Goal: Communication & Community: Connect with others

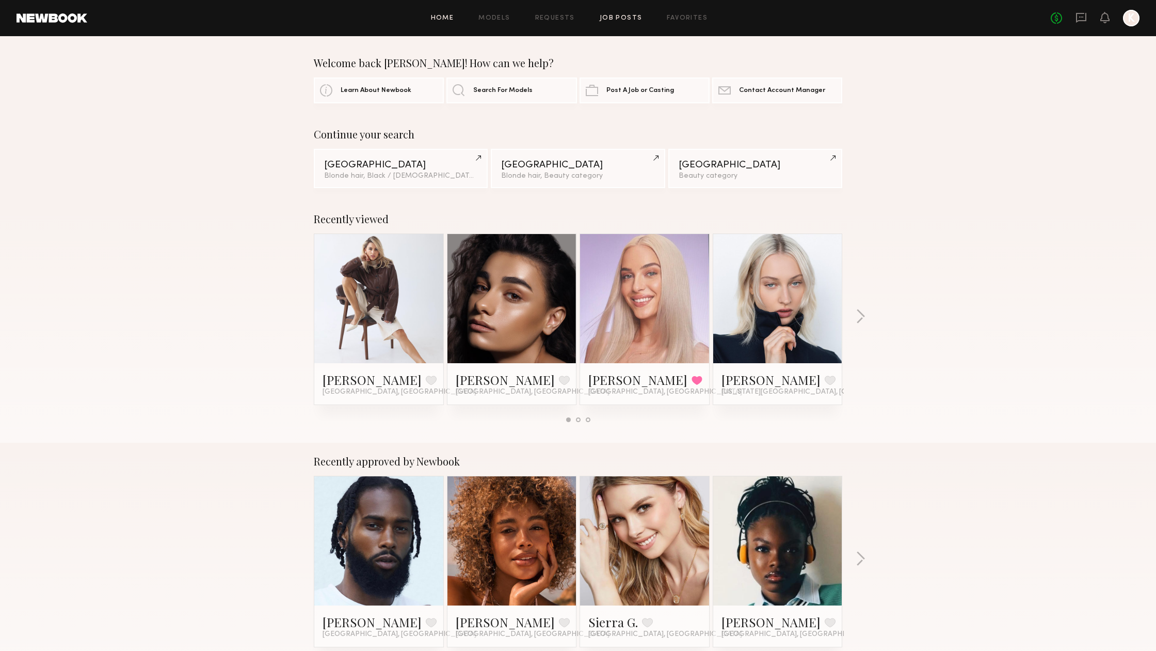
click at [633, 18] on link "Job Posts" at bounding box center [621, 18] width 43 height 7
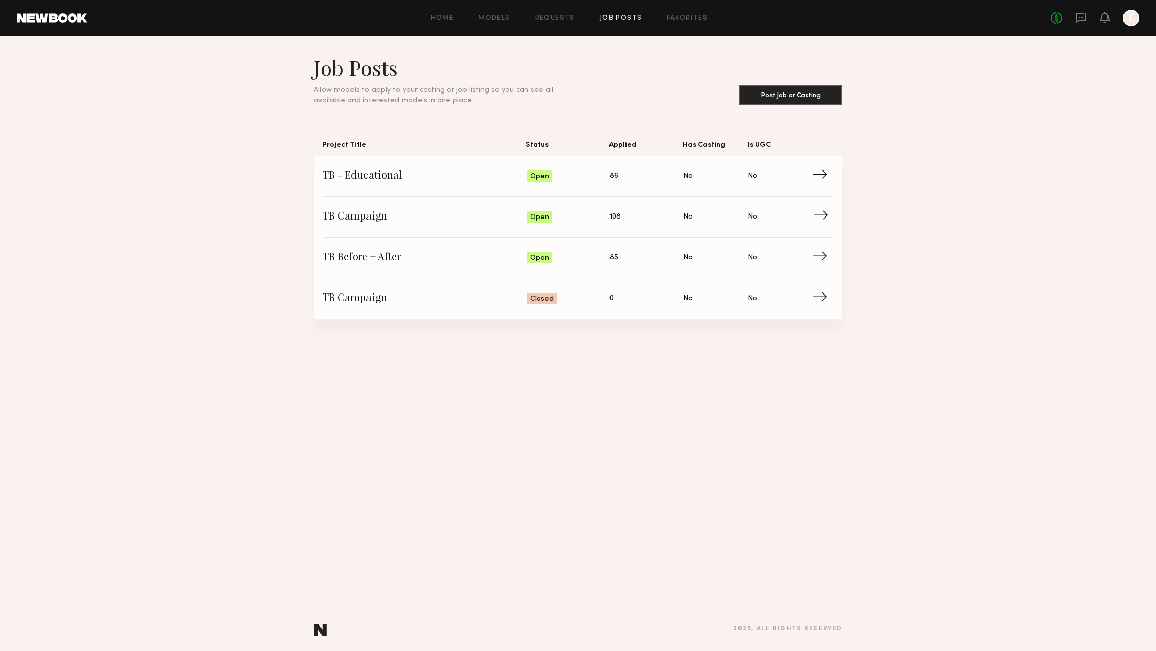
click at [369, 215] on span "TB Campaign" at bounding box center [425, 216] width 204 height 15
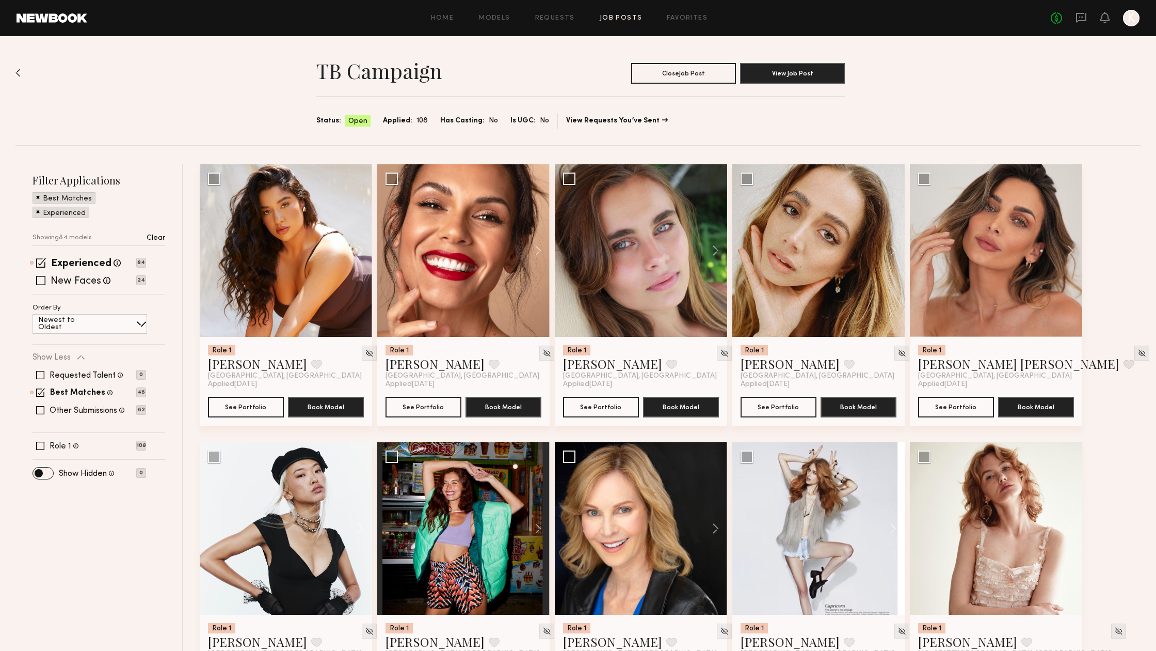
click at [37, 196] on span at bounding box center [38, 196] width 4 height 9
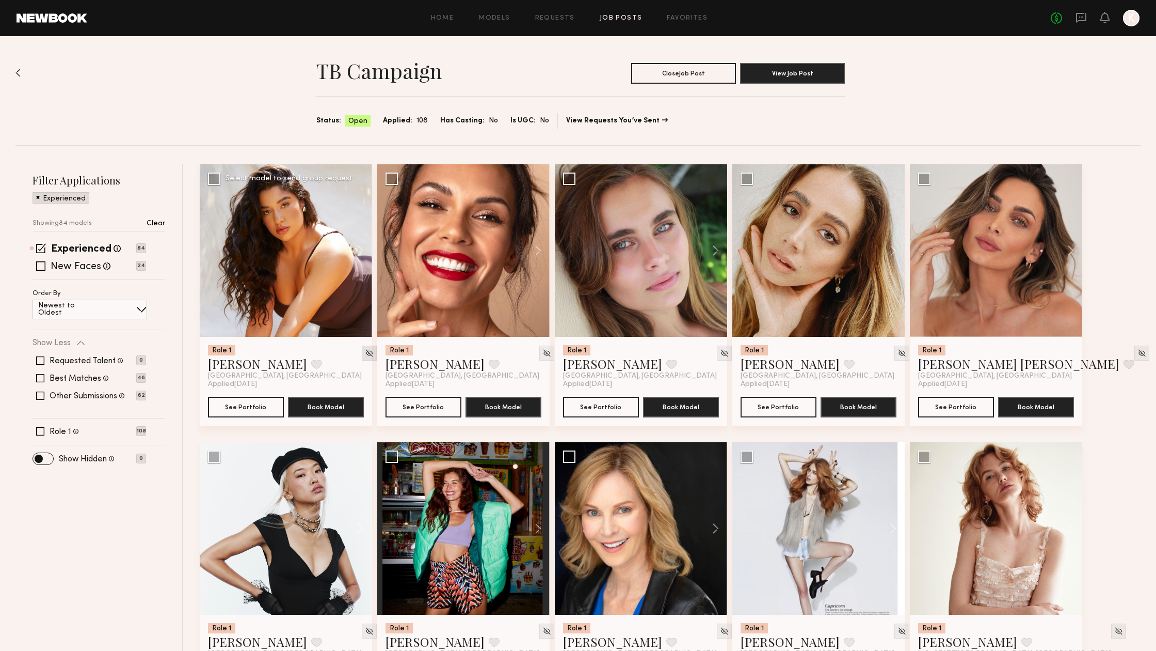
click at [362, 350] on div at bounding box center [369, 352] width 15 height 15
click at [365, 352] on img at bounding box center [369, 352] width 9 height 9
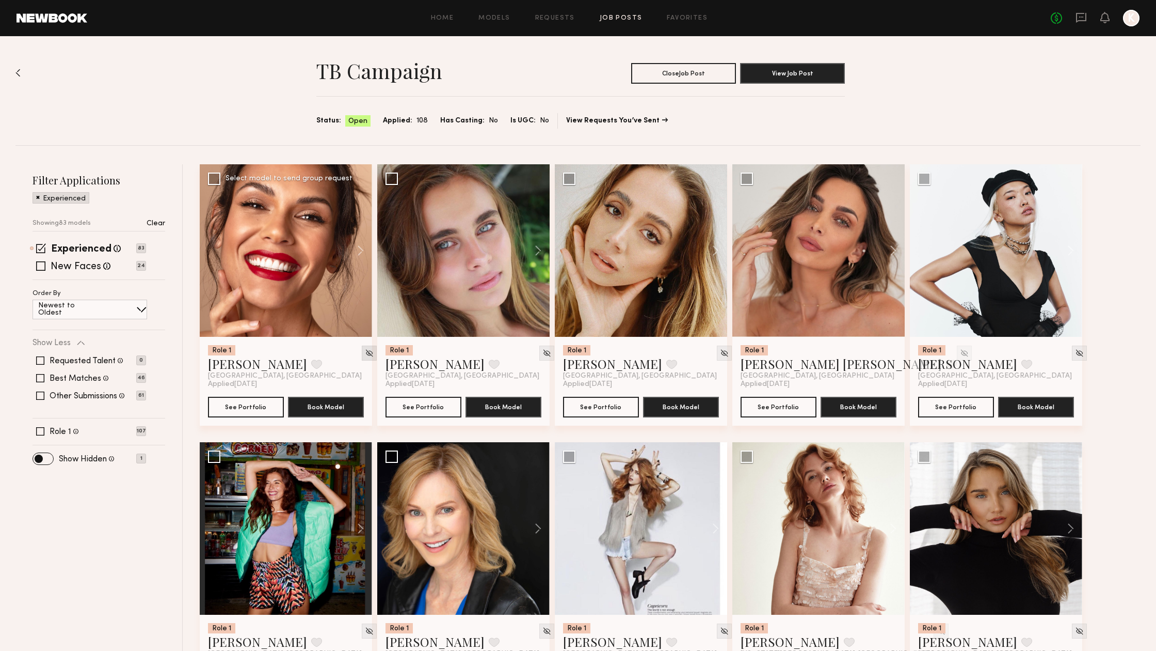
click at [365, 354] on img at bounding box center [369, 352] width 9 height 9
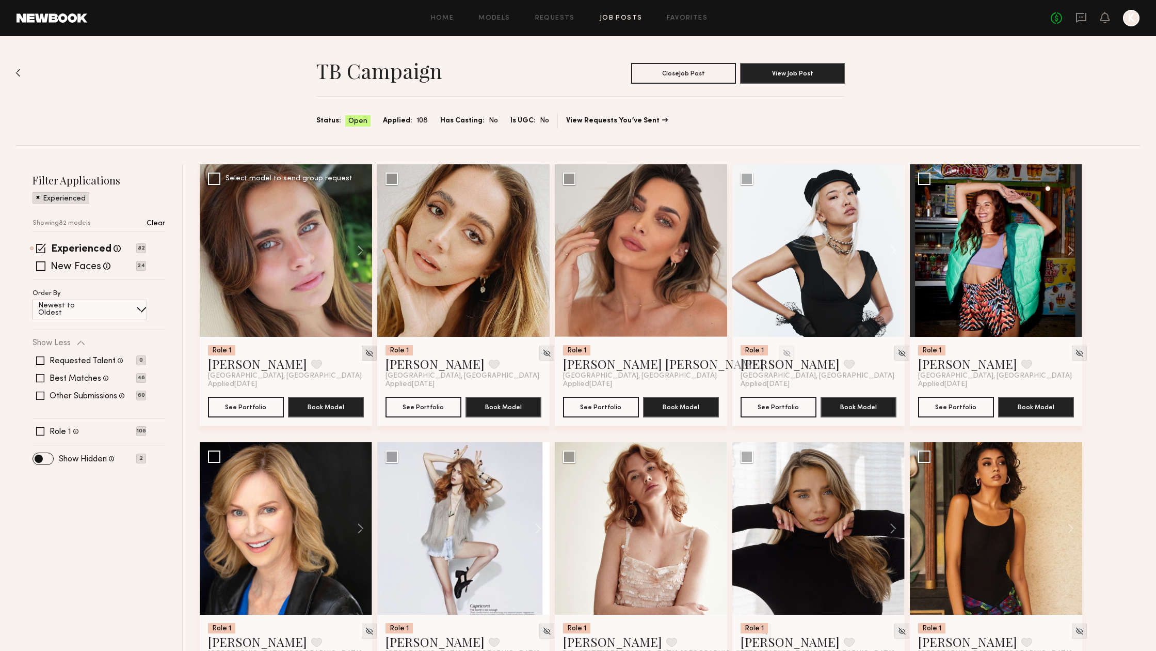
click at [365, 352] on img at bounding box center [369, 352] width 9 height 9
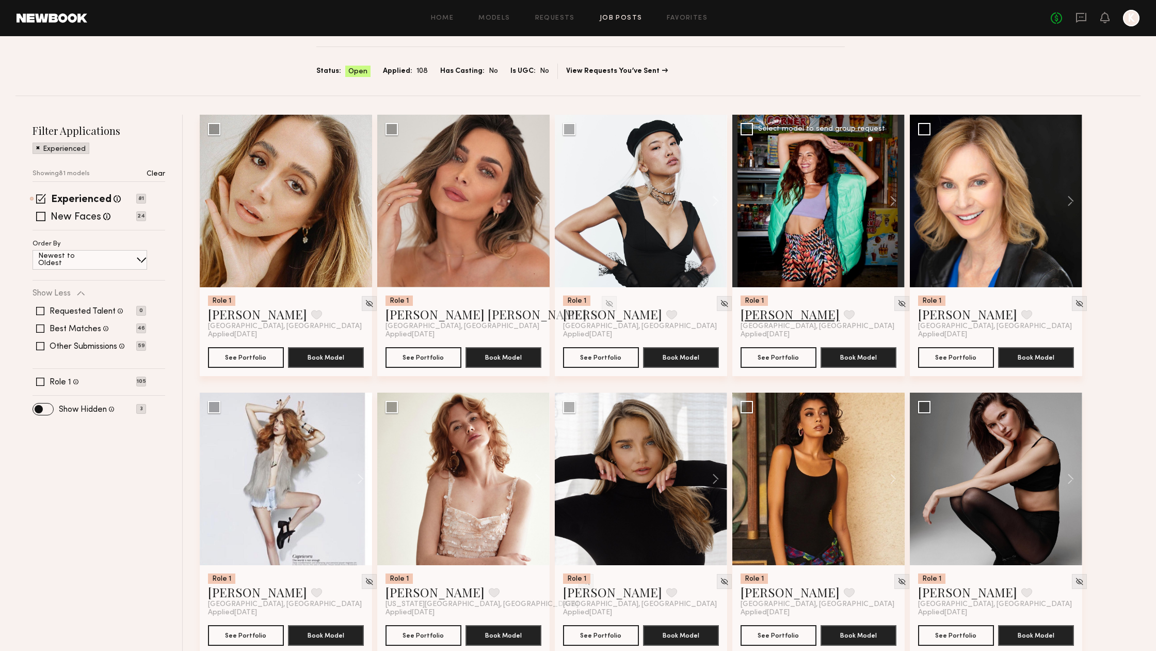
scroll to position [20, 0]
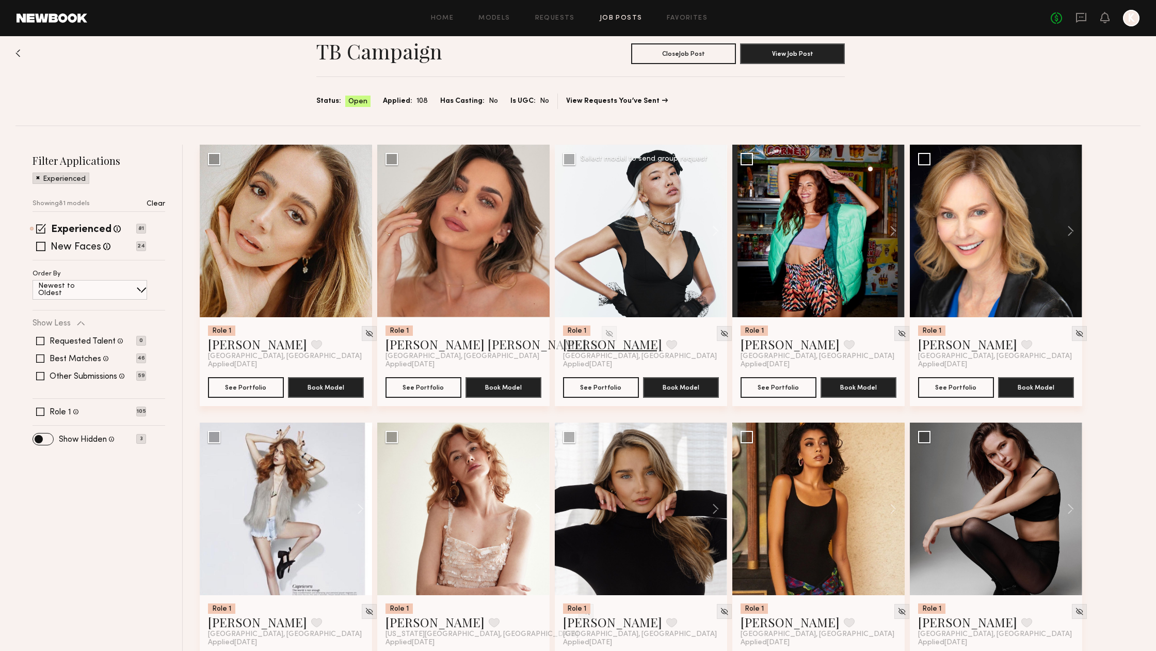
click at [595, 348] on link "Angel L." at bounding box center [612, 344] width 99 height 17
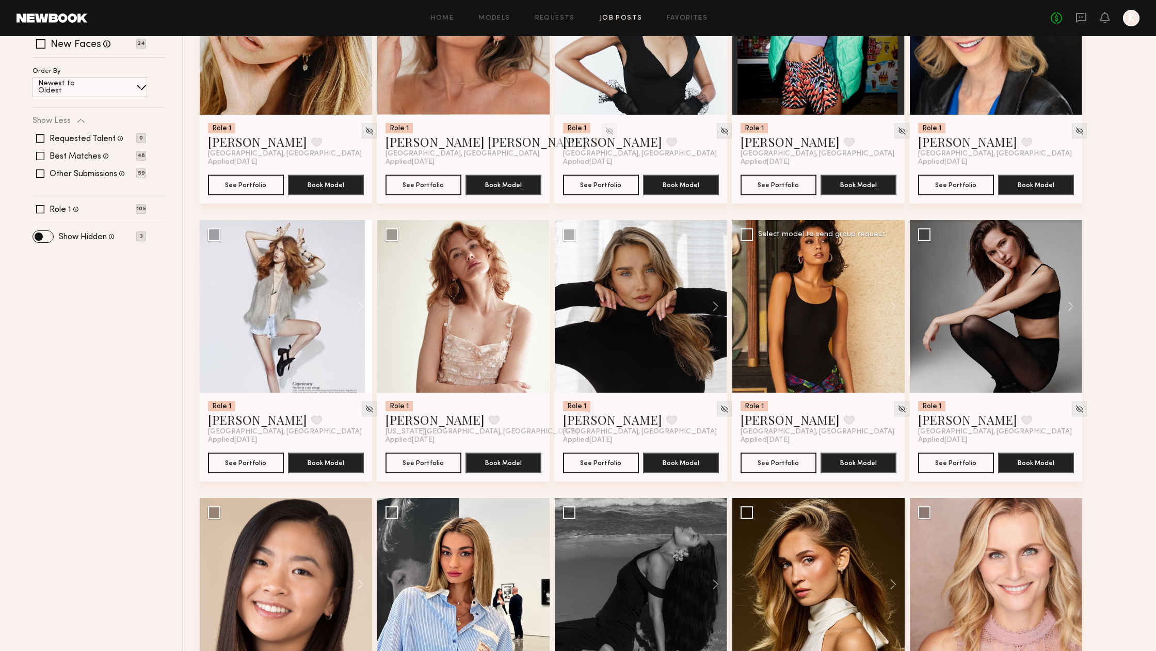
scroll to position [233, 0]
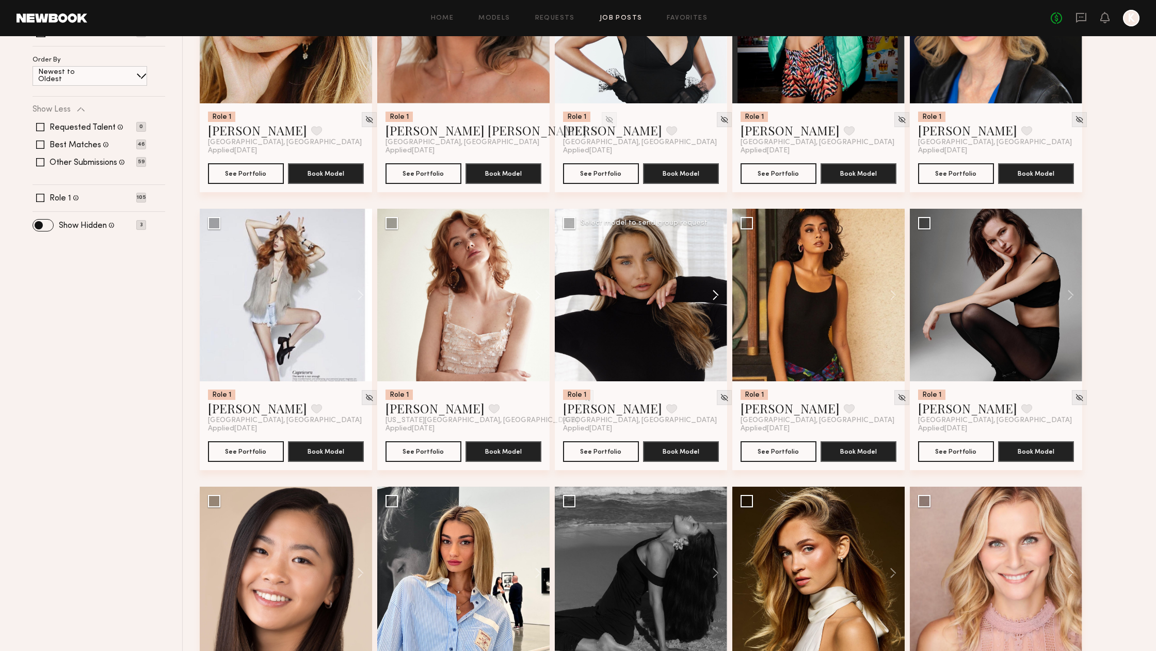
click at [718, 290] on button at bounding box center [710, 295] width 33 height 172
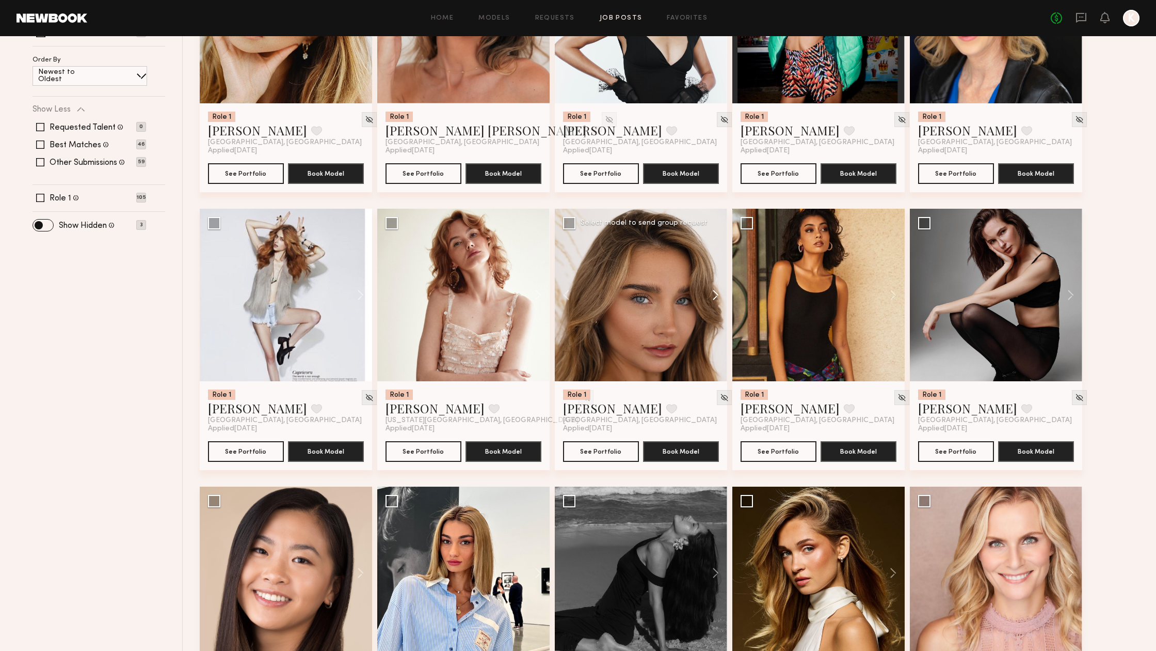
click at [718, 290] on button at bounding box center [710, 295] width 33 height 172
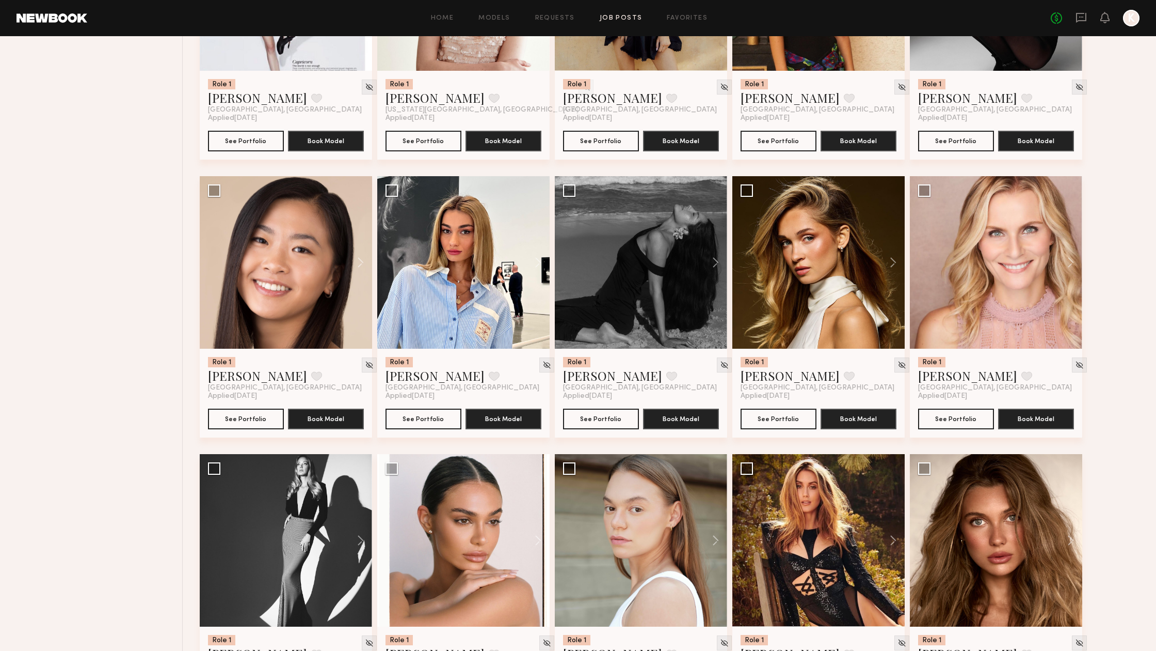
scroll to position [548, 0]
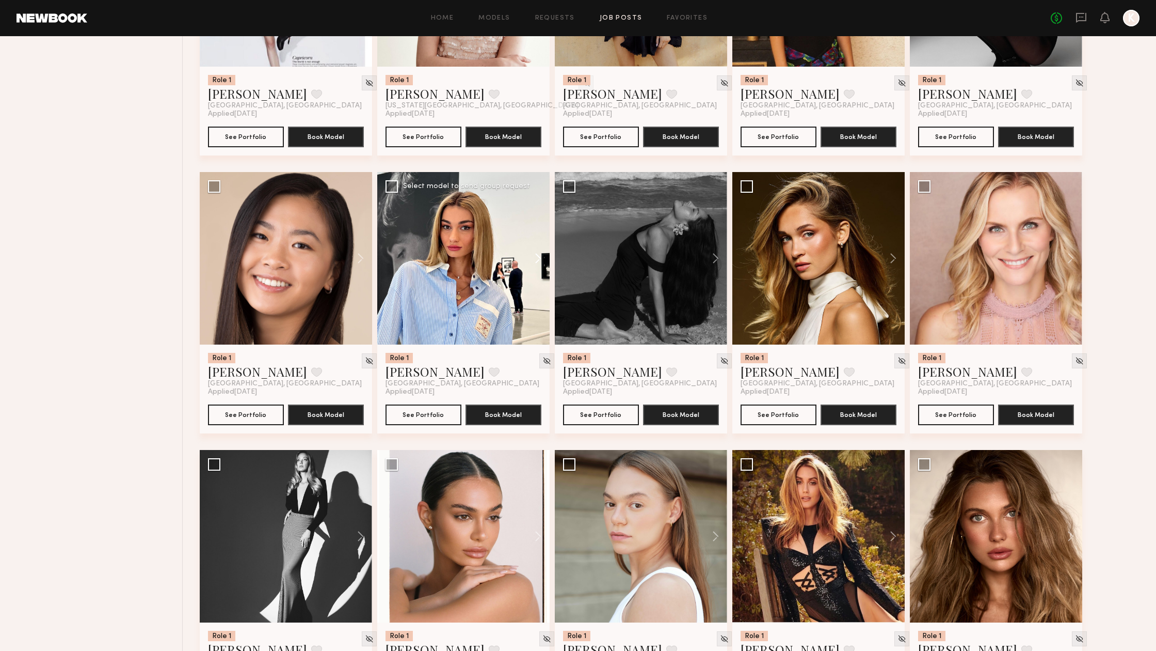
click at [534, 257] on button at bounding box center [533, 258] width 33 height 172
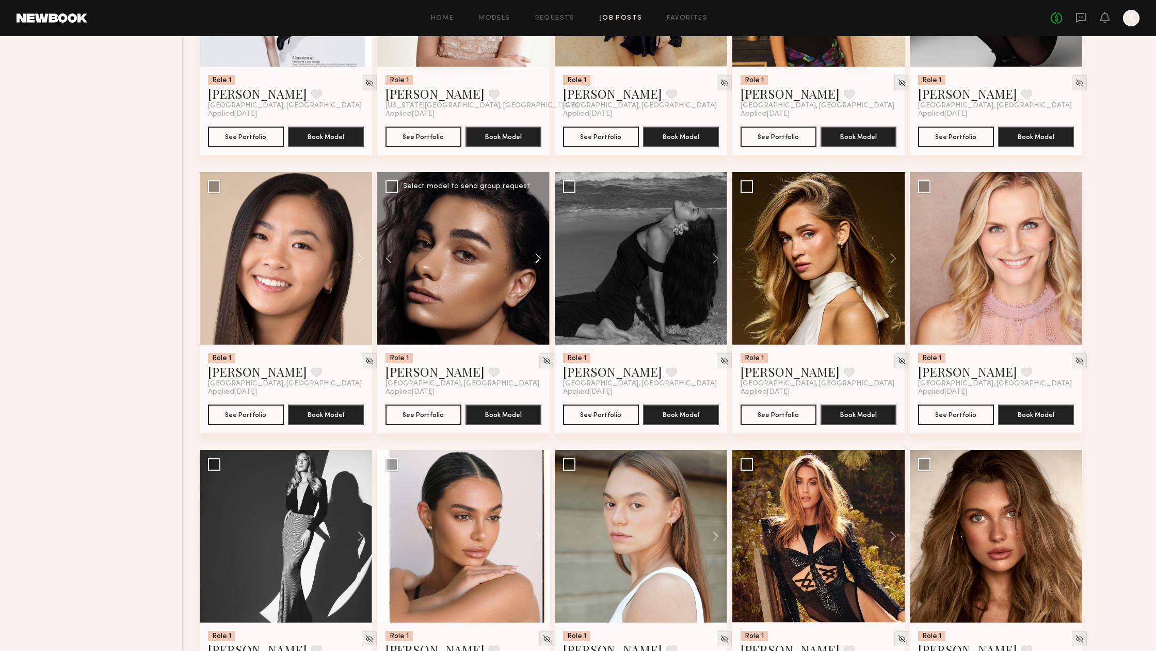
click at [534, 257] on button at bounding box center [533, 258] width 33 height 172
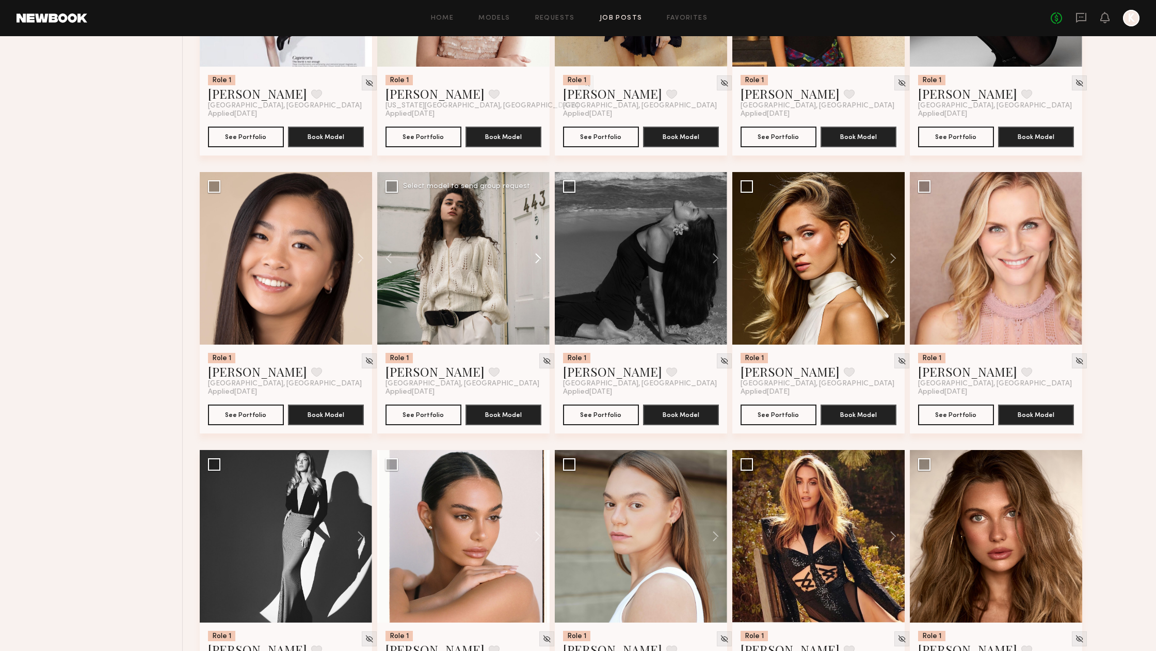
click at [534, 257] on button at bounding box center [533, 258] width 33 height 172
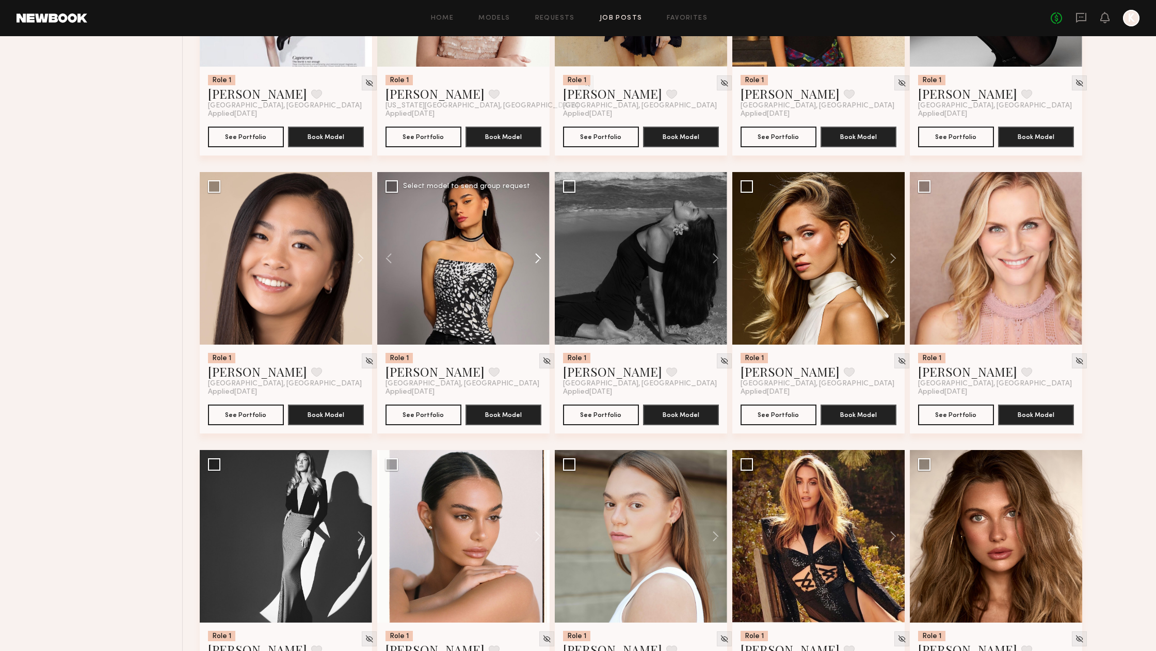
click at [534, 257] on button at bounding box center [533, 258] width 33 height 172
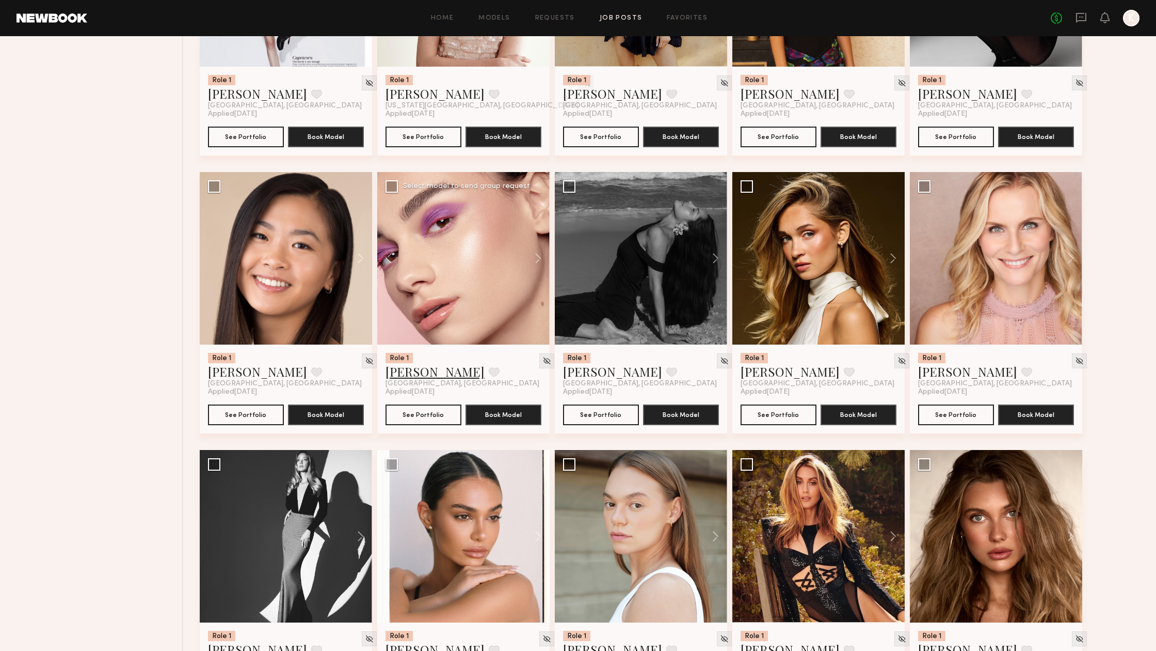
click at [413, 374] on link "Arpine D." at bounding box center [435, 371] width 99 height 17
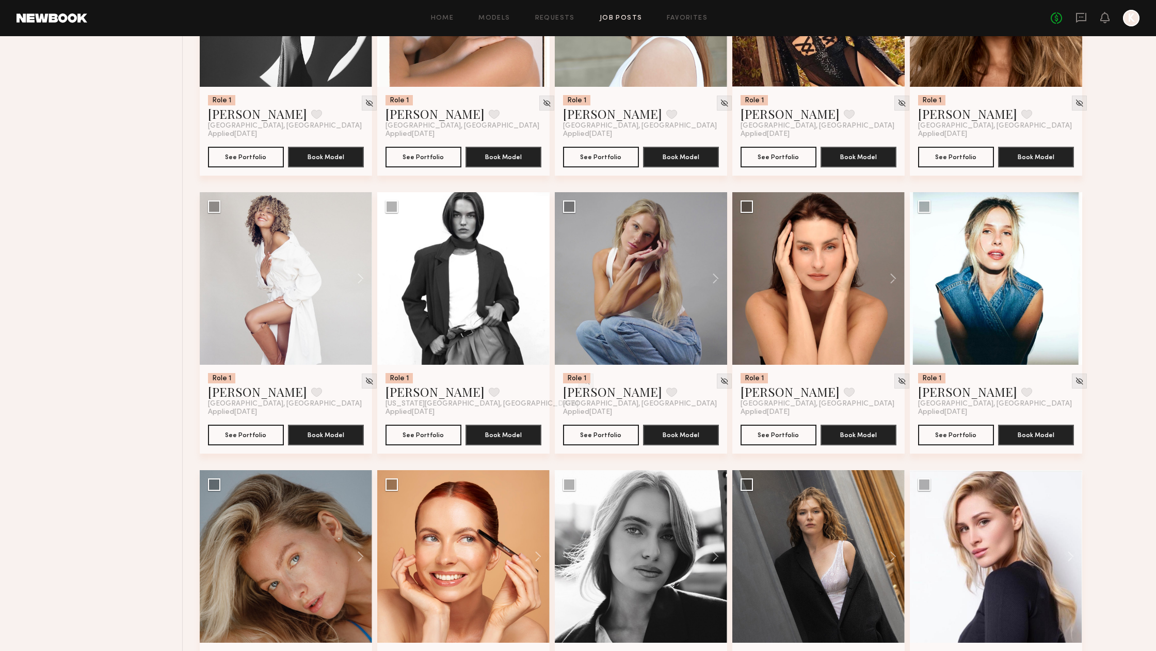
scroll to position [1082, 0]
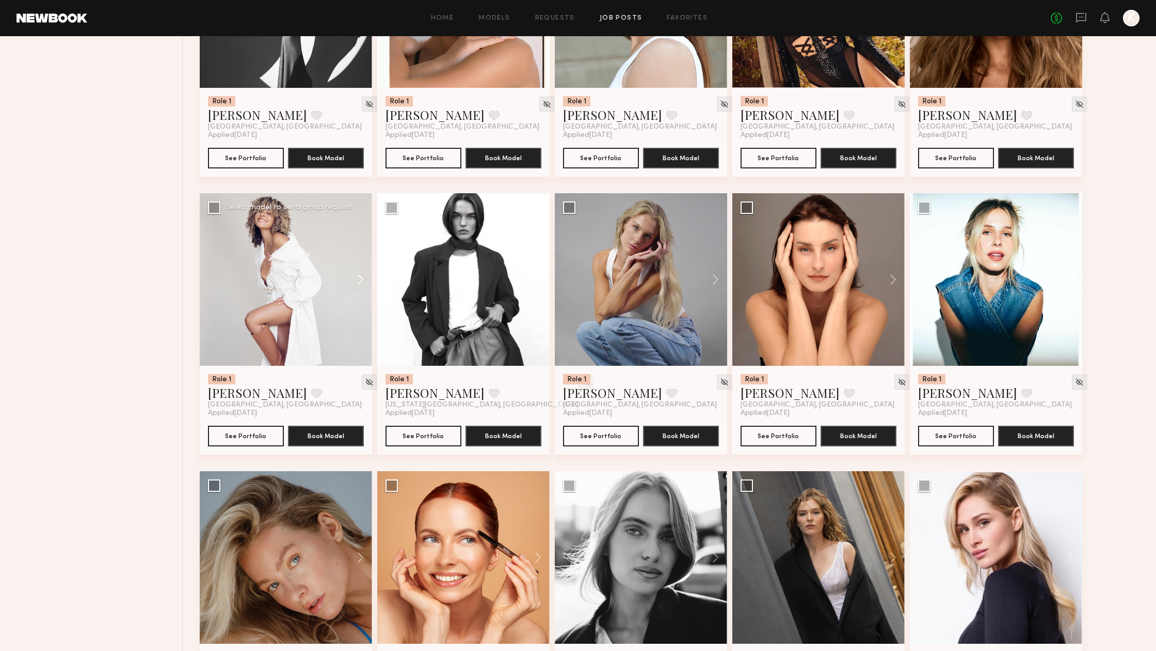
click at [368, 278] on button at bounding box center [355, 279] width 33 height 172
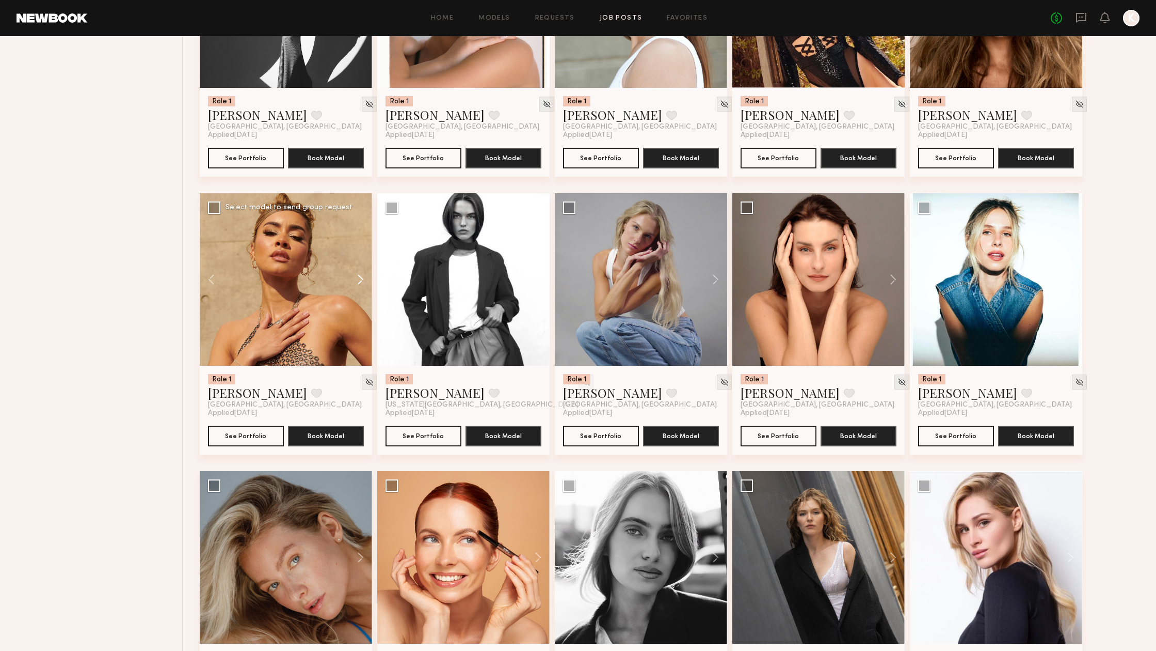
click at [368, 278] on button at bounding box center [355, 279] width 33 height 172
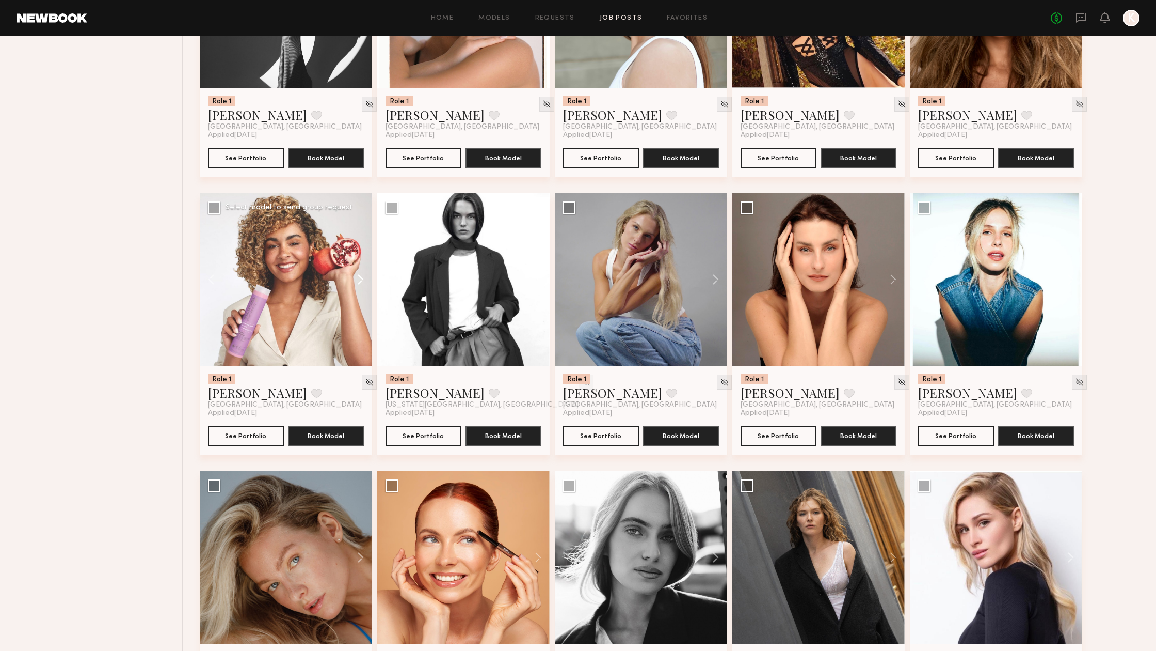
click at [368, 278] on button at bounding box center [355, 279] width 33 height 172
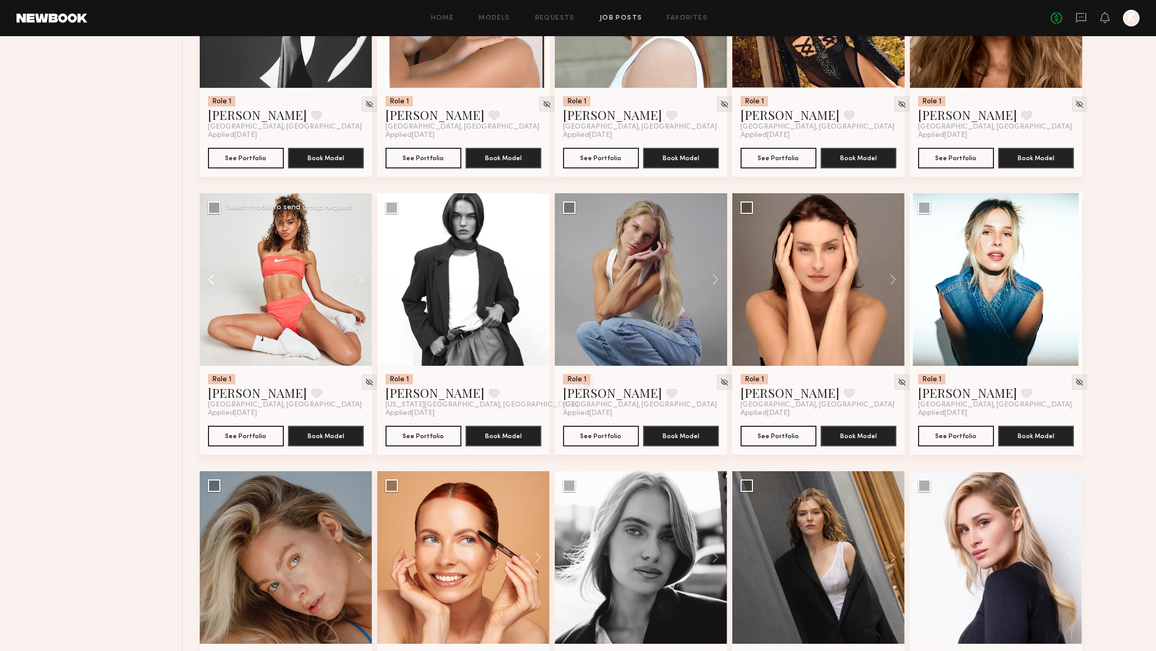
click at [214, 275] on button at bounding box center [216, 279] width 33 height 172
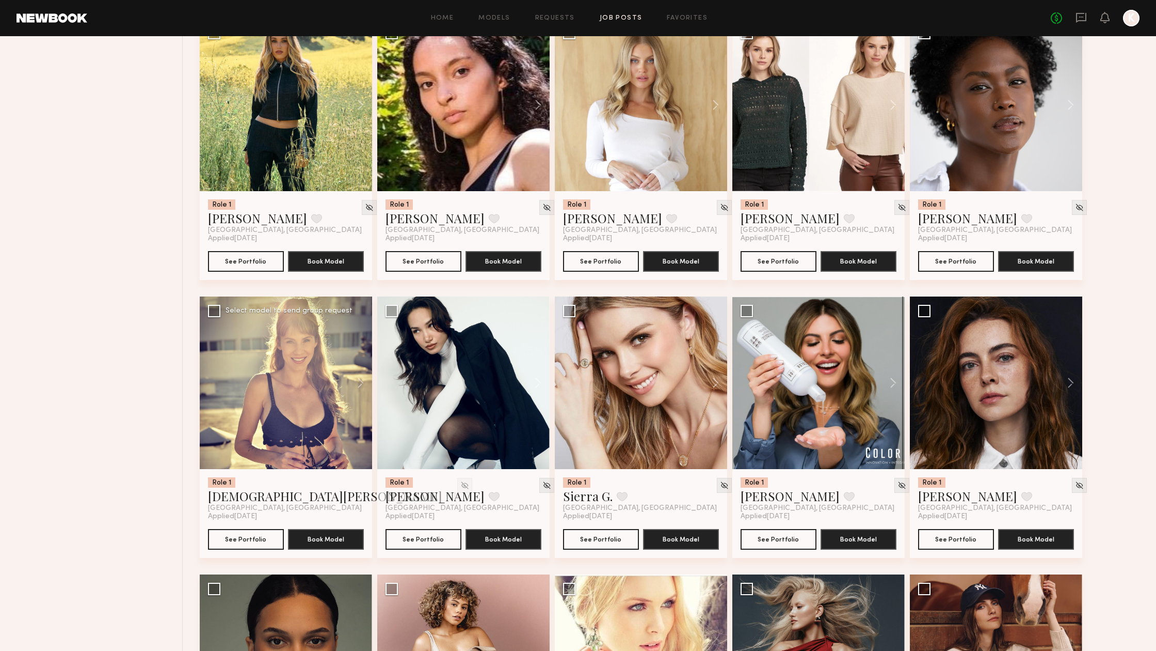
scroll to position [2954, 0]
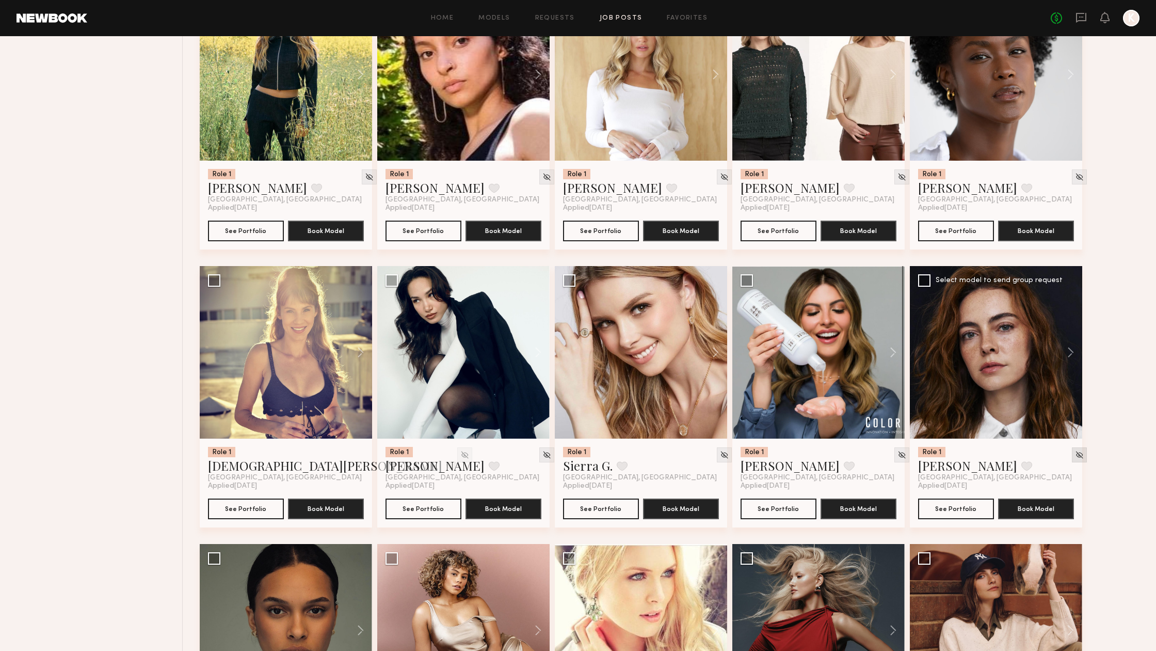
click at [1072, 450] on div at bounding box center [1079, 454] width 15 height 15
click at [1075, 455] on img at bounding box center [1079, 454] width 9 height 9
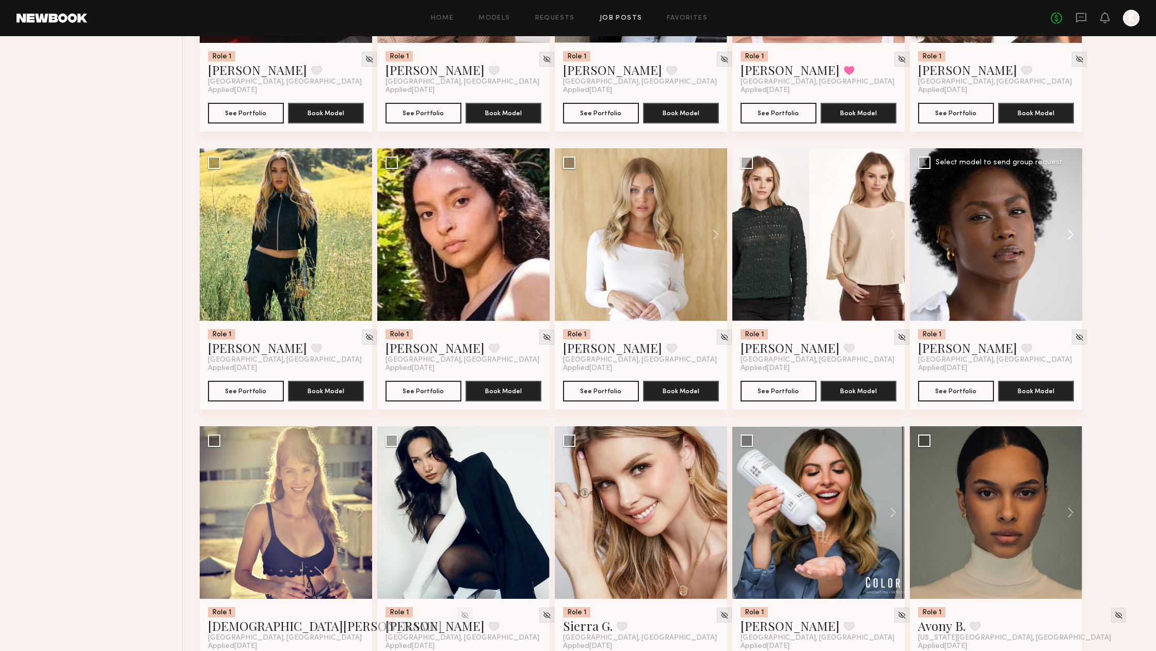
scroll to position [2788, 0]
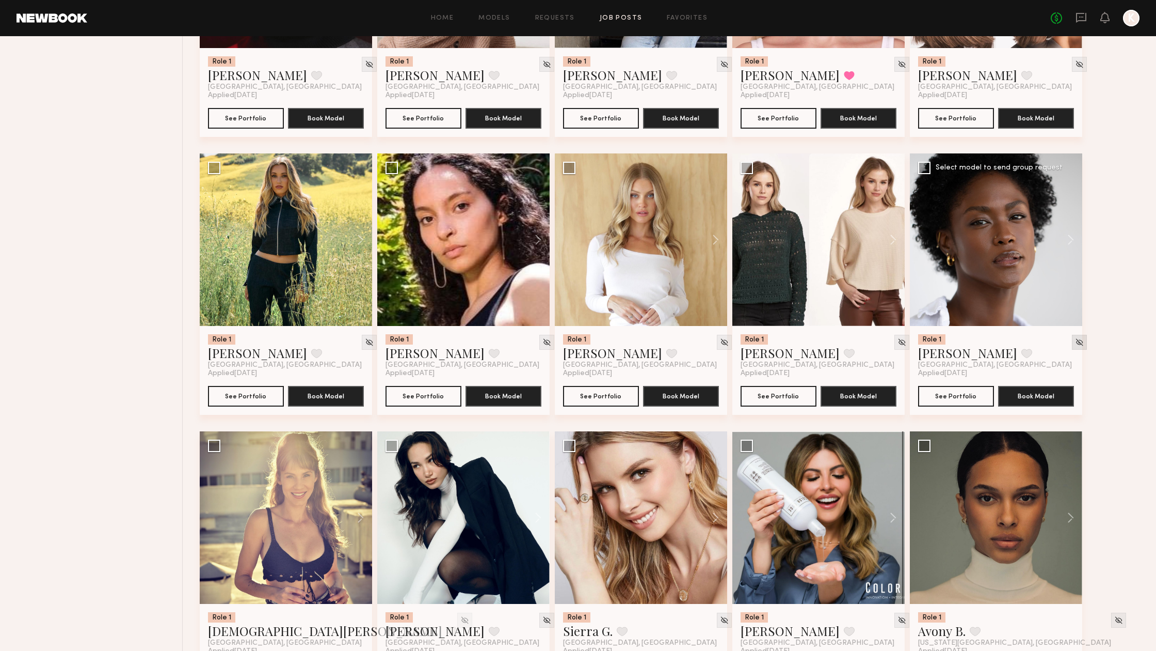
click at [1072, 337] on div at bounding box center [1079, 342] width 15 height 15
click at [1075, 342] on img at bounding box center [1079, 342] width 9 height 9
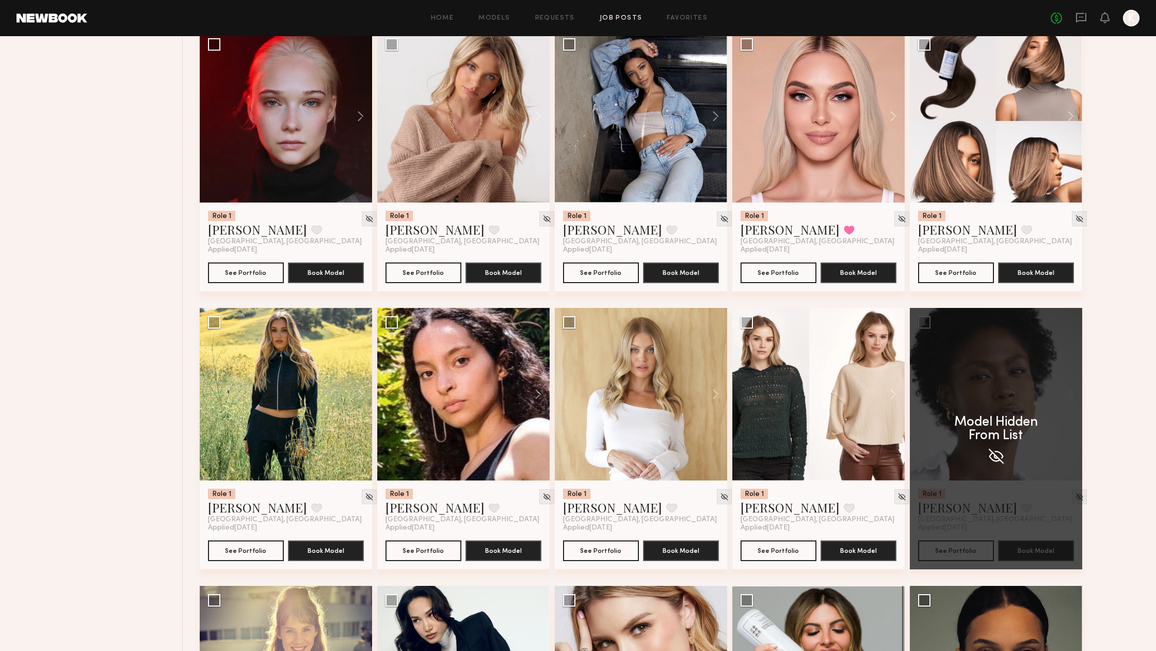
scroll to position [2630, 0]
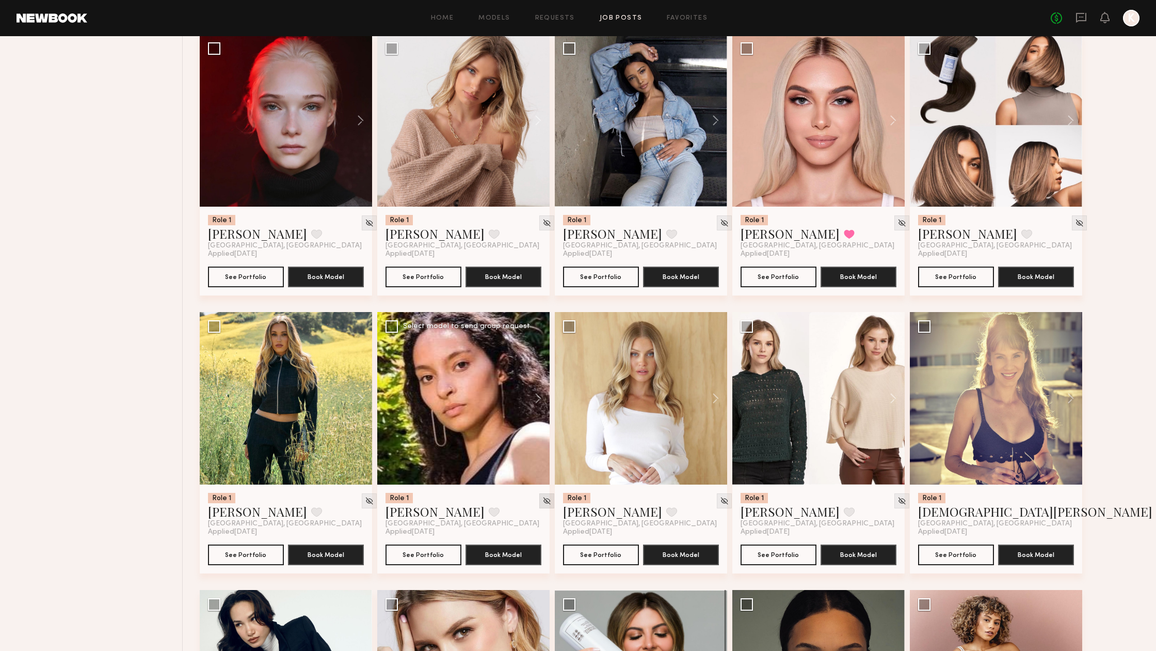
click at [543, 503] on img at bounding box center [547, 500] width 9 height 9
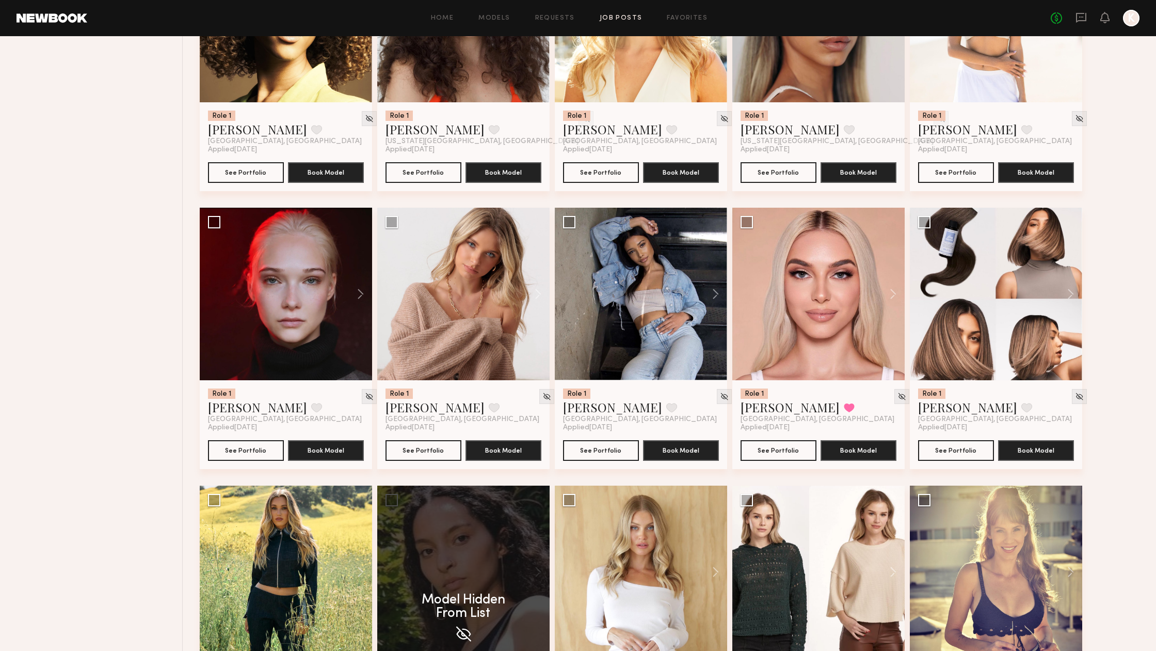
scroll to position [2318, 0]
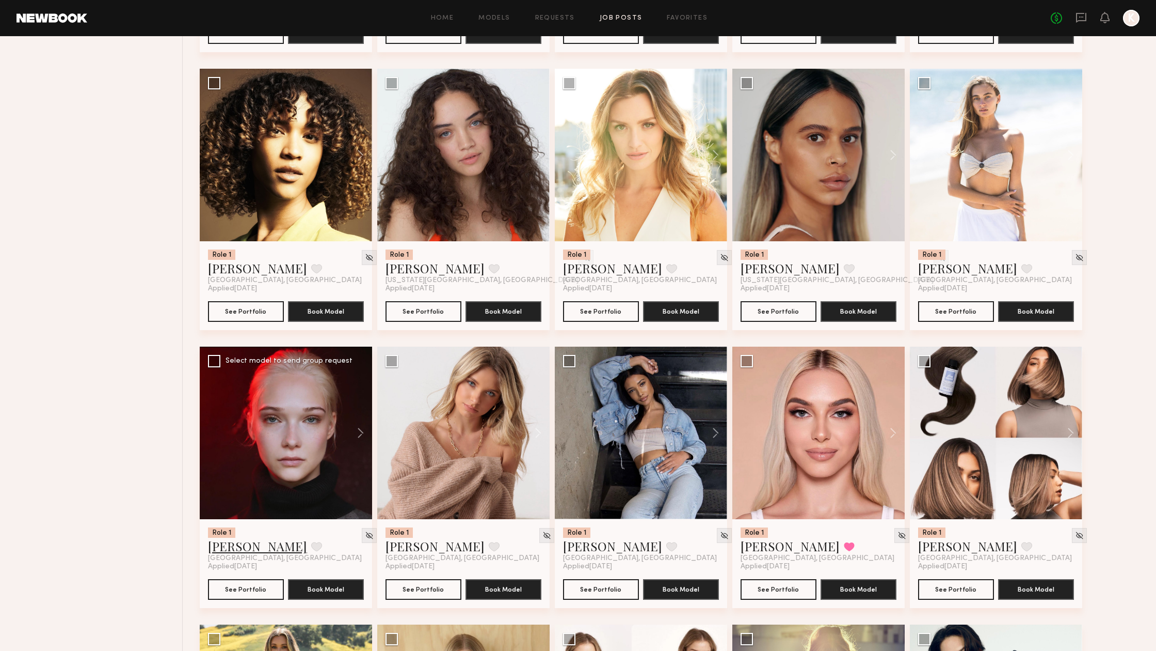
click at [233, 550] on link "Katie F." at bounding box center [257, 545] width 99 height 17
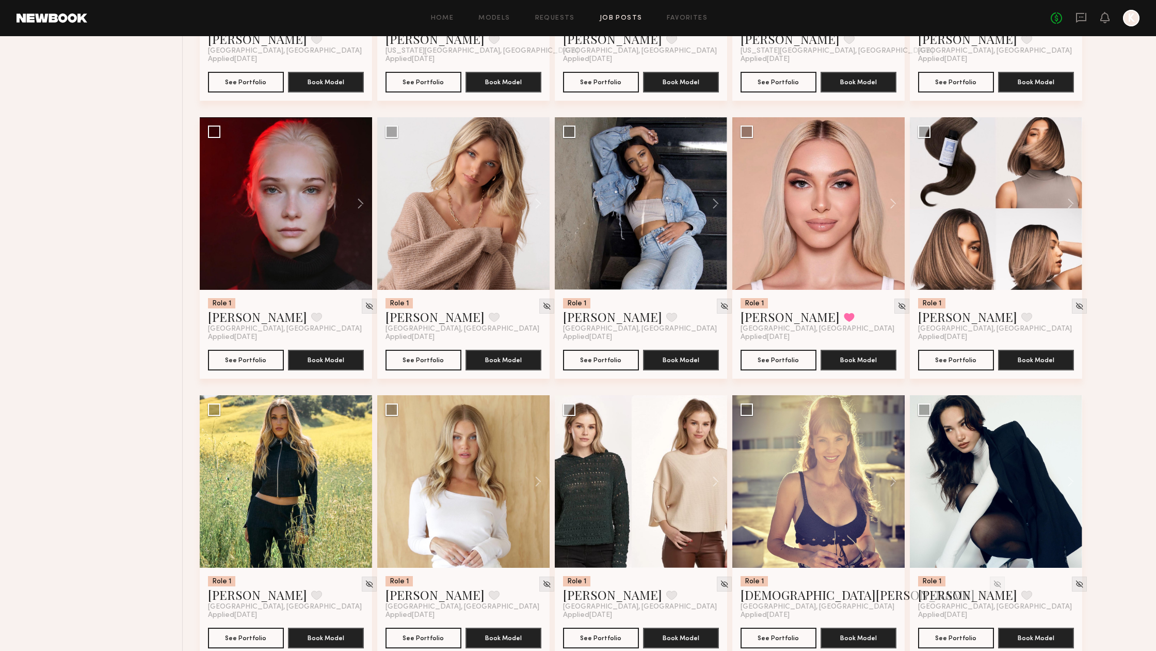
scroll to position [2382, 0]
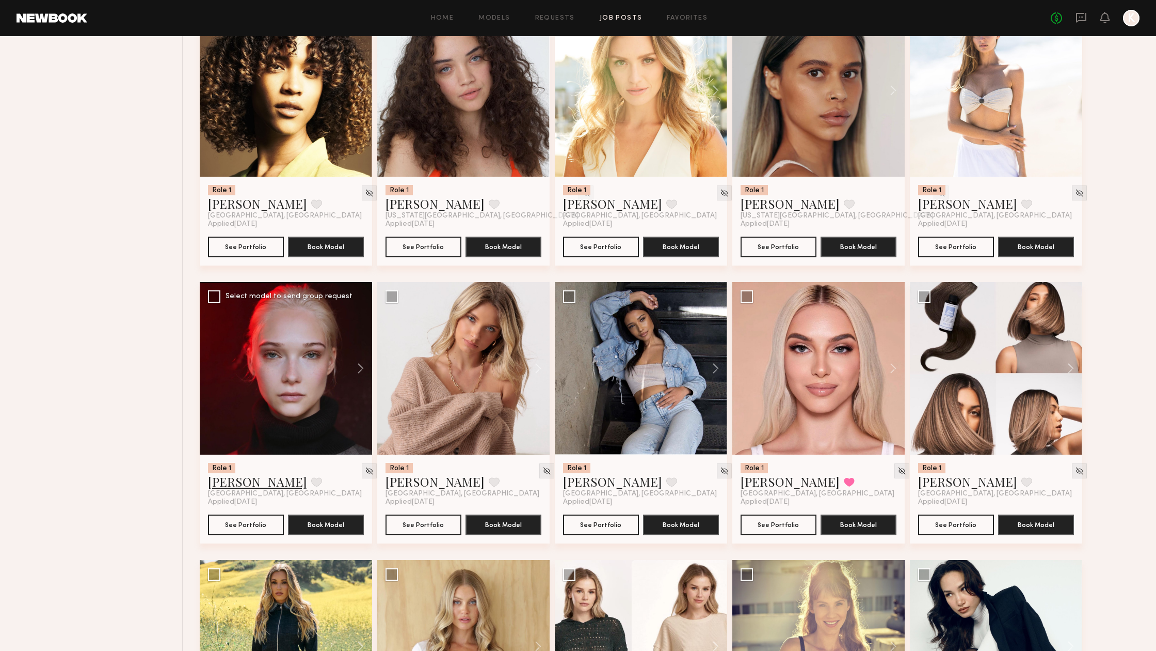
click at [224, 484] on link "Katie F." at bounding box center [257, 481] width 99 height 17
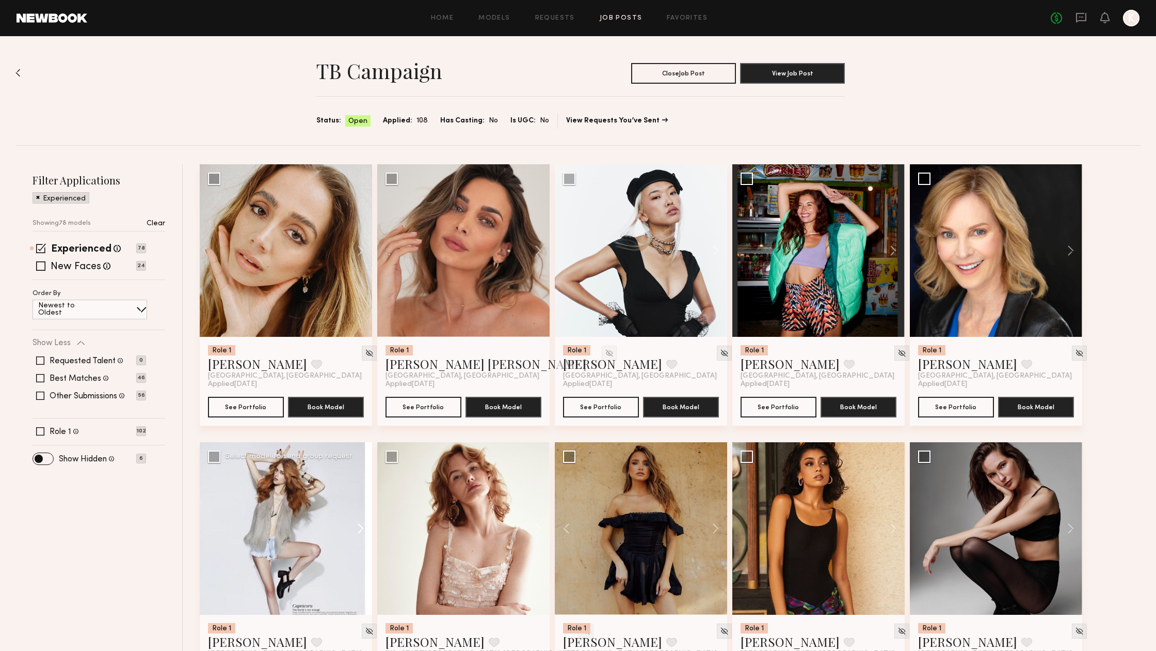
scroll to position [0, 0]
click at [361, 253] on button at bounding box center [355, 250] width 33 height 172
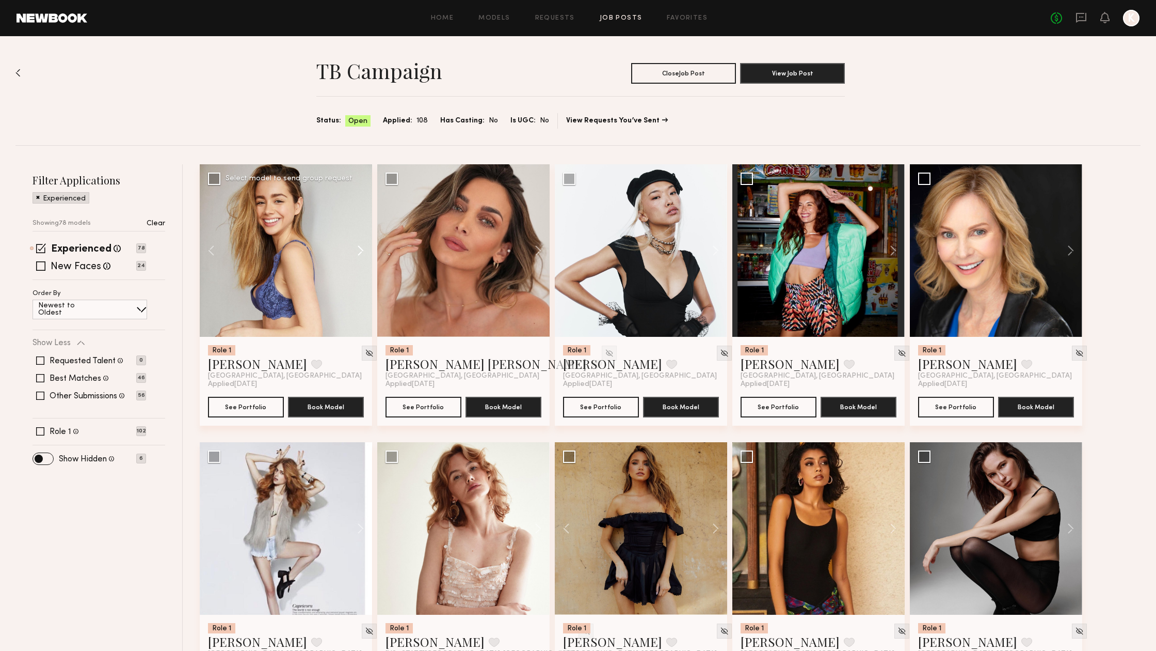
click at [361, 253] on button at bounding box center [355, 250] width 33 height 172
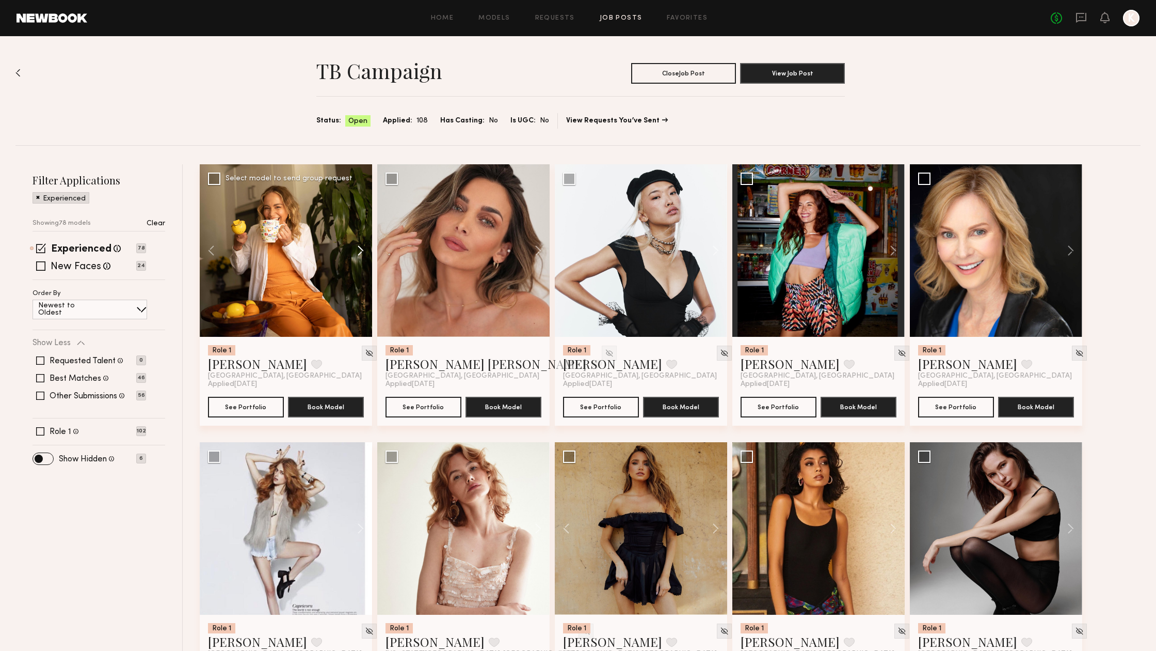
click at [361, 253] on button at bounding box center [355, 250] width 33 height 172
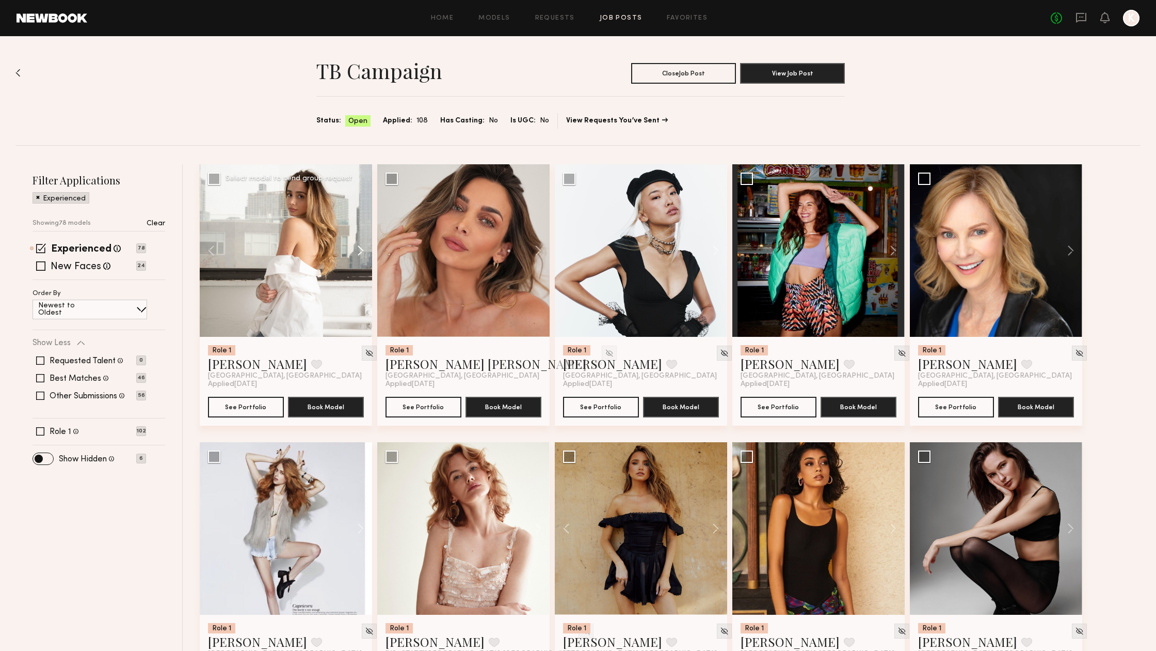
click at [361, 253] on button at bounding box center [355, 250] width 33 height 172
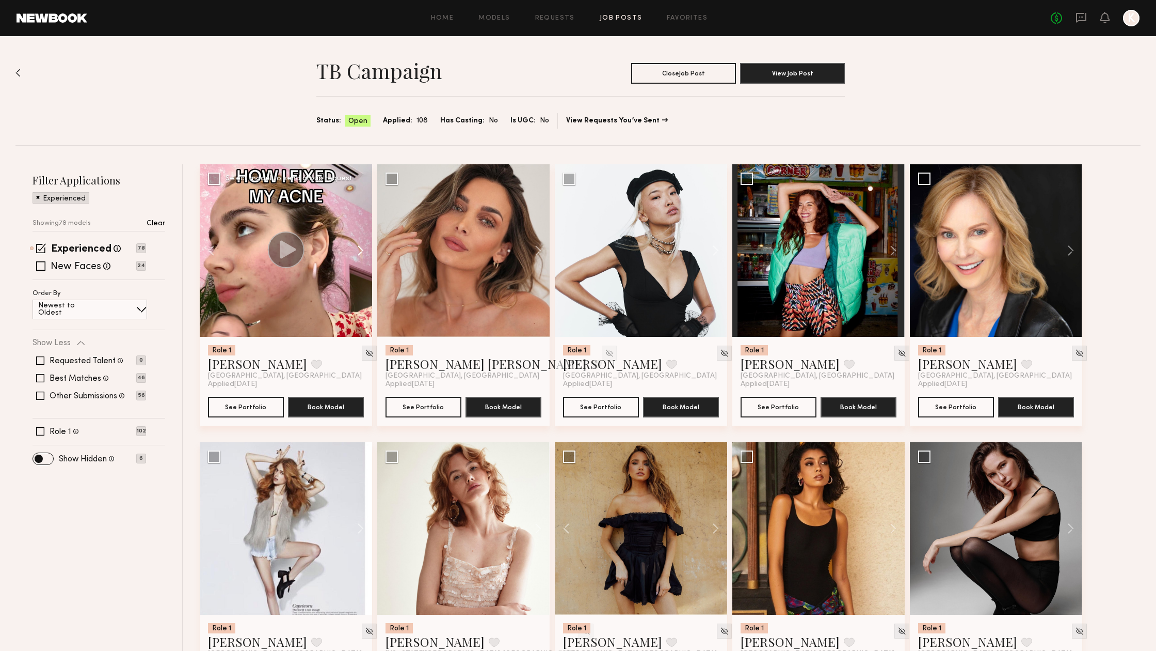
click at [361, 253] on button at bounding box center [355, 250] width 33 height 172
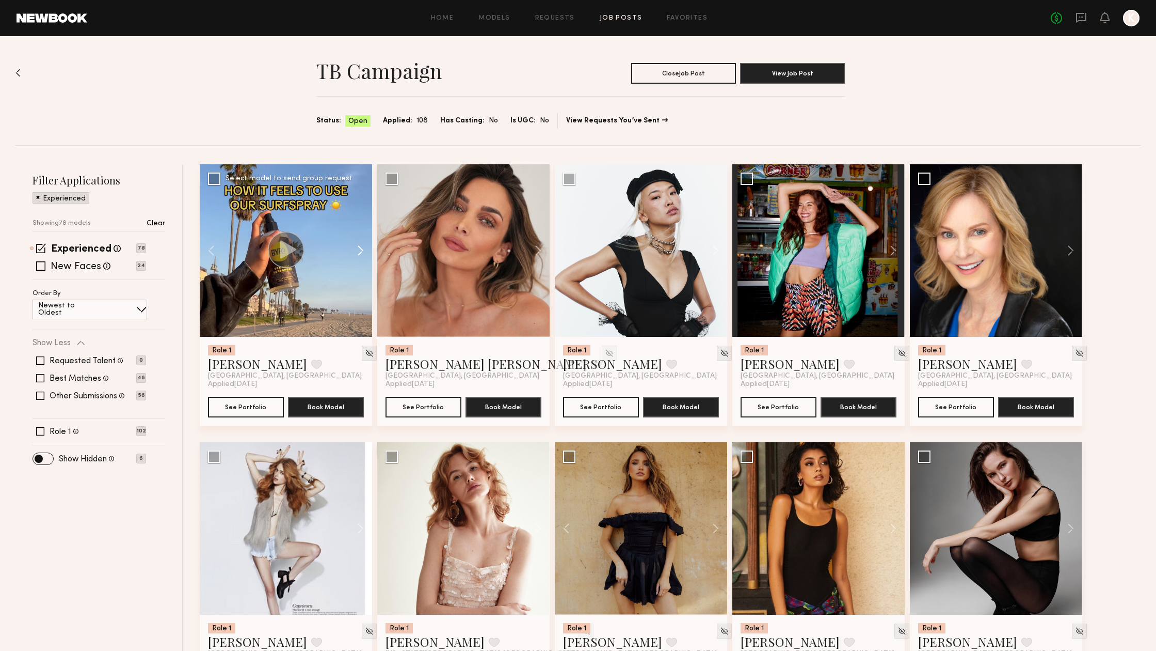
click at [361, 253] on button at bounding box center [355, 250] width 33 height 172
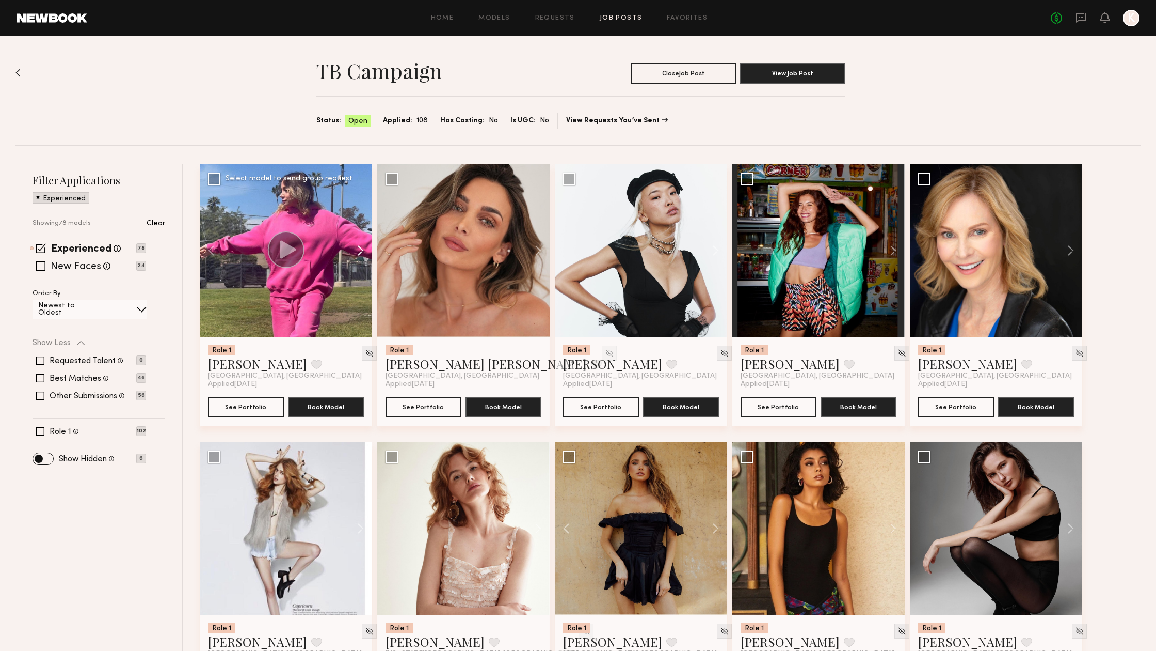
click at [361, 253] on button at bounding box center [355, 250] width 33 height 172
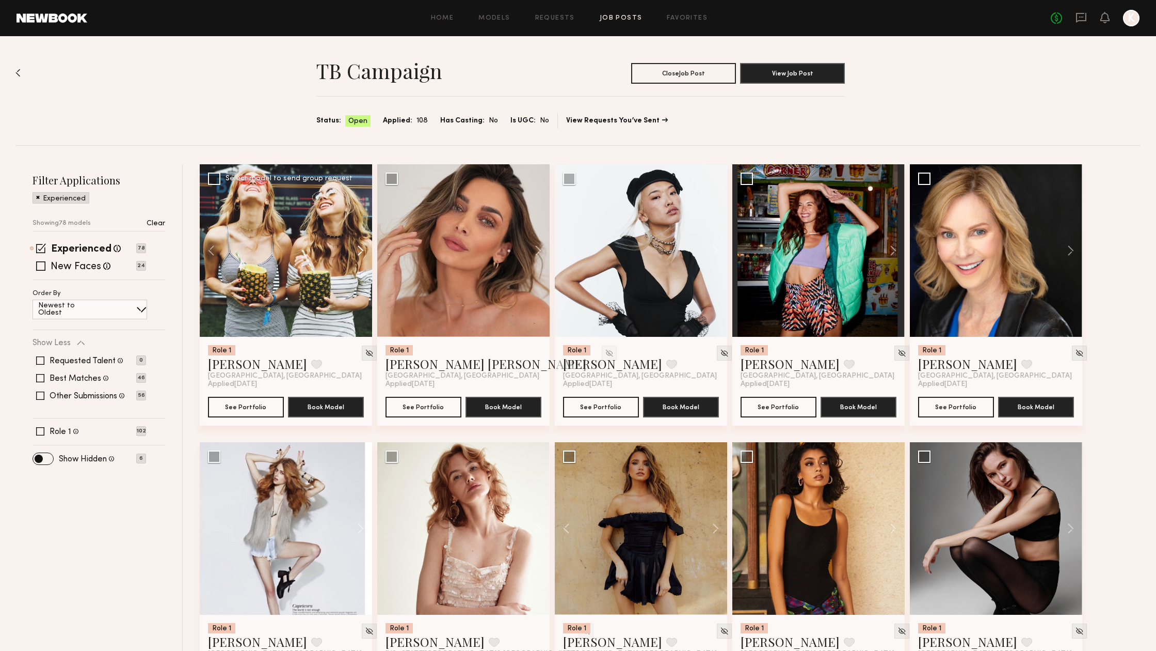
click at [361, 253] on button at bounding box center [355, 250] width 33 height 172
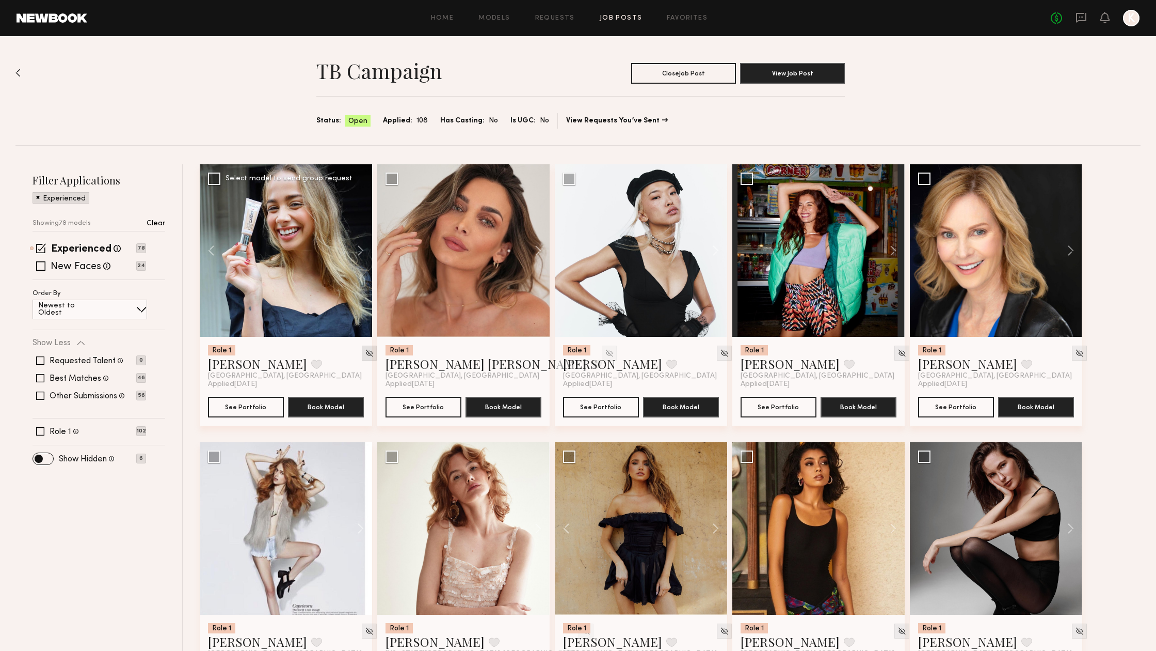
click at [365, 355] on img at bounding box center [369, 352] width 9 height 9
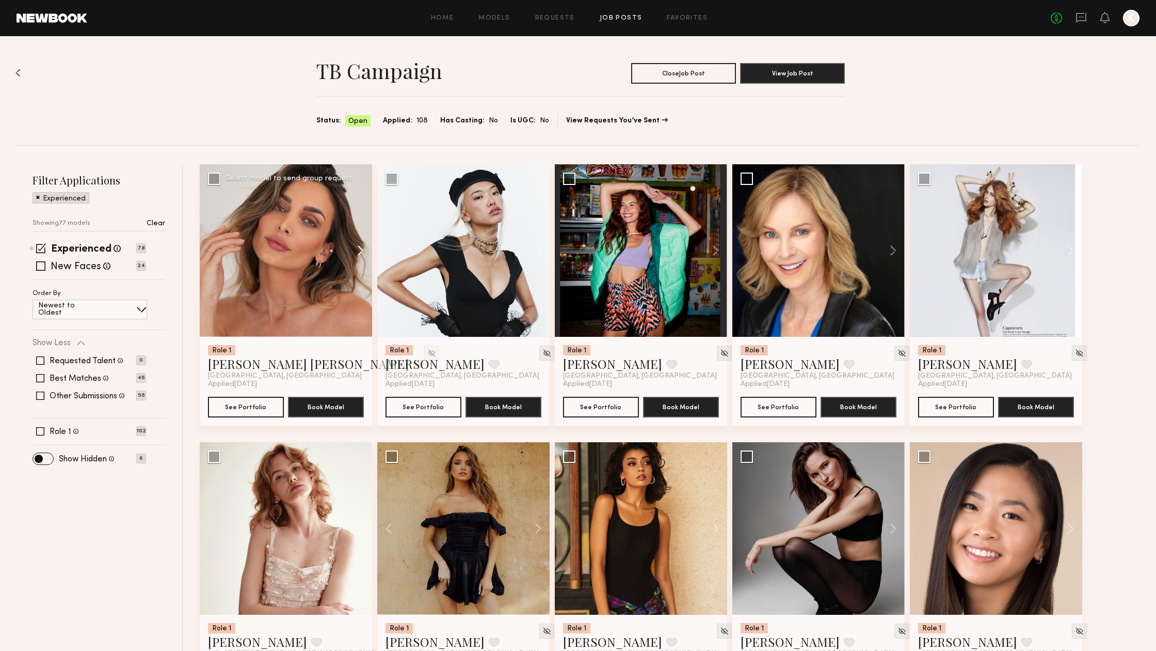
click at [540, 249] on button at bounding box center [533, 250] width 33 height 172
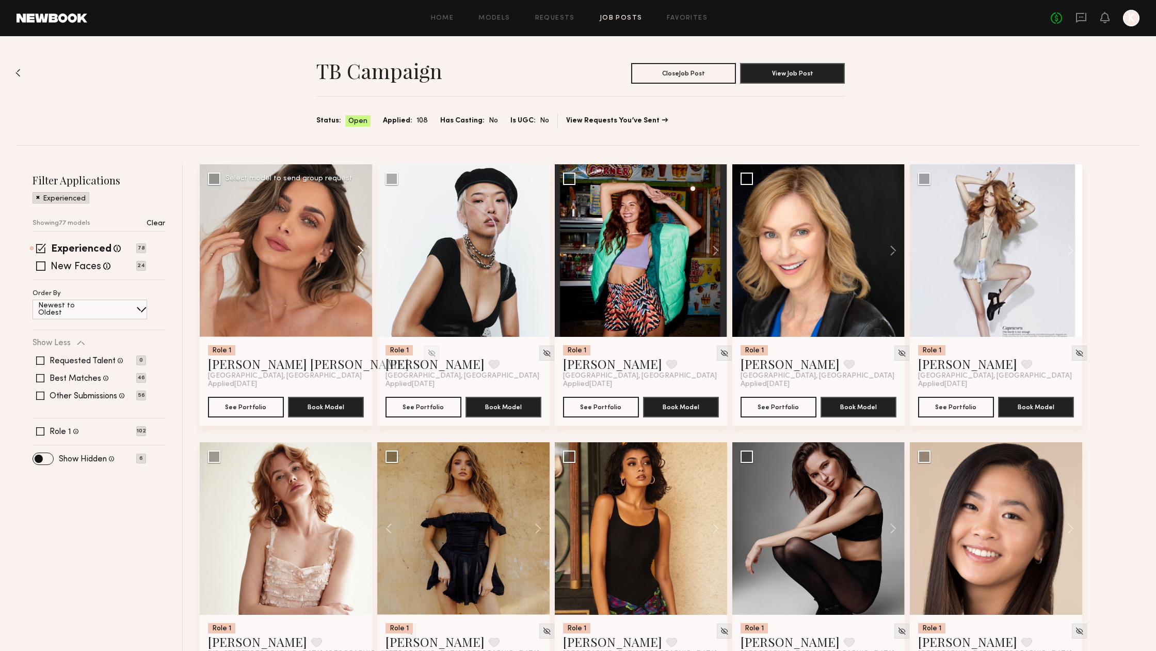
click at [540, 249] on button at bounding box center [533, 250] width 33 height 172
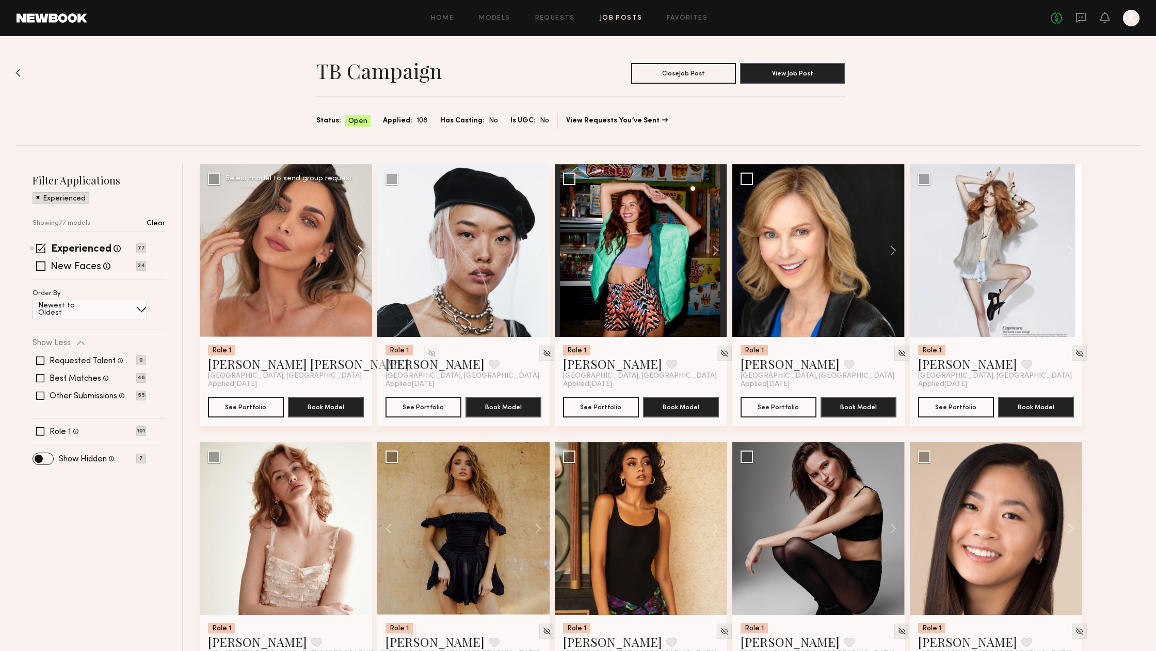
click at [540, 249] on button at bounding box center [533, 250] width 33 height 172
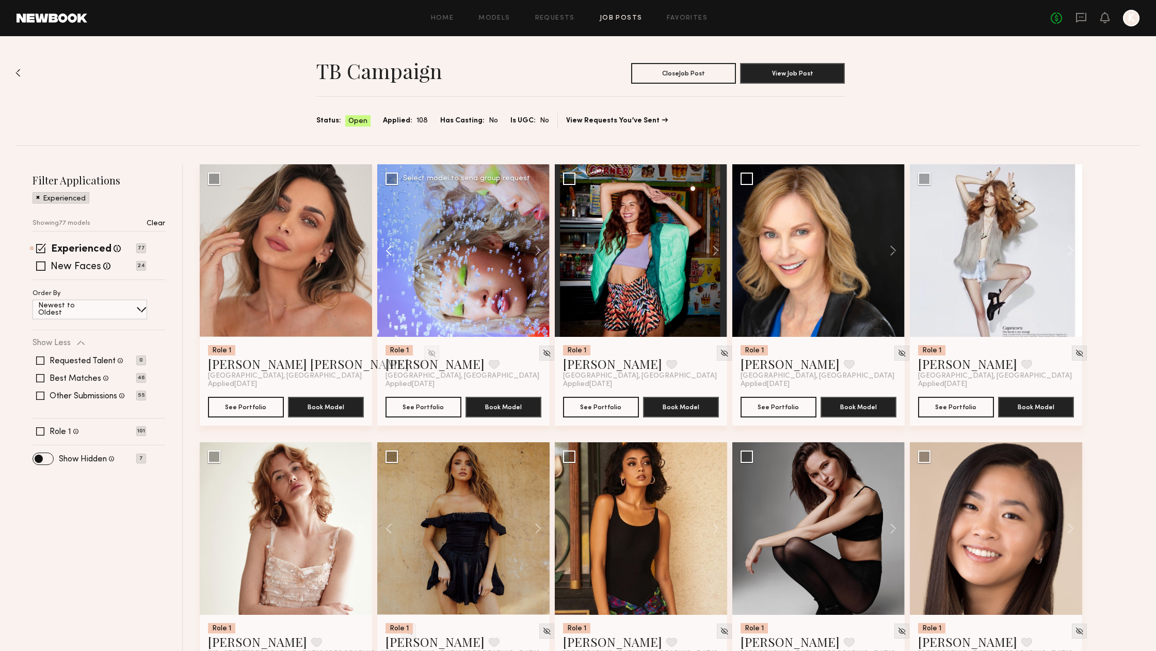
click at [387, 248] on button at bounding box center [393, 250] width 33 height 172
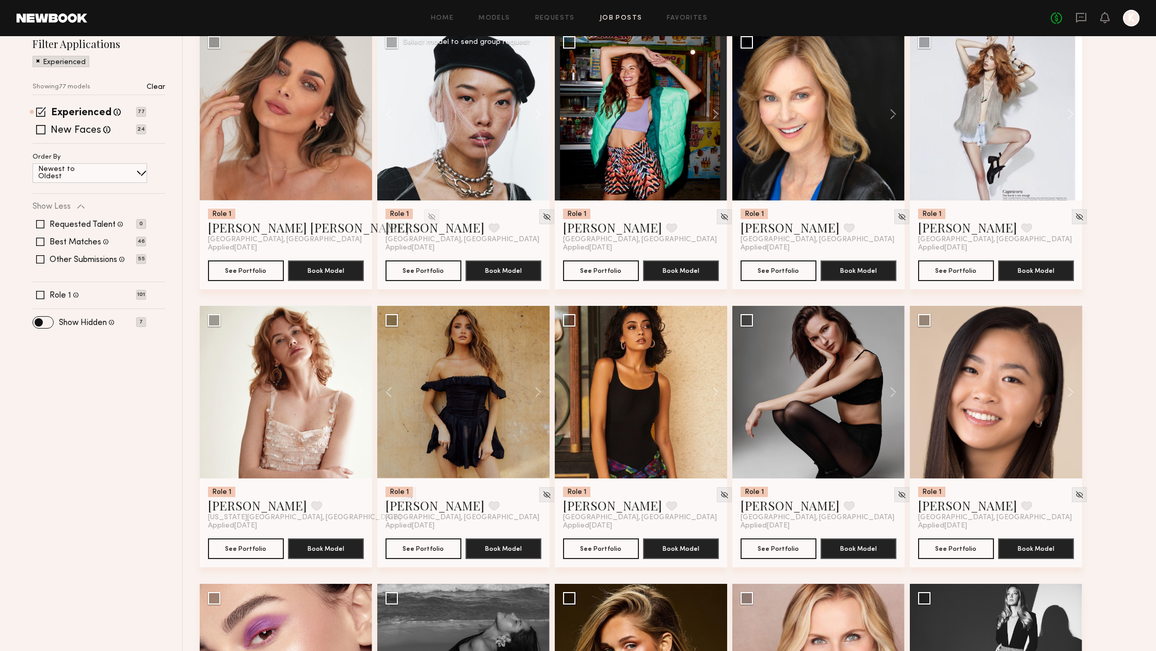
scroll to position [142, 0]
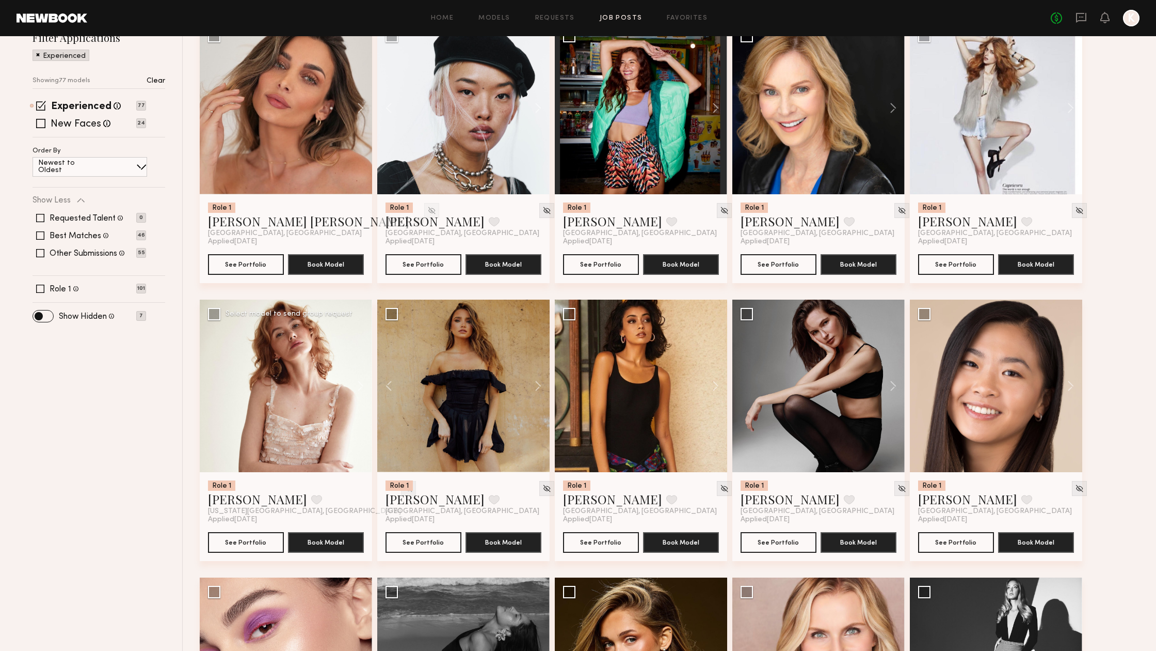
click at [404, 485] on img at bounding box center [408, 488] width 9 height 9
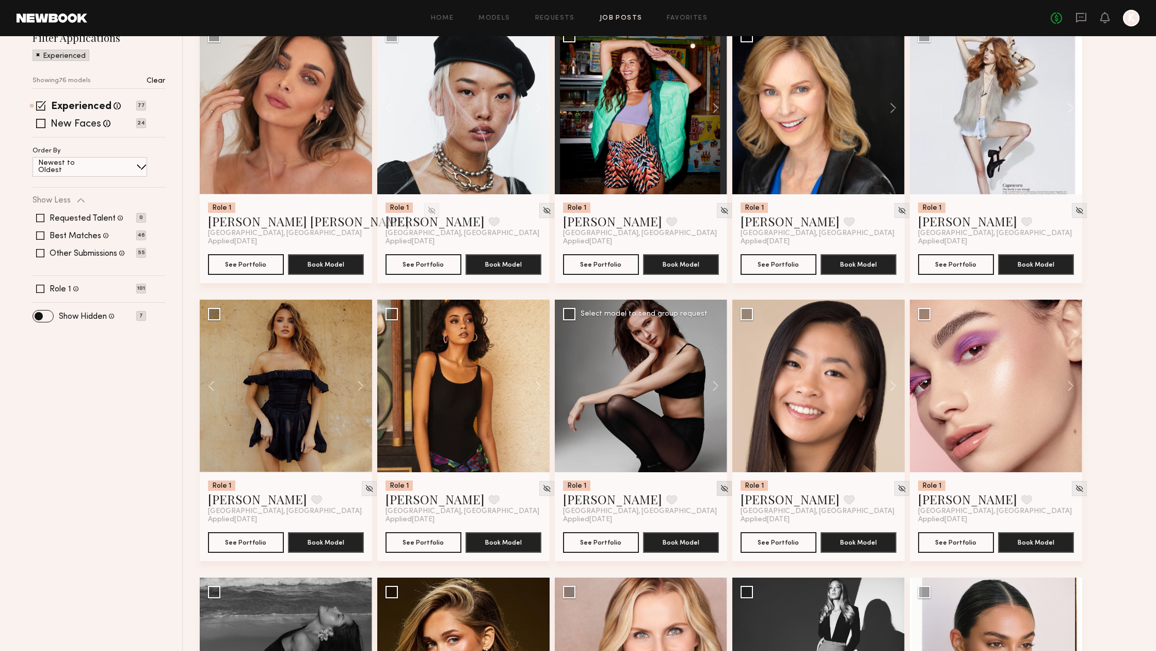
click at [720, 489] on img at bounding box center [724, 488] width 9 height 9
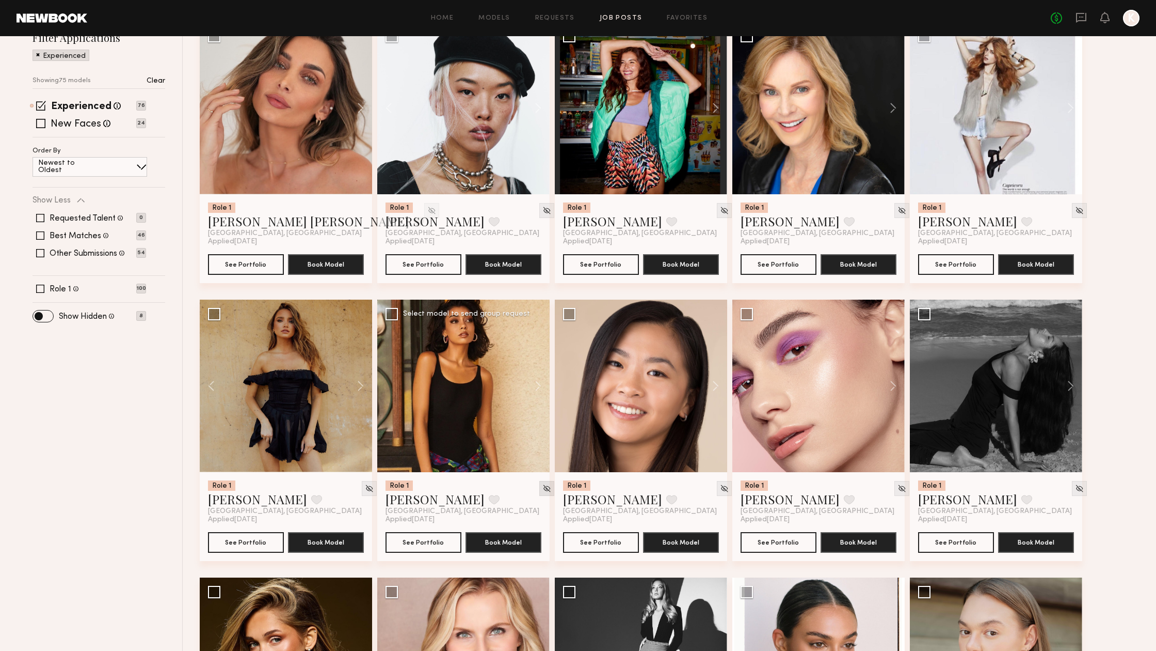
click at [543, 490] on img at bounding box center [547, 488] width 9 height 9
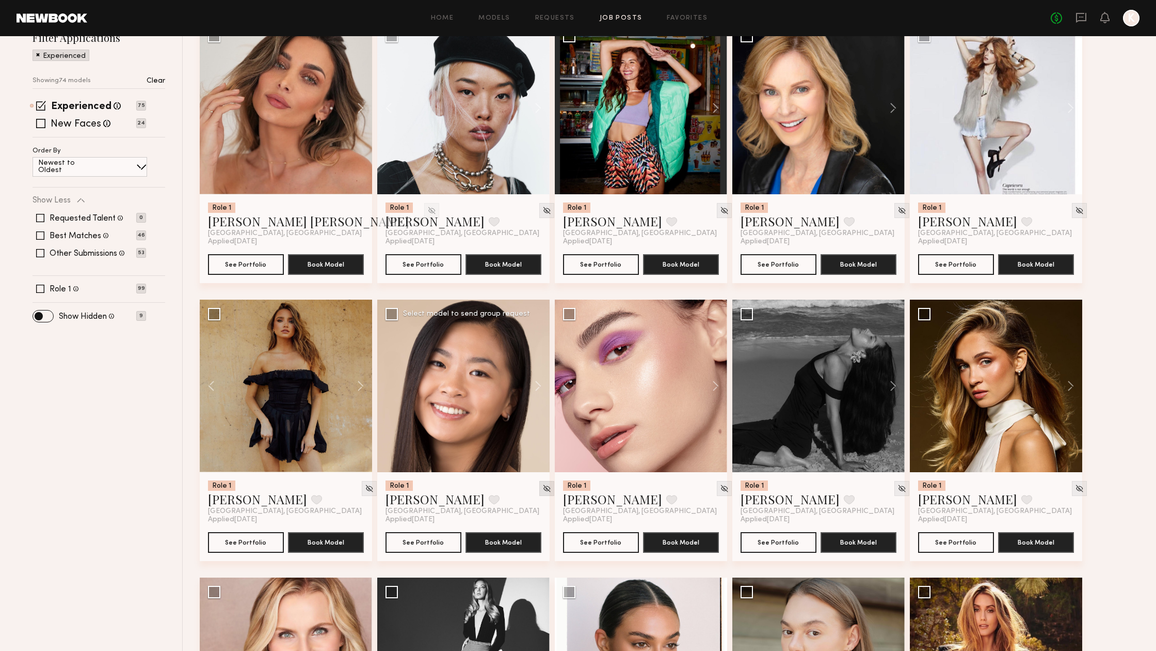
click at [543, 491] on img at bounding box center [547, 488] width 9 height 9
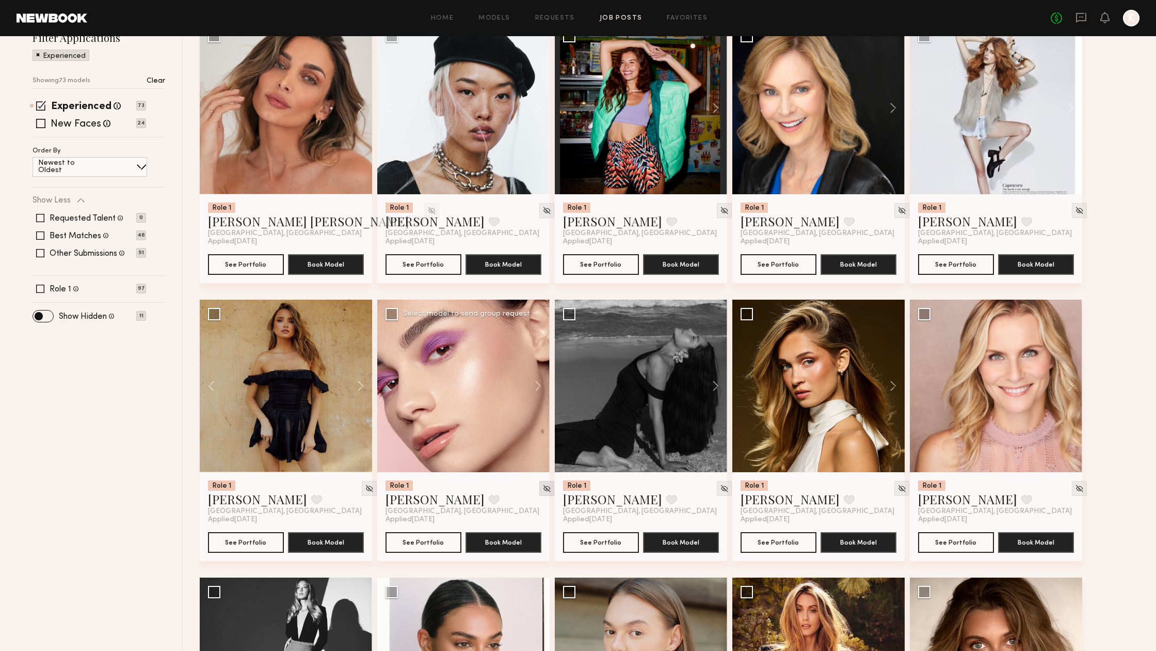
click at [543, 486] on img at bounding box center [547, 488] width 9 height 9
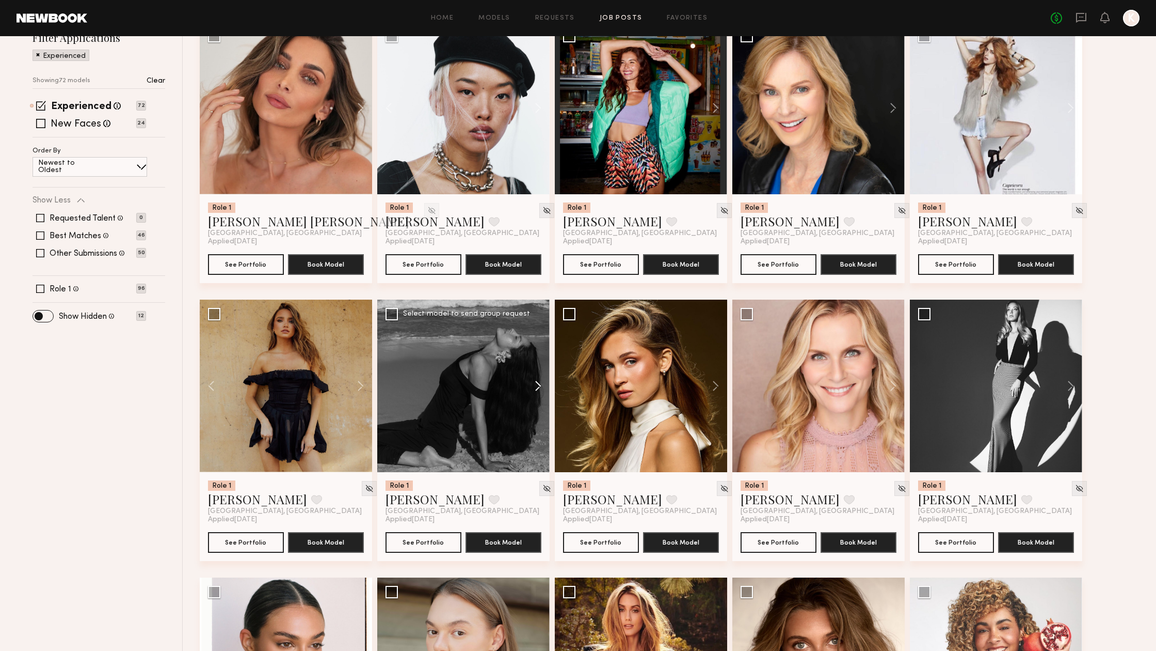
click at [540, 390] on button at bounding box center [533, 385] width 33 height 172
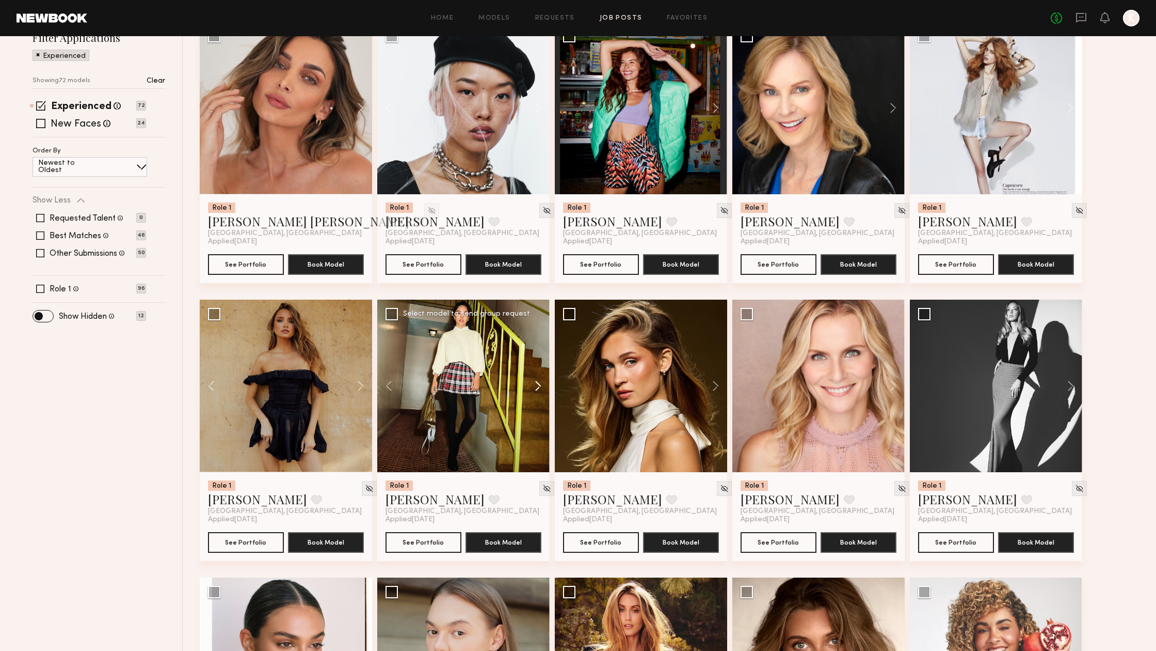
click at [540, 390] on button at bounding box center [533, 385] width 33 height 172
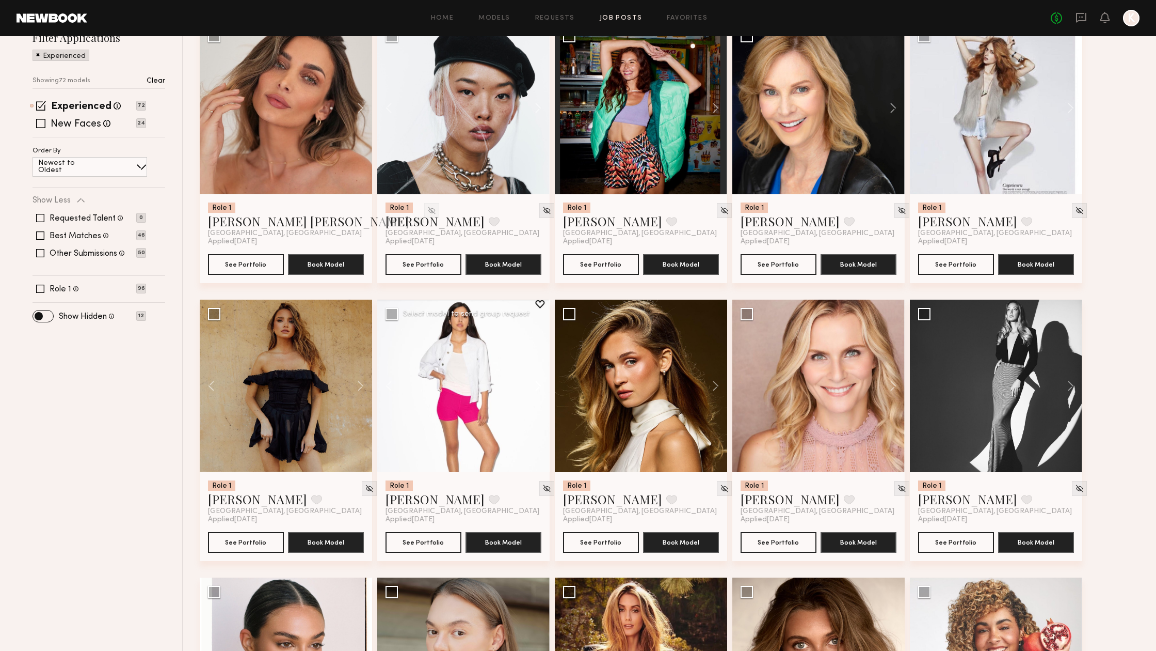
click at [540, 390] on button at bounding box center [533, 385] width 33 height 172
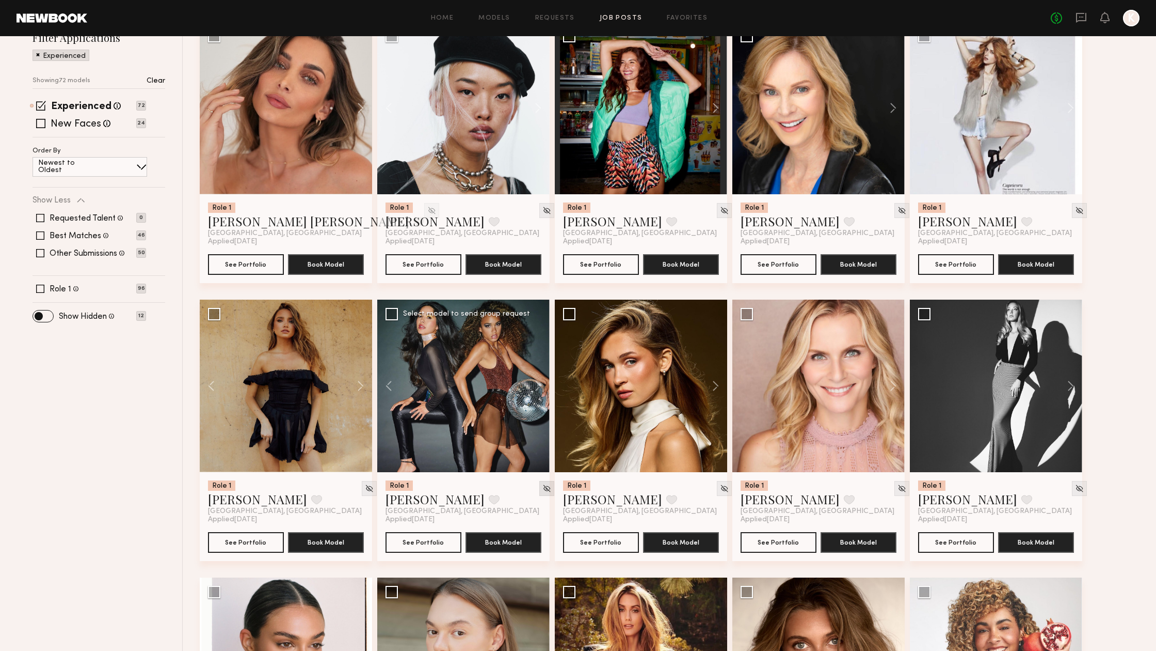
click at [543, 487] on img at bounding box center [547, 488] width 9 height 9
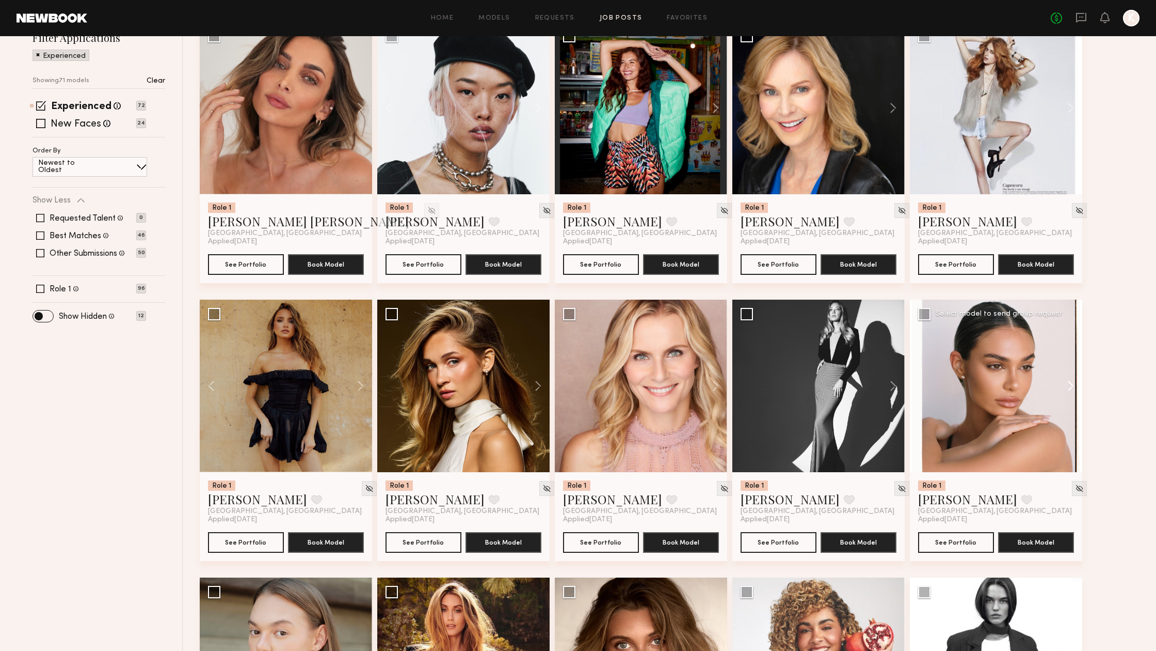
click at [1073, 384] on button at bounding box center [1066, 385] width 33 height 172
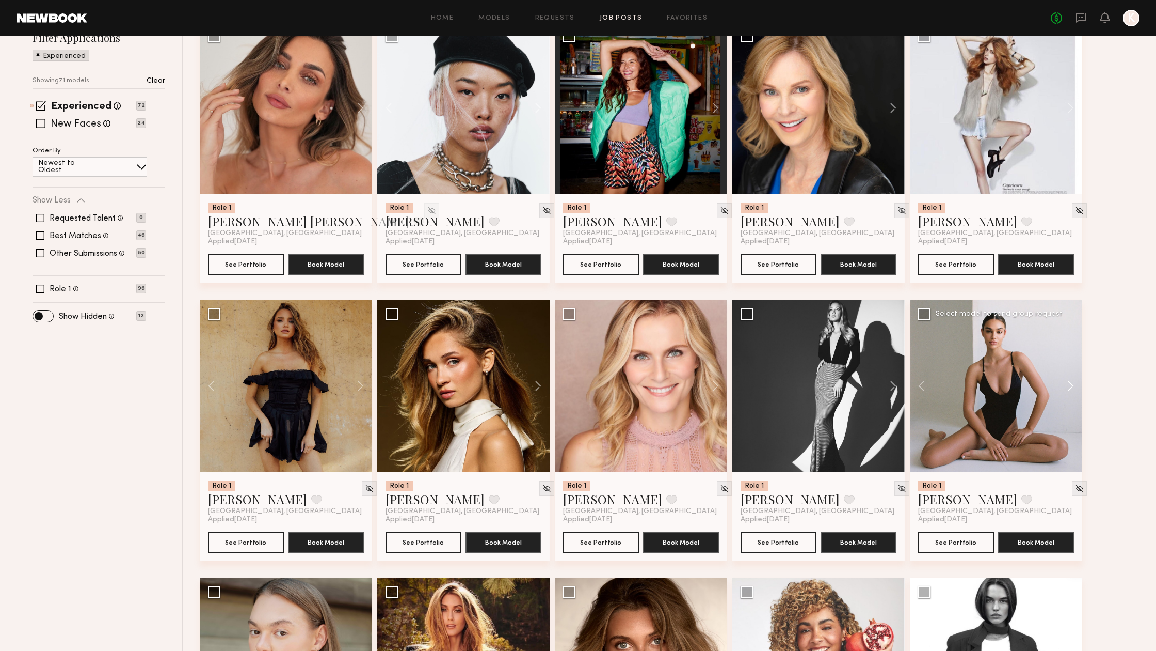
click at [1073, 384] on button at bounding box center [1066, 385] width 33 height 172
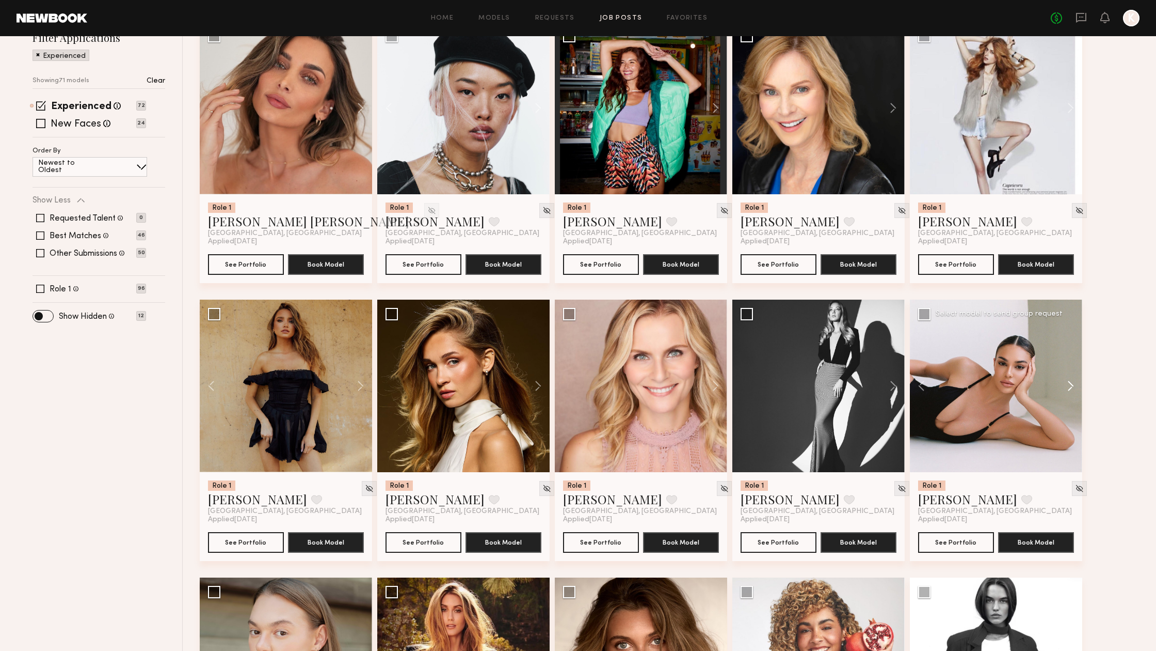
click at [1073, 384] on button at bounding box center [1066, 385] width 33 height 172
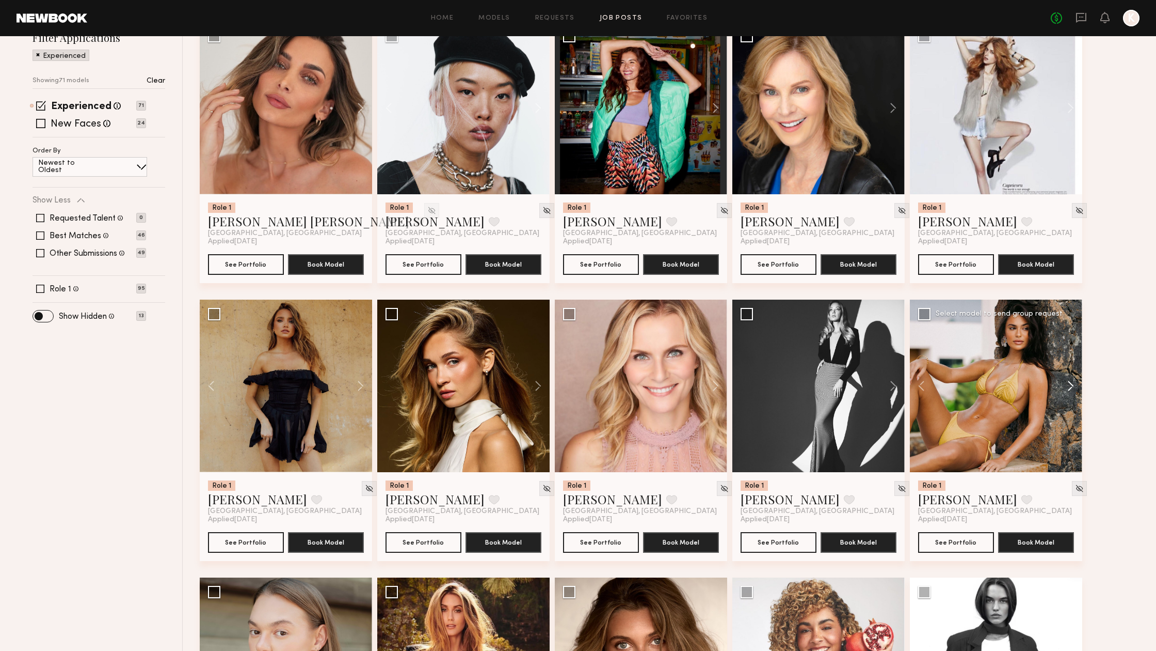
click at [1073, 384] on button at bounding box center [1066, 385] width 33 height 172
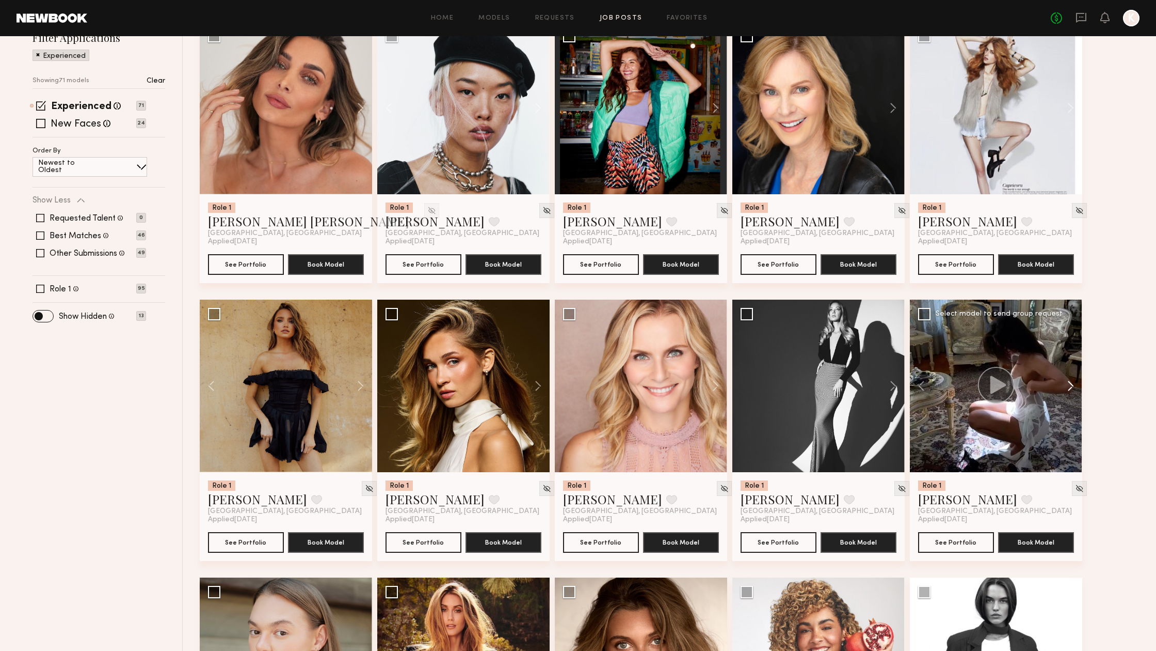
click at [1073, 384] on button at bounding box center [1066, 385] width 33 height 172
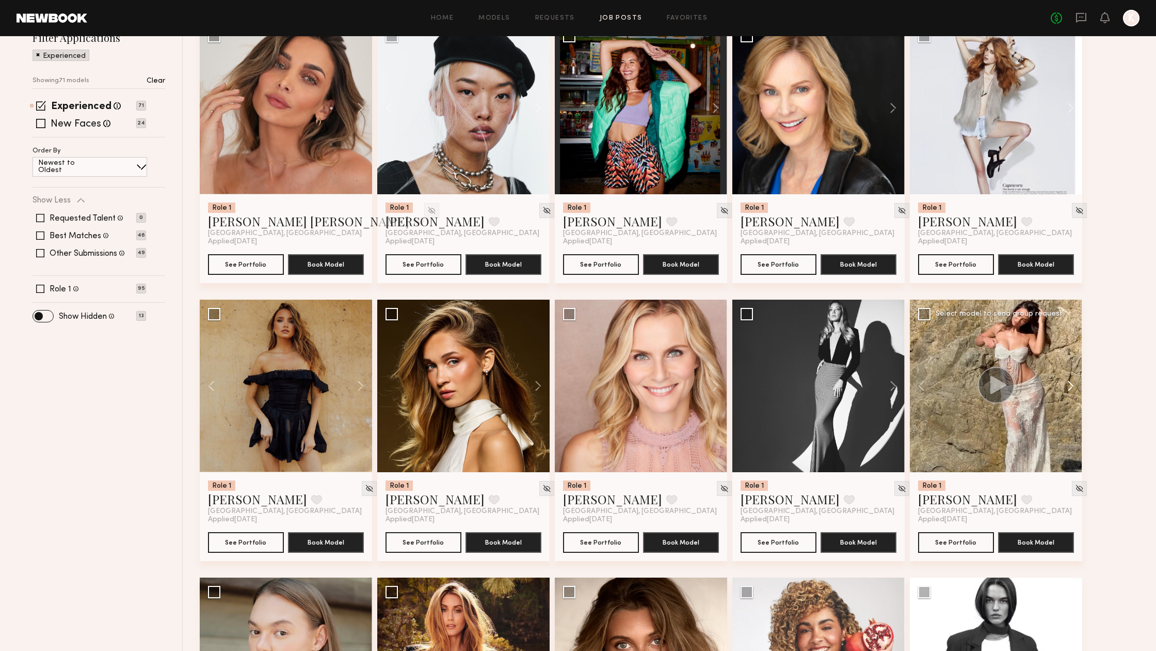
click at [1073, 384] on button at bounding box center [1066, 385] width 33 height 172
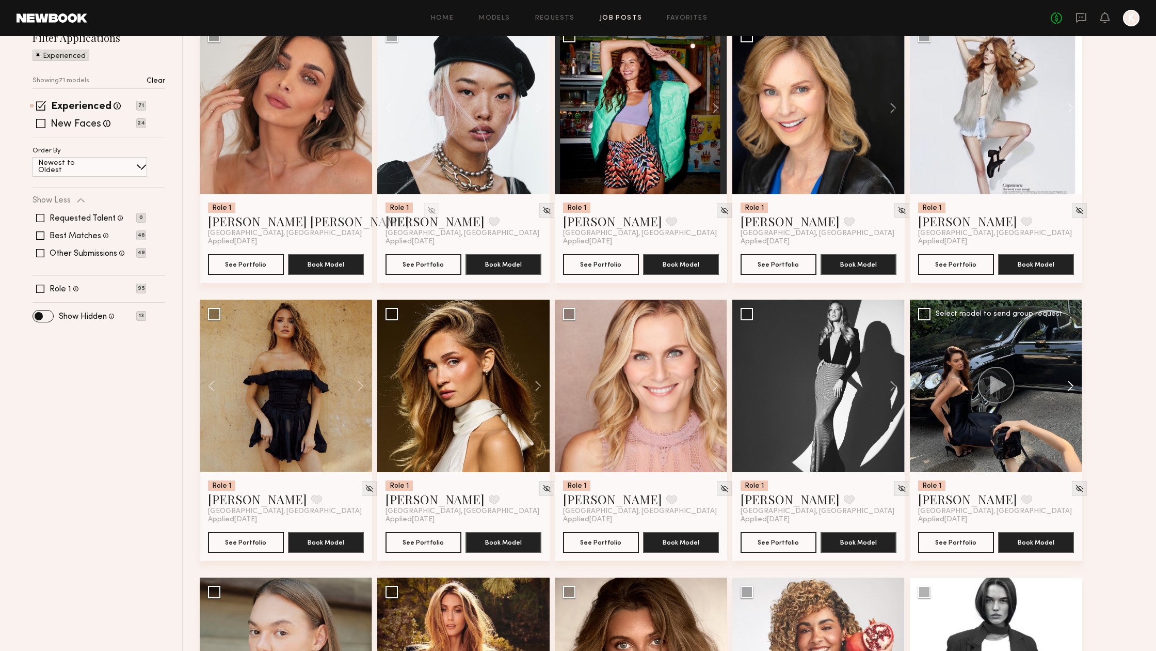
click at [1073, 384] on button at bounding box center [1066, 385] width 33 height 172
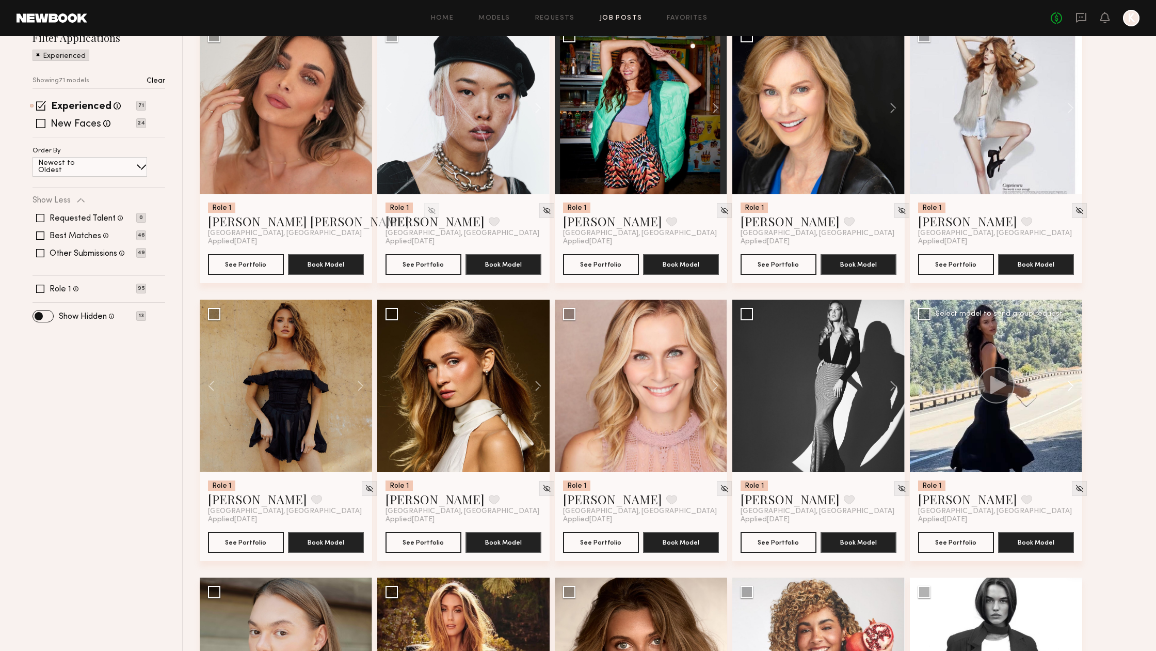
click at [1073, 384] on button at bounding box center [1066, 385] width 33 height 172
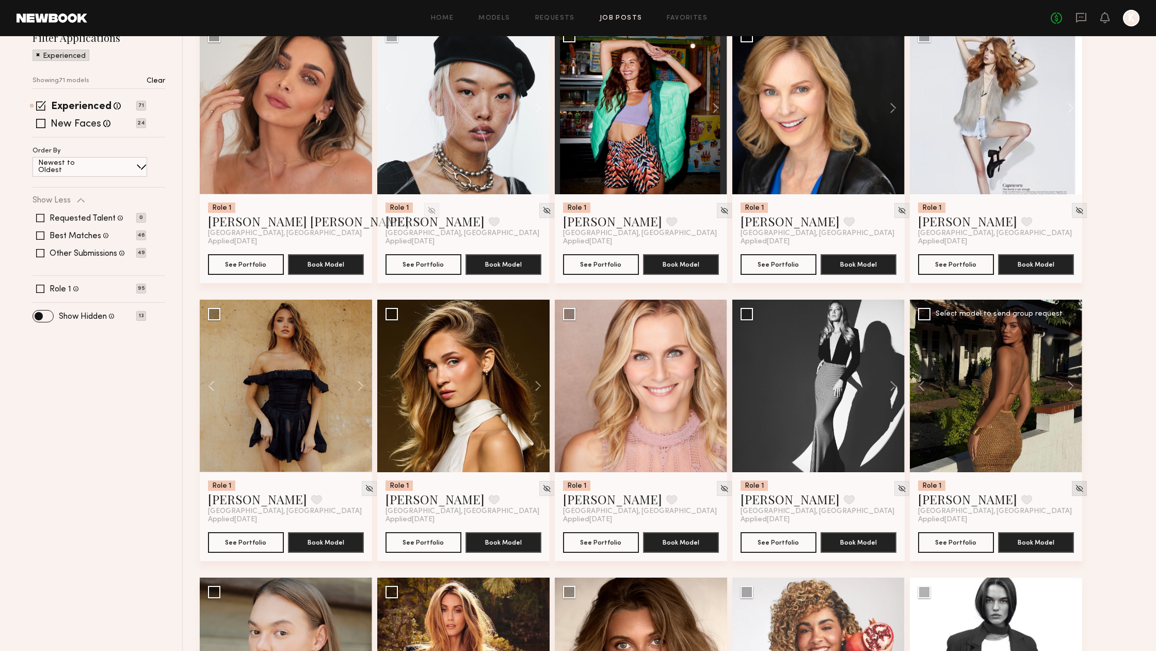
click at [1075, 486] on img at bounding box center [1079, 488] width 9 height 9
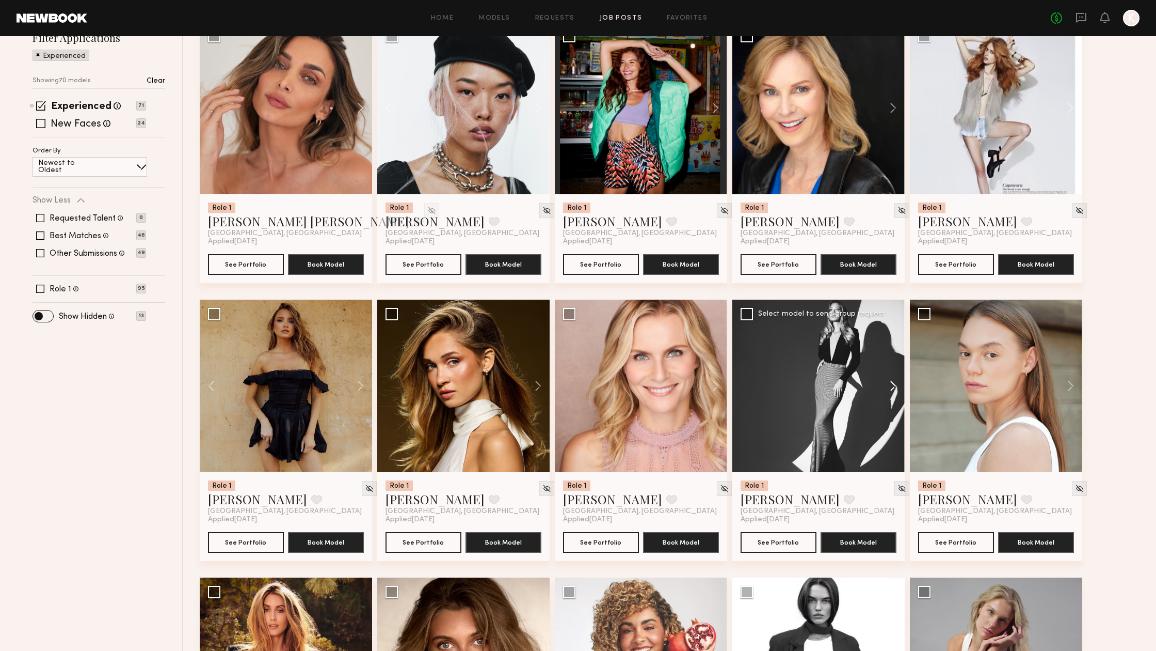
click at [888, 380] on button at bounding box center [888, 385] width 33 height 172
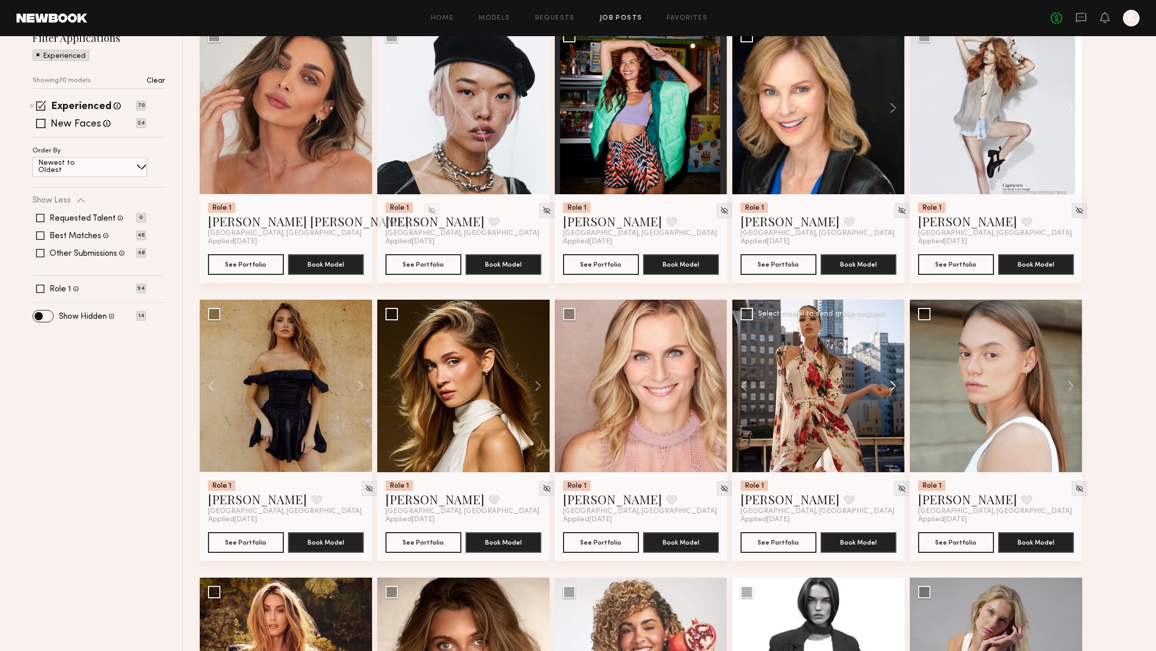
click at [893, 381] on button at bounding box center [888, 385] width 33 height 172
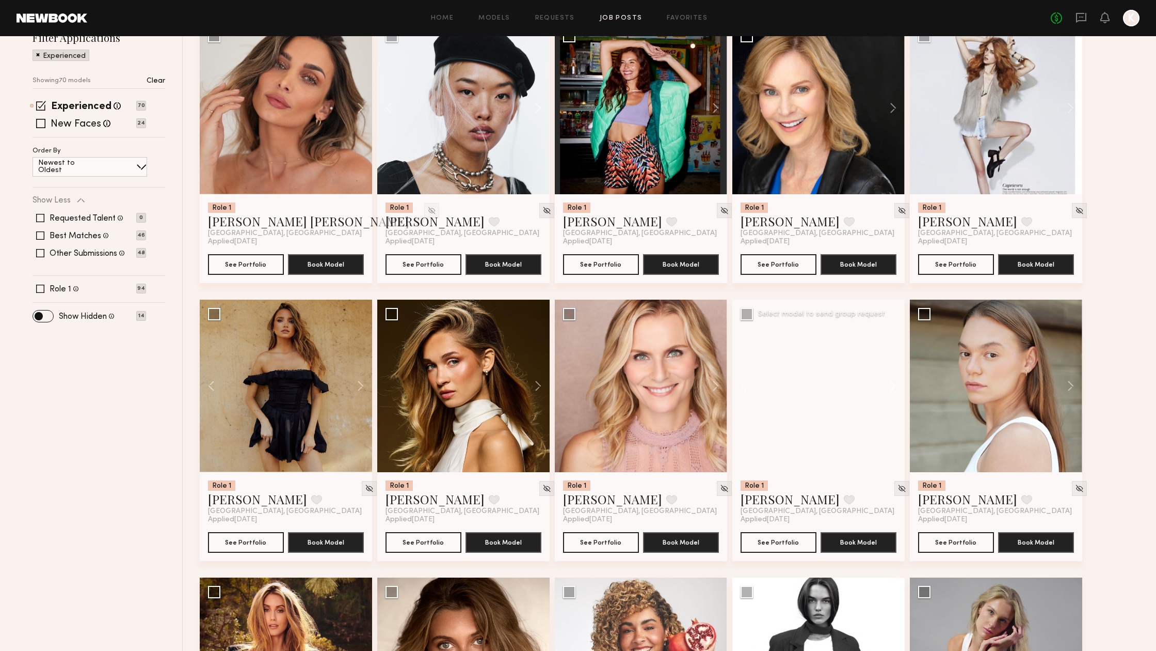
click at [893, 381] on button at bounding box center [888, 385] width 33 height 172
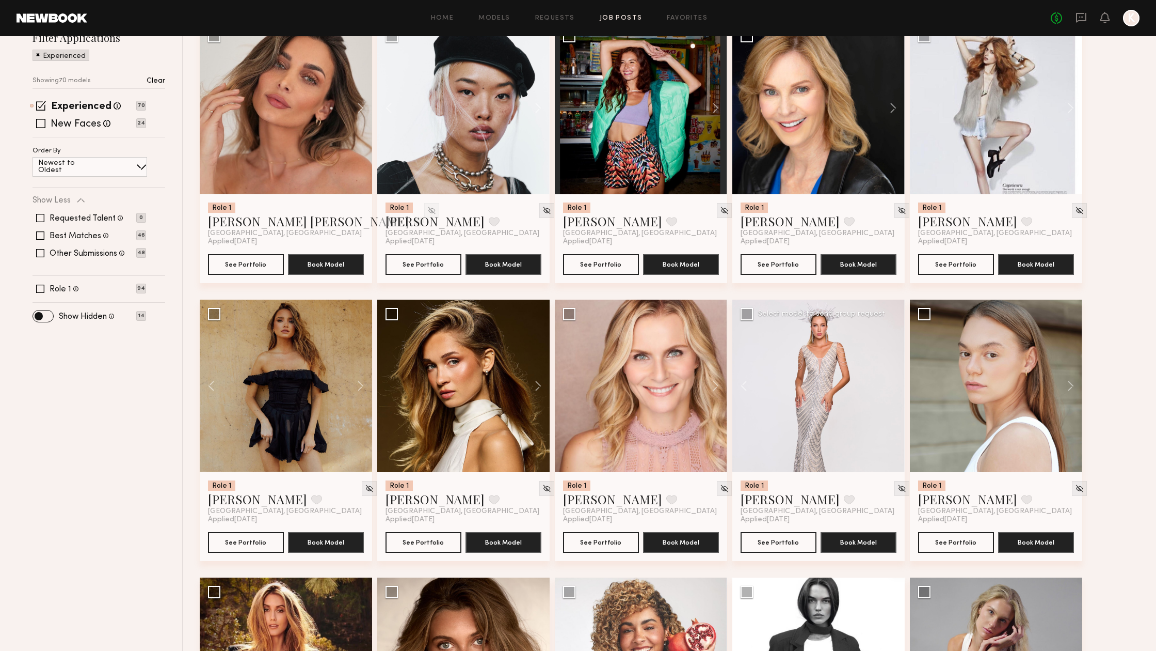
click at [893, 381] on div at bounding box center [819, 385] width 172 height 172
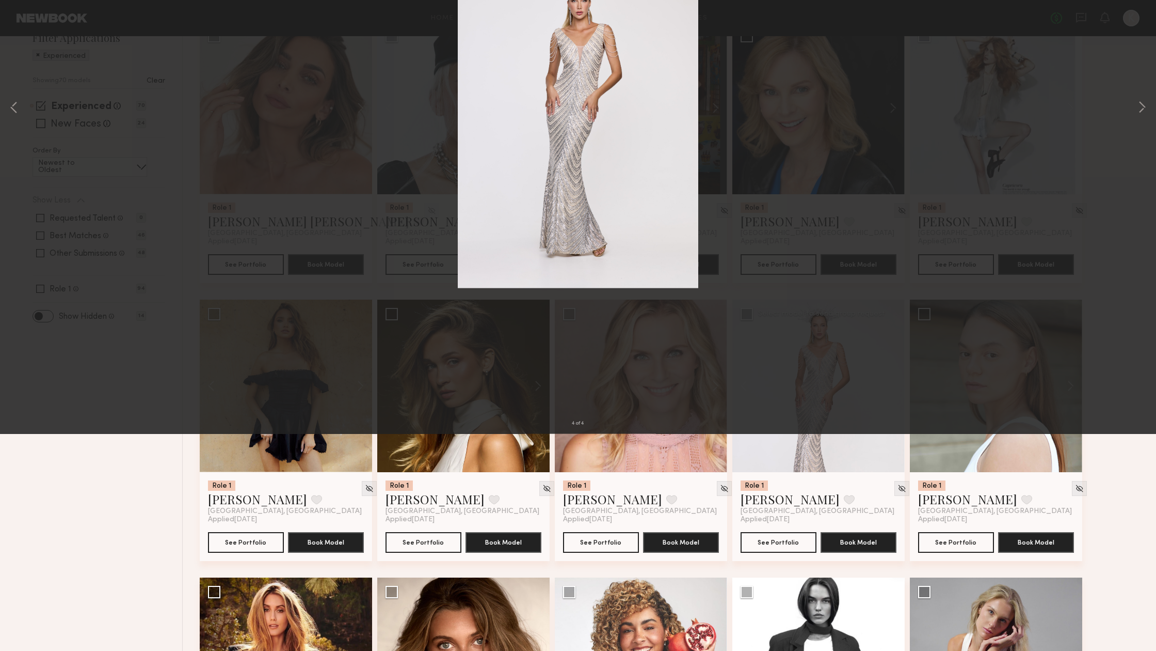
click at [1149, 324] on div "4 of 4" at bounding box center [578, 325] width 1156 height 651
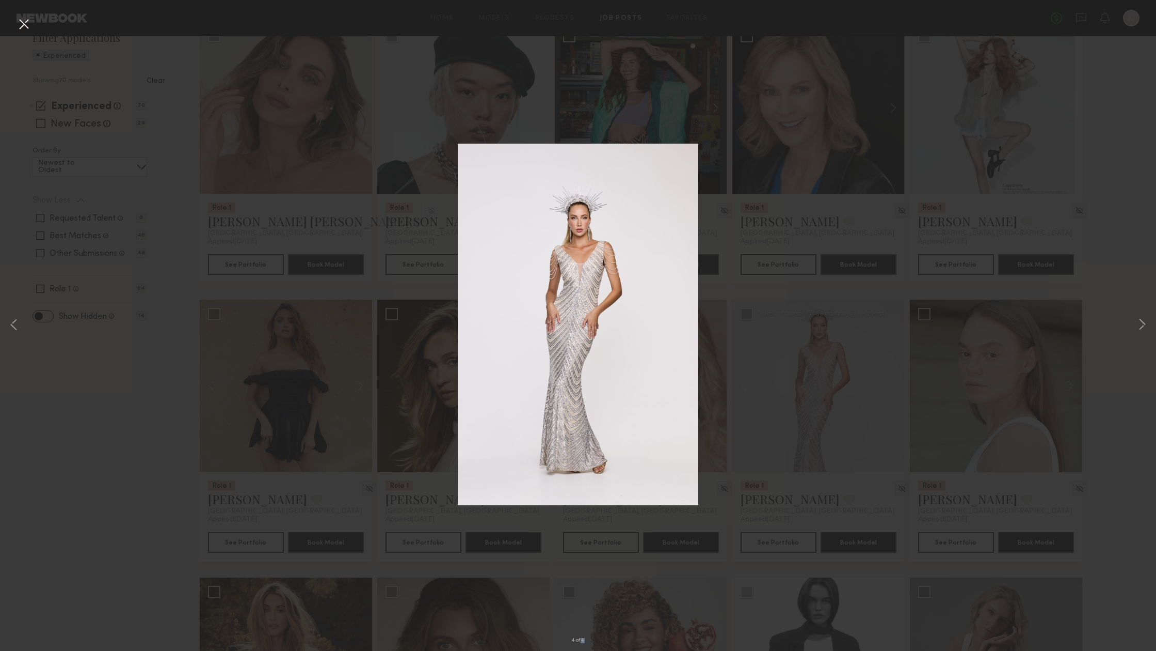
click at [1149, 324] on div "4 of 4" at bounding box center [578, 325] width 1156 height 651
click at [1145, 324] on button at bounding box center [1142, 325] width 12 height 520
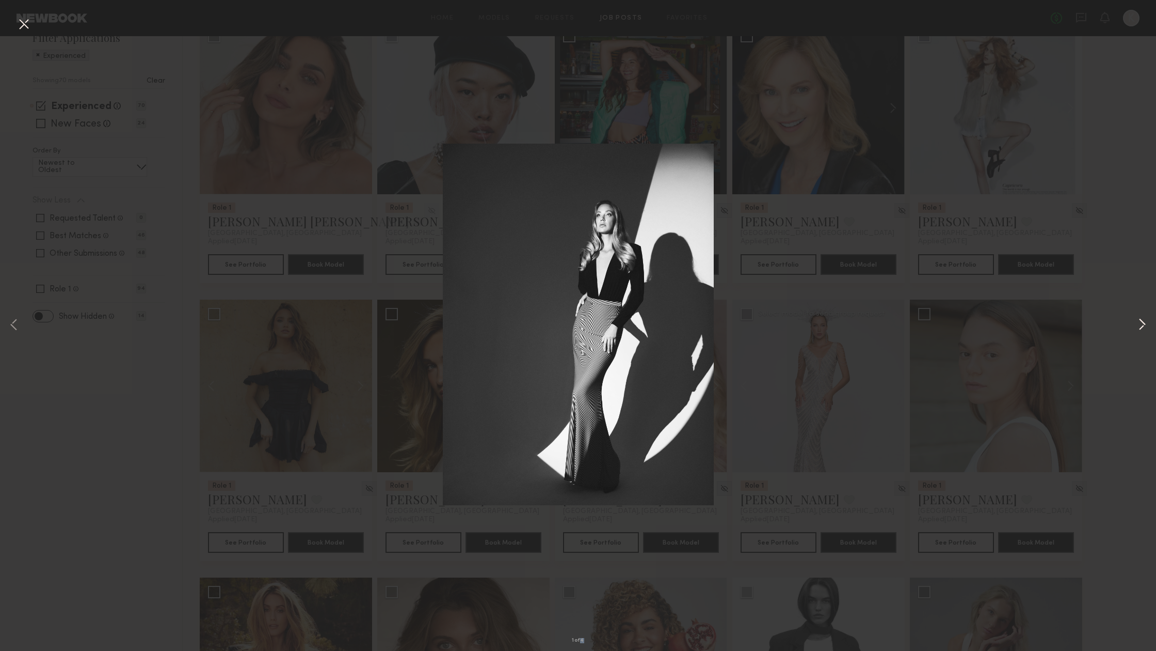
click at [1143, 323] on button at bounding box center [1142, 325] width 12 height 520
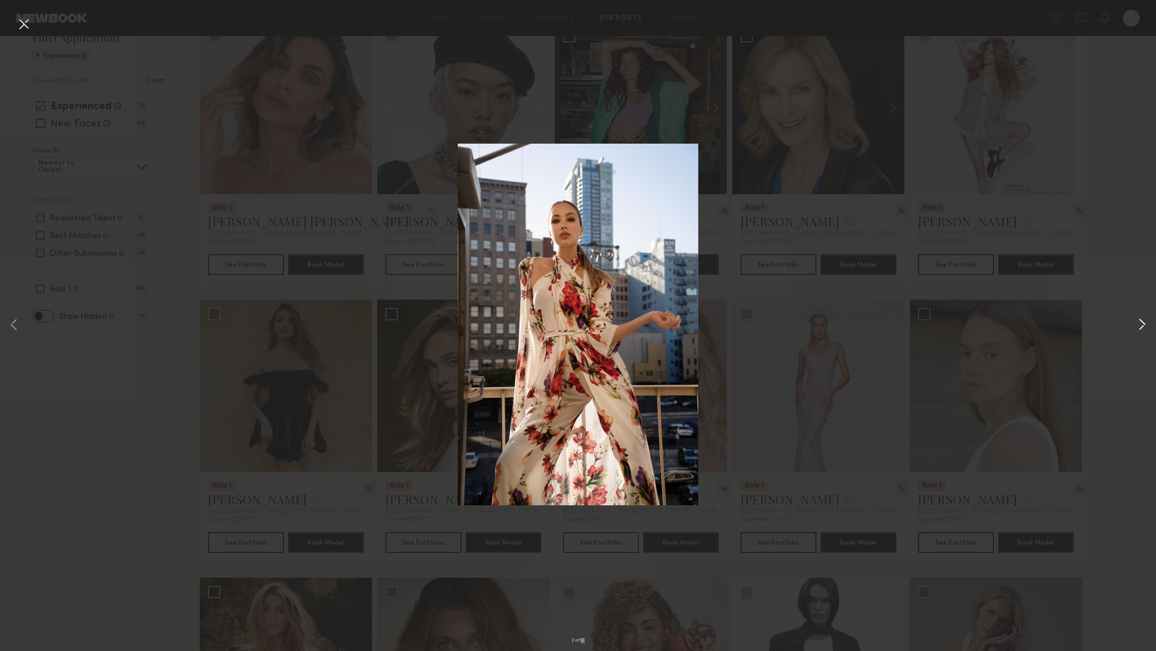
click at [1143, 323] on button at bounding box center [1142, 325] width 12 height 520
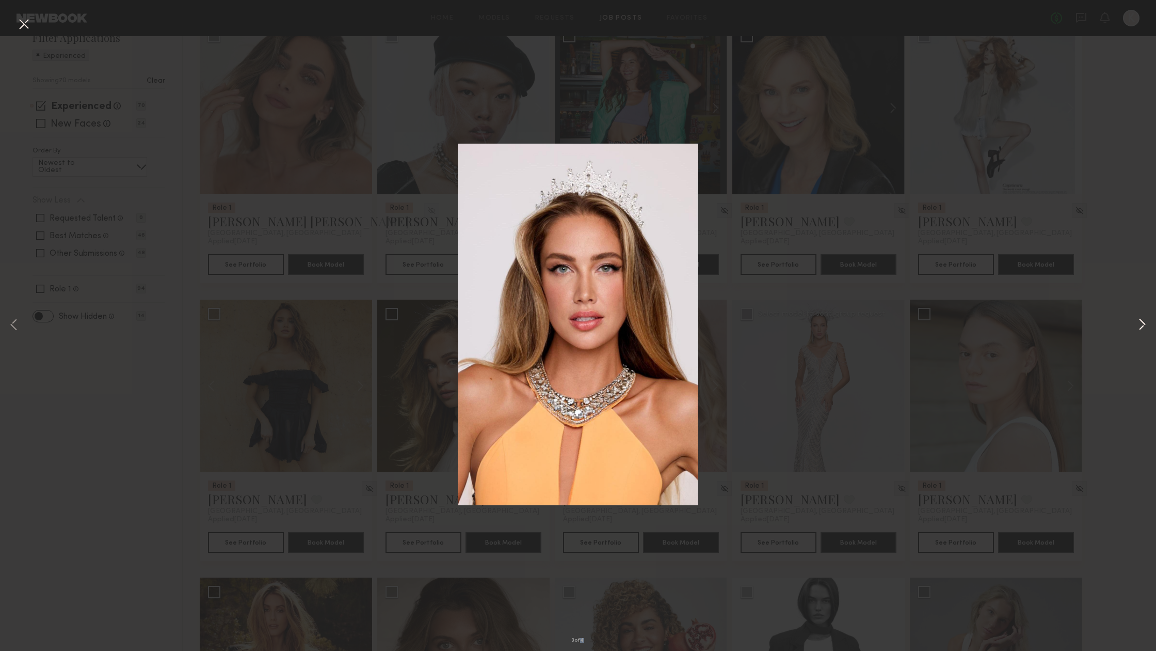
click at [1143, 323] on button at bounding box center [1142, 325] width 12 height 520
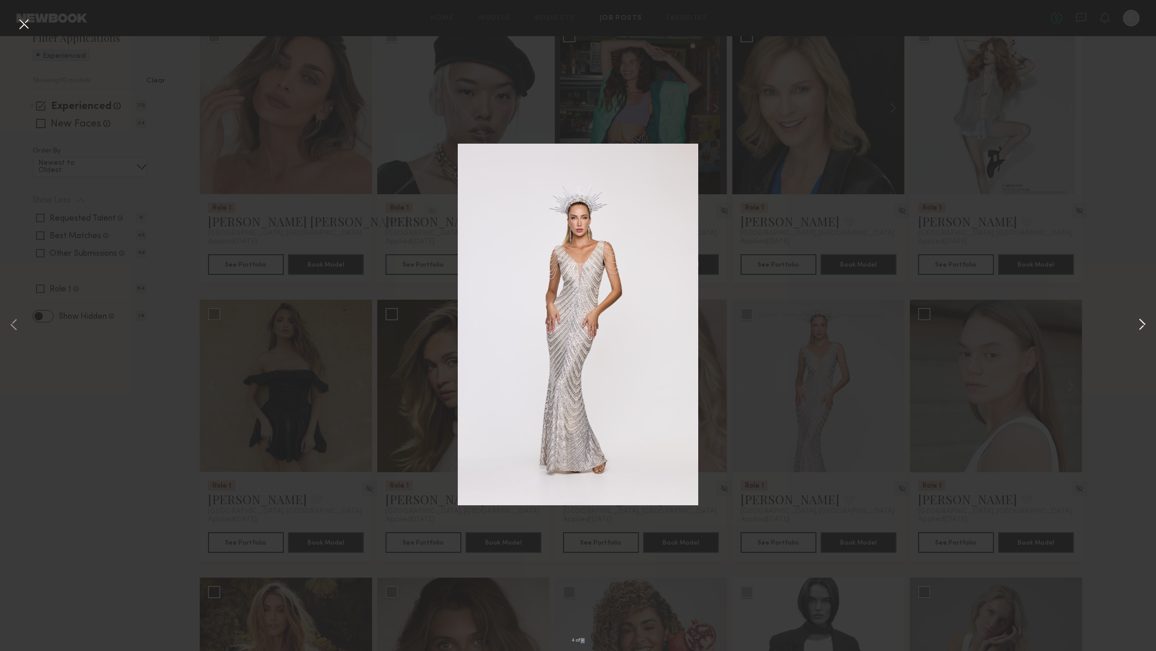
click at [1143, 323] on button at bounding box center [1142, 325] width 12 height 520
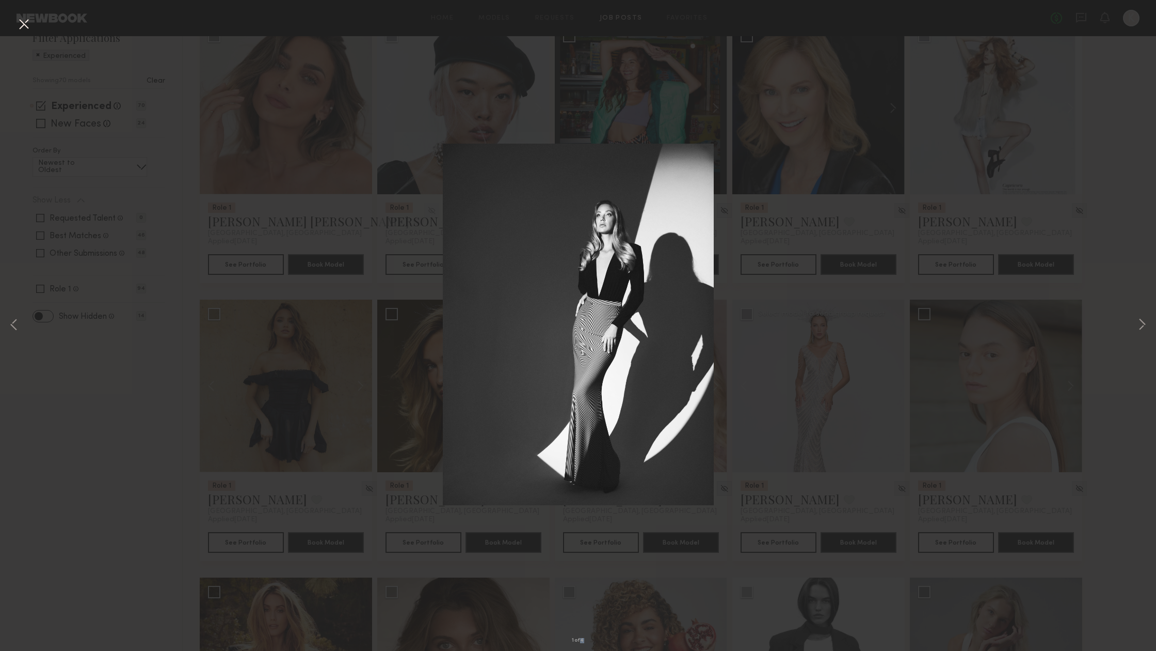
click at [23, 24] on button at bounding box center [23, 24] width 17 height 19
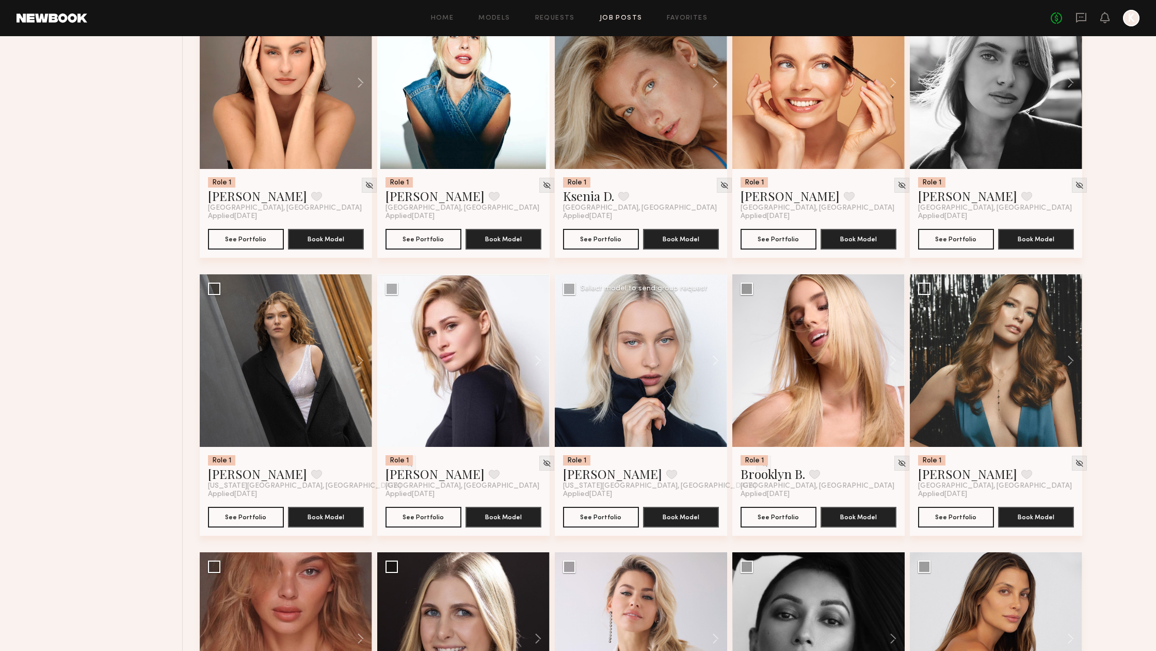
scroll to position [1006, 0]
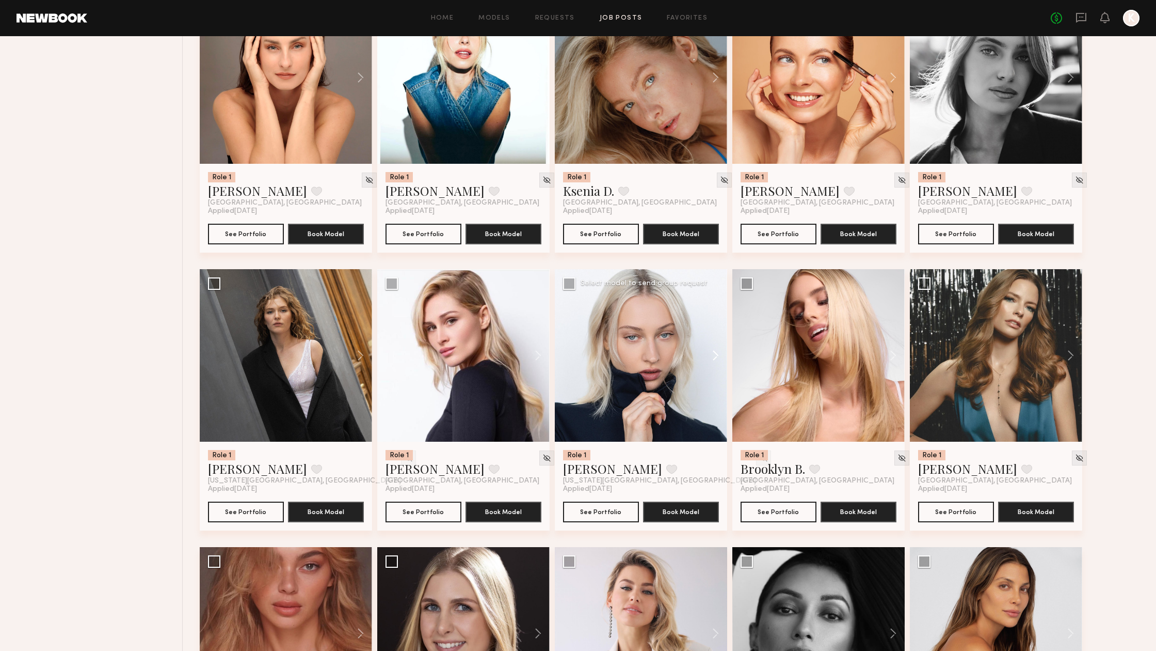
click at [710, 347] on button at bounding box center [710, 355] width 33 height 172
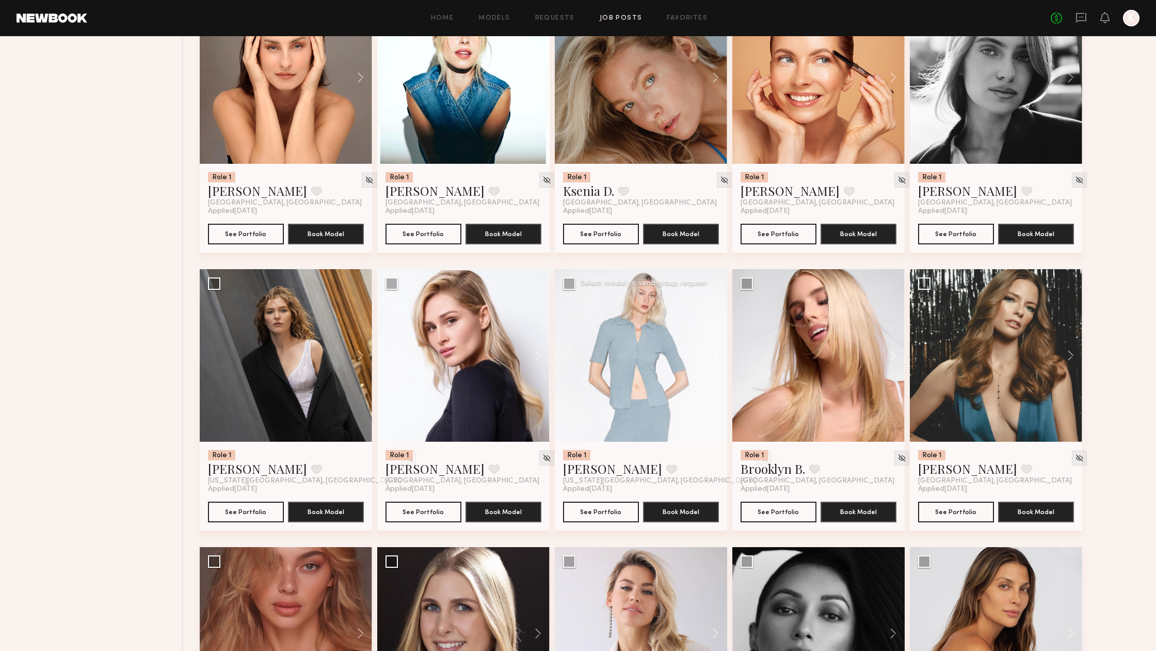
click at [712, 353] on button at bounding box center [710, 355] width 33 height 172
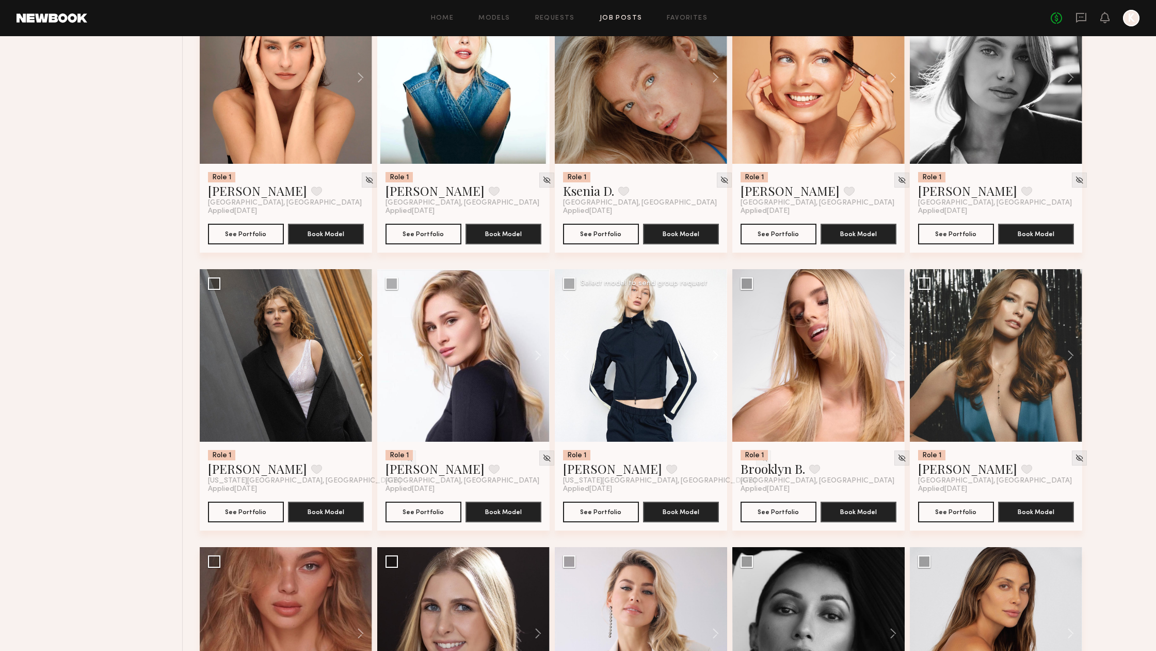
click at [712, 353] on button at bounding box center [710, 355] width 33 height 172
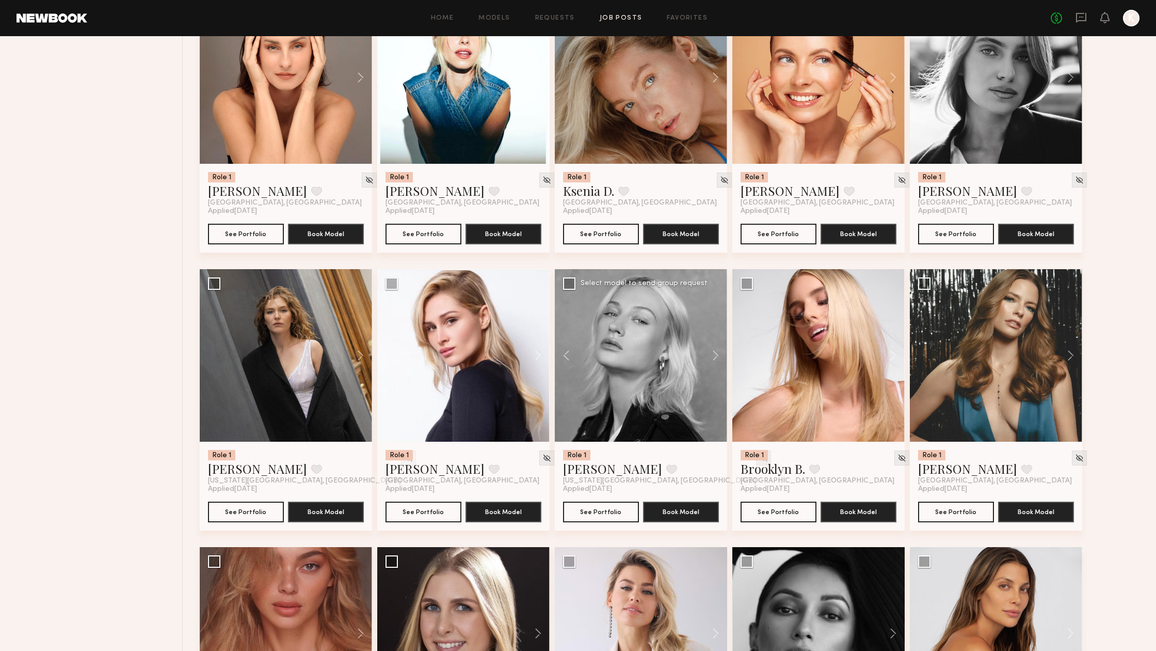
click at [759, 460] on img at bounding box center [763, 457] width 9 height 9
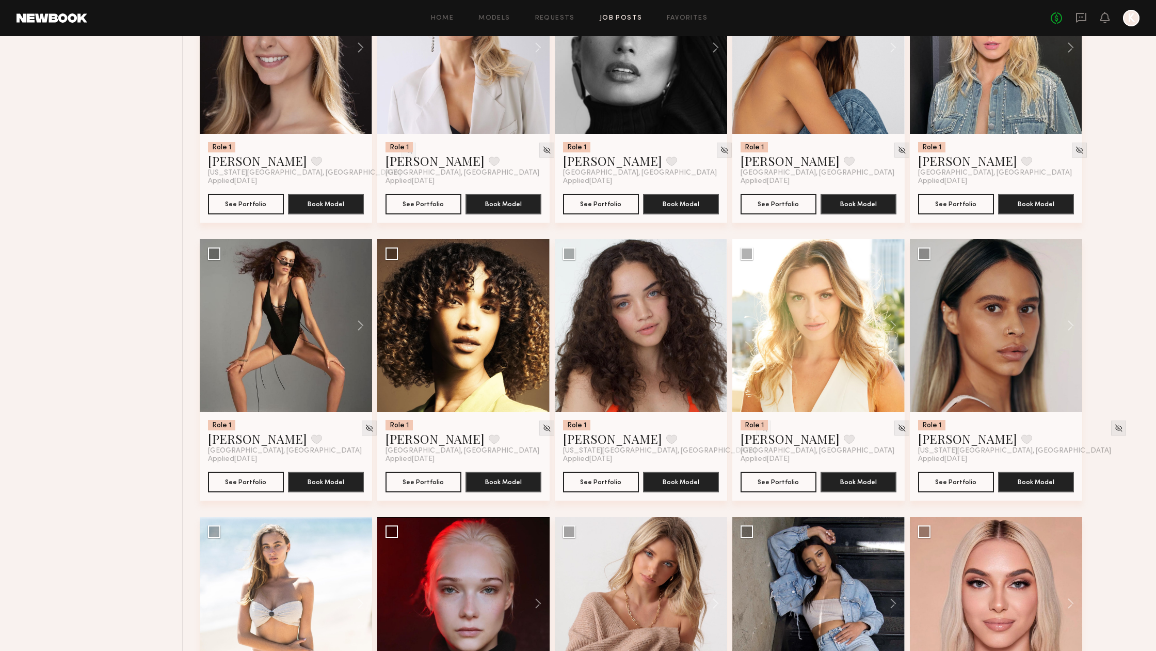
scroll to position [1599, 0]
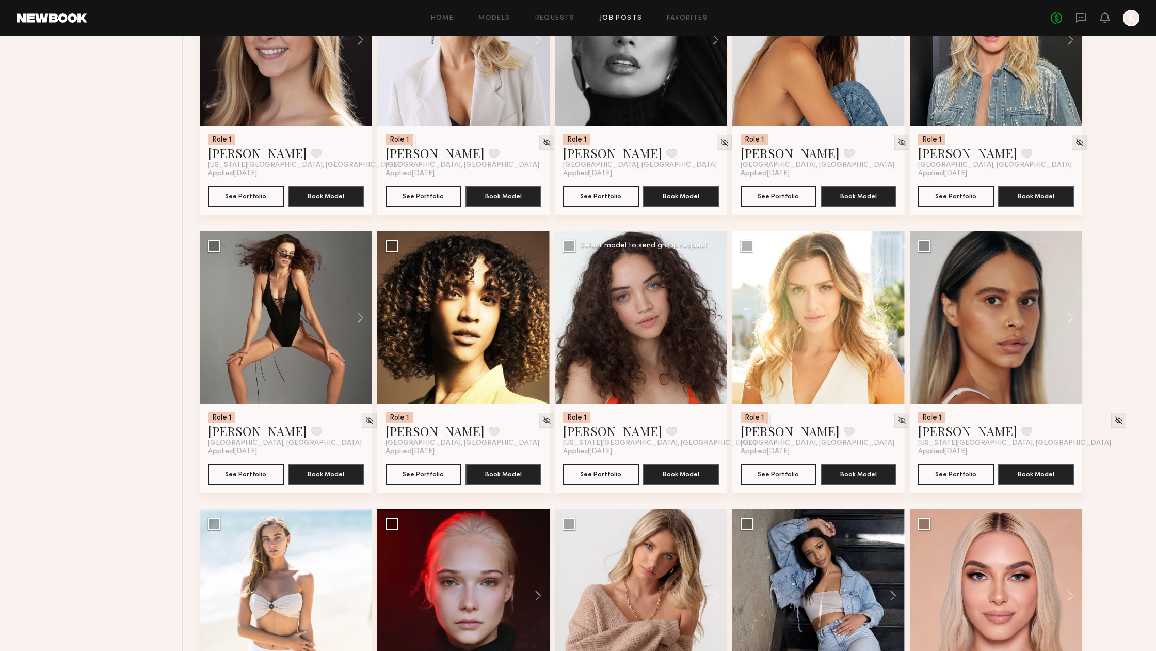
click at [759, 420] on img at bounding box center [763, 420] width 9 height 9
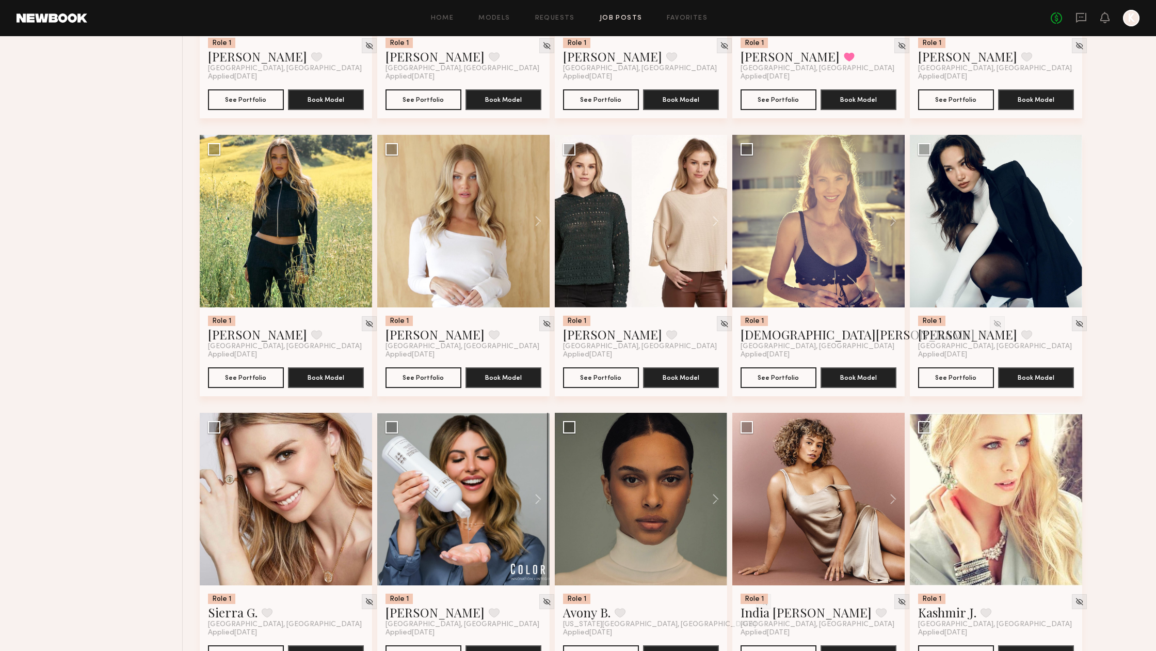
scroll to position [2261, 0]
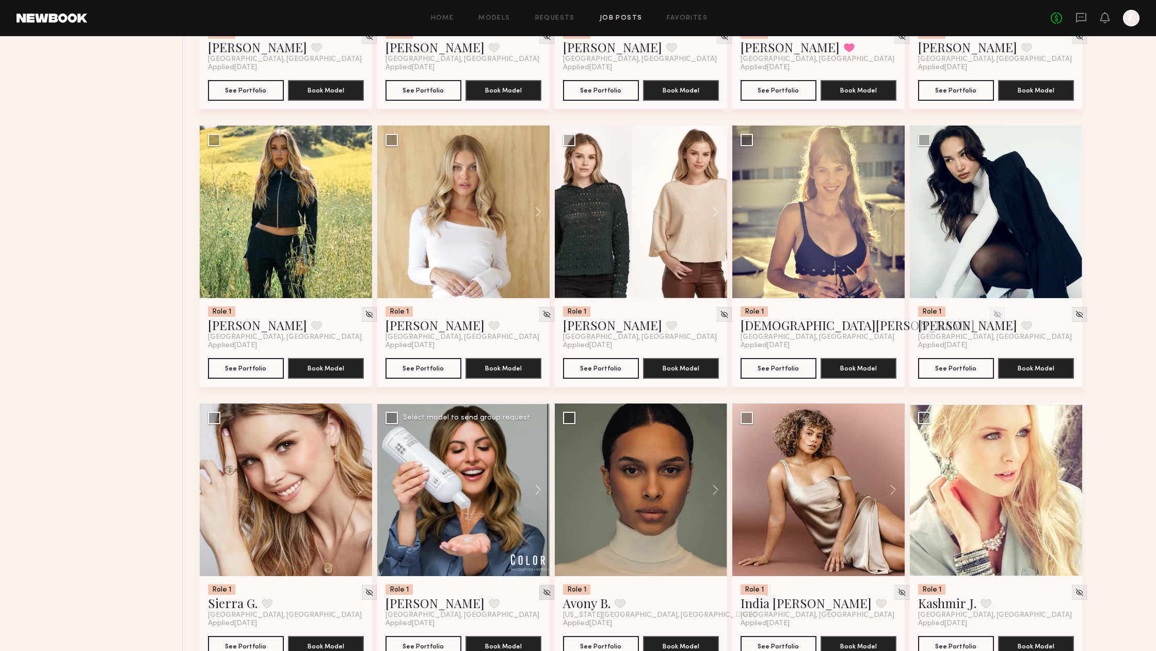
click at [543, 591] on img at bounding box center [547, 592] width 9 height 9
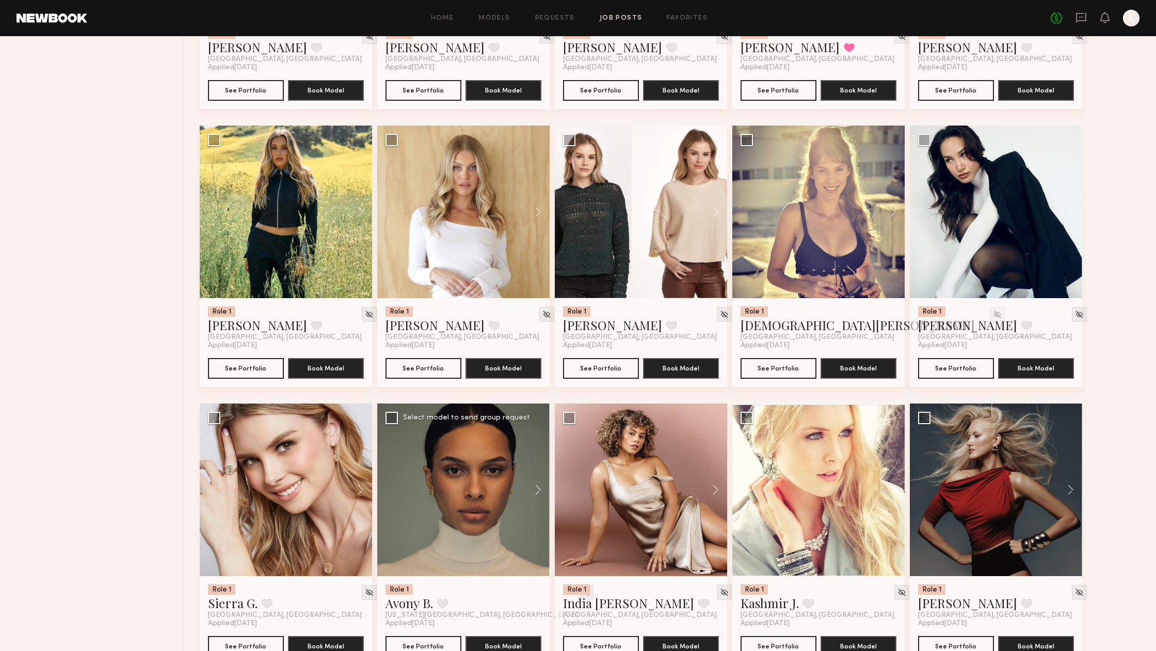
click at [582, 590] on img at bounding box center [586, 592] width 9 height 9
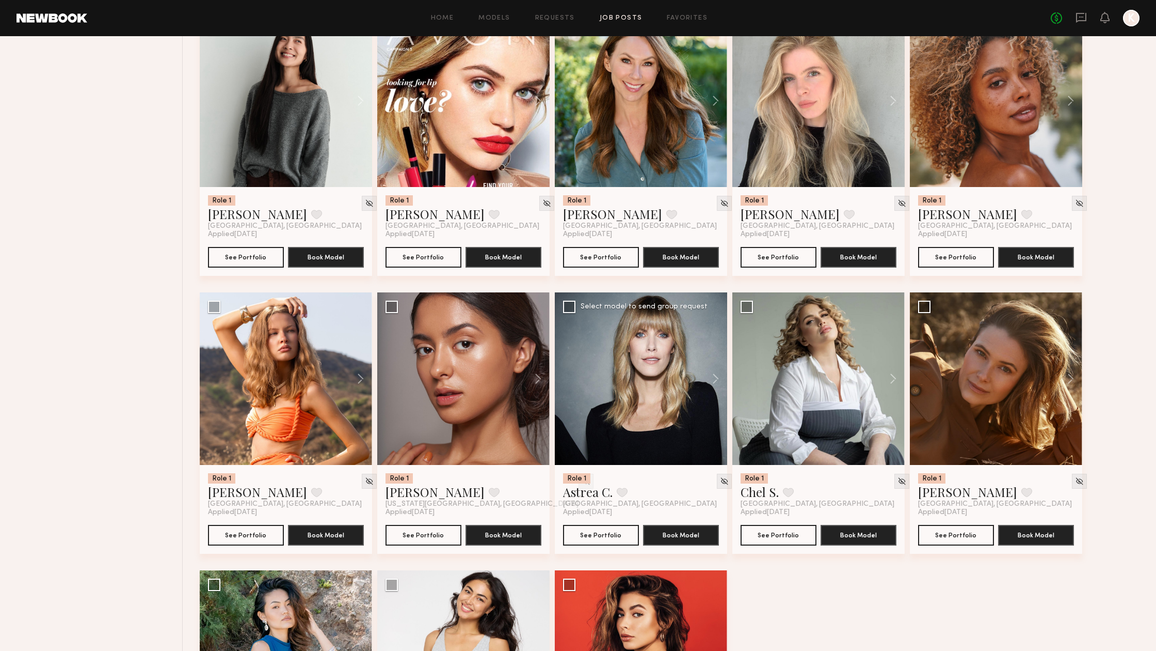
scroll to position [2938, 0]
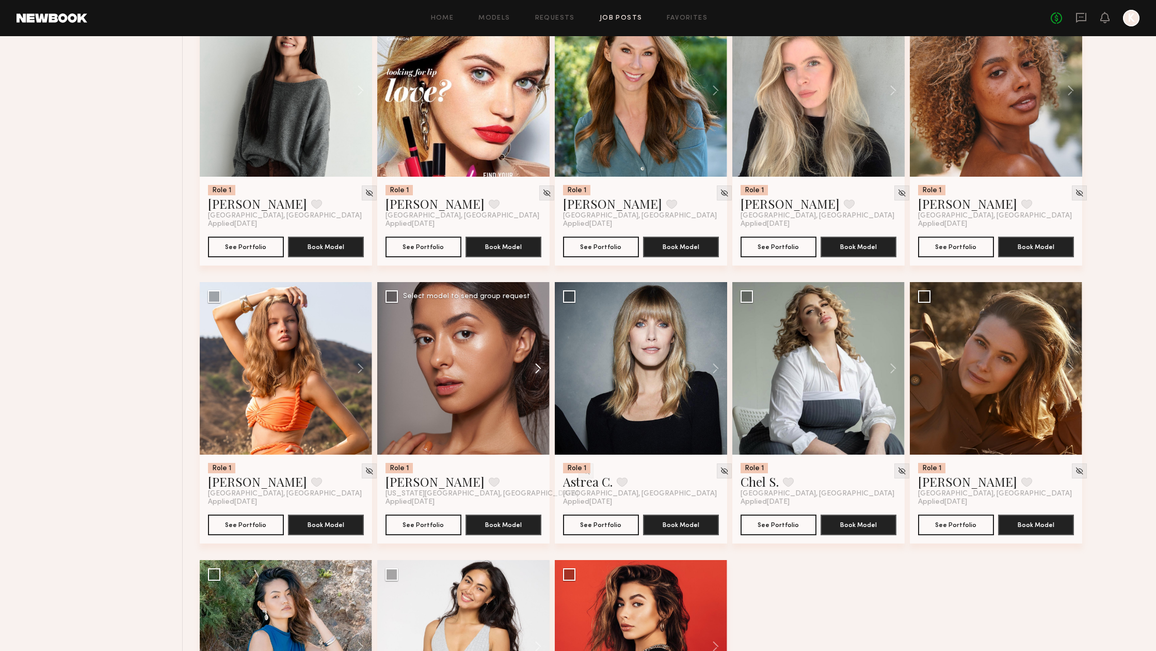
click at [543, 372] on button at bounding box center [533, 368] width 33 height 172
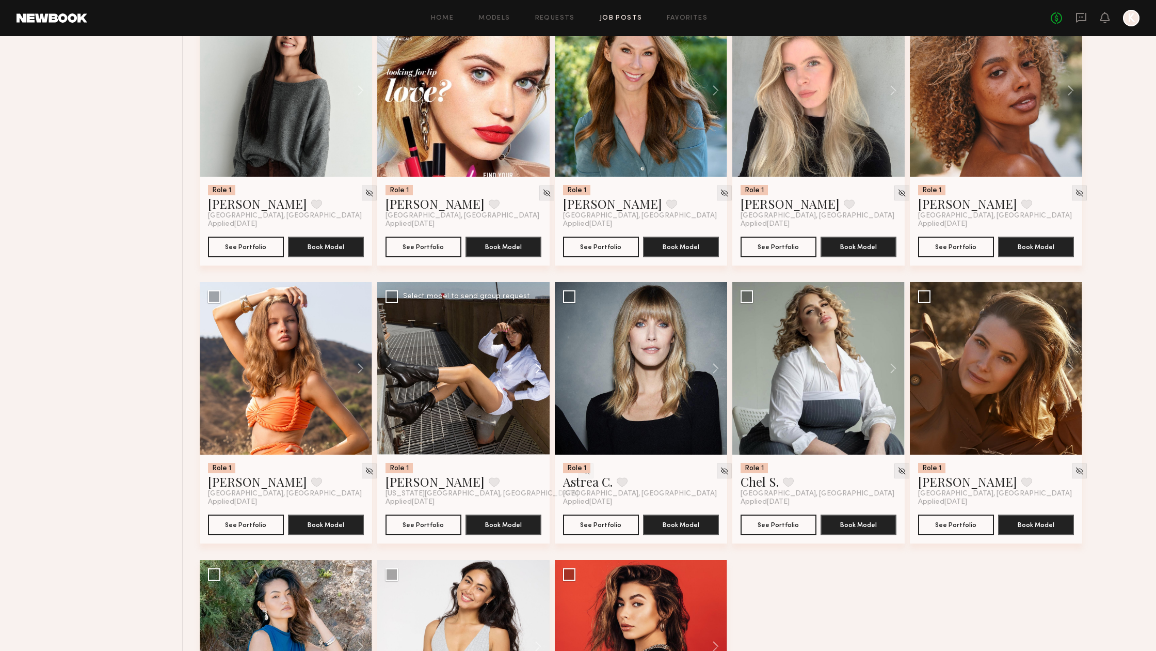
click at [543, 372] on button at bounding box center [533, 368] width 33 height 172
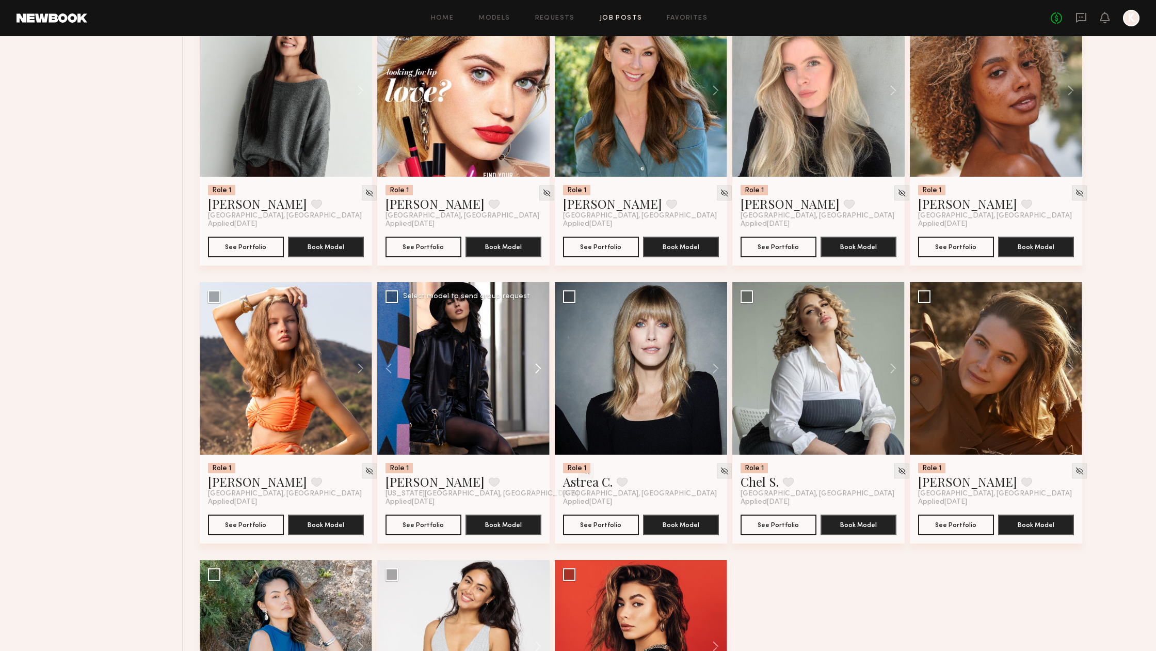
click at [543, 372] on button at bounding box center [533, 368] width 33 height 172
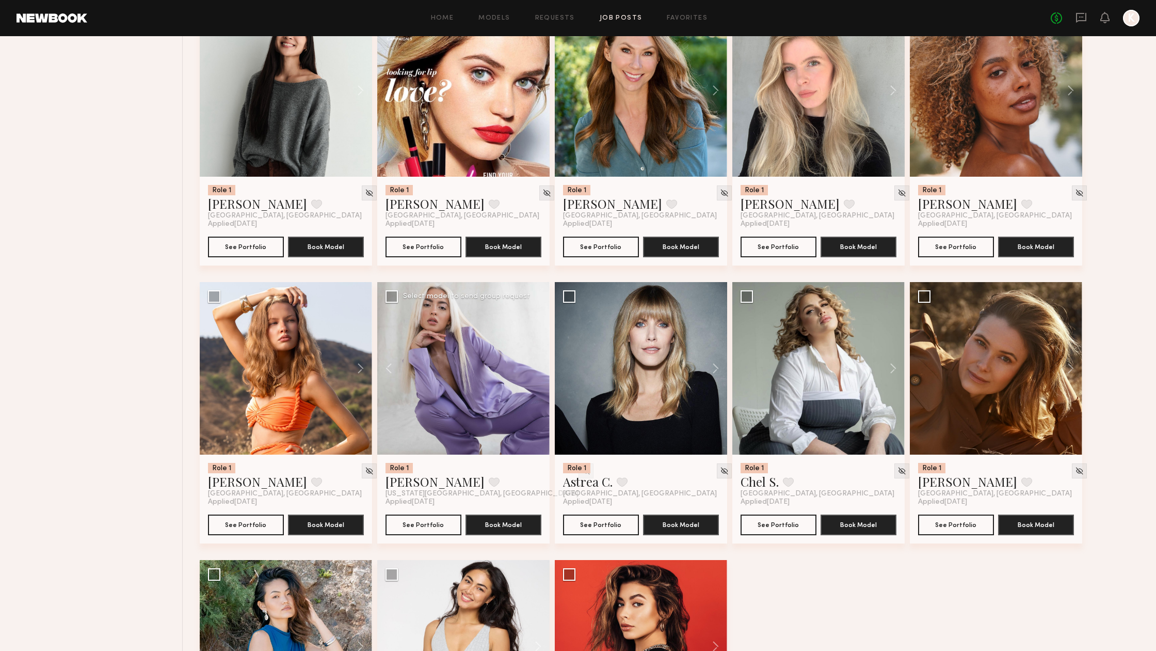
click at [543, 372] on div at bounding box center [463, 368] width 172 height 172
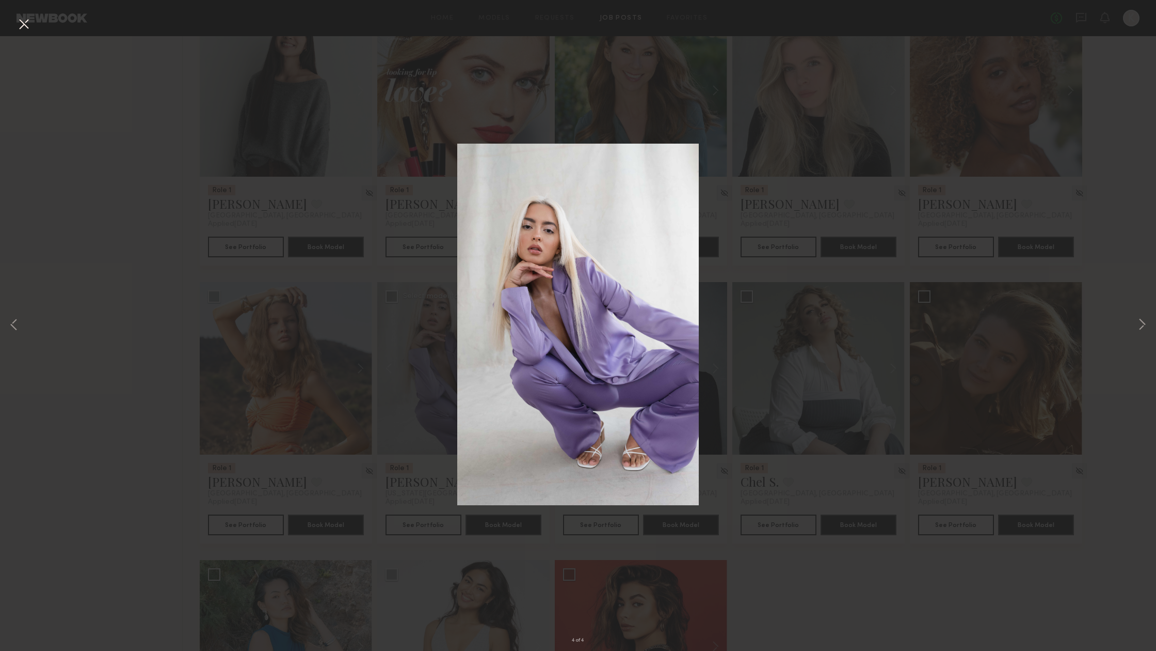
click at [131, 244] on div "4 of 4" at bounding box center [578, 325] width 1156 height 651
click at [29, 22] on button at bounding box center [23, 24] width 17 height 19
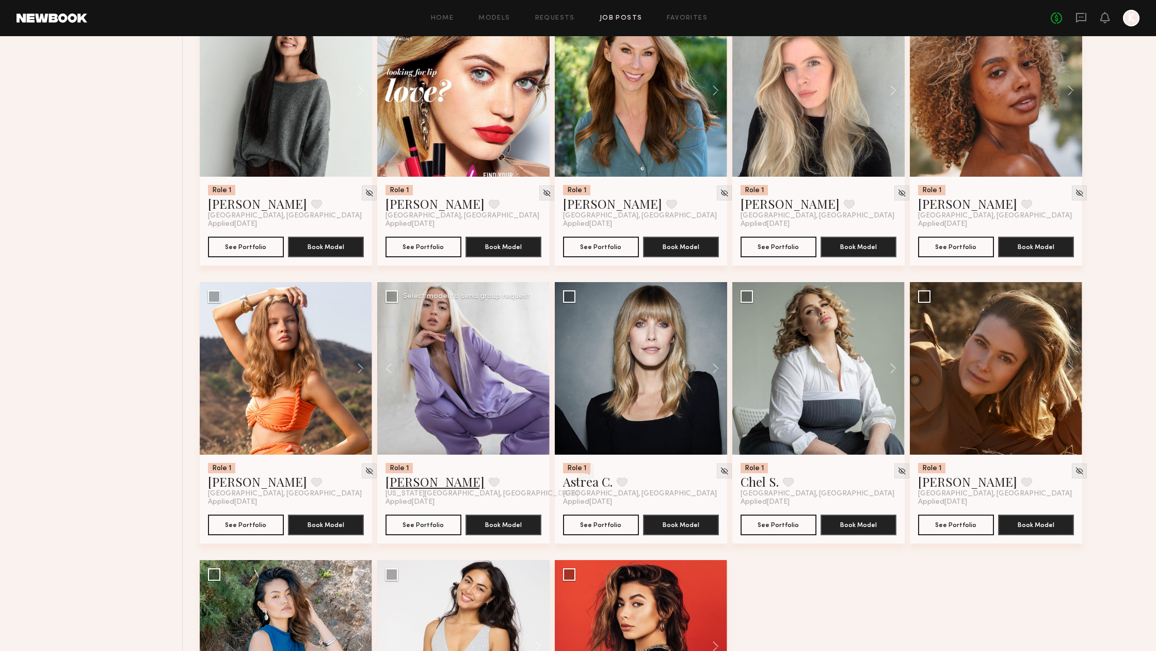
click at [429, 482] on link "[PERSON_NAME]" at bounding box center [435, 481] width 99 height 17
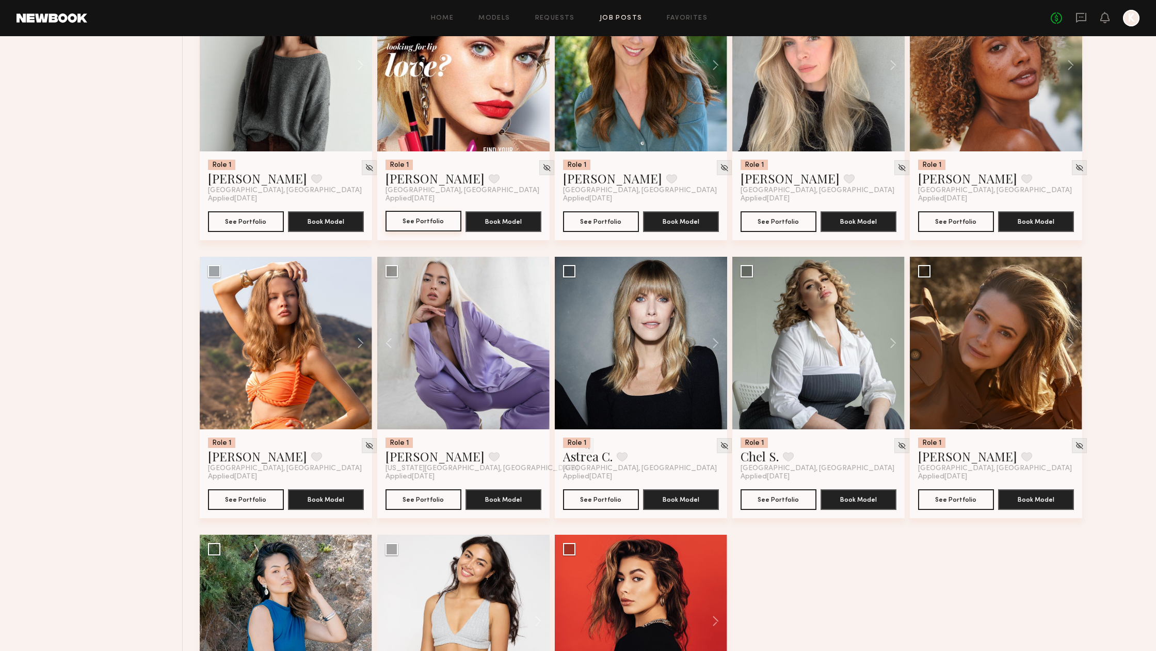
scroll to position [2971, 0]
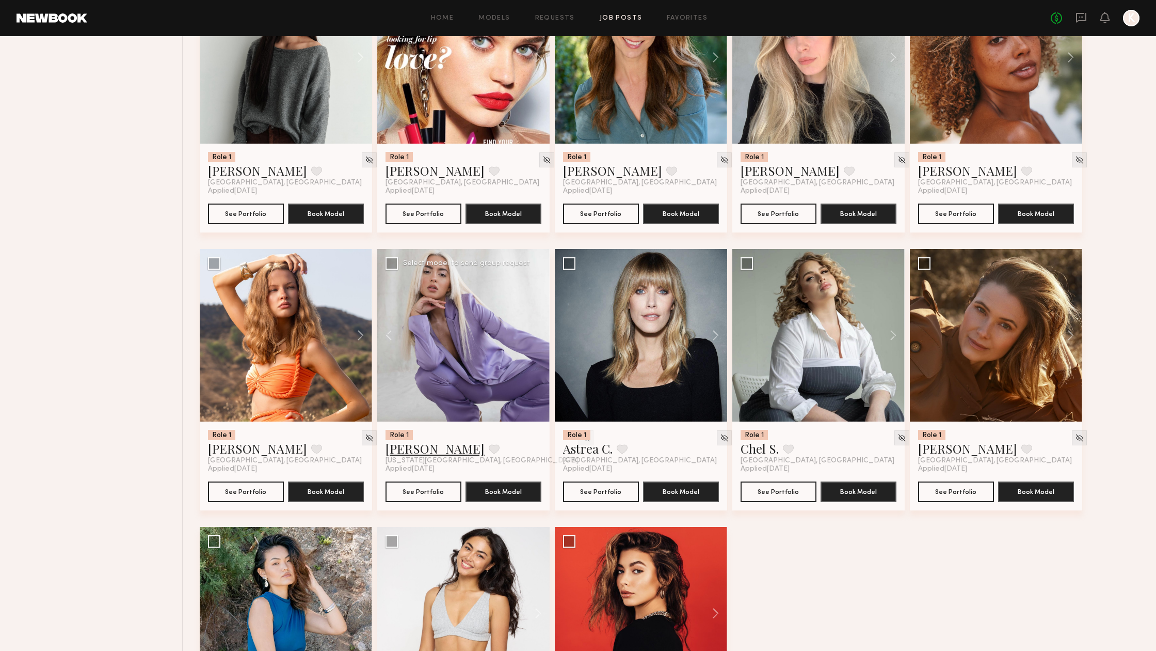
click at [423, 452] on link "[PERSON_NAME]" at bounding box center [435, 448] width 99 height 17
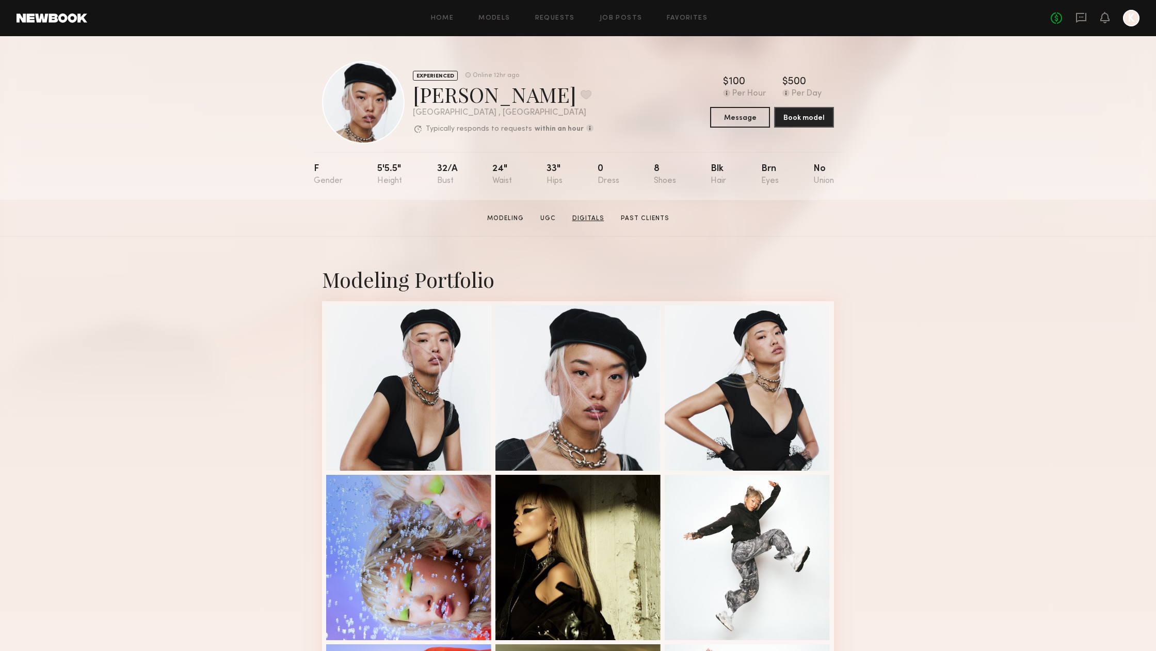
click at [576, 220] on link "Digitals" at bounding box center [588, 218] width 40 height 9
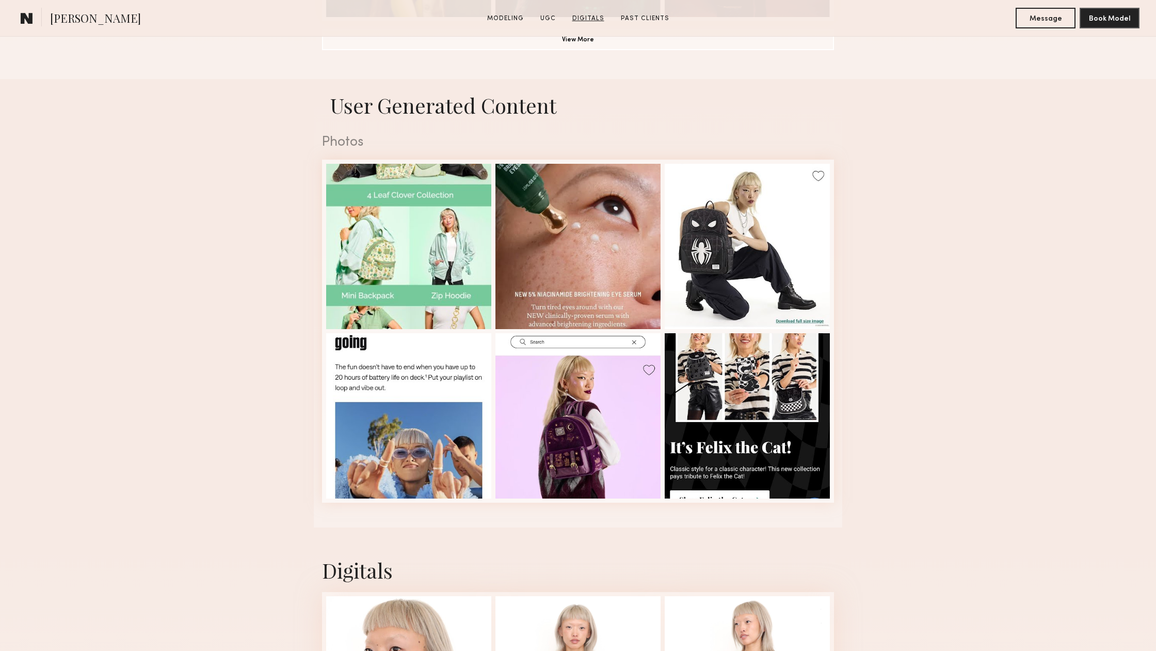
scroll to position [1427, 0]
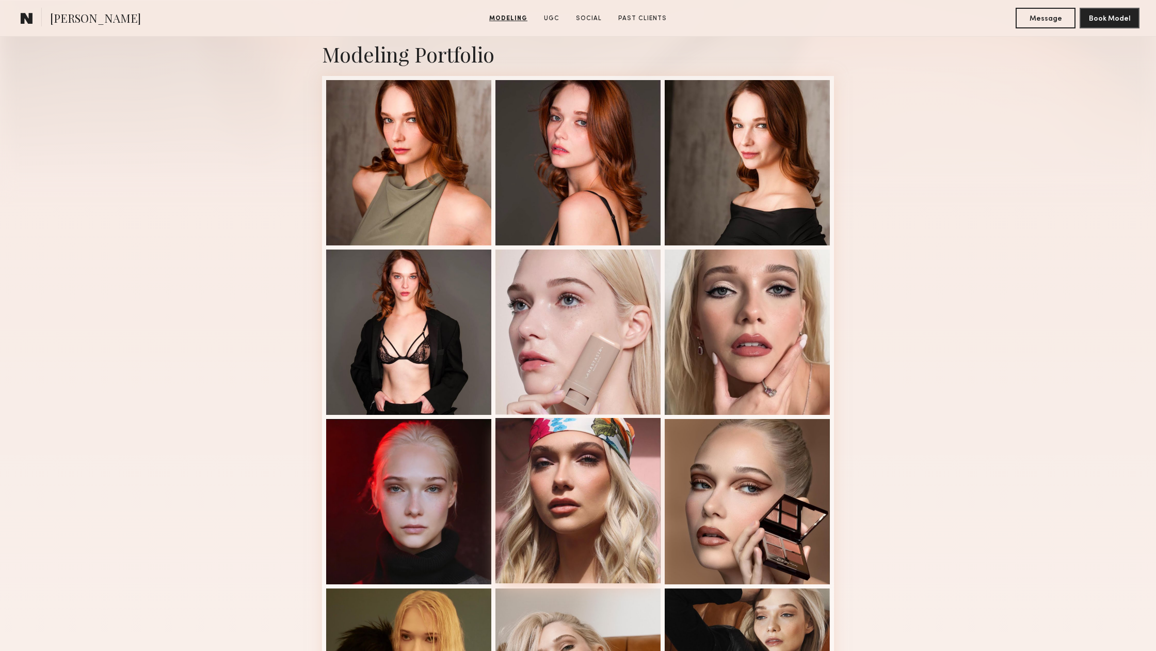
scroll to position [70, 0]
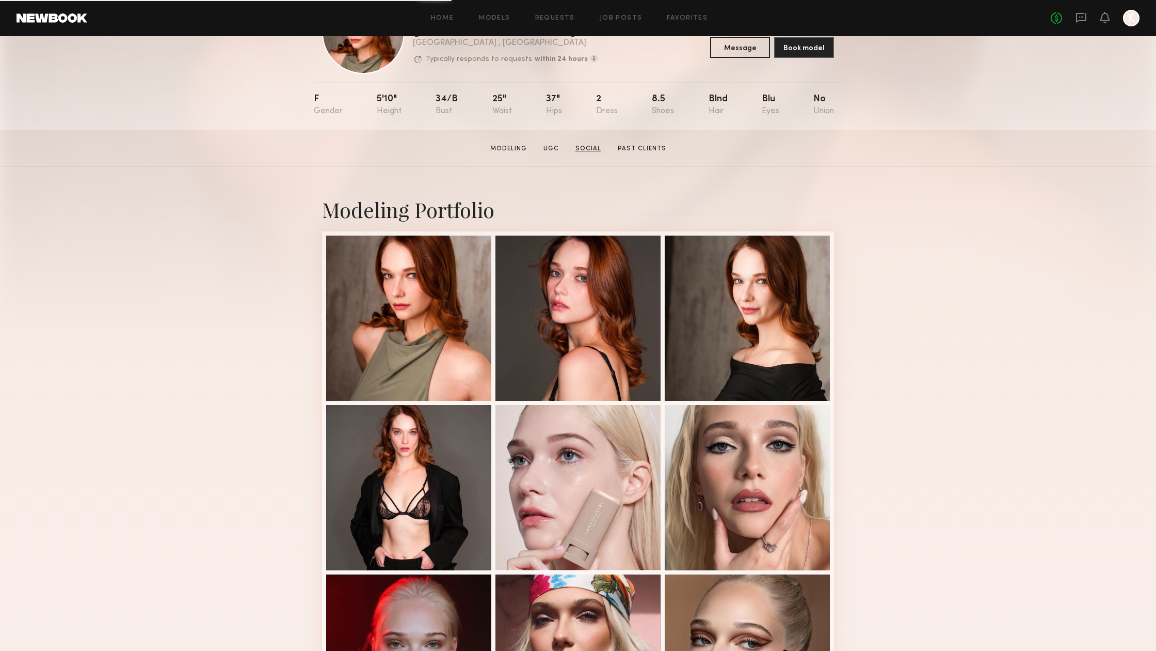
click at [591, 149] on link "Social" at bounding box center [589, 148] width 34 height 9
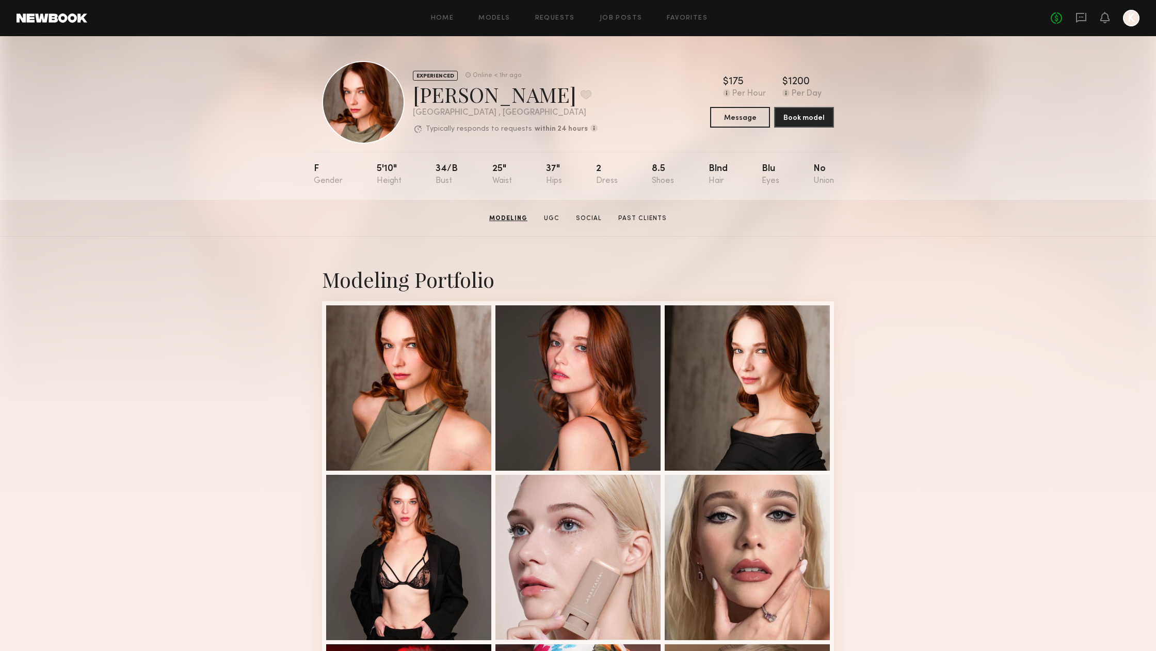
scroll to position [0, 0]
click at [595, 213] on section "Modeling UGC Social Past Clients" at bounding box center [578, 218] width 184 height 10
click at [595, 216] on link "Social" at bounding box center [589, 218] width 34 height 9
click at [548, 214] on link "UGC" at bounding box center [552, 218] width 24 height 9
click at [511, 216] on link "Modeling" at bounding box center [508, 218] width 45 height 9
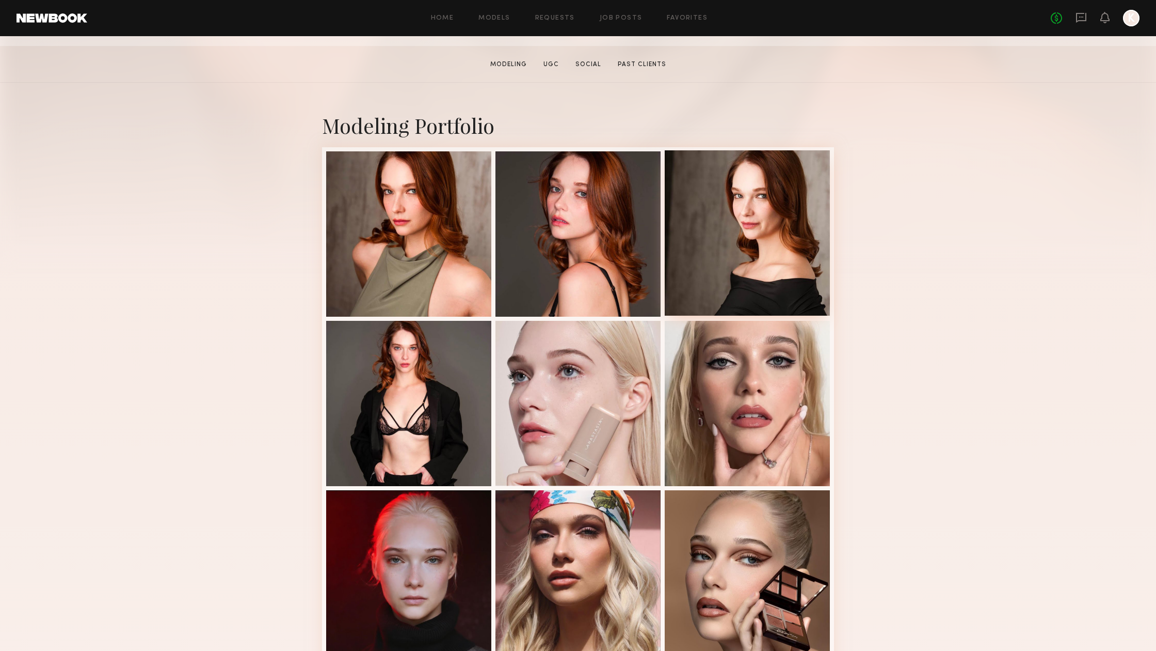
scroll to position [175, 0]
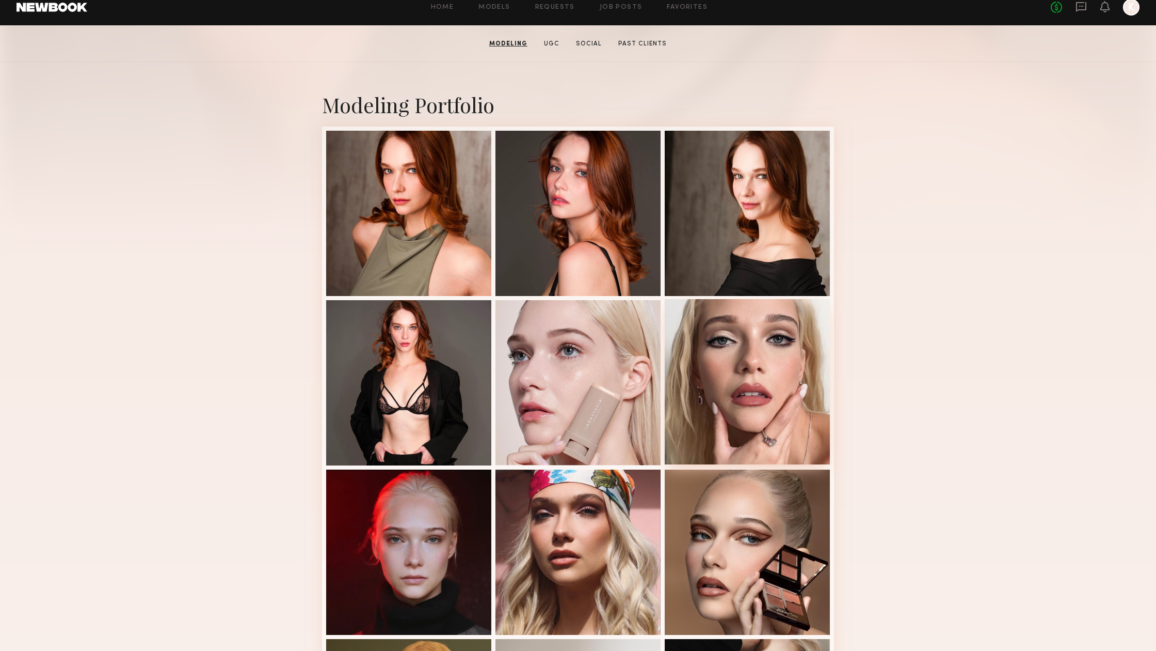
click at [800, 361] on div at bounding box center [747, 381] width 165 height 165
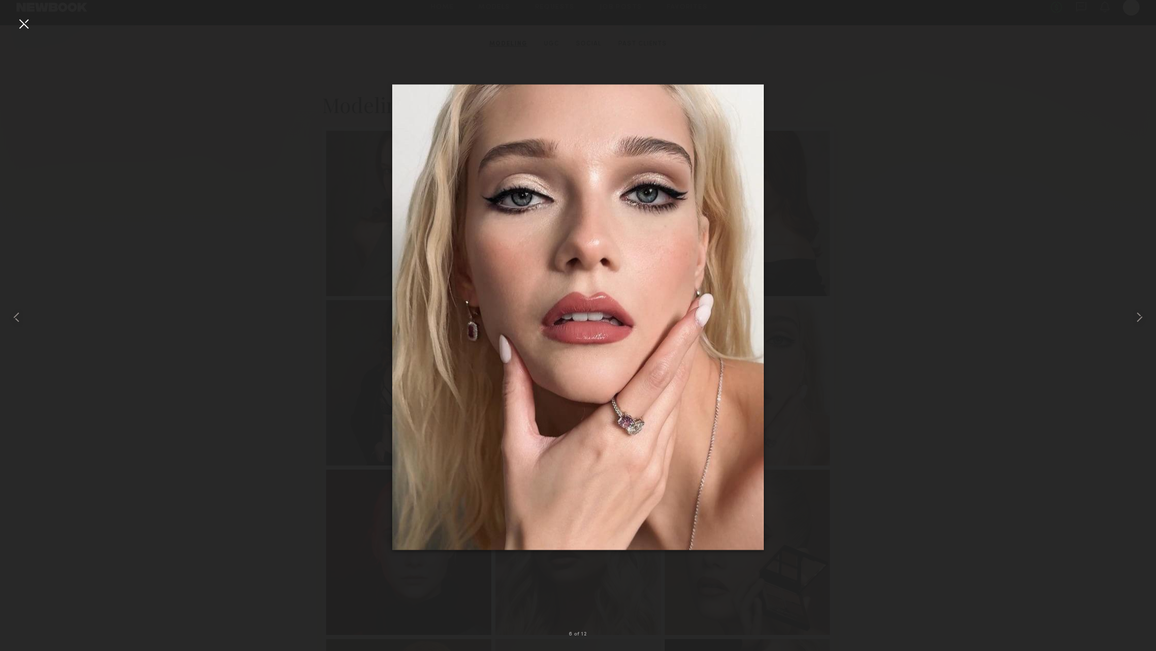
click at [969, 248] on div at bounding box center [578, 317] width 1156 height 601
click at [892, 124] on div at bounding box center [578, 317] width 1156 height 601
click at [20, 22] on div at bounding box center [23, 23] width 17 height 17
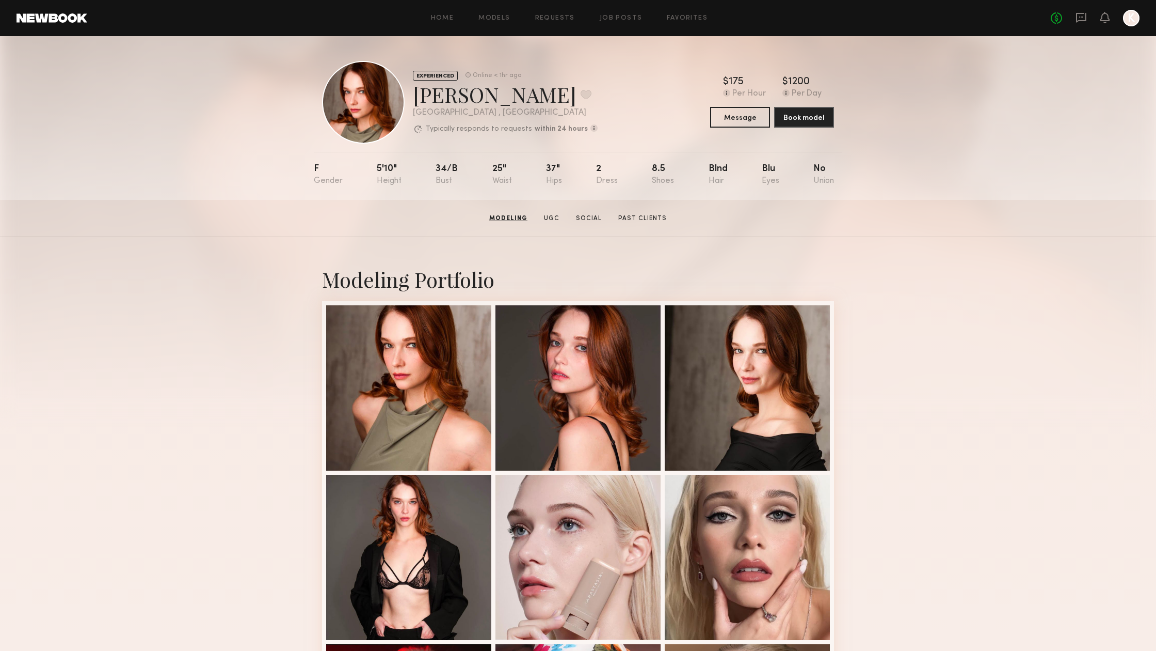
scroll to position [0, 0]
click at [723, 107] on button "Message" at bounding box center [740, 116] width 60 height 21
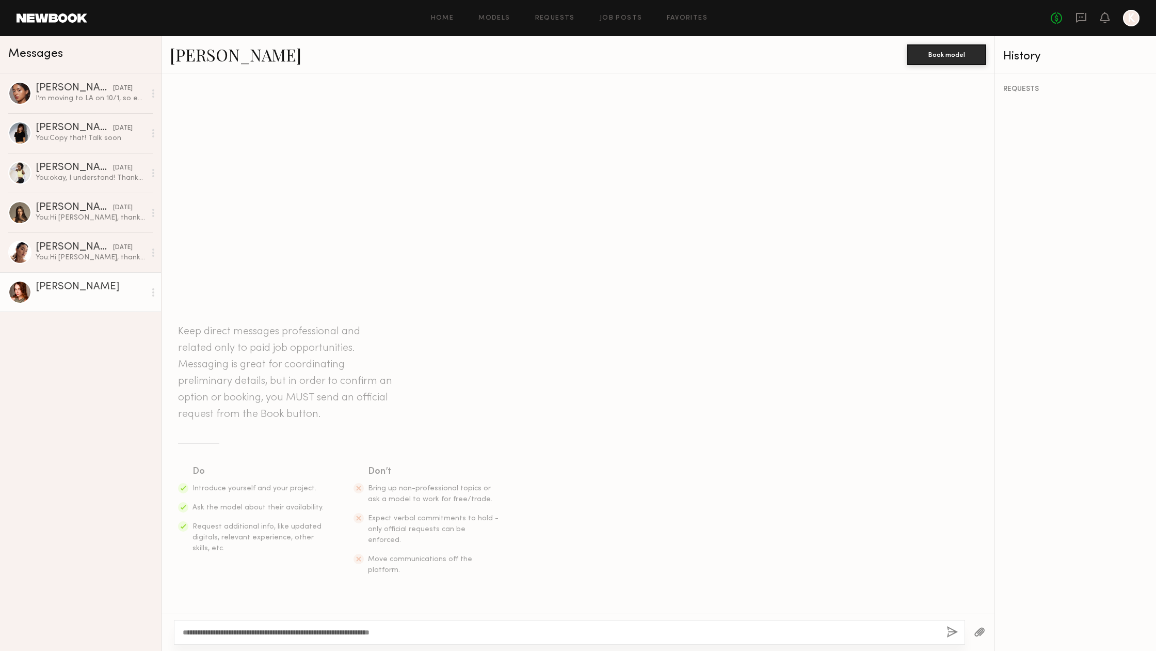
drag, startPoint x: 311, startPoint y: 630, endPoint x: 337, endPoint y: 630, distance: 25.8
click at [337, 630] on textarea "**********" at bounding box center [561, 632] width 756 height 10
click at [461, 627] on textarea "**********" at bounding box center [561, 632] width 756 height 10
type textarea "**********"
click at [954, 627] on button "button" at bounding box center [952, 632] width 11 height 13
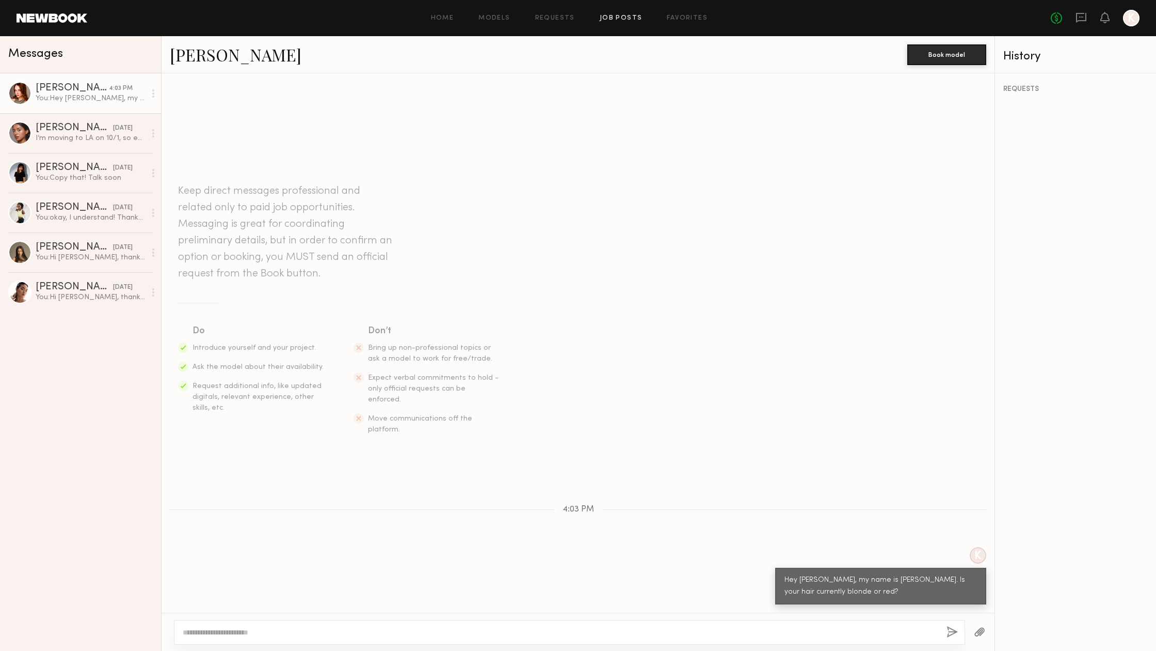
click at [604, 21] on link "Job Posts" at bounding box center [621, 18] width 43 height 7
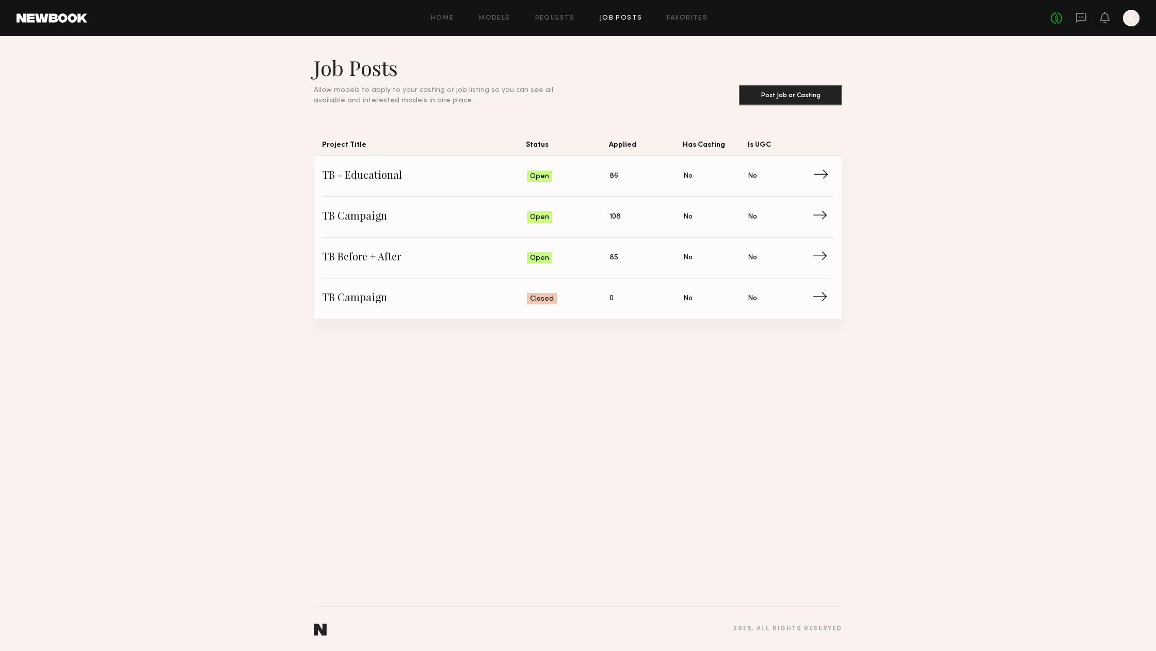
click at [610, 178] on span "86" at bounding box center [614, 175] width 9 height 11
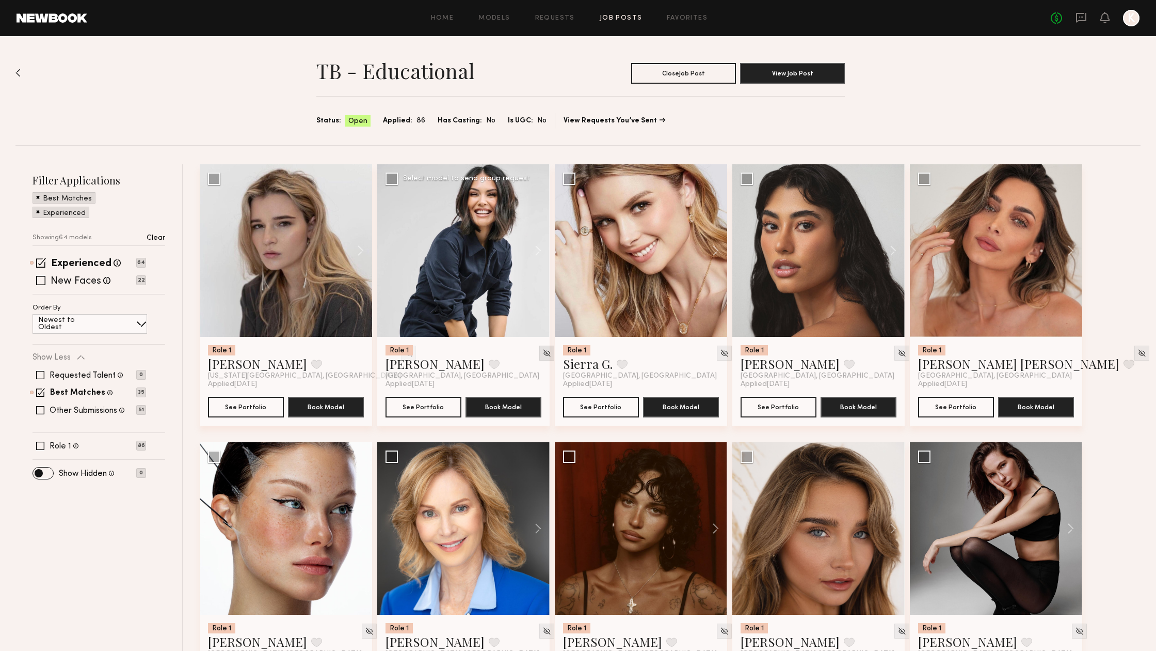
click at [543, 356] on img at bounding box center [547, 352] width 9 height 9
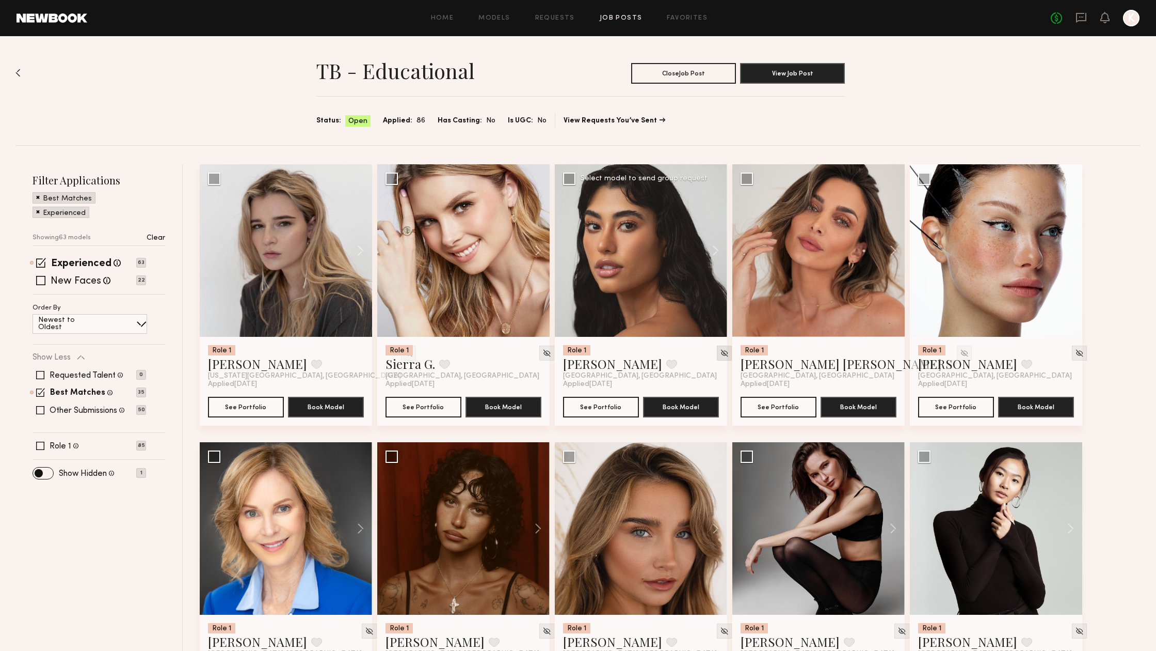
click at [960, 354] on img at bounding box center [964, 352] width 9 height 9
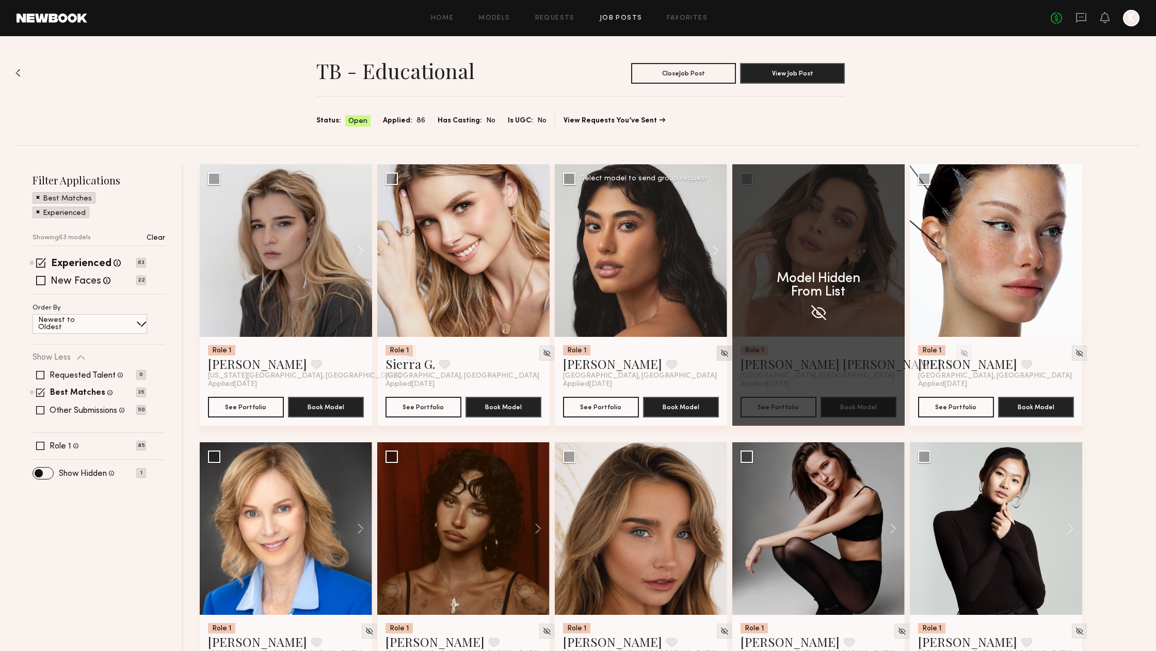
click at [720, 355] on img at bounding box center [724, 352] width 9 height 9
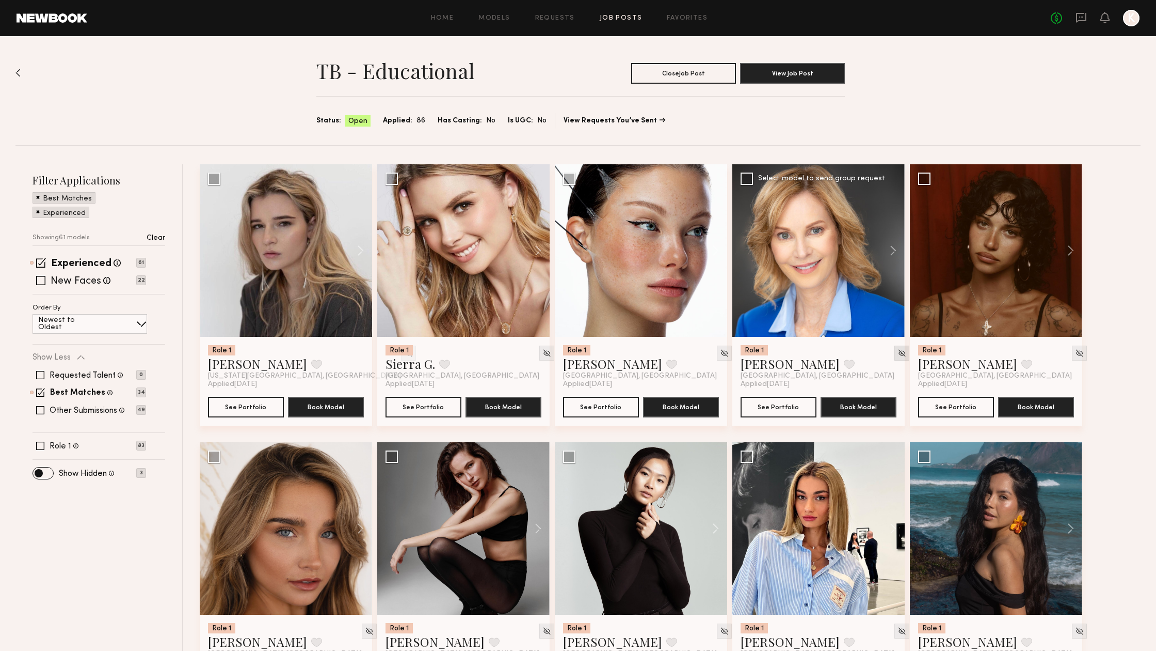
click at [898, 350] on img at bounding box center [902, 352] width 9 height 9
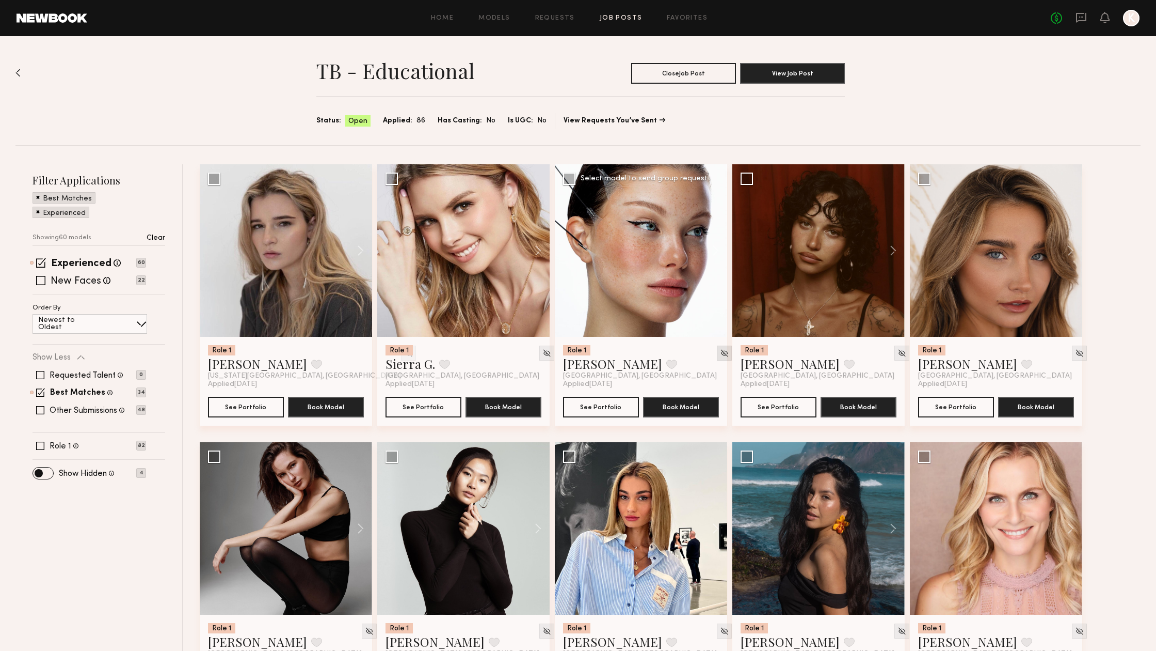
click at [720, 357] on img at bounding box center [724, 352] width 9 height 9
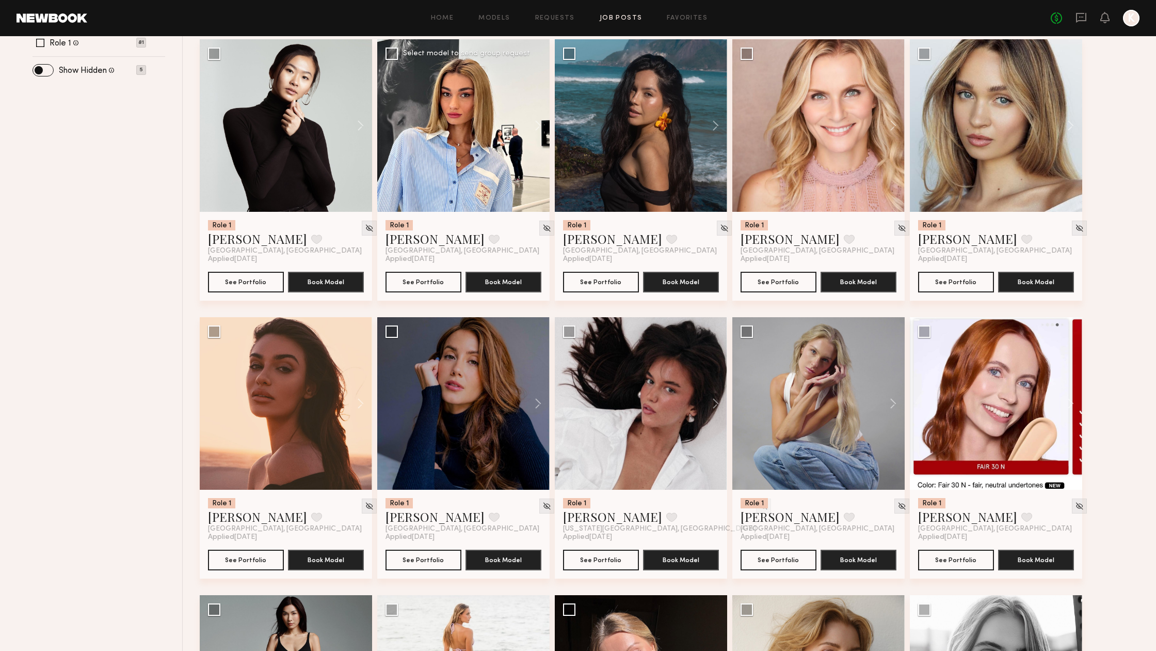
scroll to position [402, 0]
click at [894, 403] on button at bounding box center [888, 404] width 33 height 172
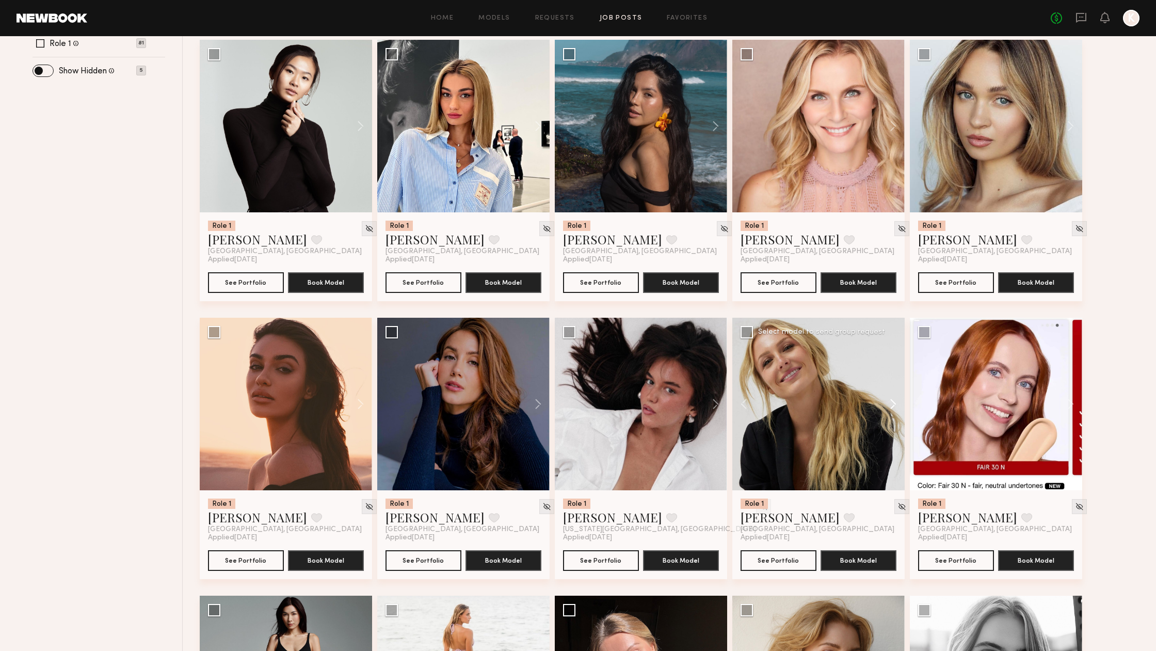
click at [894, 403] on button at bounding box center [888, 404] width 33 height 172
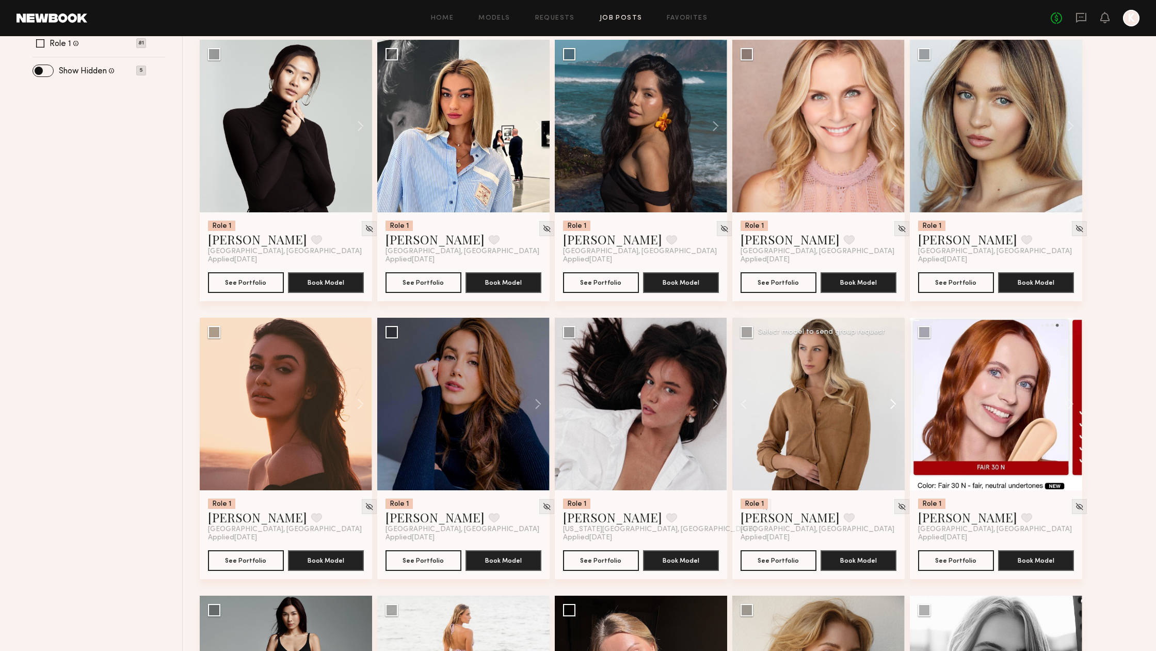
click at [894, 403] on button at bounding box center [888, 404] width 33 height 172
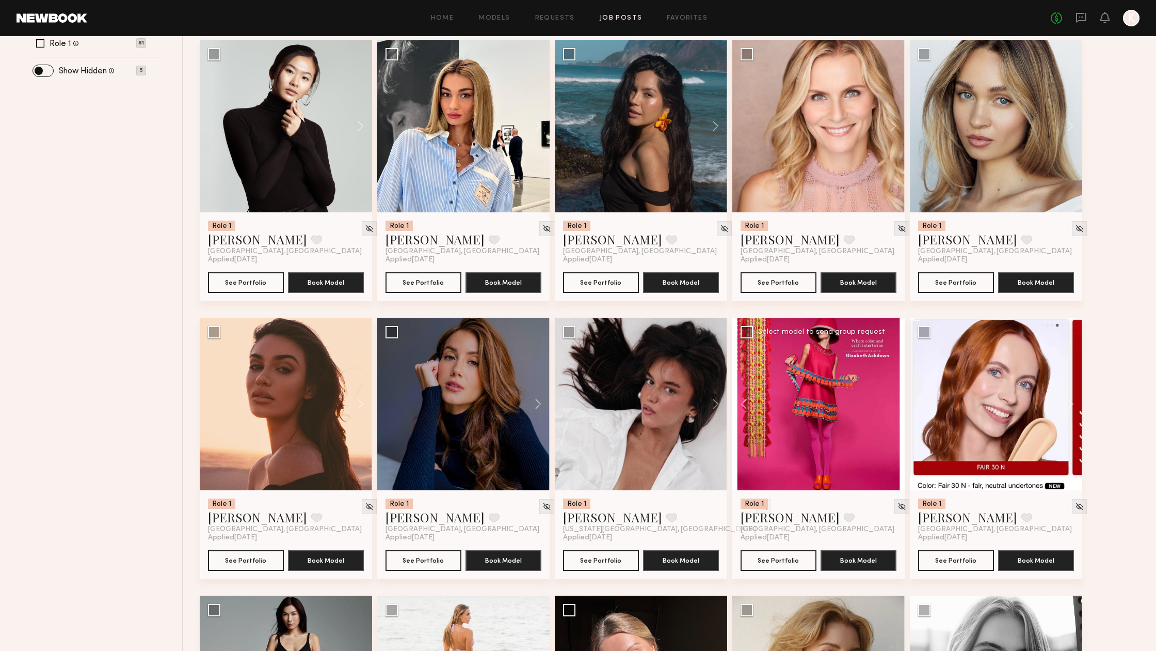
click at [894, 403] on div at bounding box center [819, 404] width 172 height 172
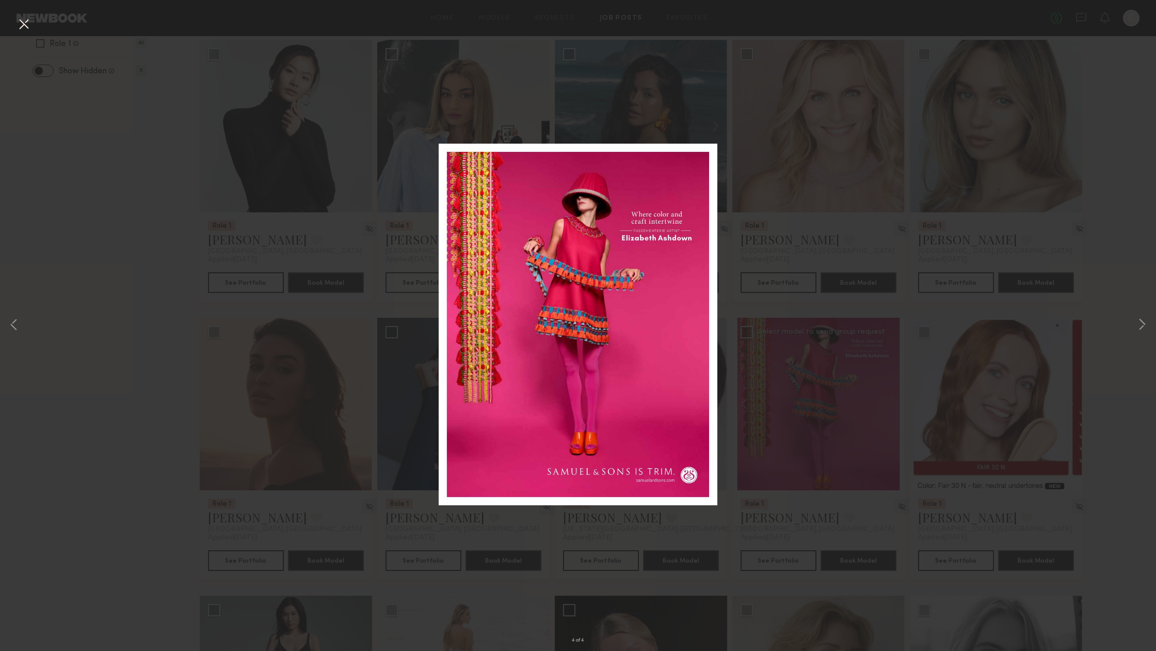
click at [21, 323] on div "4 of 4" at bounding box center [578, 325] width 1156 height 651
click at [10, 325] on button at bounding box center [14, 325] width 12 height 520
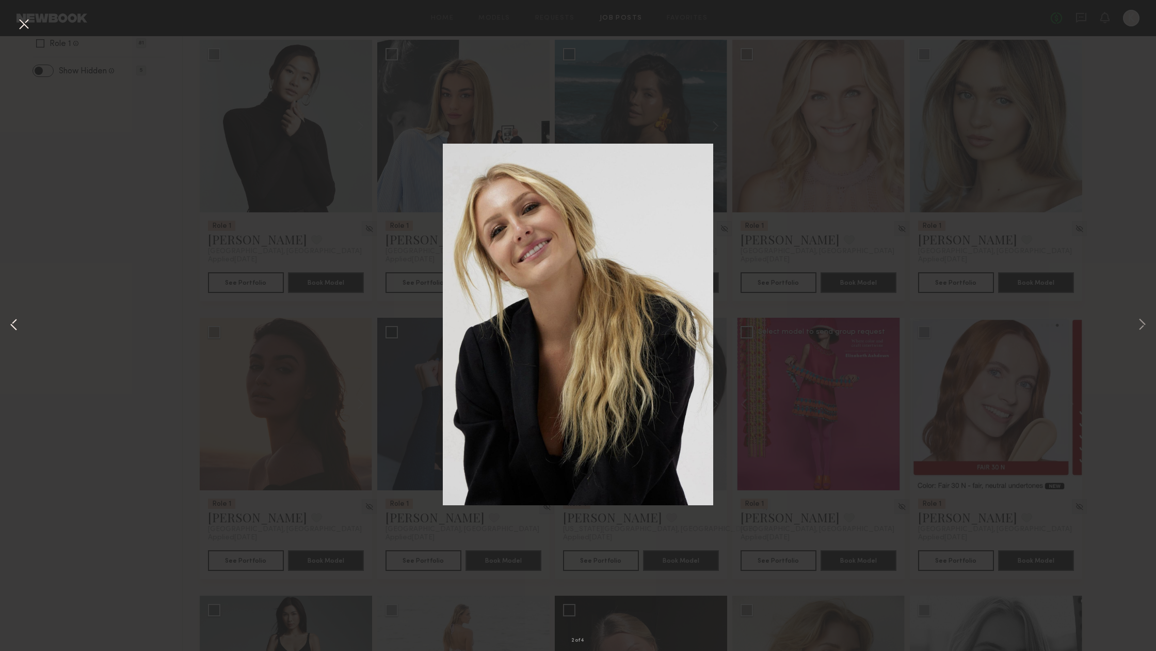
click at [10, 325] on button at bounding box center [14, 325] width 12 height 520
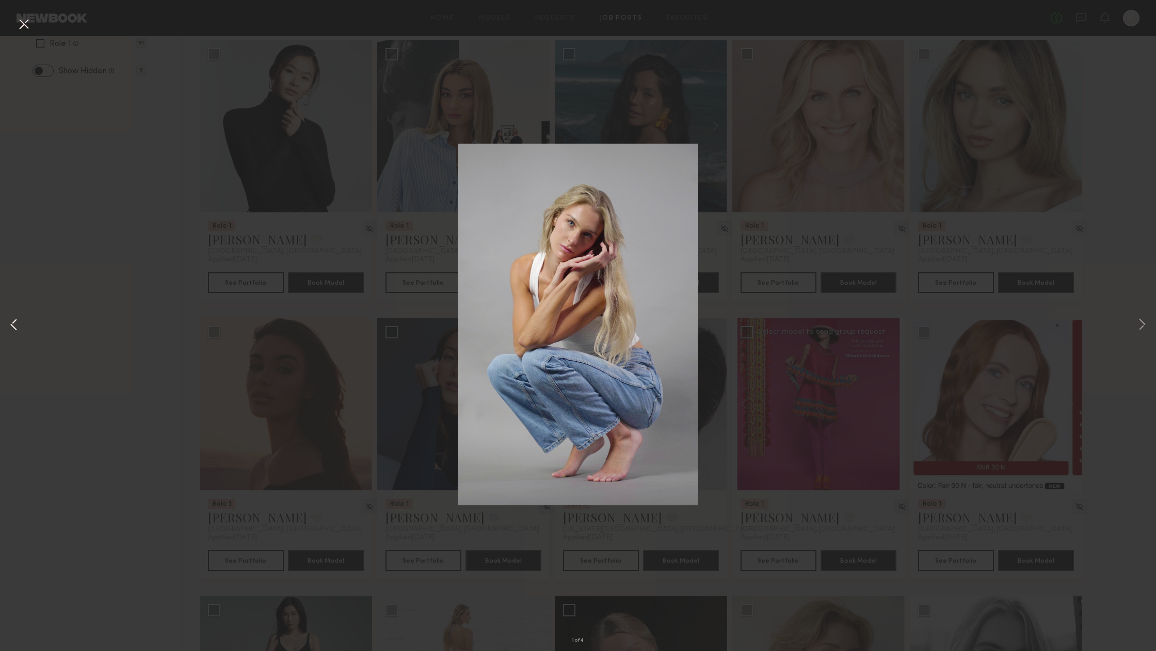
click at [10, 325] on button at bounding box center [14, 325] width 12 height 520
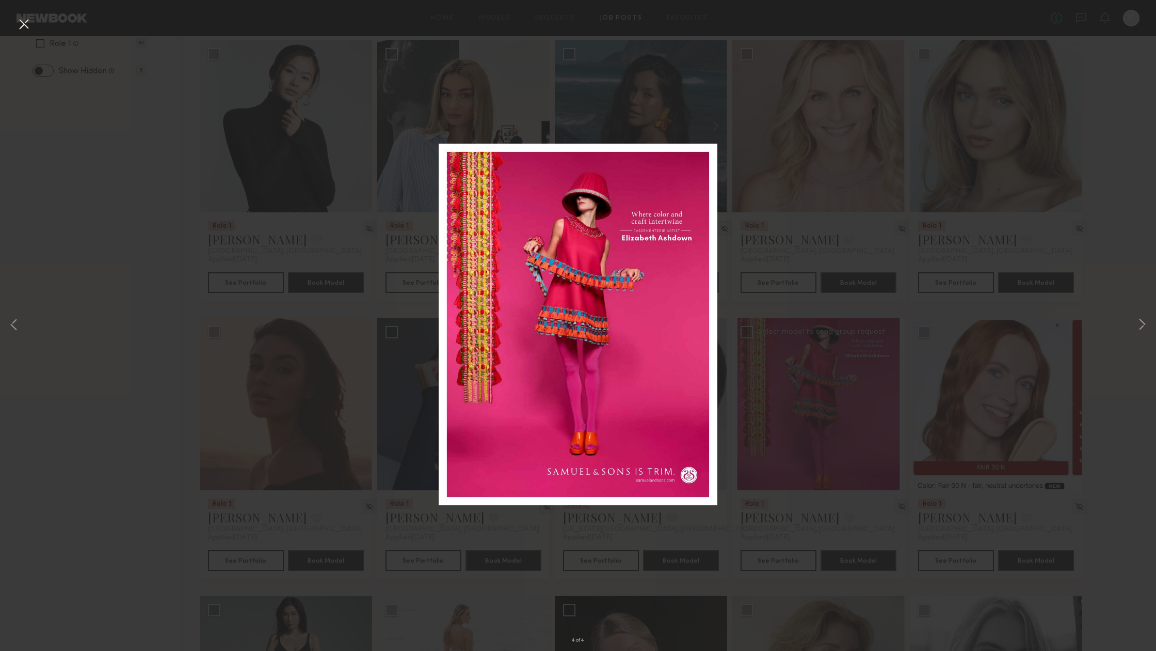
click at [1112, 289] on div "4 of 4" at bounding box center [578, 325] width 1156 height 651
click at [24, 23] on button at bounding box center [23, 24] width 17 height 19
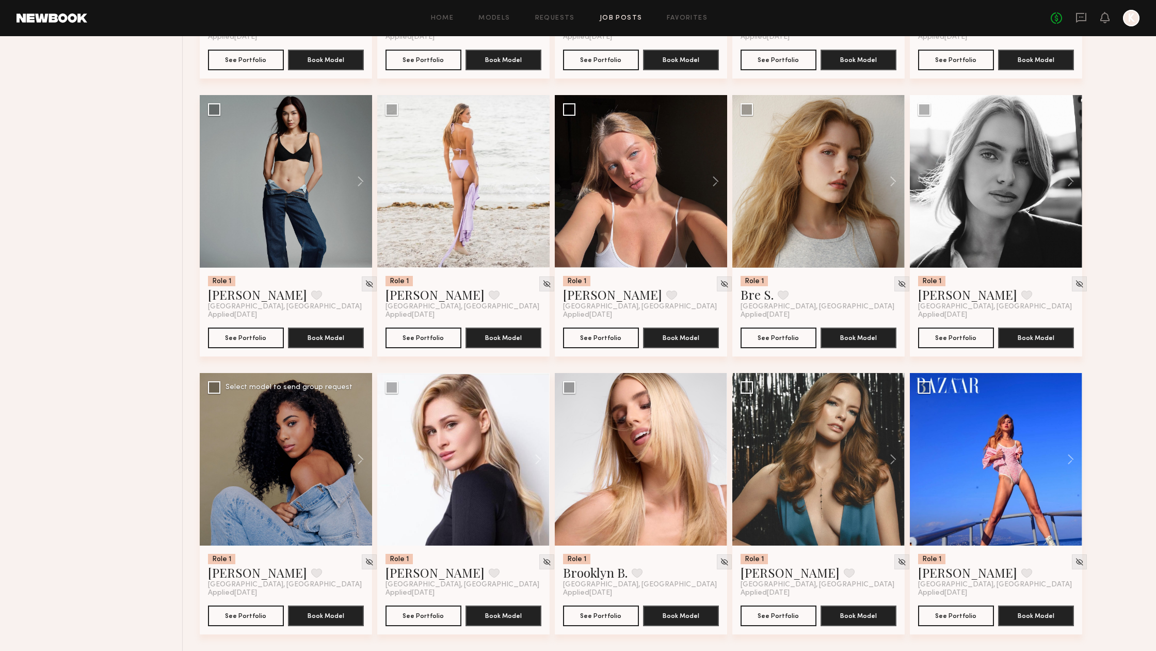
scroll to position [902, 0]
click at [365, 562] on img at bounding box center [369, 561] width 9 height 9
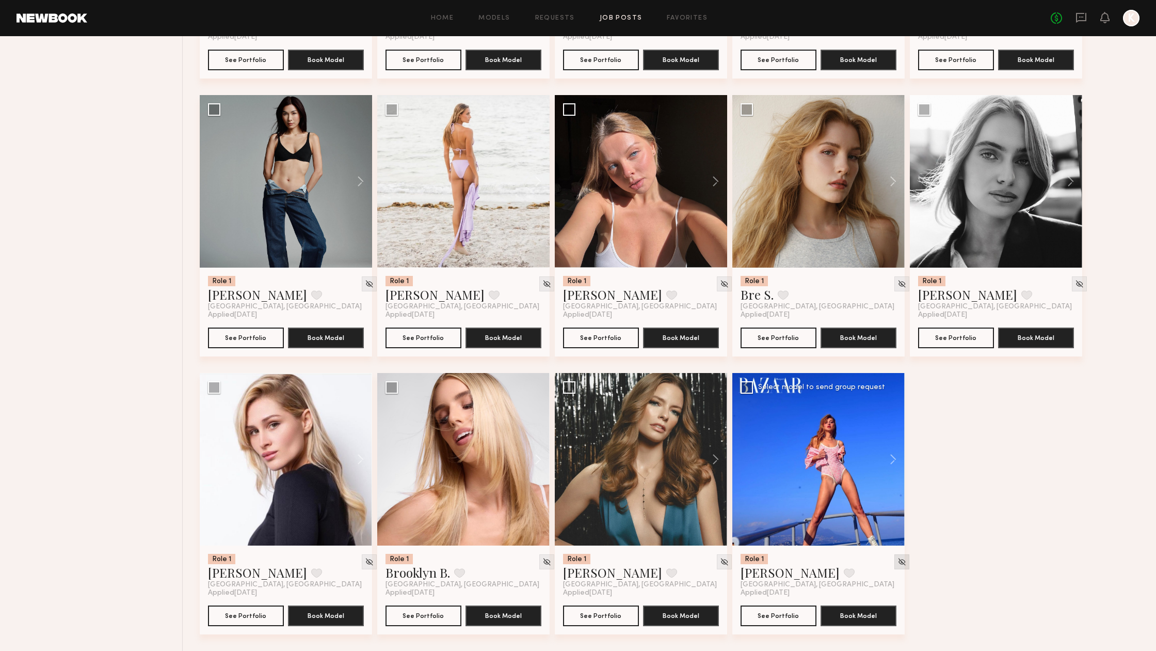
click at [898, 564] on img at bounding box center [902, 561] width 9 height 9
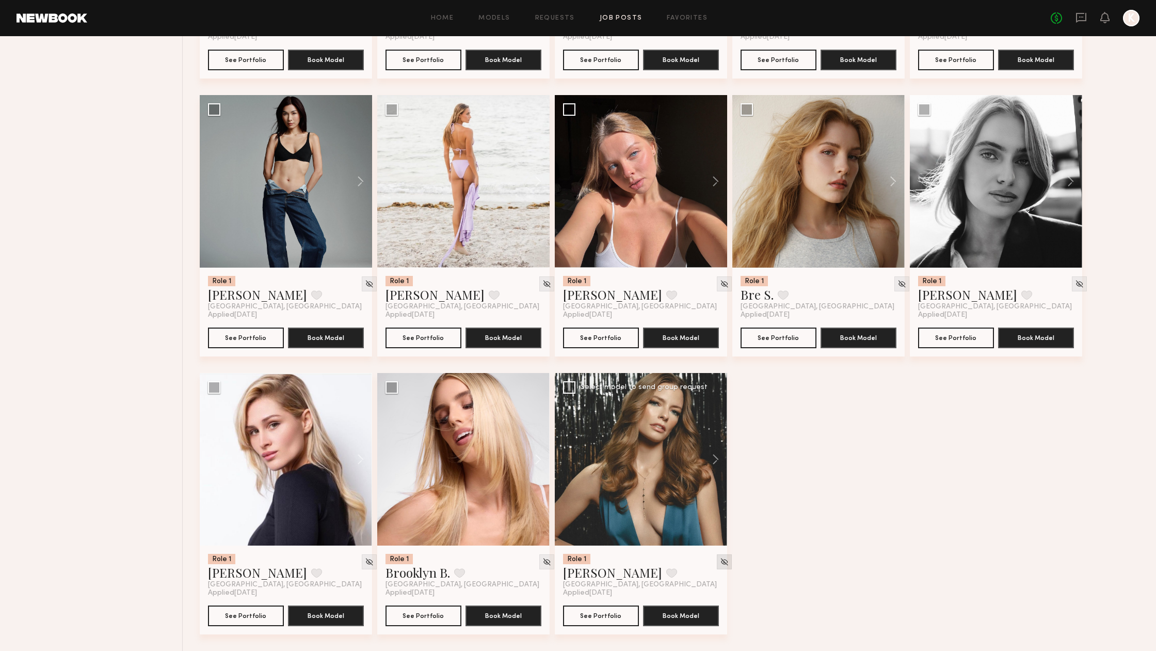
click at [720, 563] on img at bounding box center [724, 561] width 9 height 9
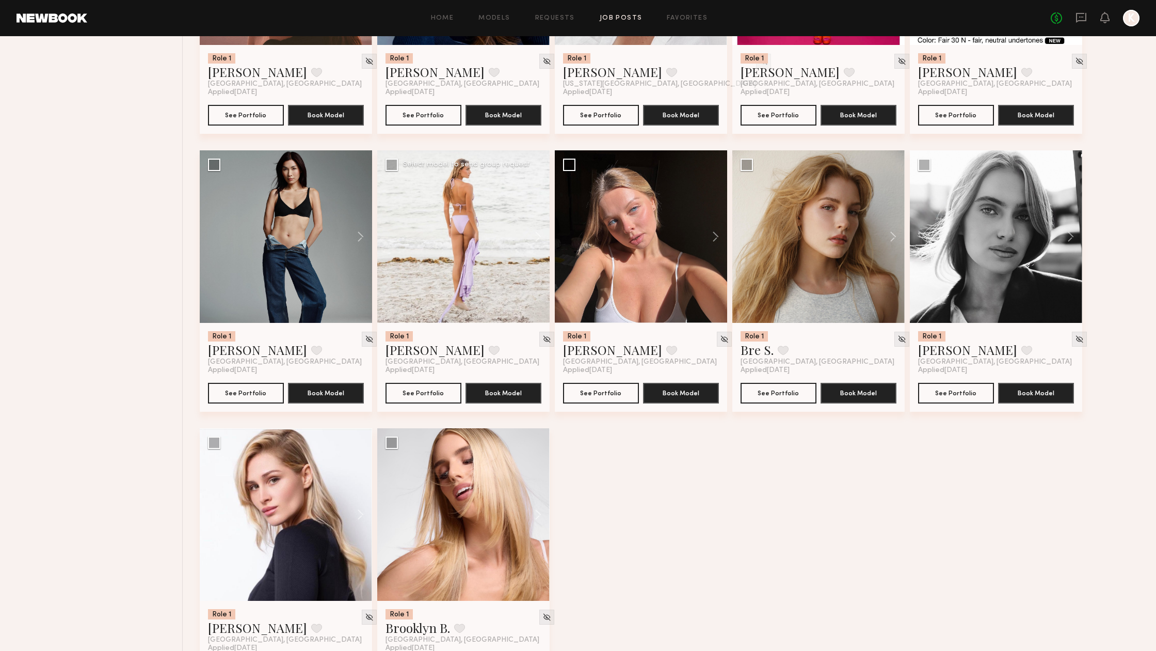
scroll to position [845, 0]
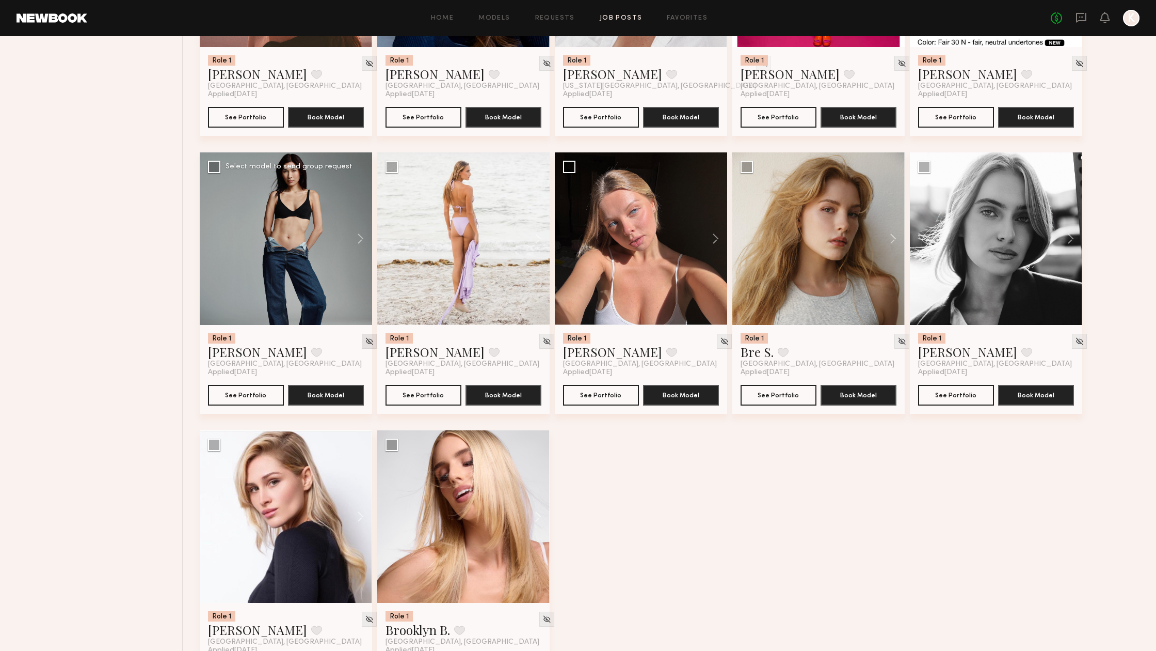
click at [365, 340] on img at bounding box center [369, 341] width 9 height 9
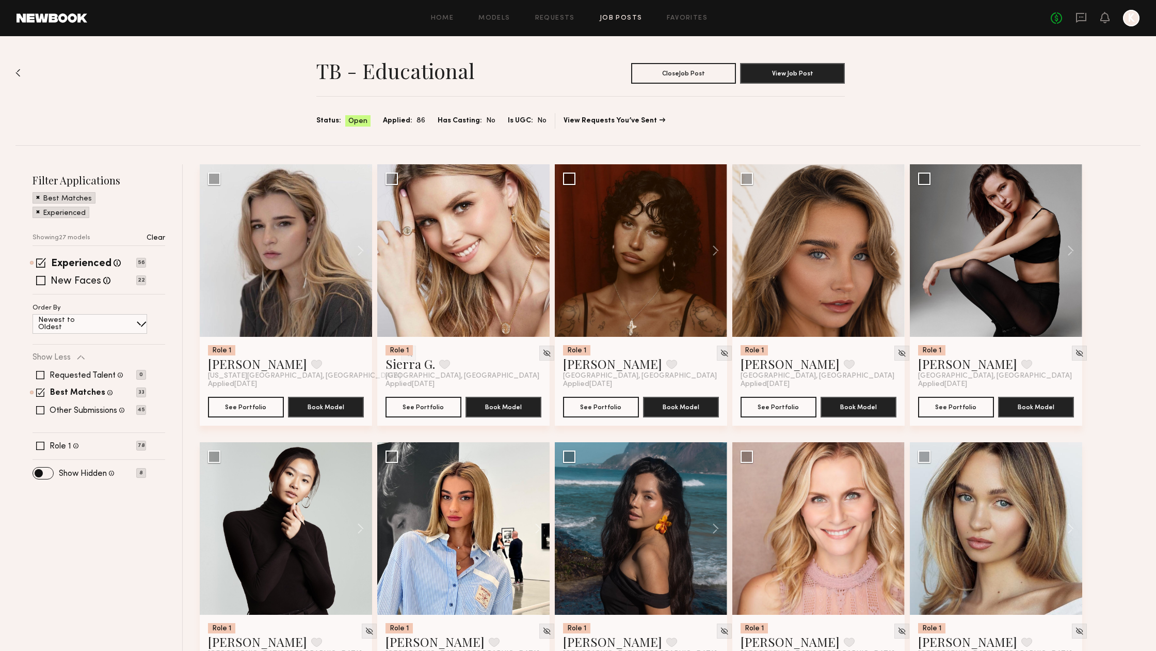
scroll to position [0, 0]
click at [720, 351] on img at bounding box center [724, 352] width 9 height 9
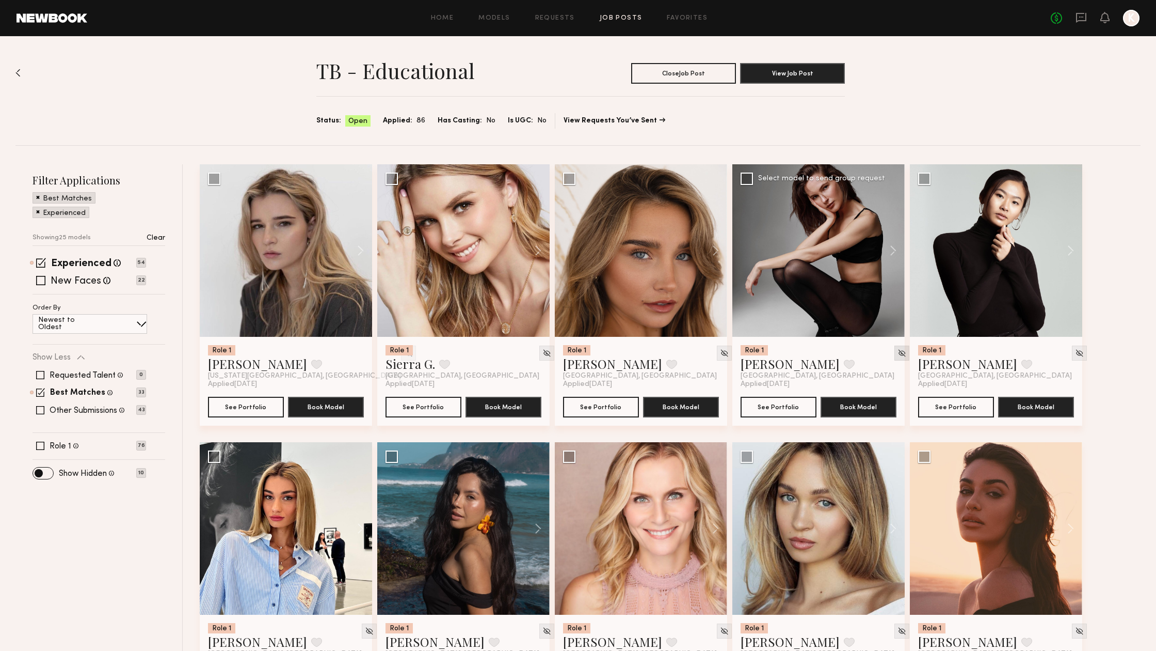
click at [898, 356] on img at bounding box center [902, 352] width 9 height 9
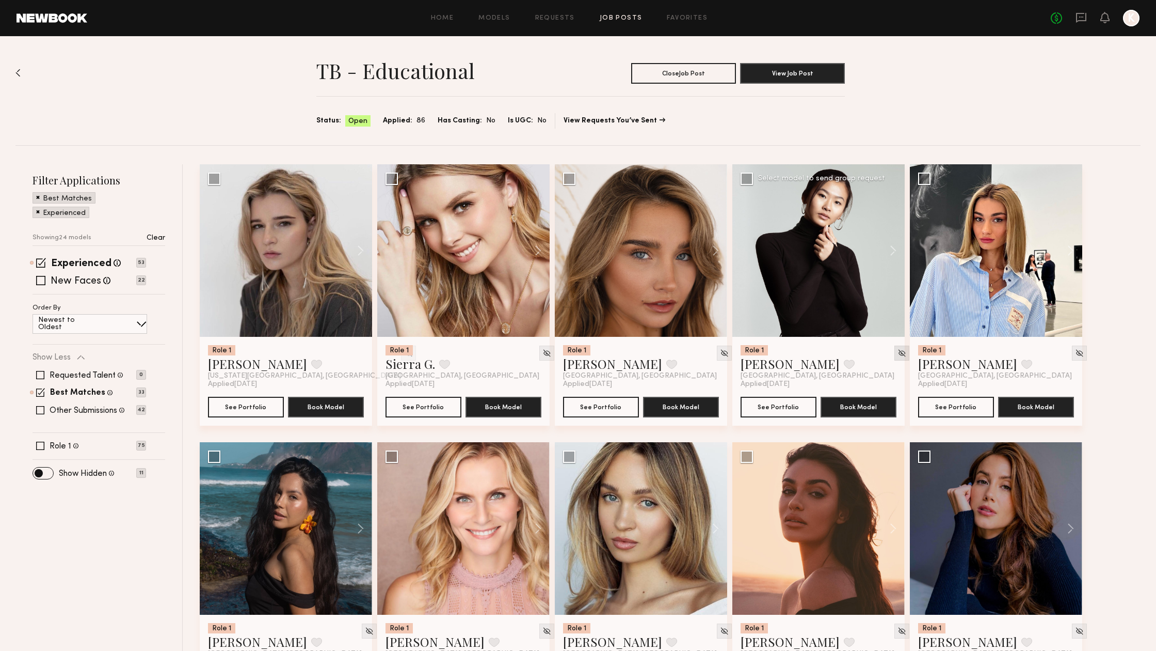
click at [898, 351] on img at bounding box center [902, 352] width 9 height 9
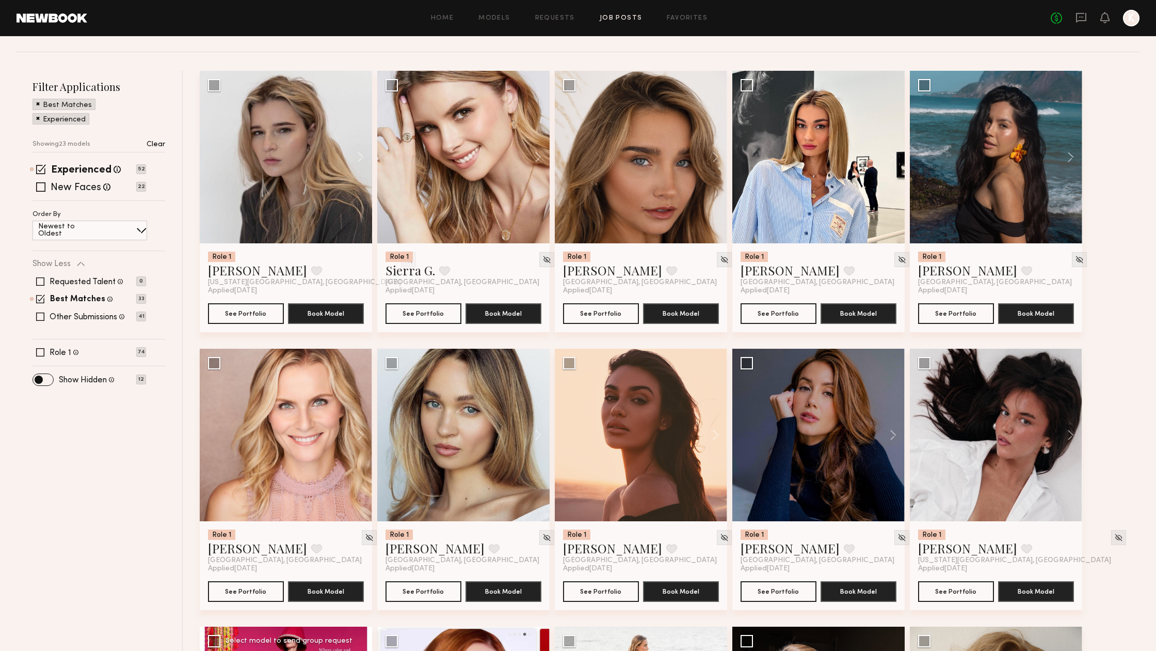
scroll to position [100, 0]
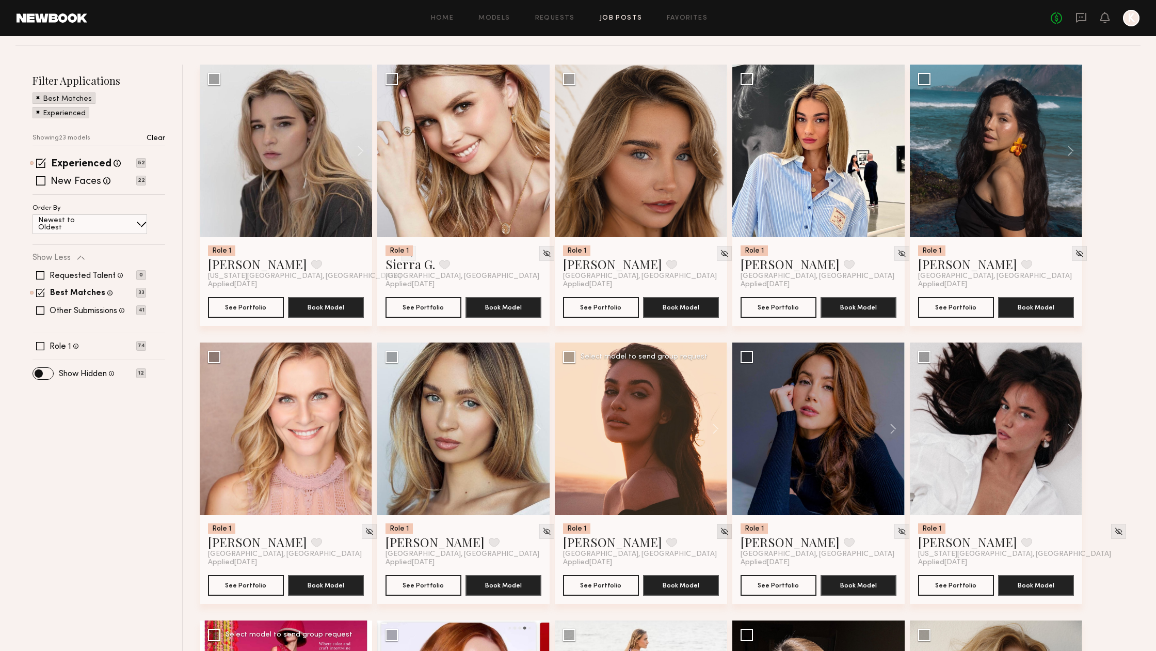
click at [720, 534] on img at bounding box center [724, 531] width 9 height 9
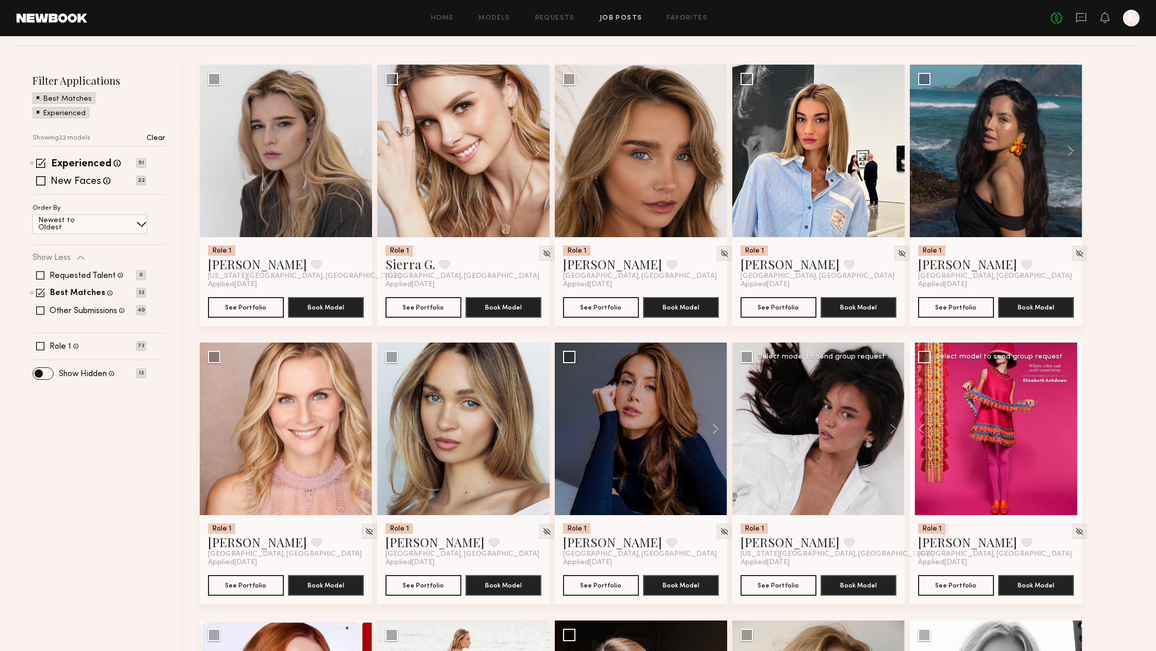
click at [937, 532] on img at bounding box center [941, 531] width 9 height 9
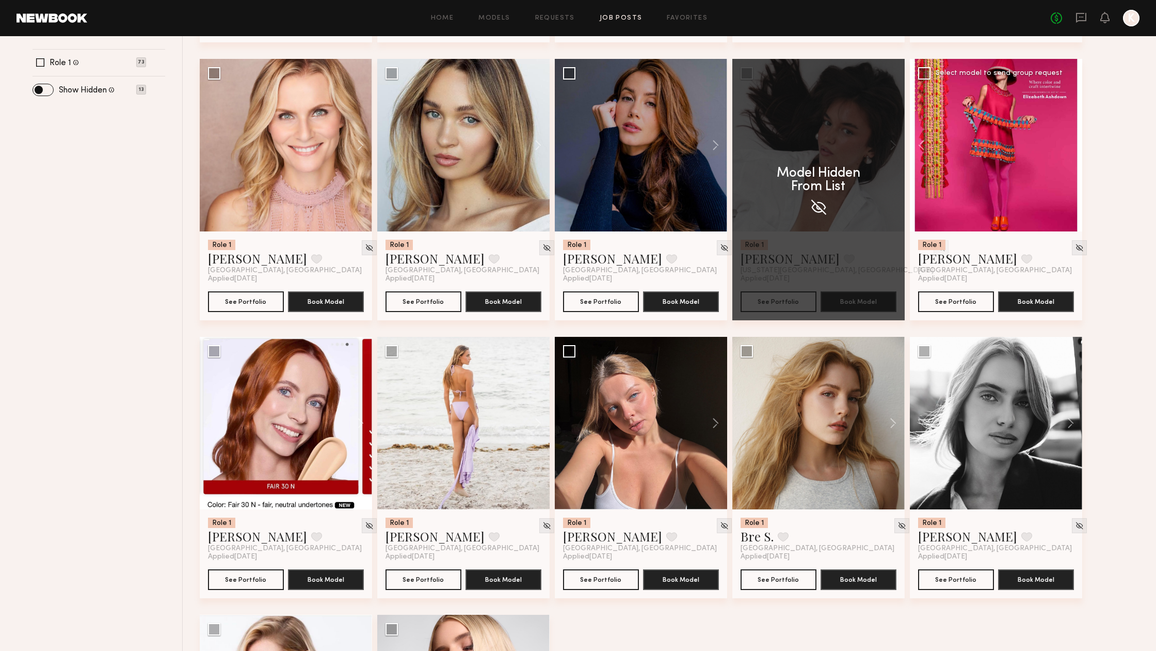
scroll to position [387, 0]
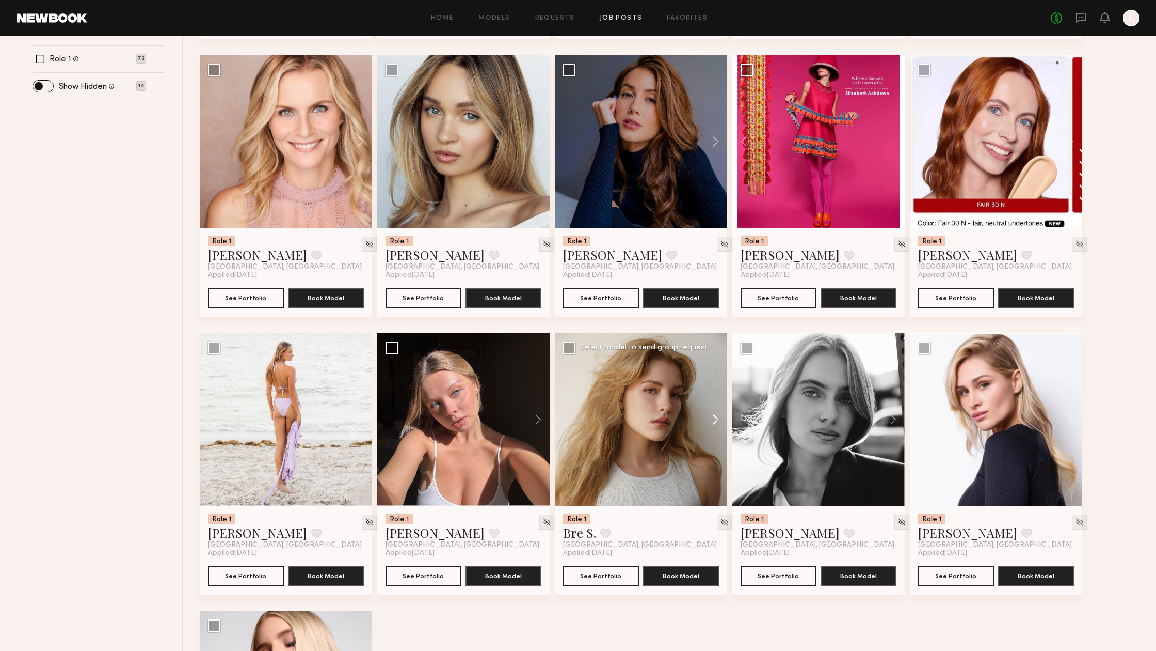
click at [712, 418] on button at bounding box center [710, 419] width 33 height 172
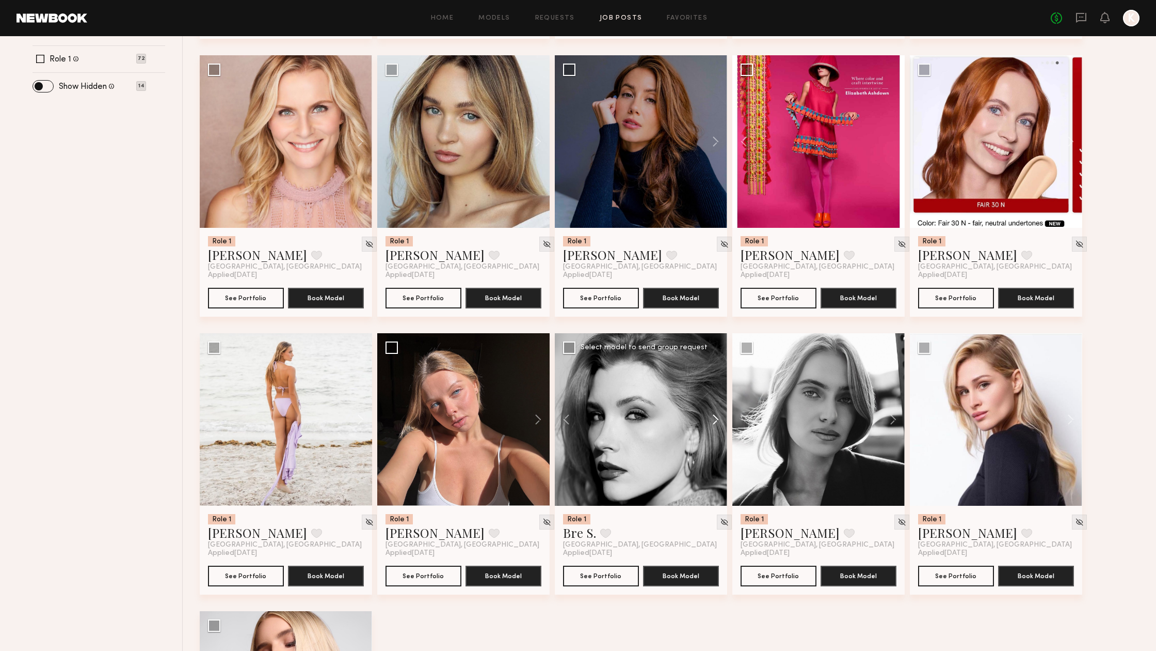
click at [712, 418] on button at bounding box center [710, 419] width 33 height 172
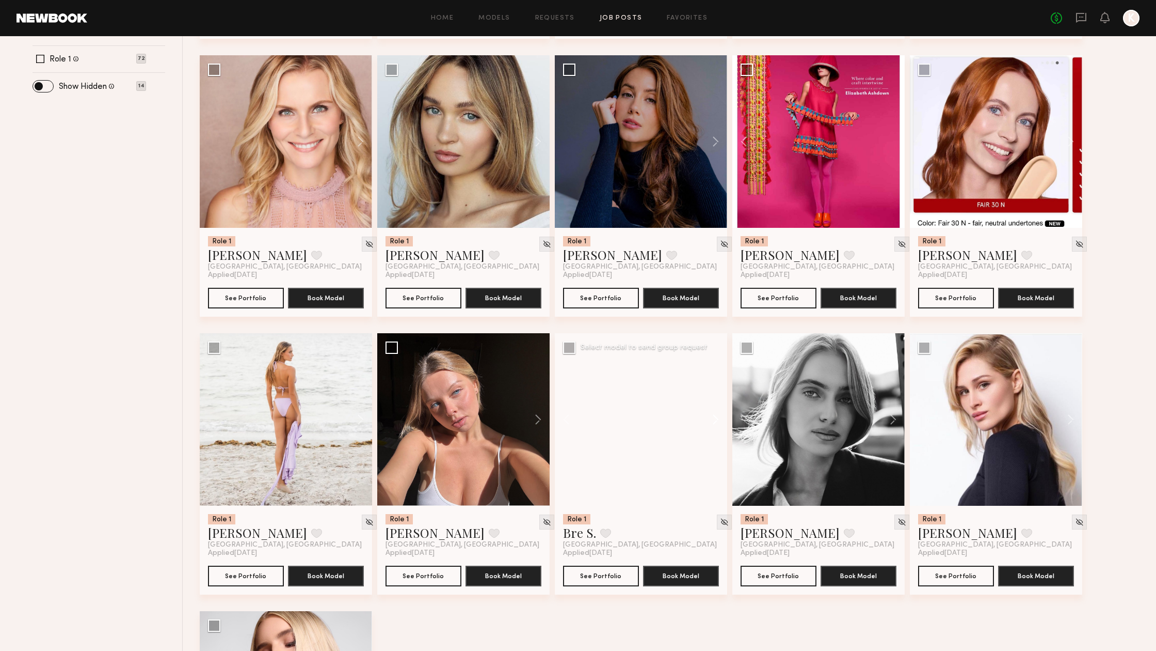
click at [712, 418] on button at bounding box center [710, 419] width 33 height 172
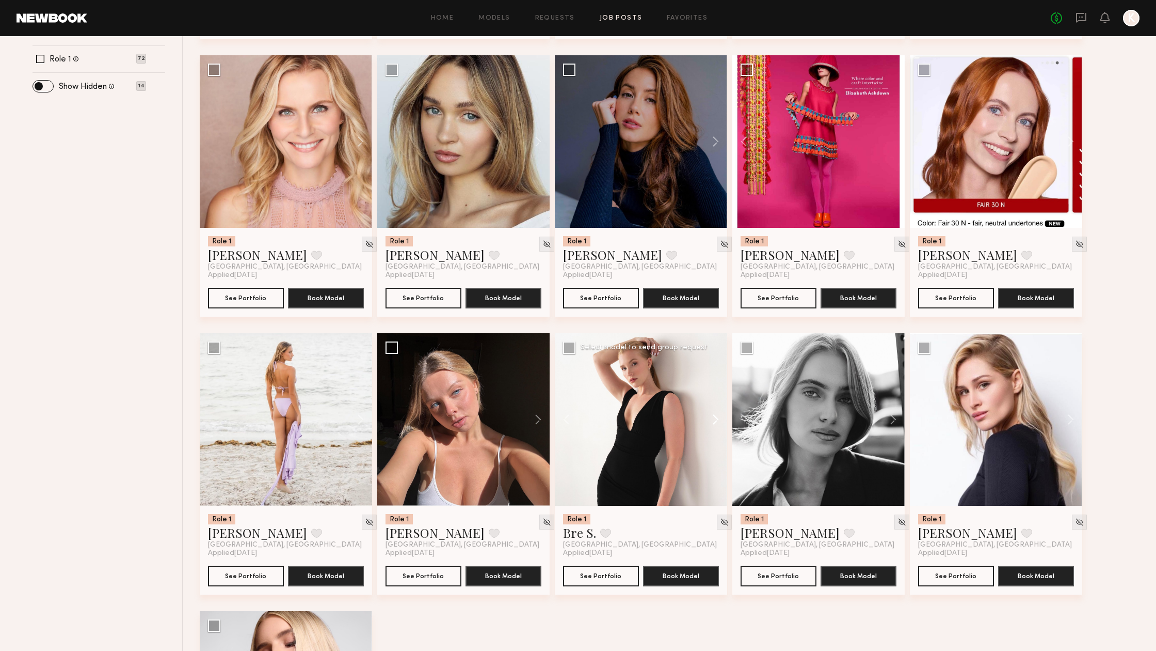
click at [712, 418] on button at bounding box center [710, 419] width 33 height 172
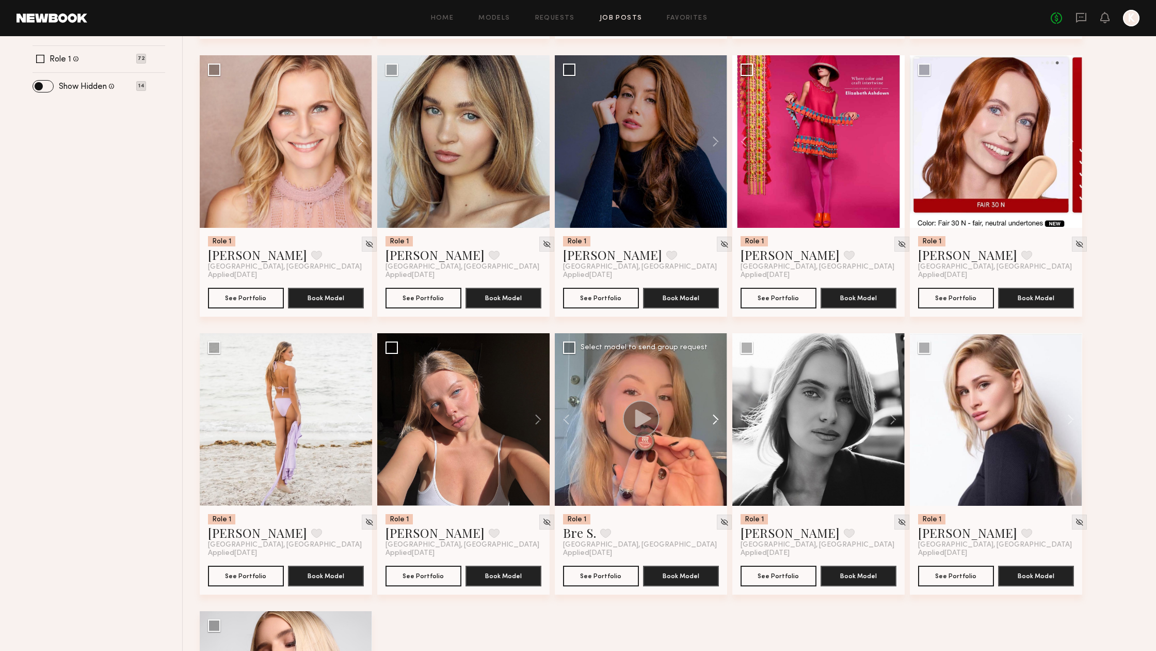
click at [712, 418] on button at bounding box center [710, 419] width 33 height 172
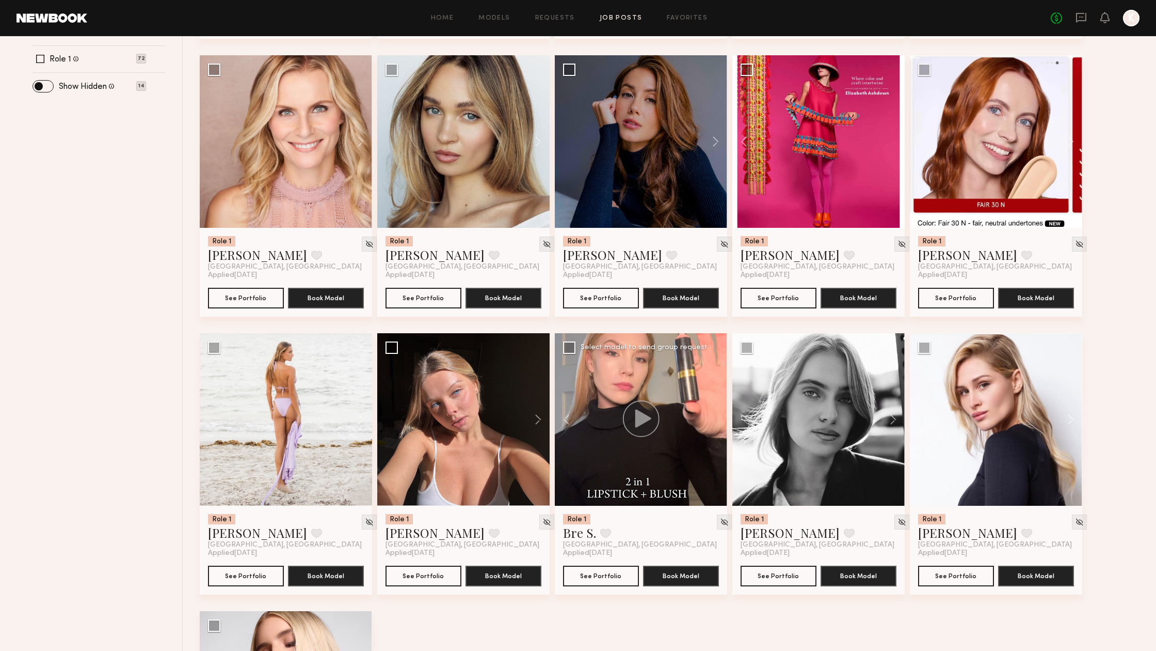
click at [712, 418] on div at bounding box center [641, 419] width 172 height 172
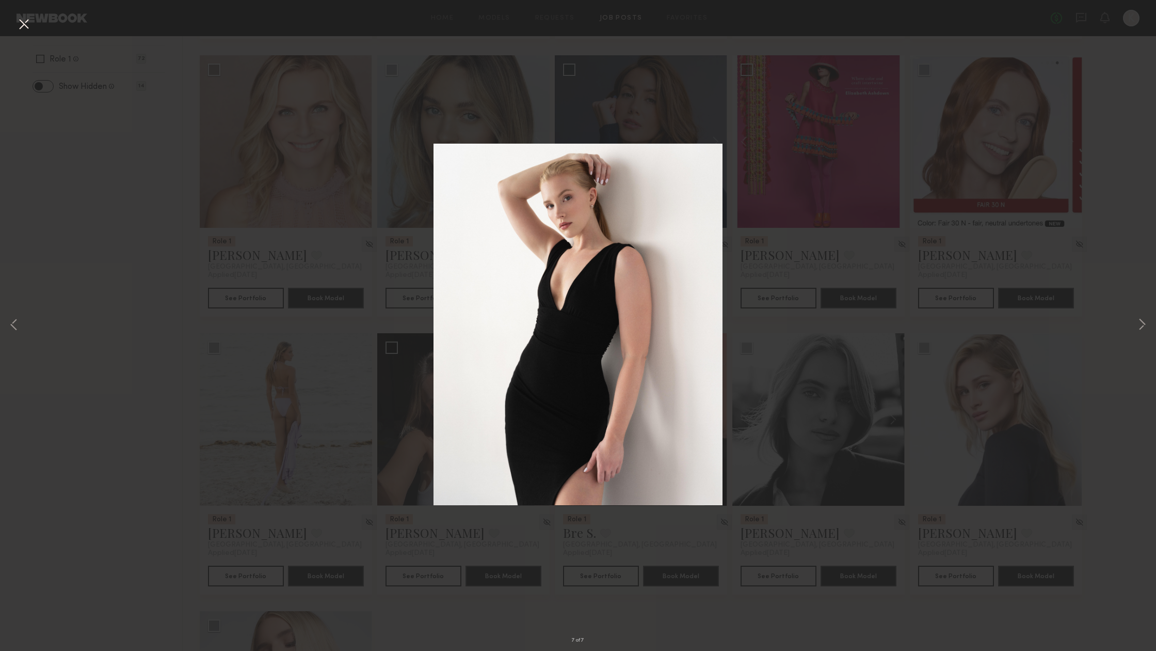
click at [24, 23] on button at bounding box center [23, 24] width 17 height 19
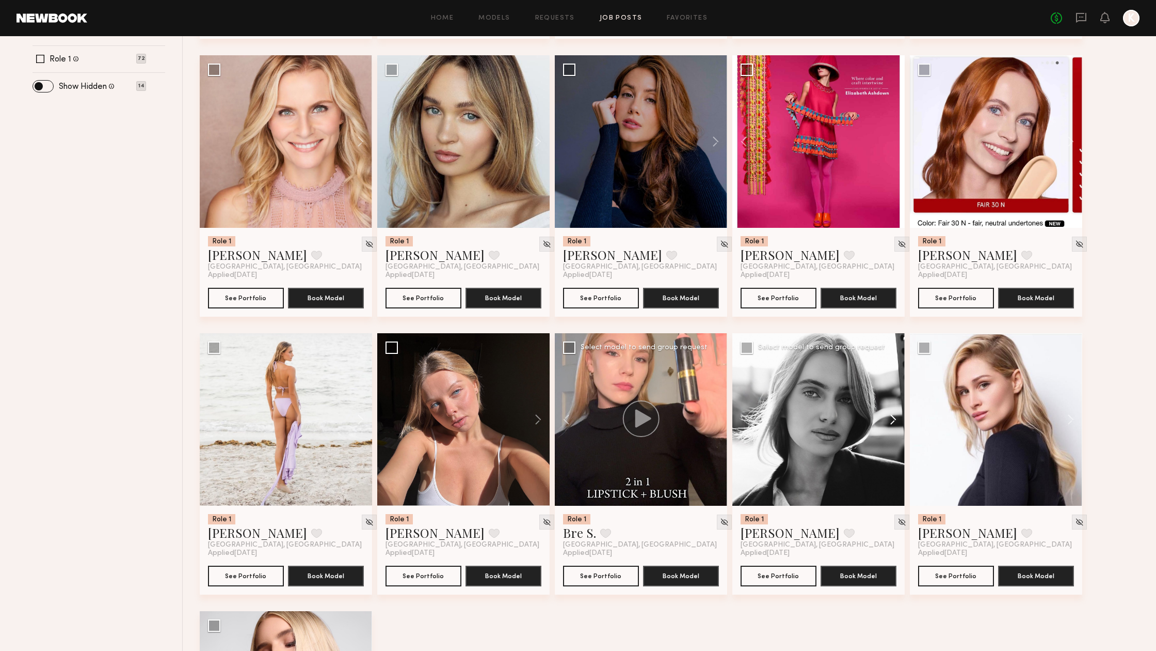
click at [893, 420] on button at bounding box center [888, 419] width 33 height 172
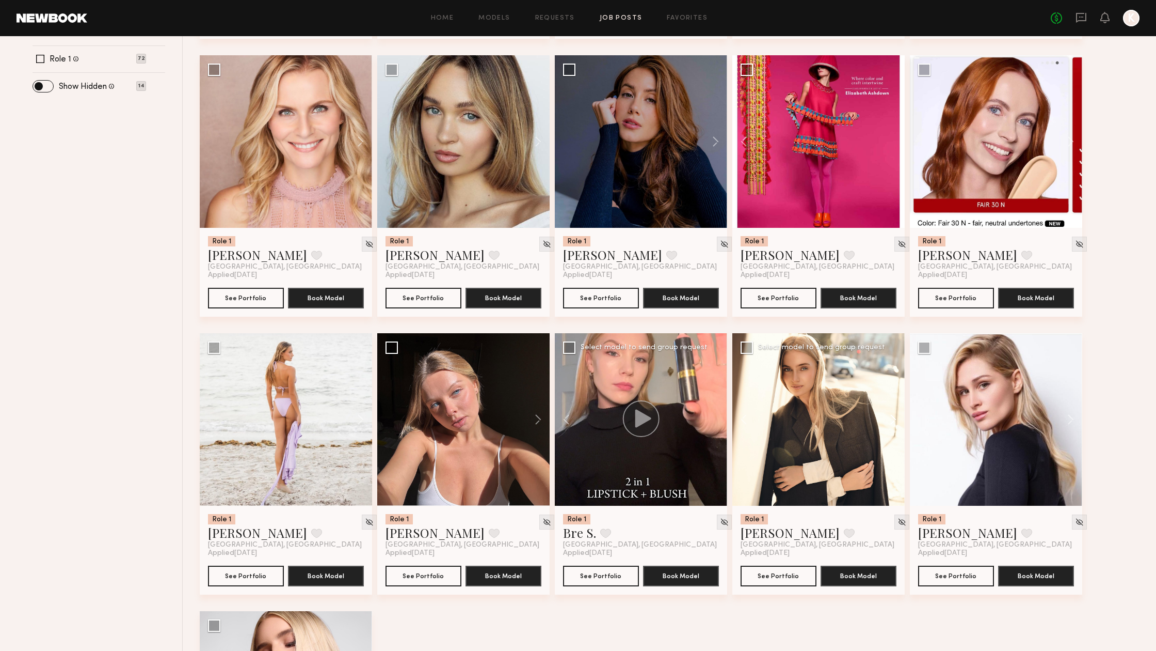
click at [893, 420] on button at bounding box center [888, 419] width 33 height 172
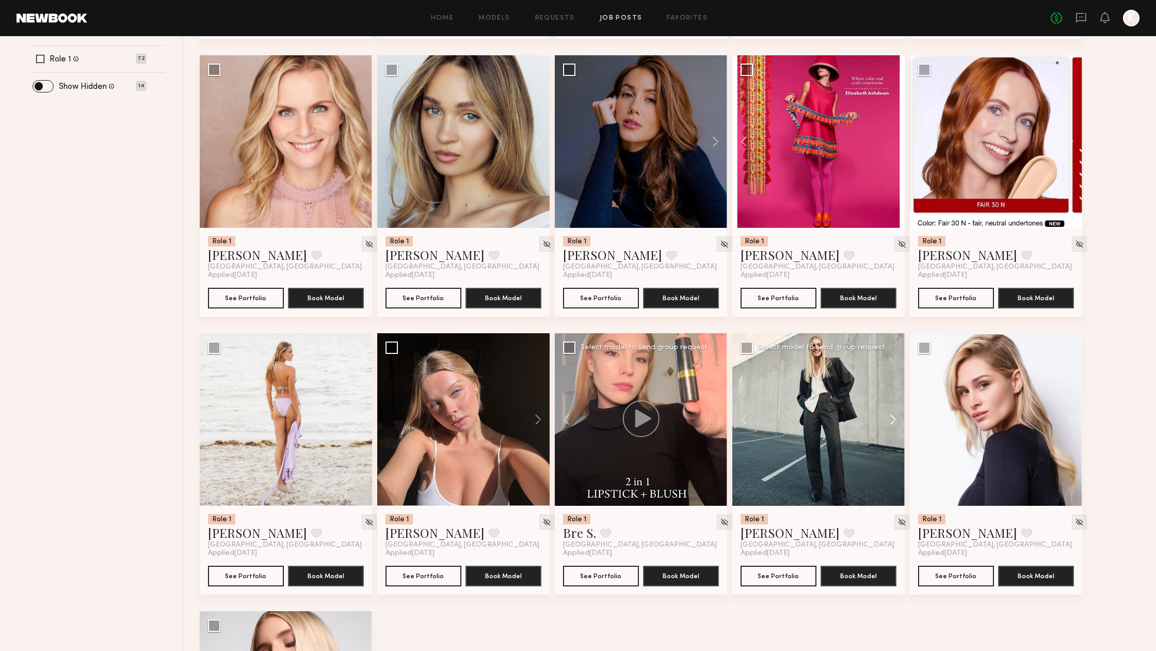
click at [893, 420] on button at bounding box center [888, 419] width 33 height 172
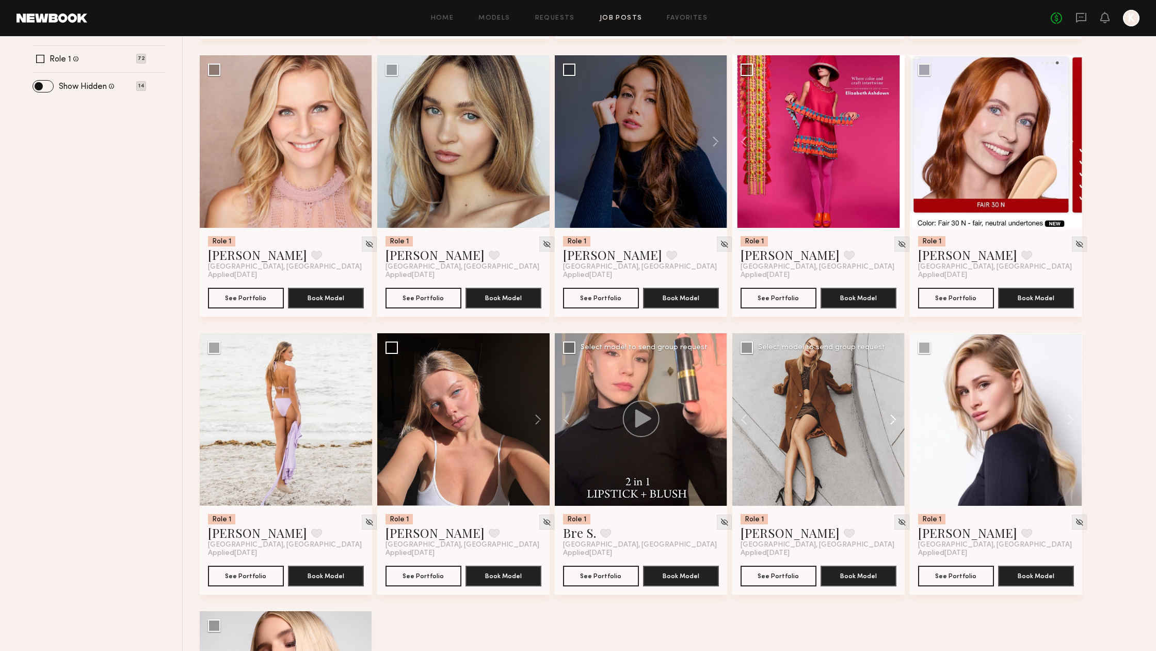
click at [893, 420] on button at bounding box center [888, 419] width 33 height 172
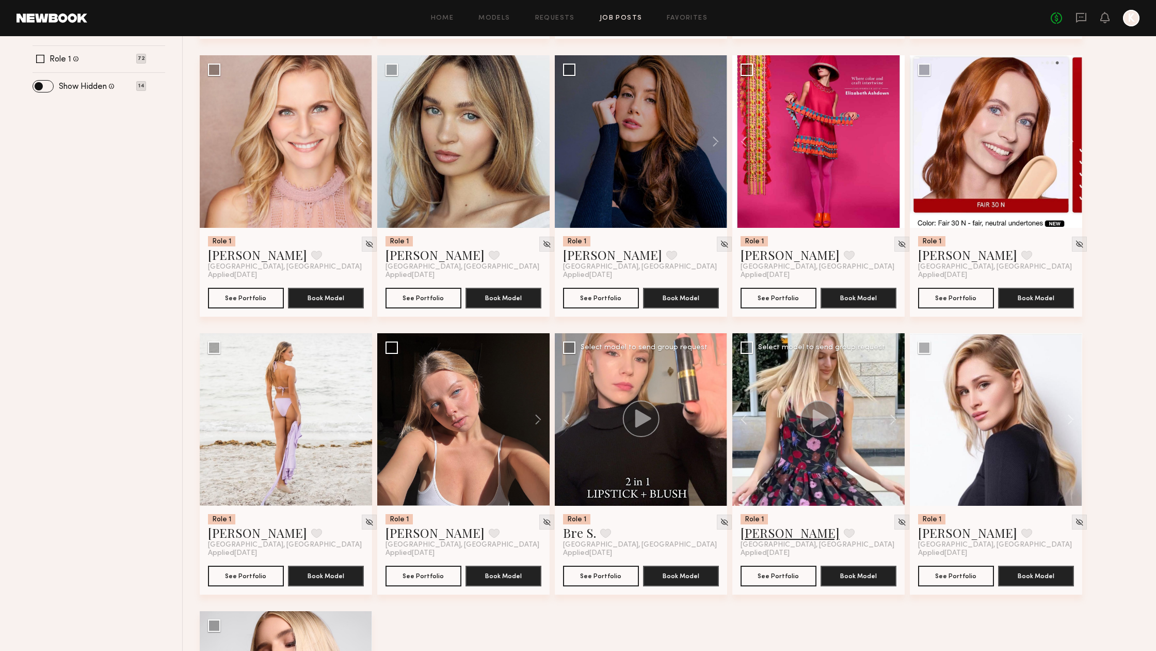
click at [781, 537] on link "[PERSON_NAME]" at bounding box center [790, 532] width 99 height 17
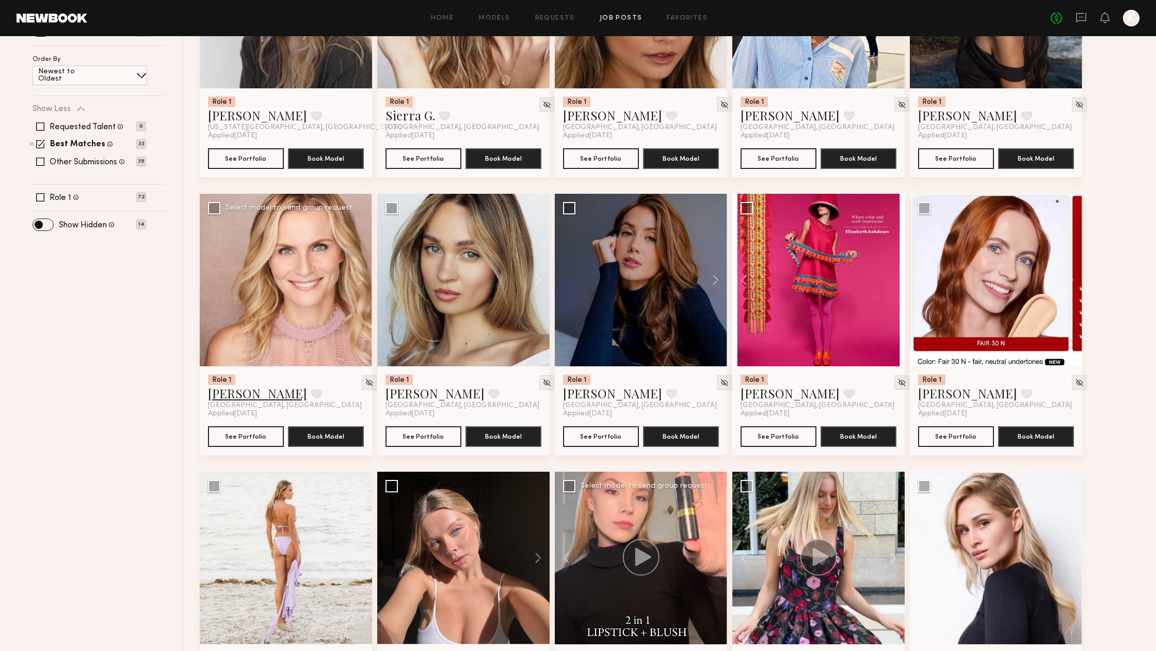
scroll to position [200, 0]
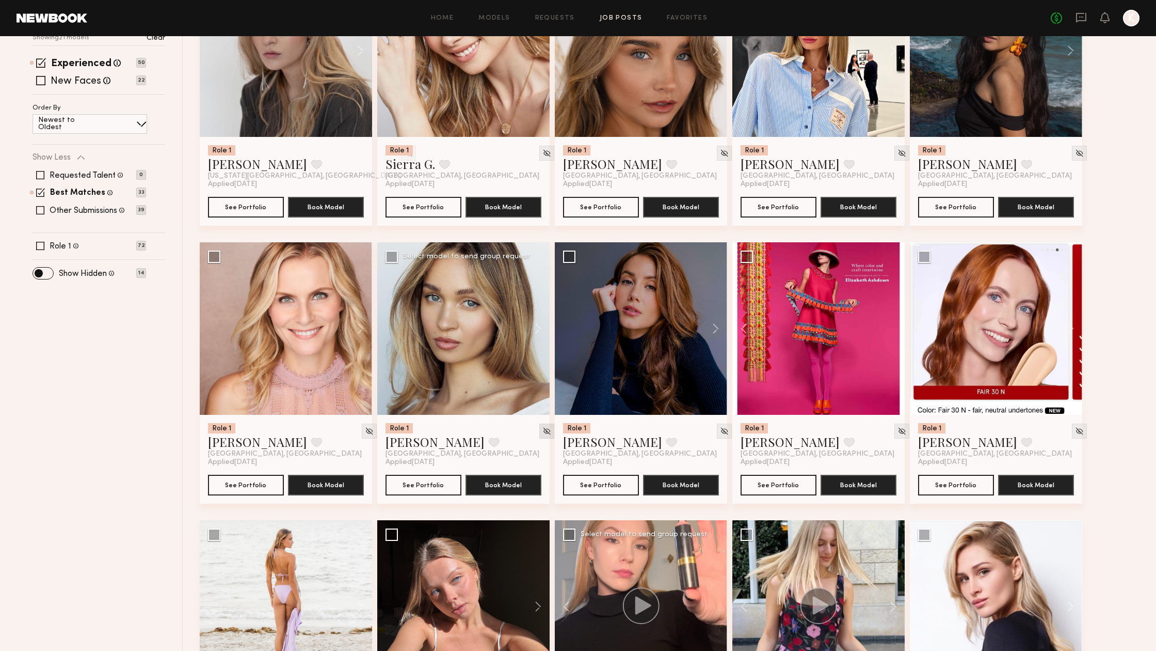
click at [543, 434] on img at bounding box center [547, 430] width 9 height 9
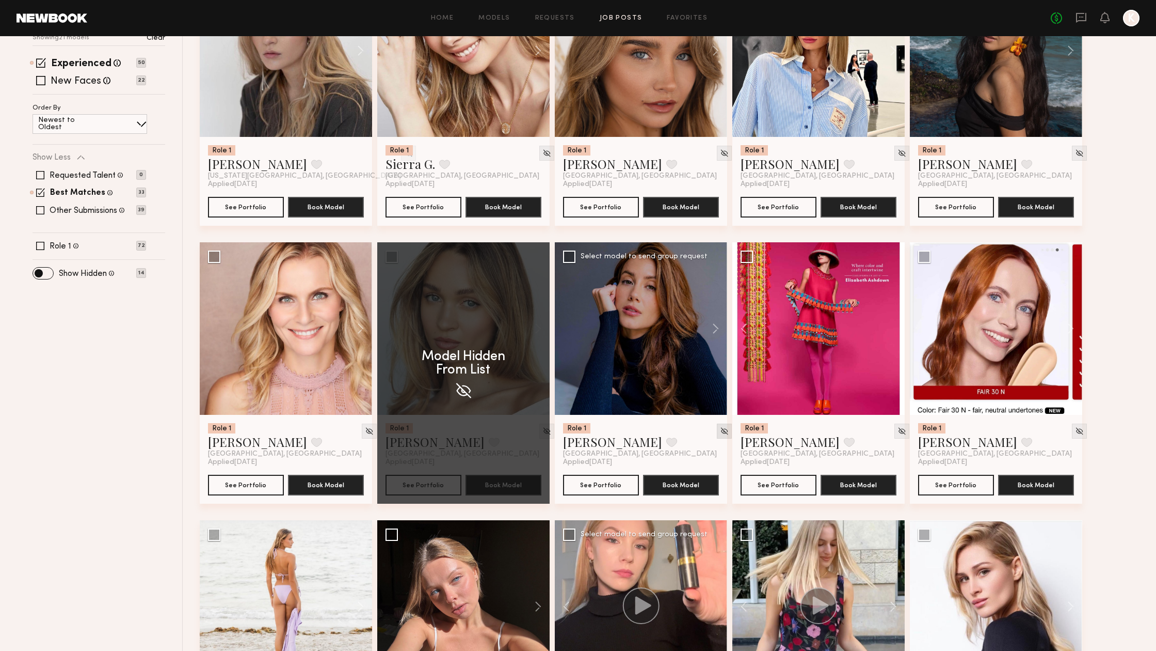
click at [720, 430] on img at bounding box center [724, 430] width 9 height 9
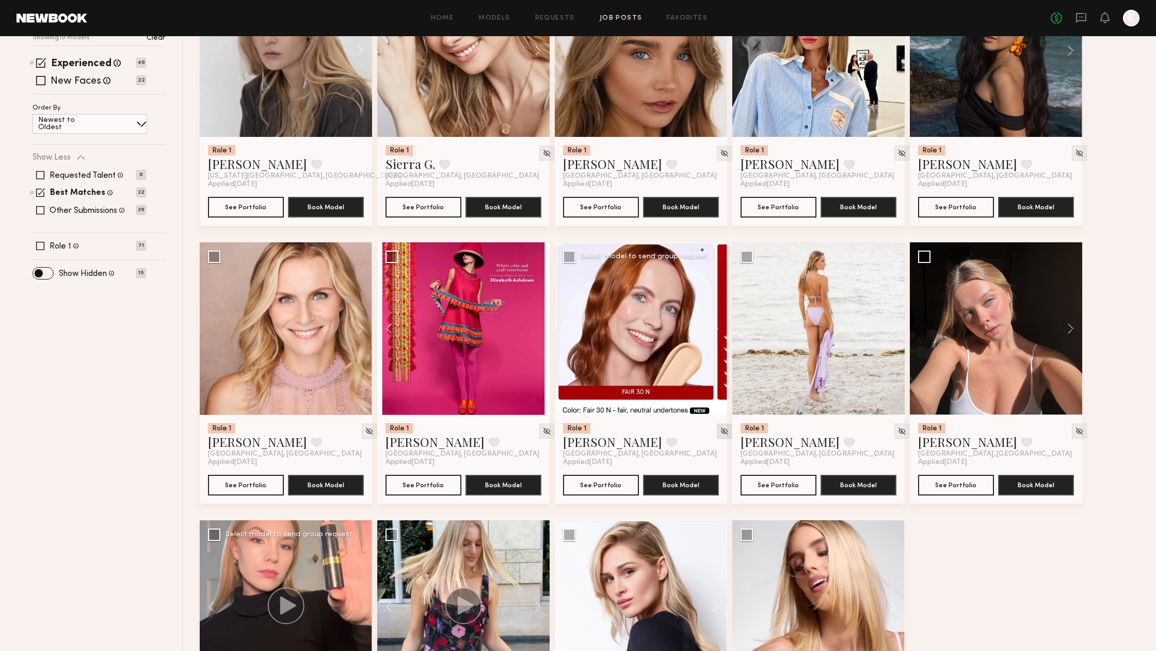
click at [720, 432] on img at bounding box center [724, 430] width 9 height 9
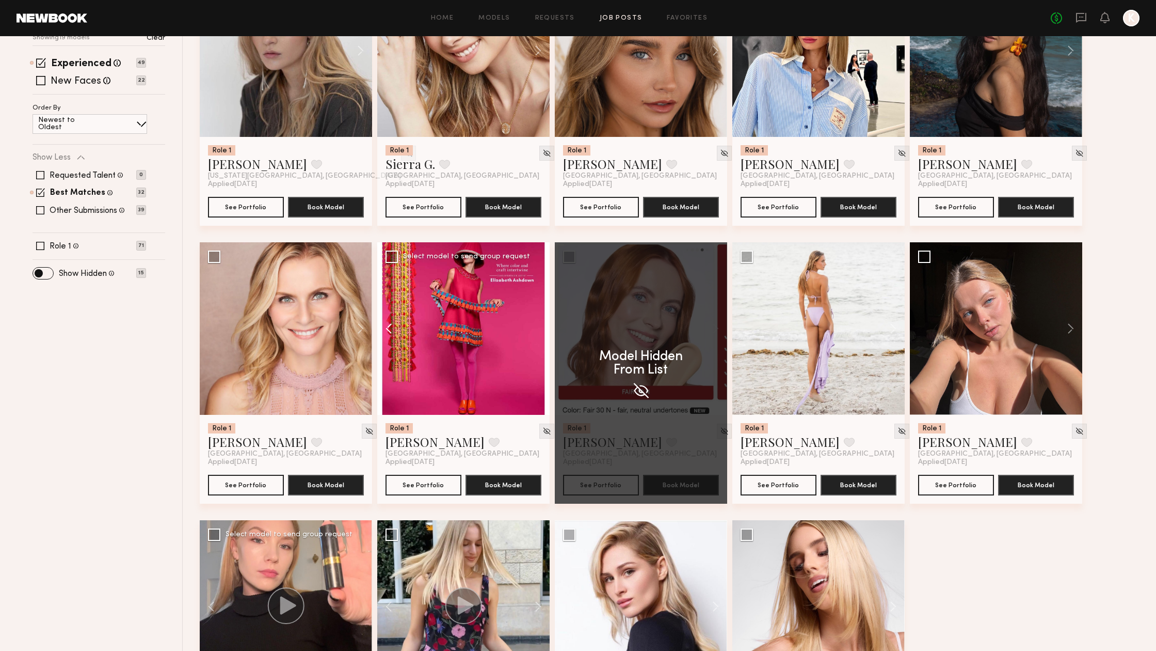
click at [391, 331] on button at bounding box center [393, 328] width 33 height 172
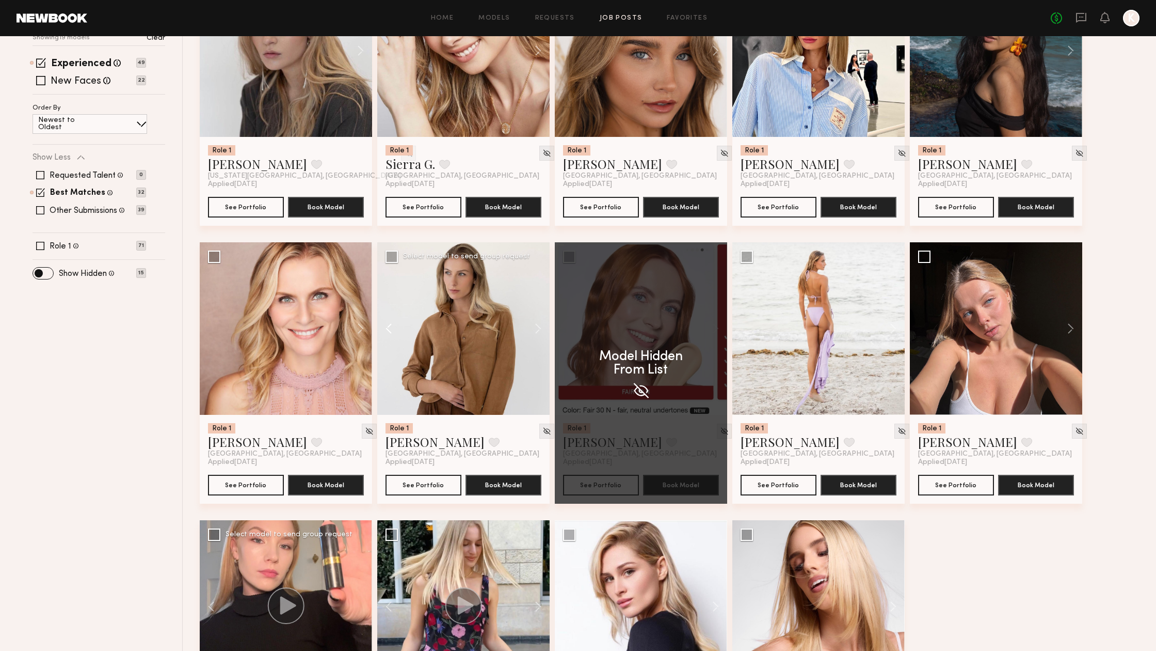
click at [391, 331] on button at bounding box center [393, 328] width 33 height 172
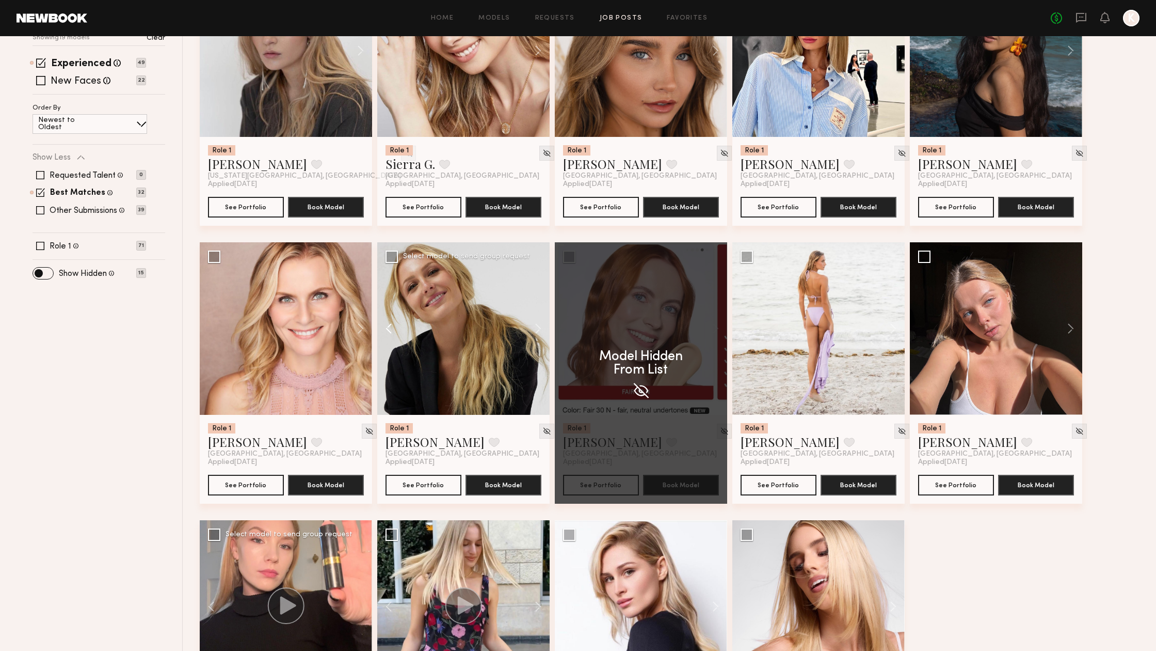
click at [391, 331] on button at bounding box center [393, 328] width 33 height 172
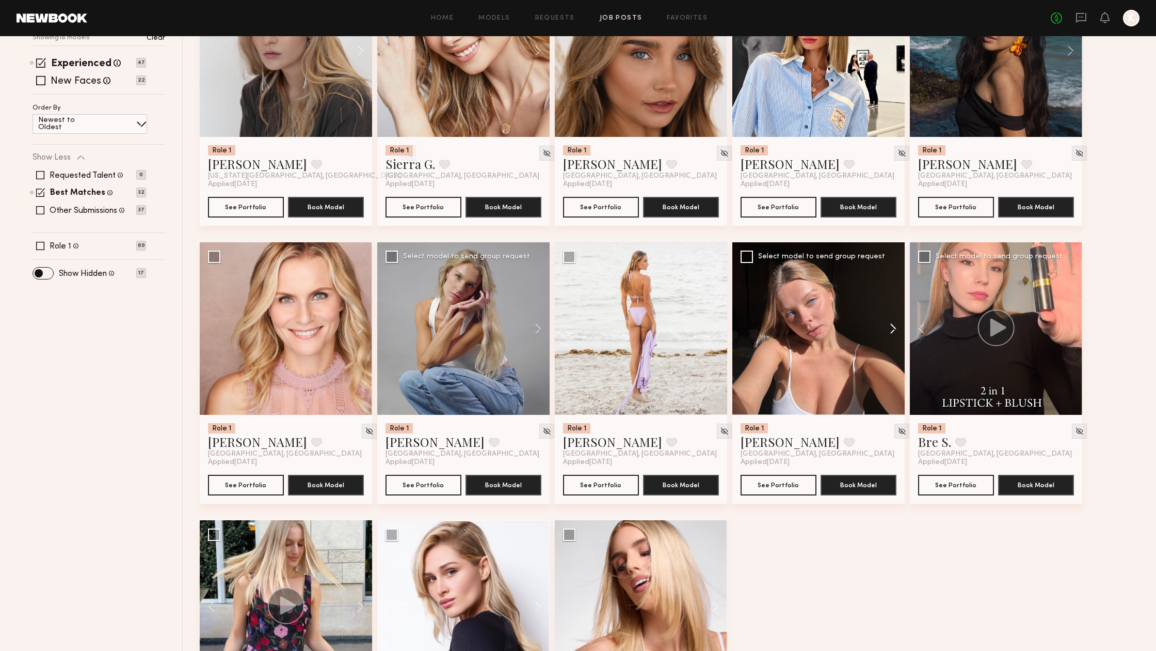
click at [896, 325] on button at bounding box center [888, 328] width 33 height 172
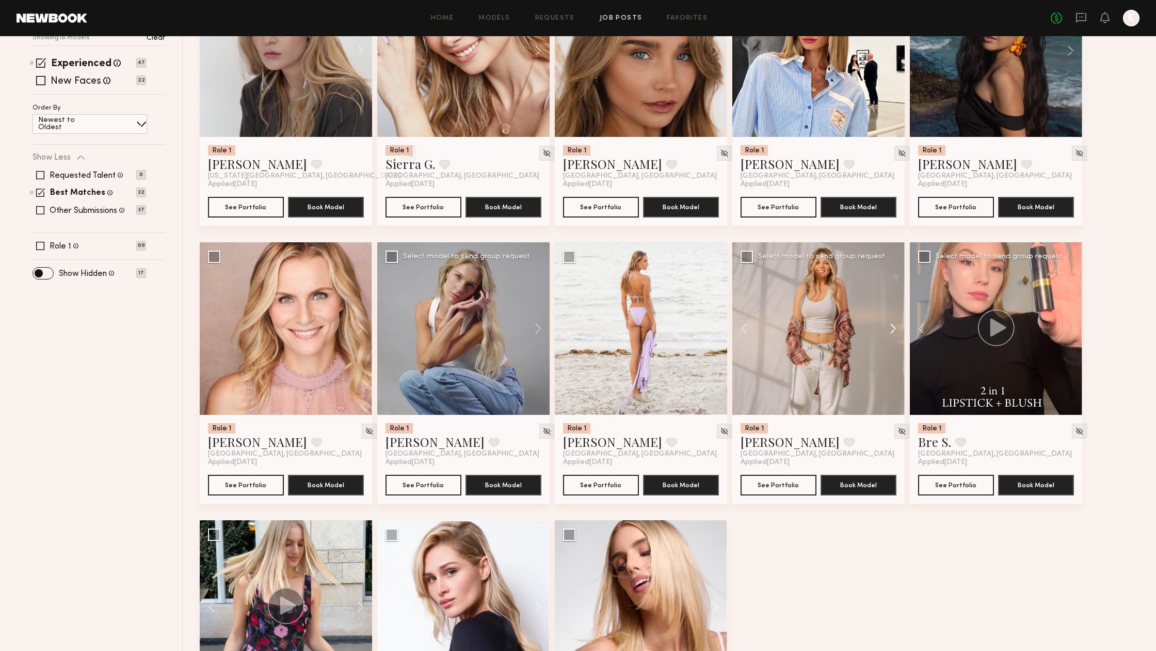
click at [896, 325] on button at bounding box center [888, 328] width 33 height 172
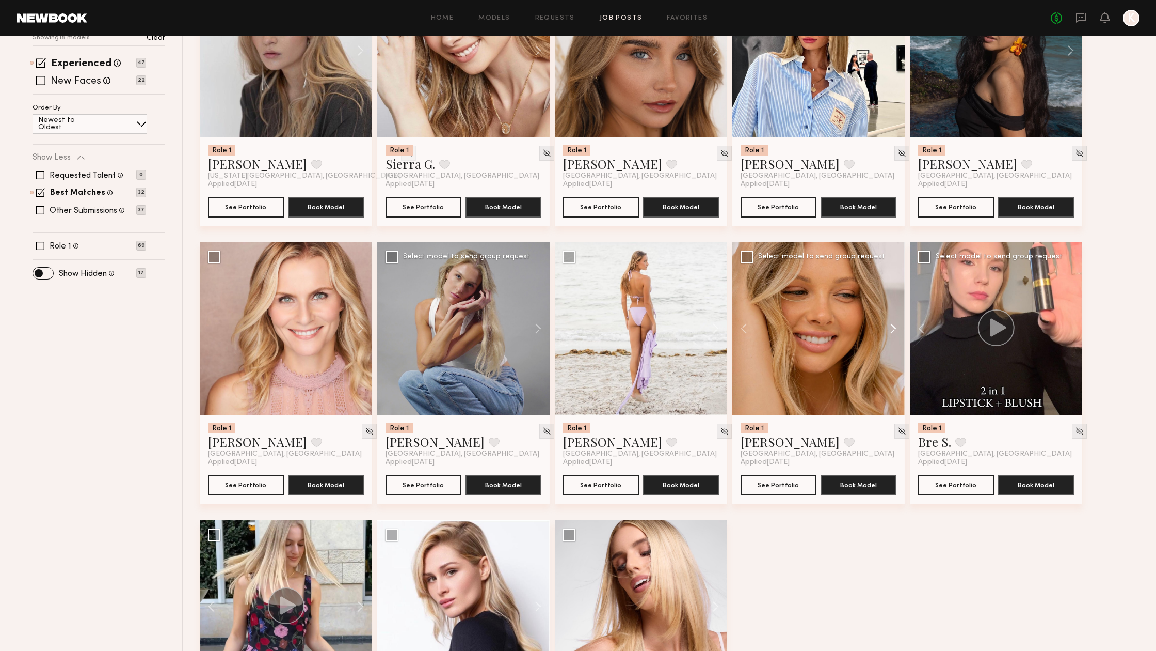
click at [896, 325] on button at bounding box center [888, 328] width 33 height 172
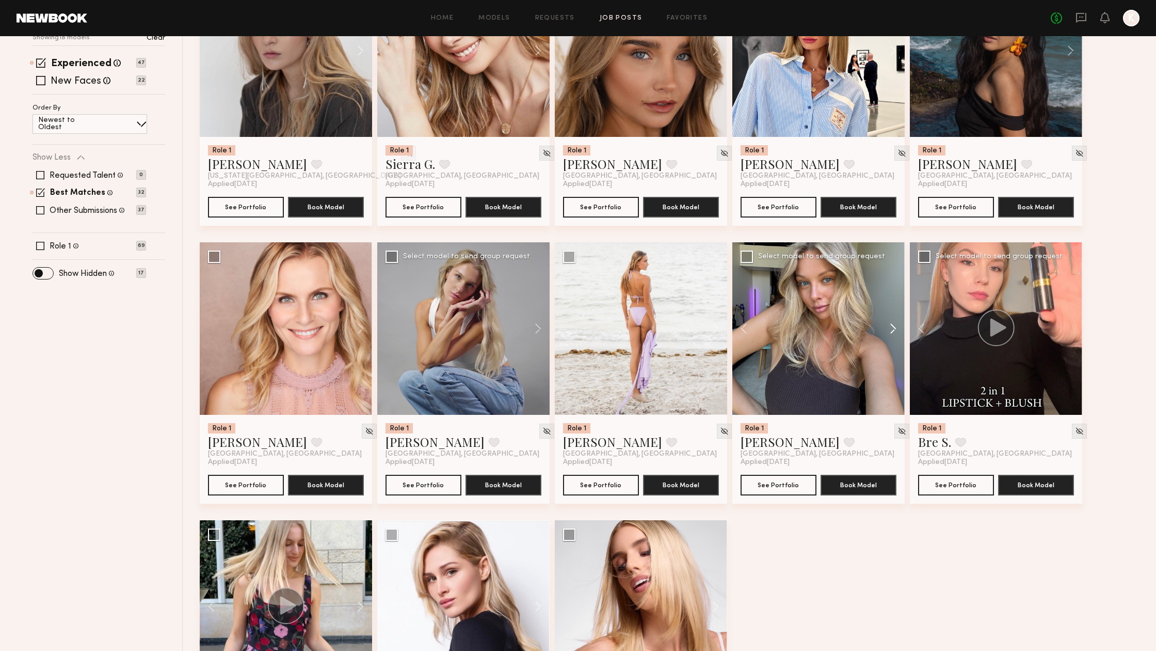
click at [896, 325] on button at bounding box center [888, 328] width 33 height 172
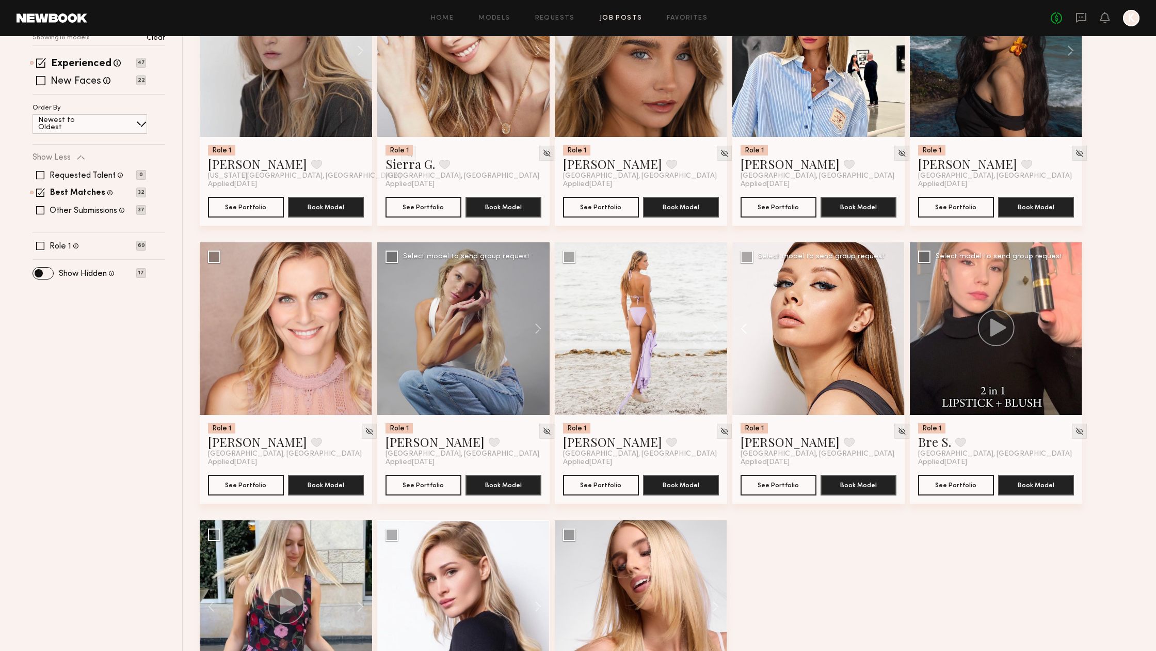
click at [744, 329] on button at bounding box center [749, 328] width 33 height 172
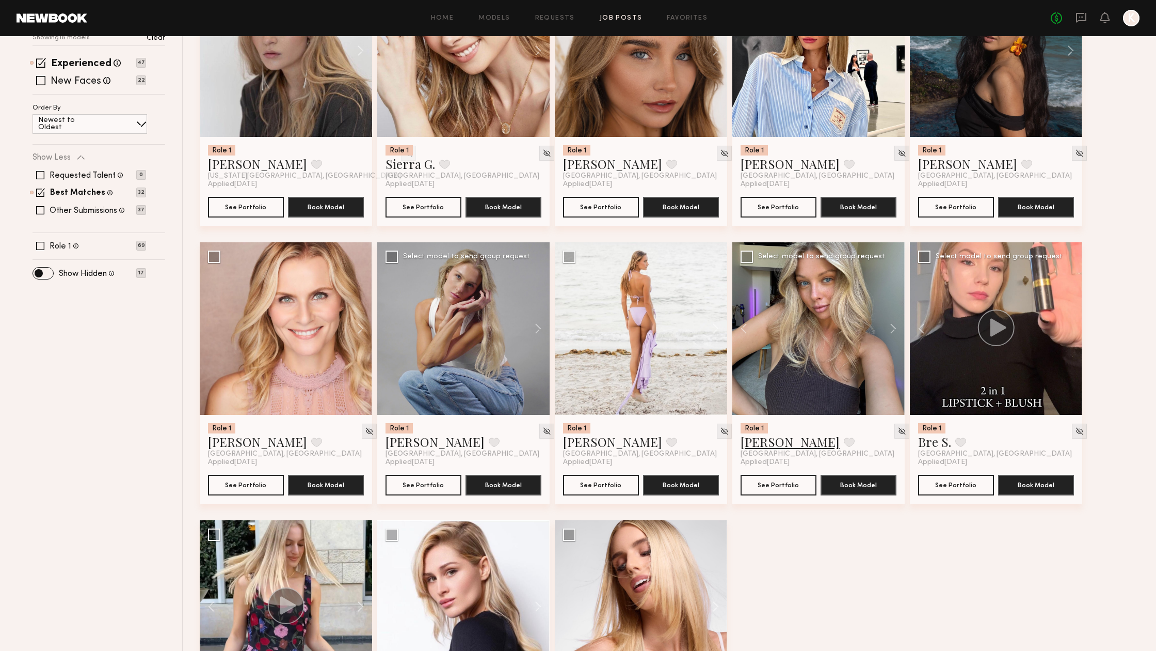
click at [785, 442] on link "[PERSON_NAME]" at bounding box center [790, 441] width 99 height 17
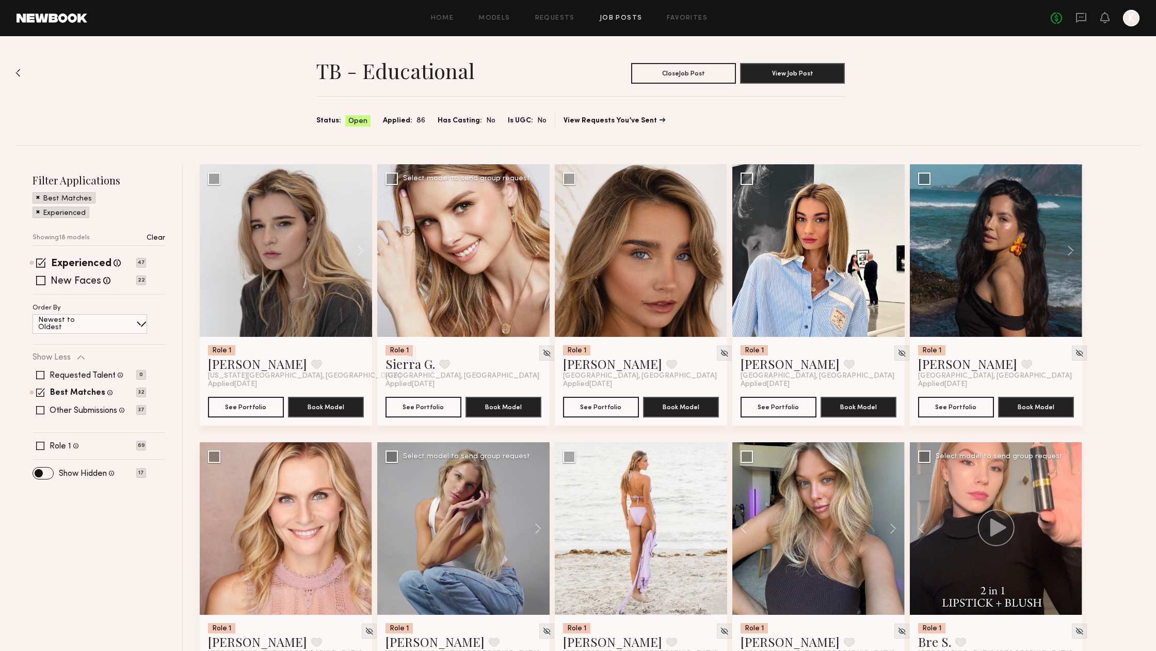
scroll to position [0, 0]
click at [1075, 351] on img at bounding box center [1079, 352] width 9 height 9
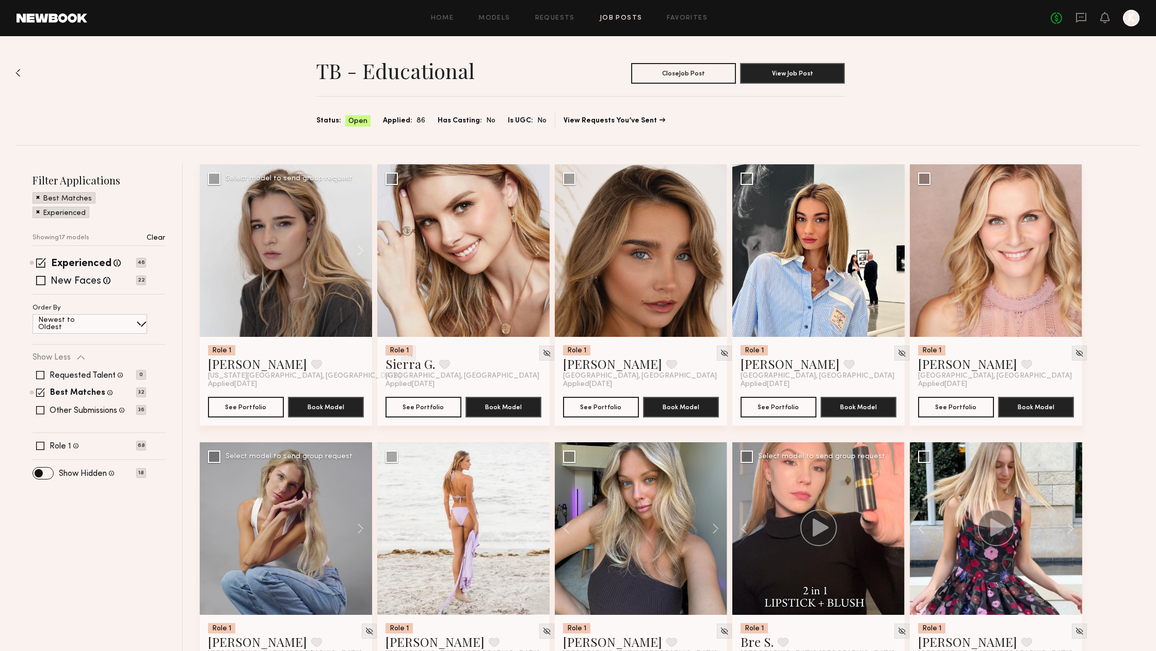
click at [404, 353] on img at bounding box center [408, 352] width 9 height 9
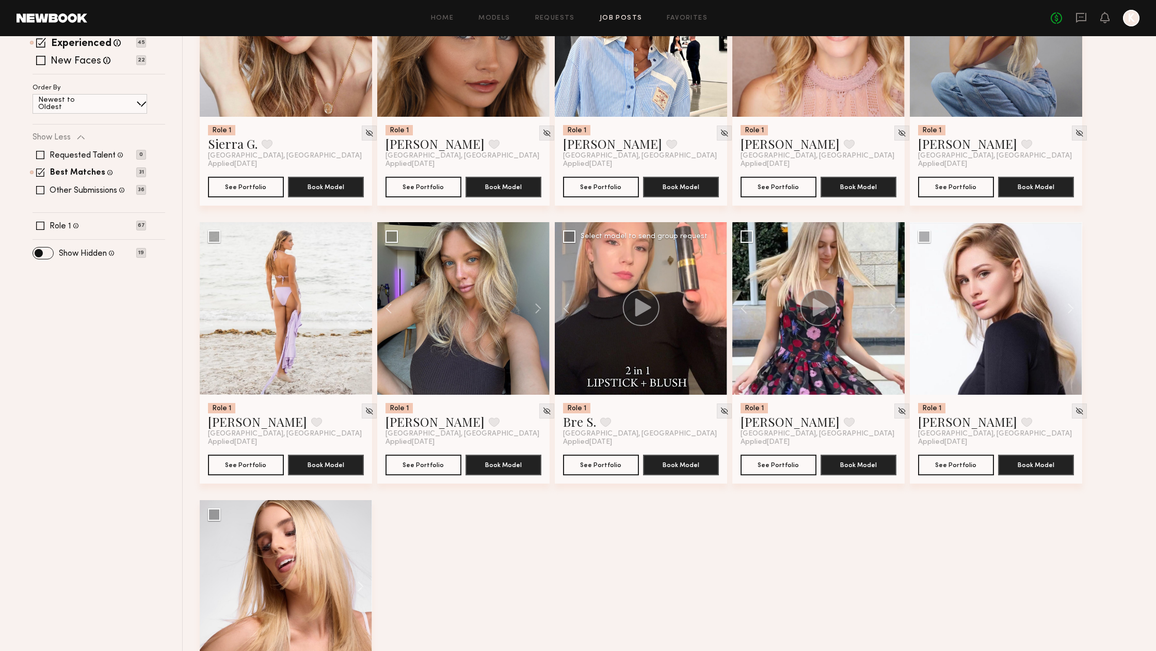
scroll to position [219, 0]
click at [1065, 308] on button at bounding box center [1066, 309] width 33 height 172
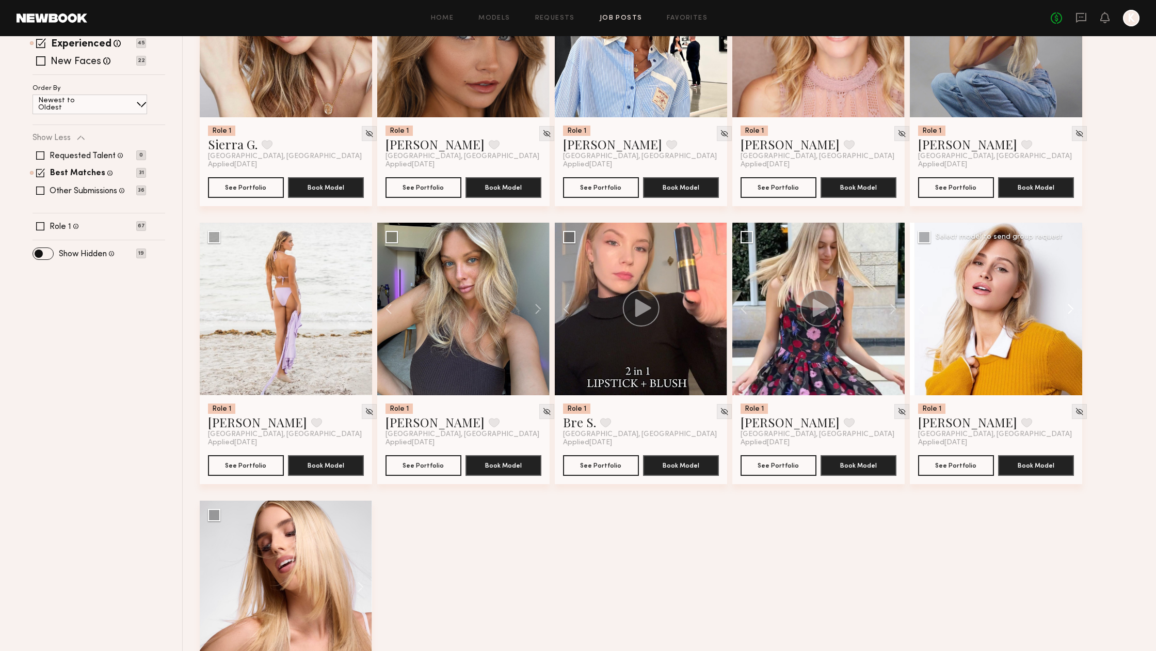
click at [1065, 308] on button at bounding box center [1066, 309] width 33 height 172
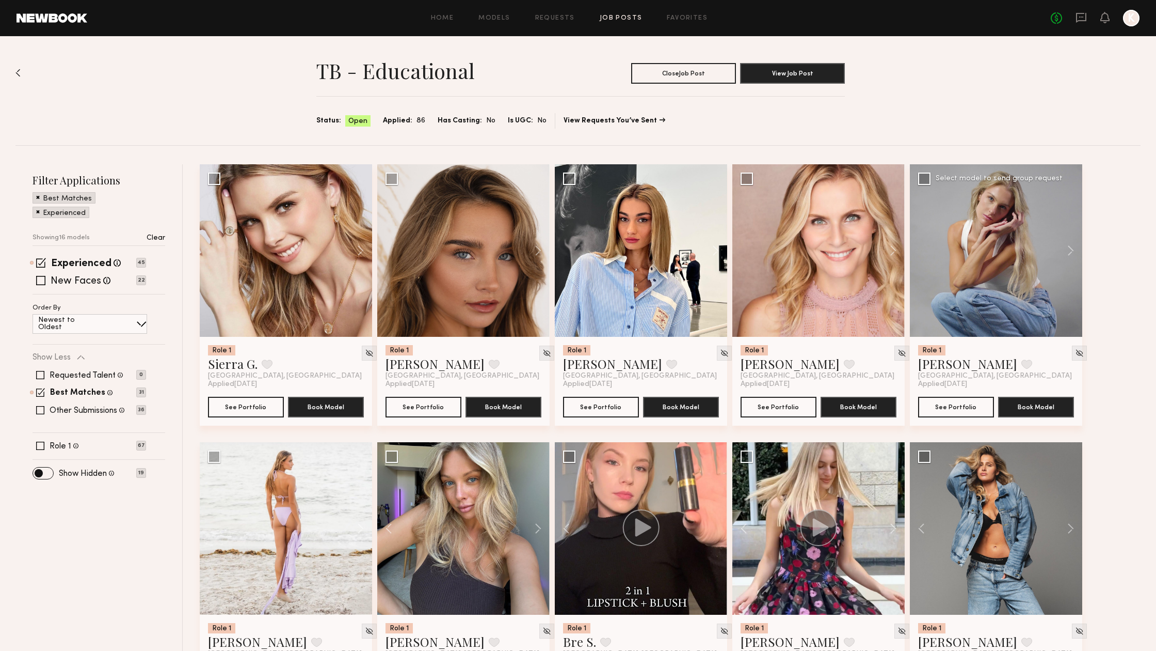
scroll to position [0, 0]
click at [628, 15] on link "Job Posts" at bounding box center [621, 18] width 43 height 7
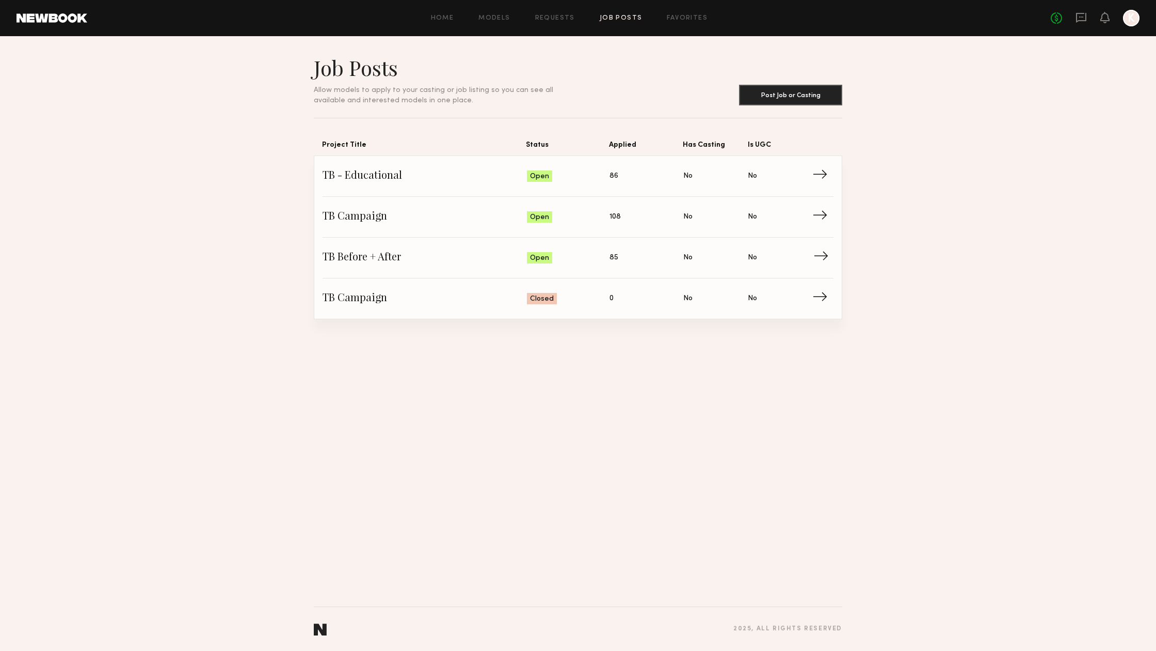
click at [386, 260] on span "TB Before + After" at bounding box center [425, 257] width 204 height 15
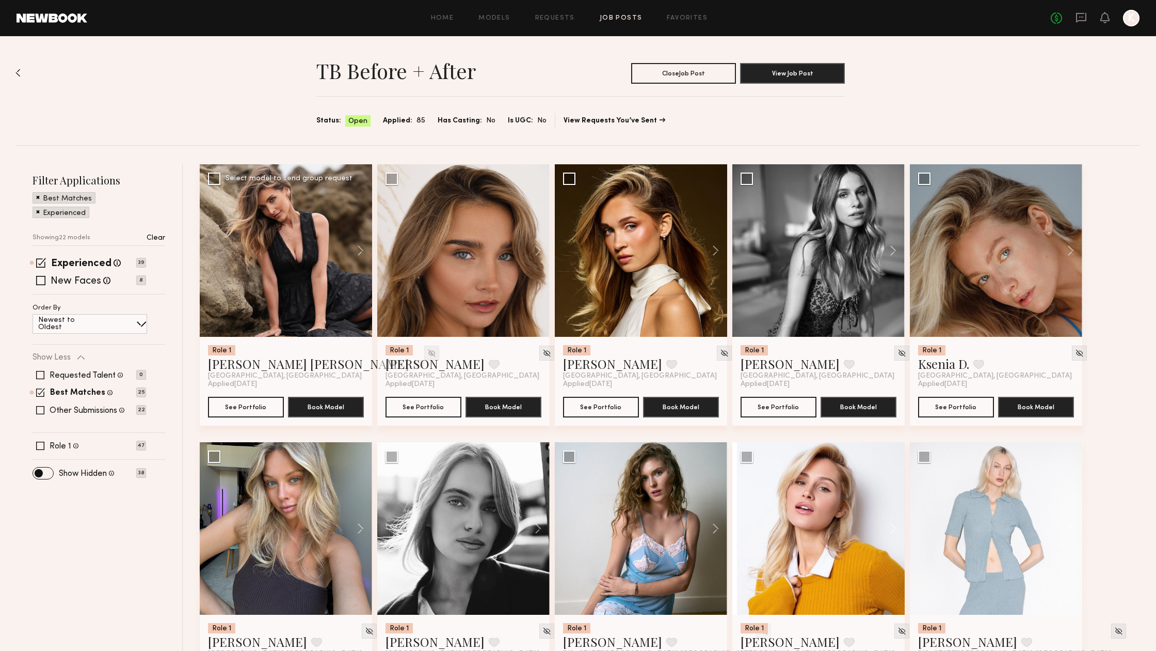
click at [424, 357] on div at bounding box center [431, 352] width 15 height 15
click at [427, 351] on img at bounding box center [431, 352] width 9 height 9
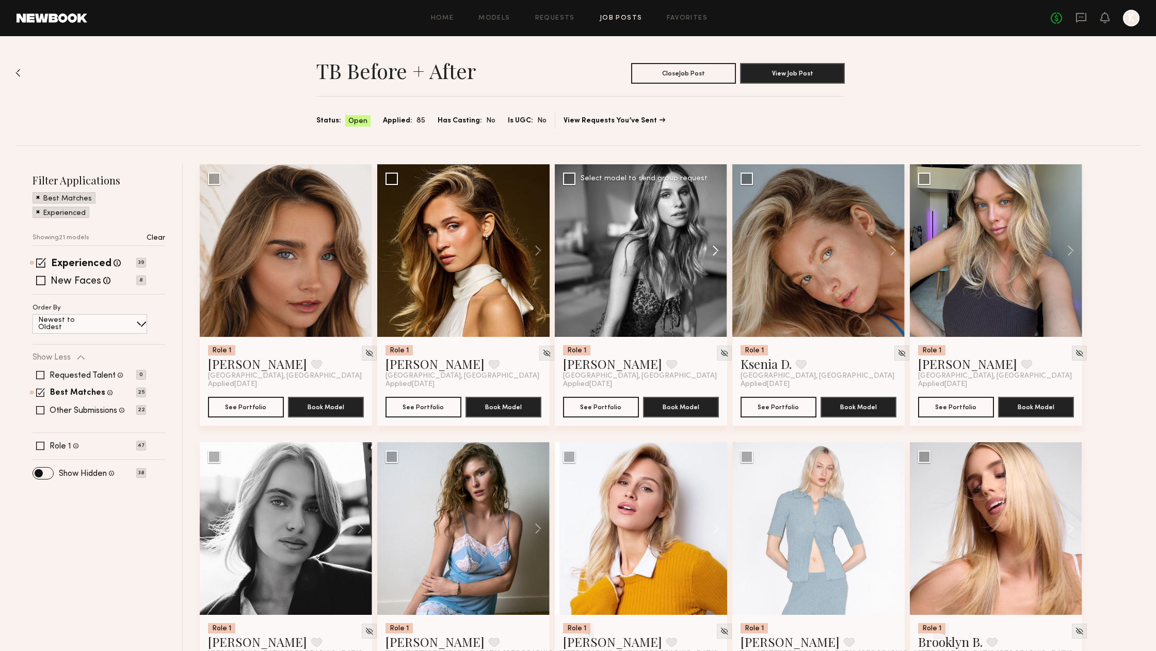
click at [711, 251] on button at bounding box center [710, 250] width 33 height 172
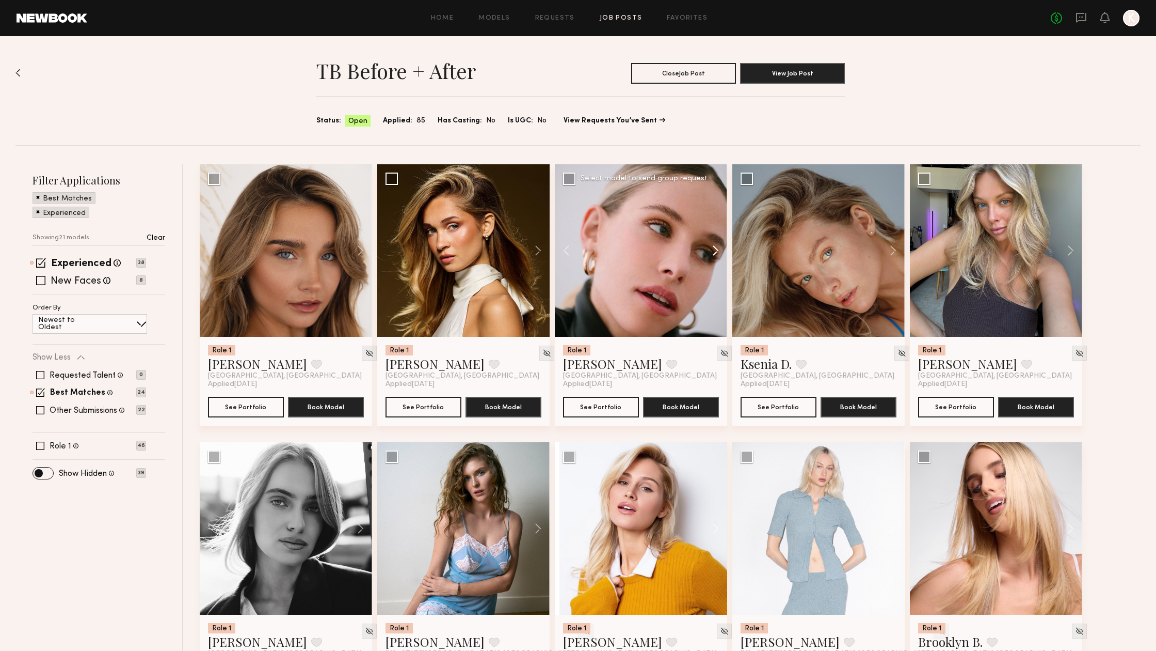
click at [711, 251] on button at bounding box center [710, 250] width 33 height 172
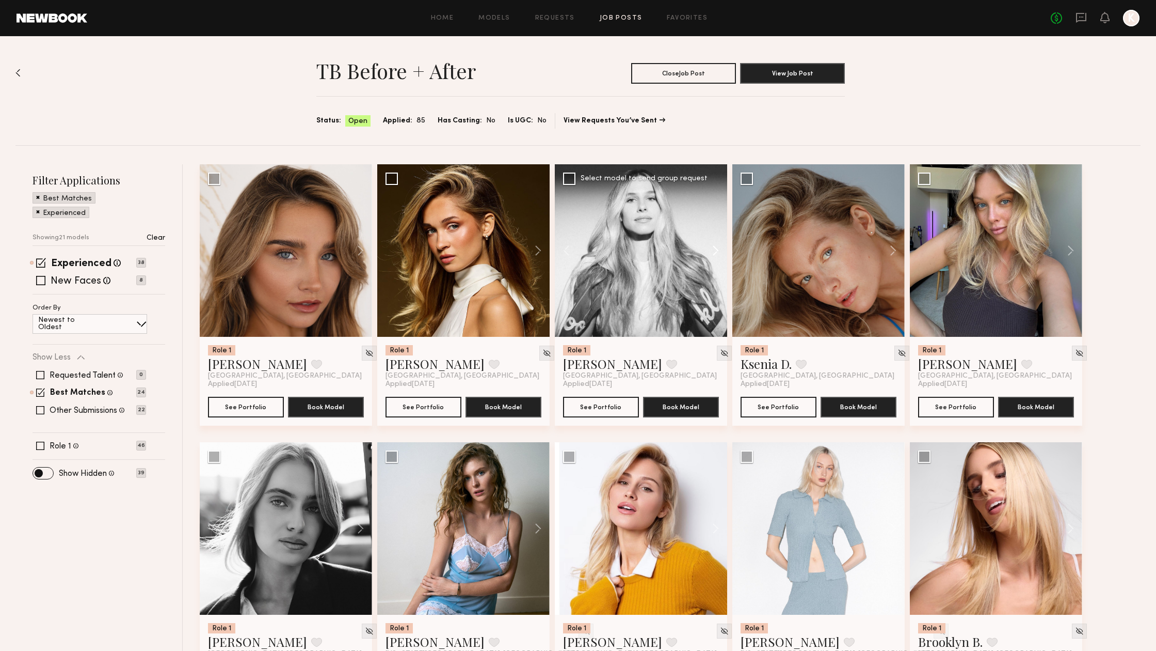
click at [711, 251] on button at bounding box center [710, 250] width 33 height 172
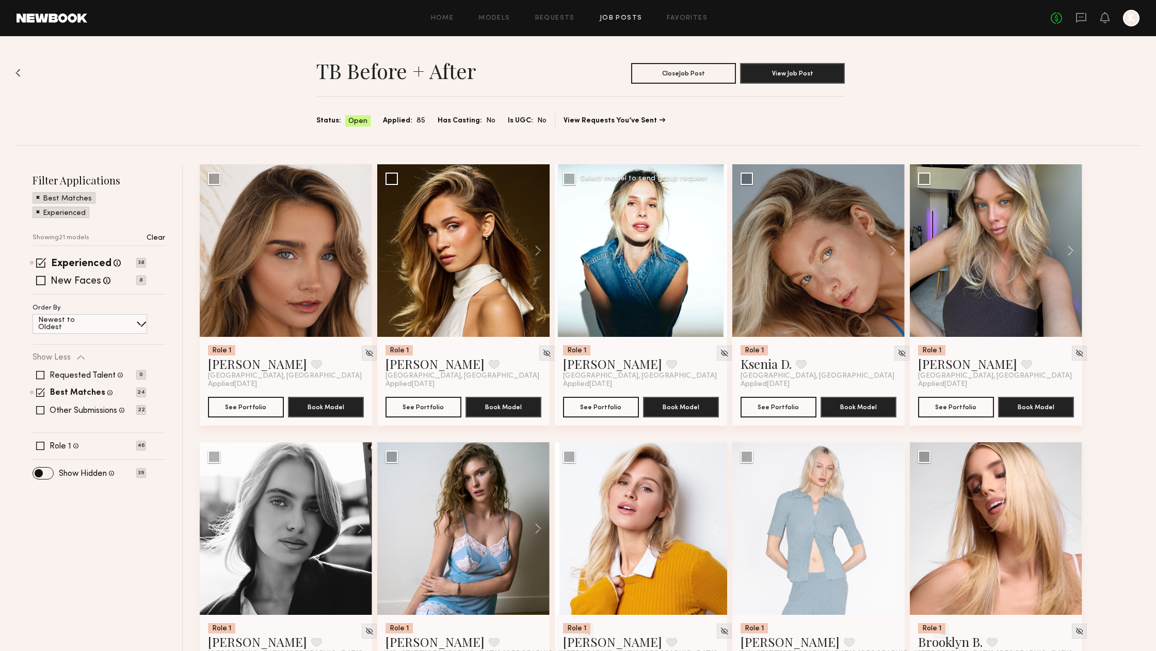
click at [711, 251] on button at bounding box center [710, 250] width 33 height 172
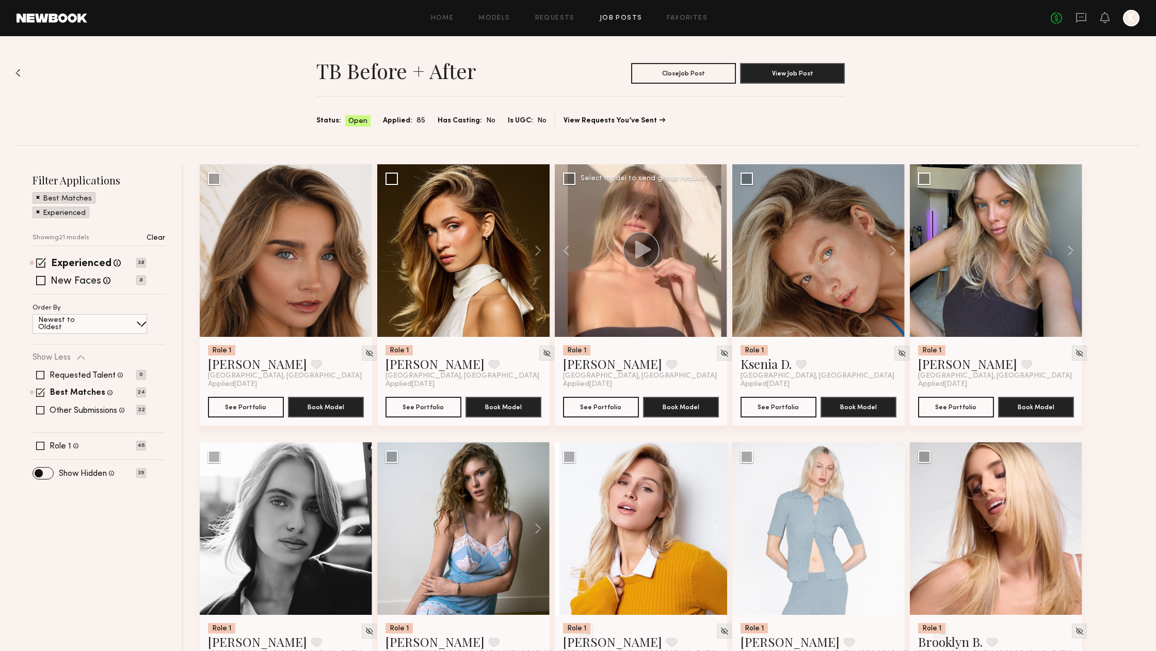
click at [711, 251] on div at bounding box center [641, 250] width 172 height 172
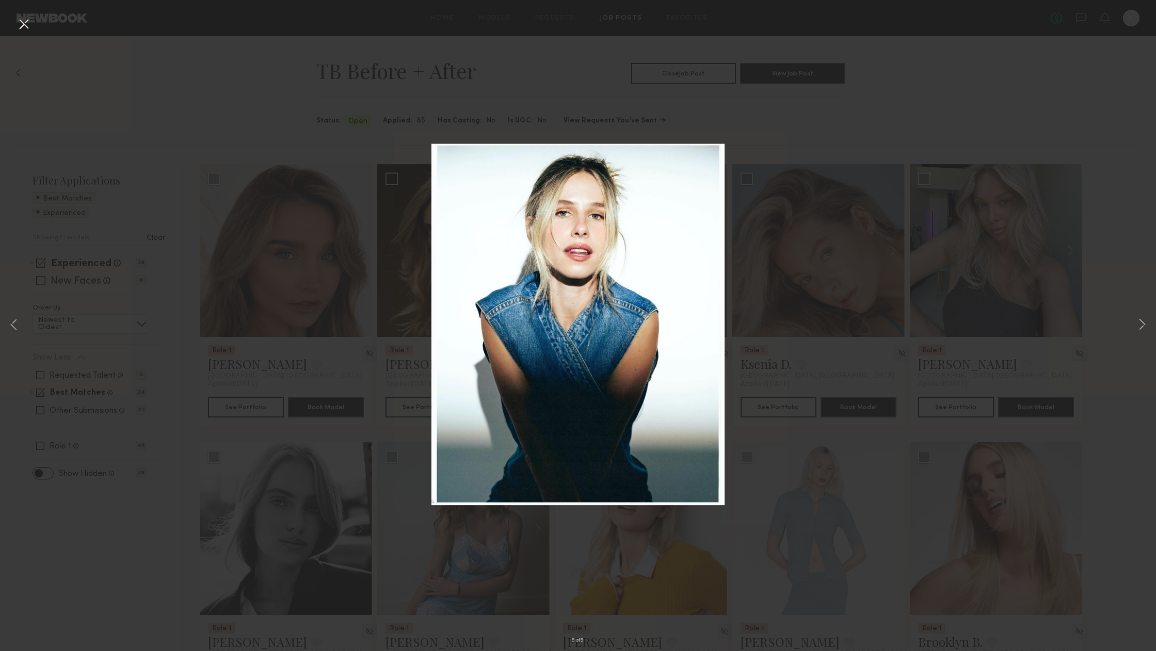
click at [857, 191] on div "5 of 5" at bounding box center [578, 325] width 1156 height 651
click at [25, 25] on button at bounding box center [23, 24] width 17 height 19
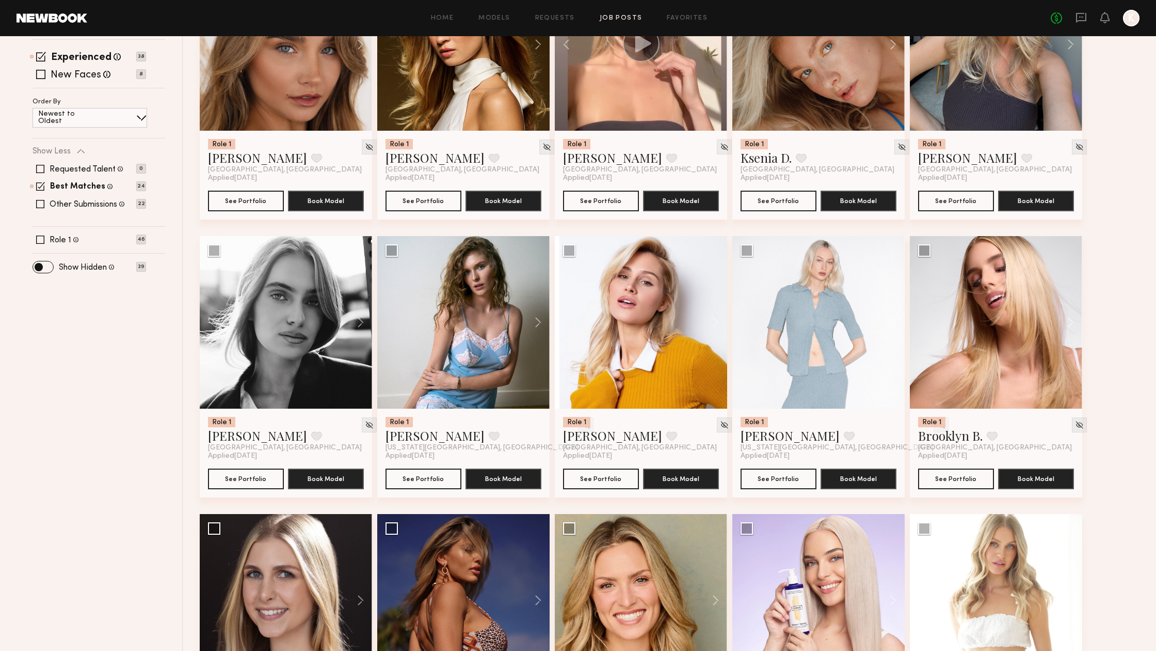
scroll to position [212, 0]
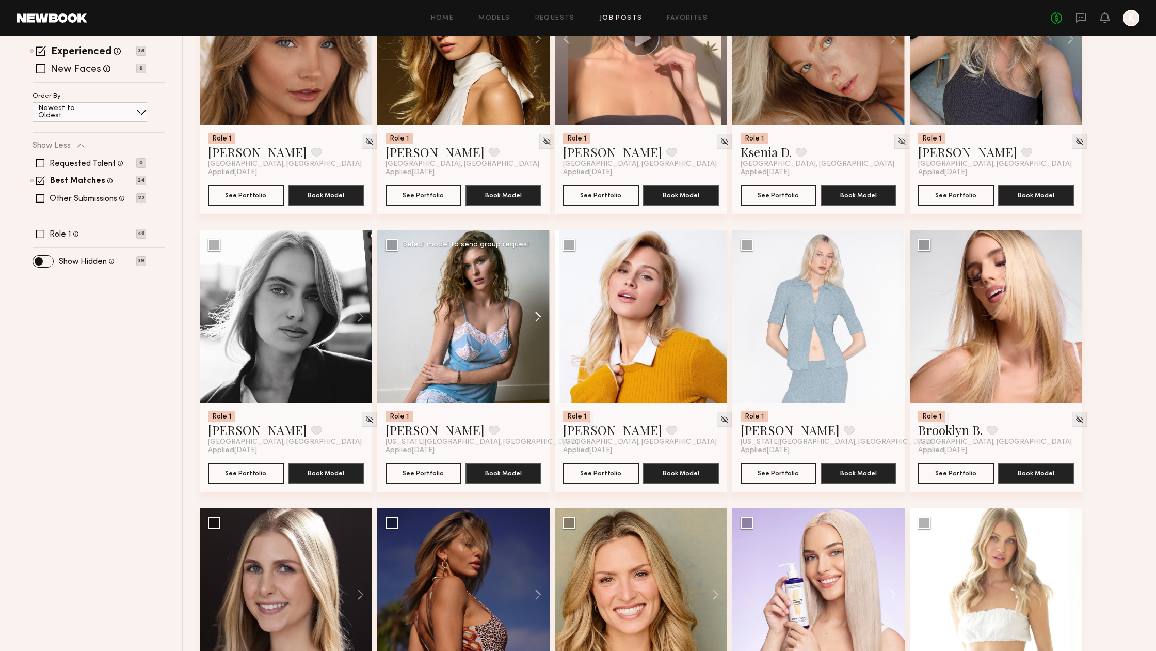
click at [540, 316] on button at bounding box center [533, 316] width 33 height 172
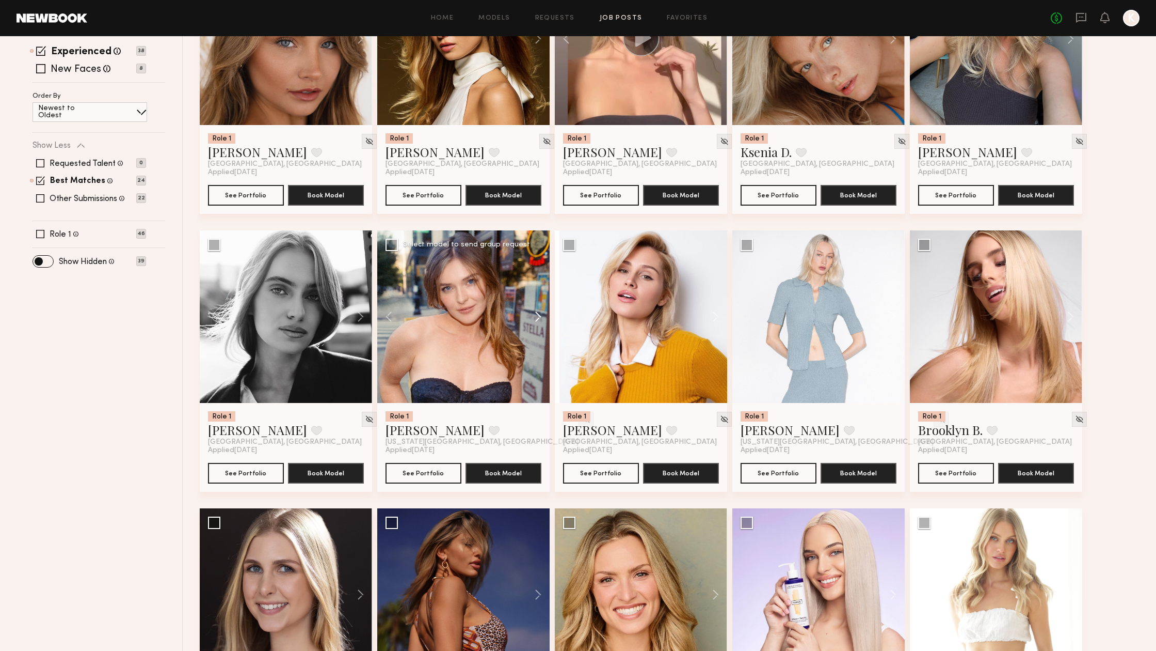
click at [540, 316] on button at bounding box center [533, 316] width 33 height 172
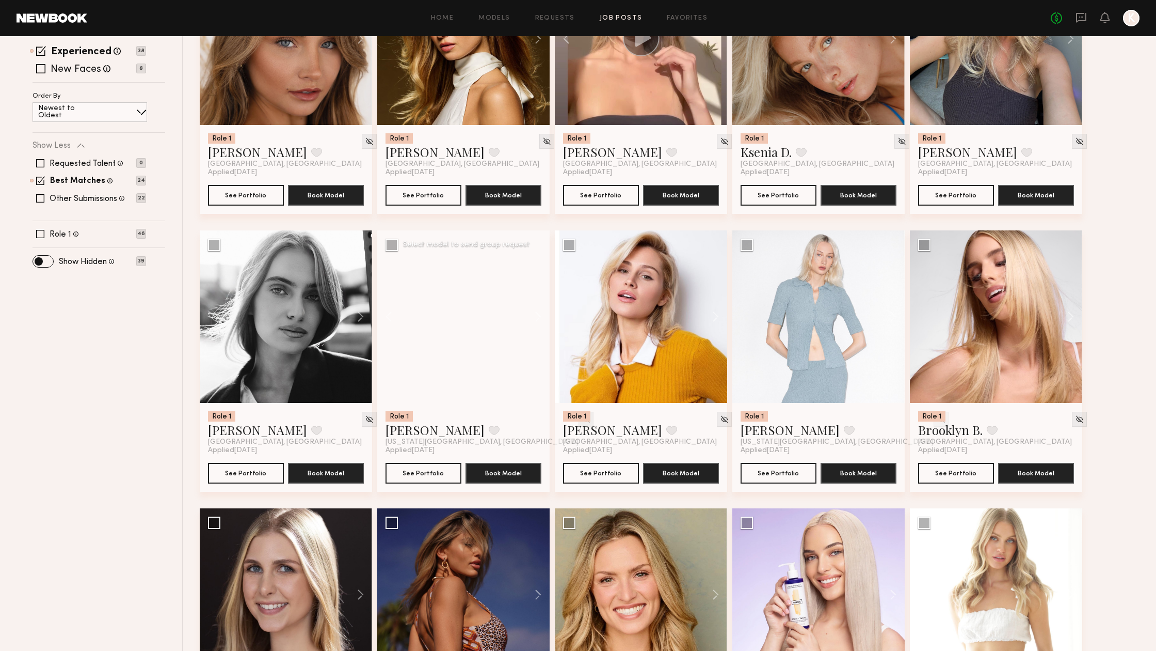
click at [582, 420] on img at bounding box center [586, 419] width 9 height 9
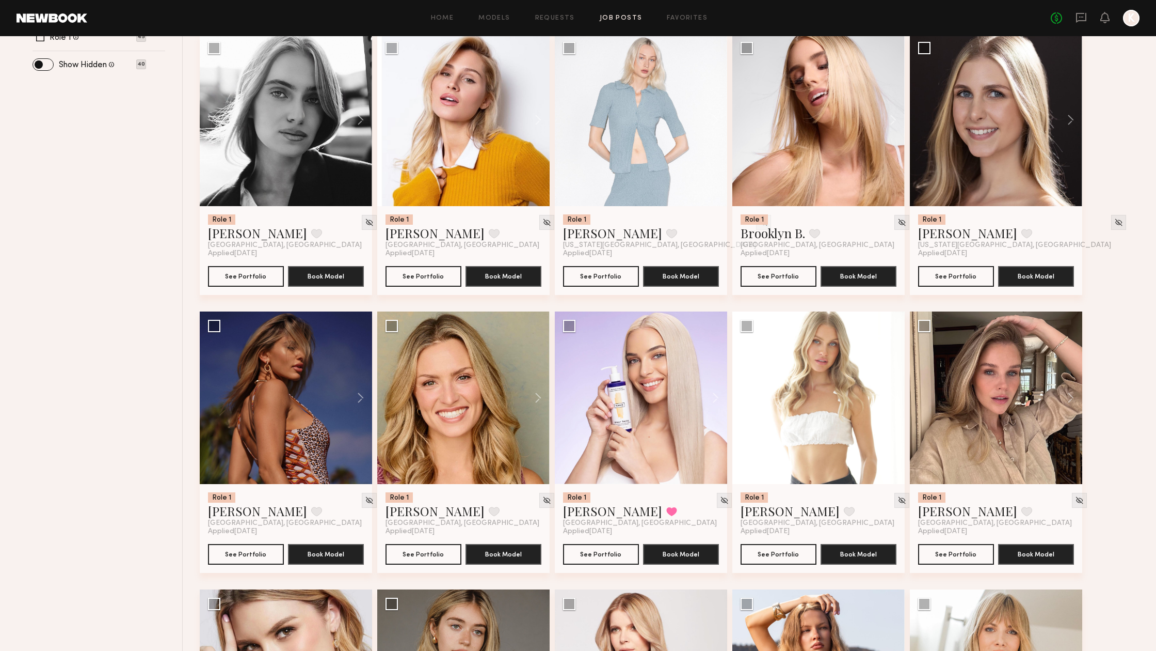
scroll to position [410, 0]
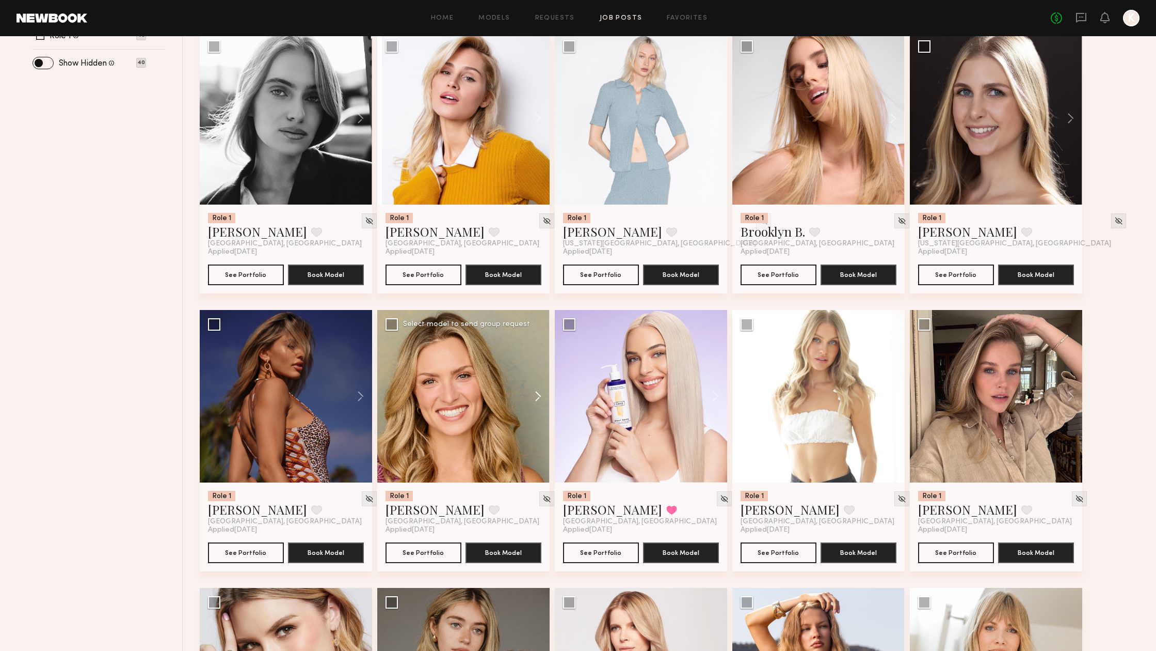
click at [543, 402] on button at bounding box center [533, 396] width 33 height 172
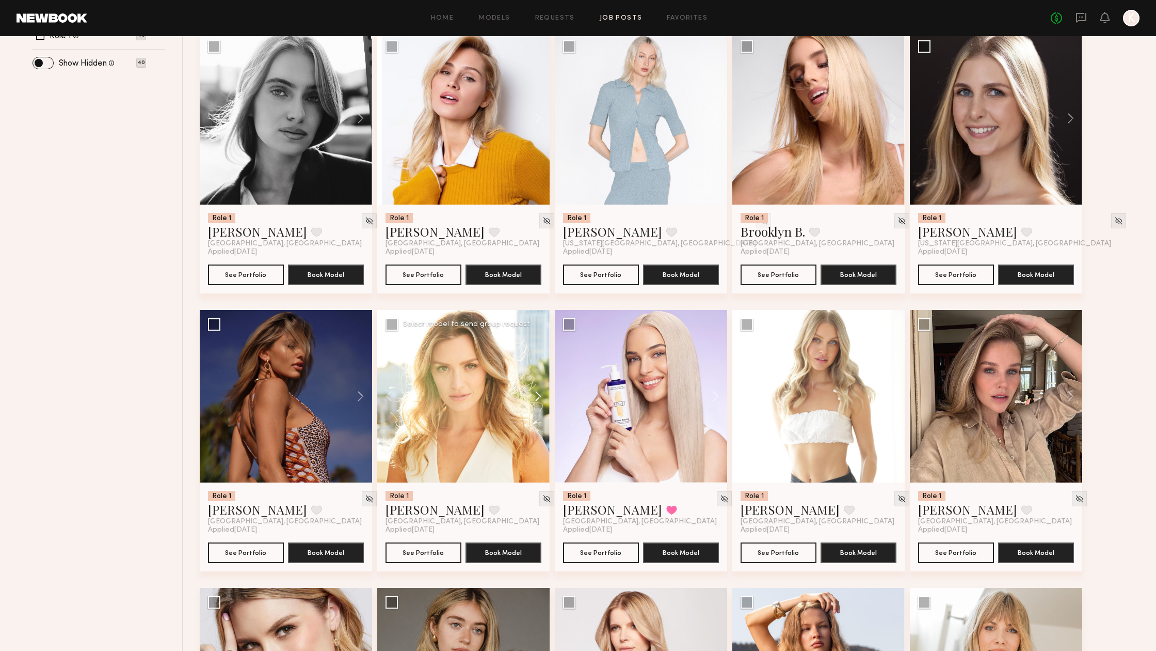
click at [543, 402] on button at bounding box center [533, 396] width 33 height 172
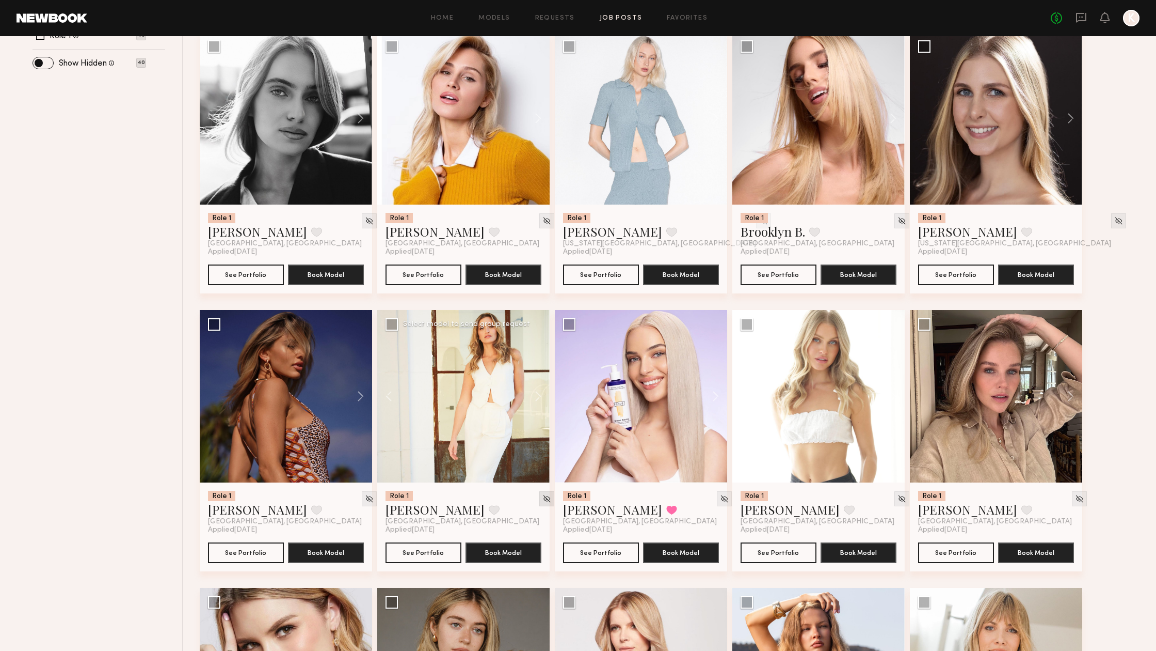
click at [543, 498] on img at bounding box center [547, 498] width 9 height 9
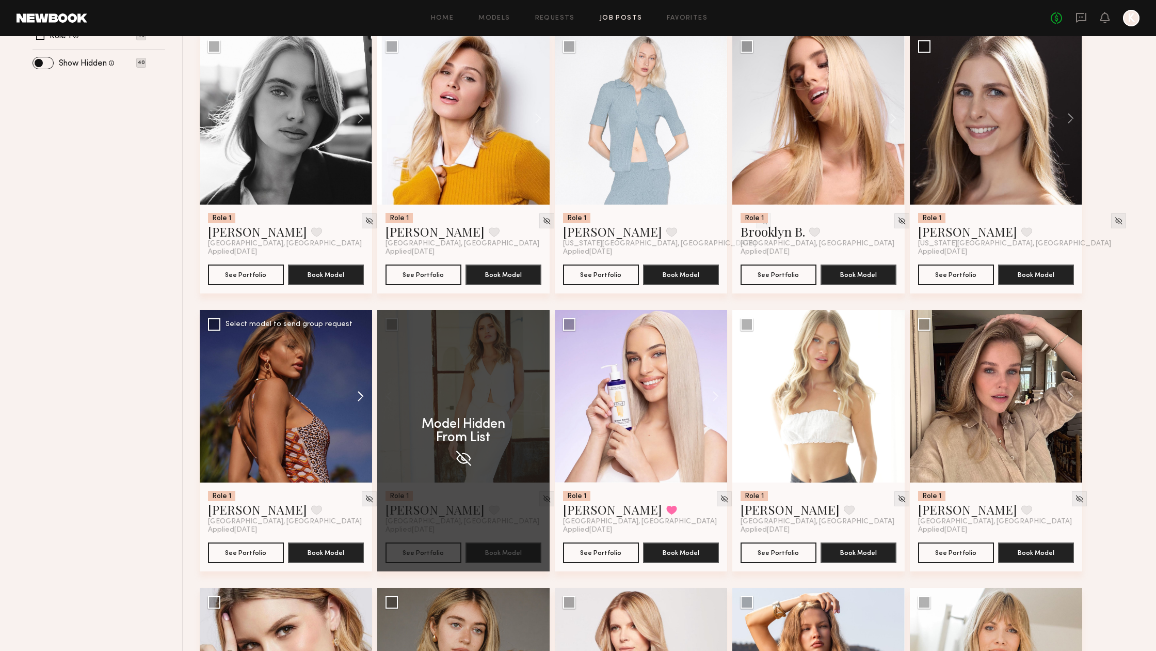
click at [360, 394] on button at bounding box center [355, 396] width 33 height 172
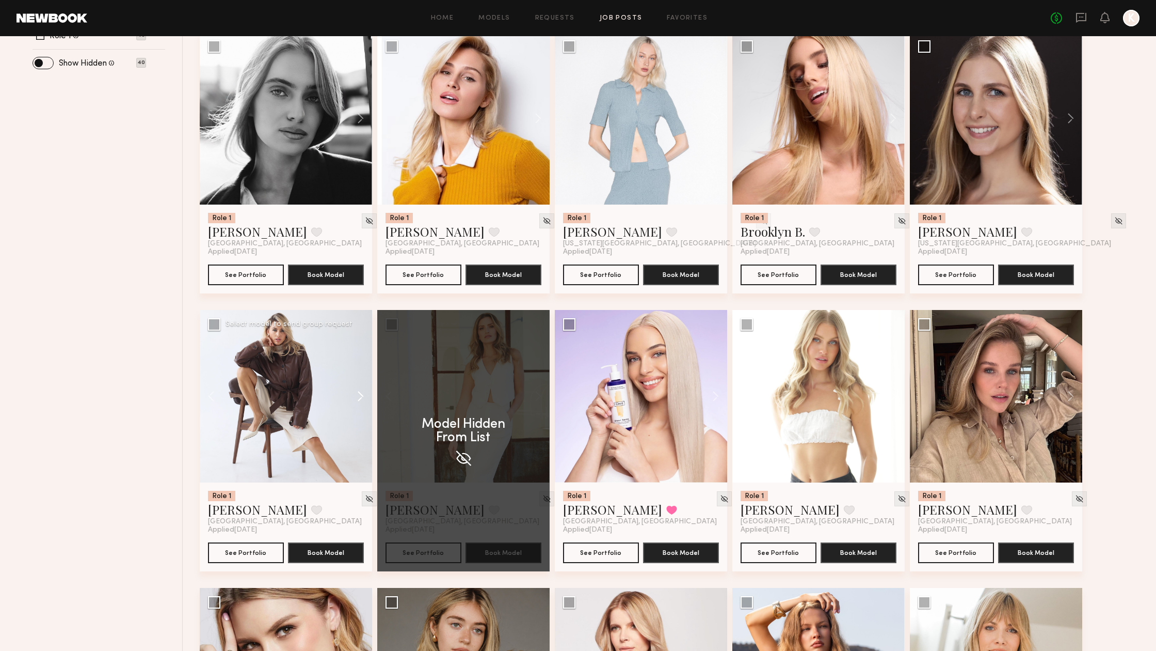
click at [360, 394] on button at bounding box center [355, 396] width 33 height 172
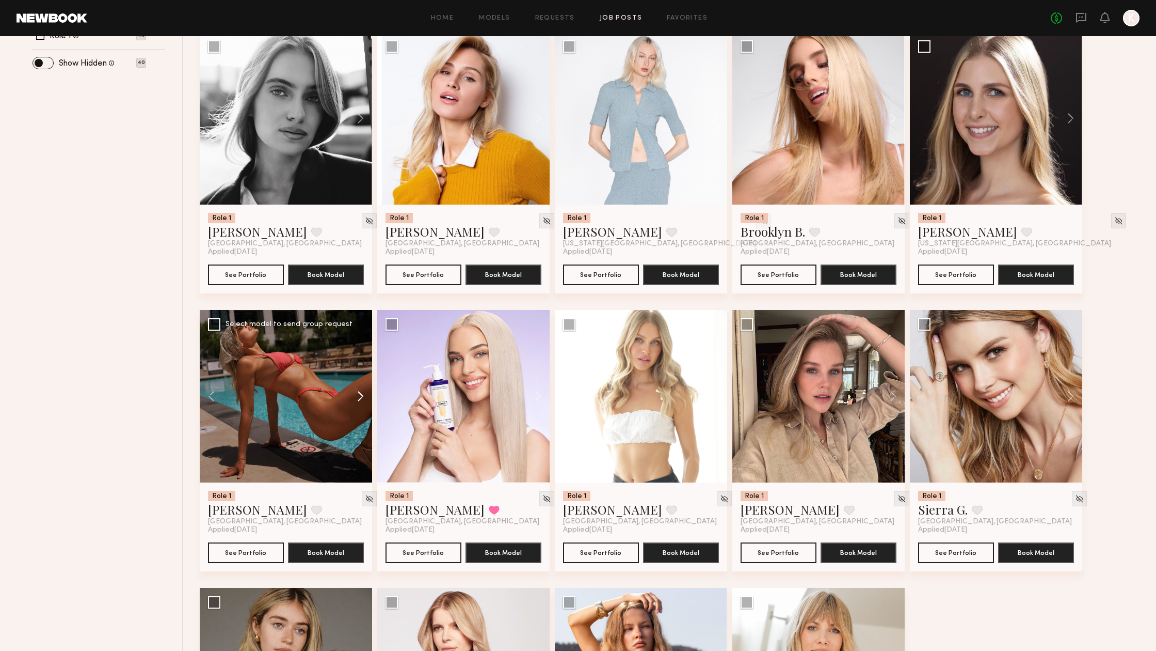
click at [360, 394] on button at bounding box center [355, 396] width 33 height 172
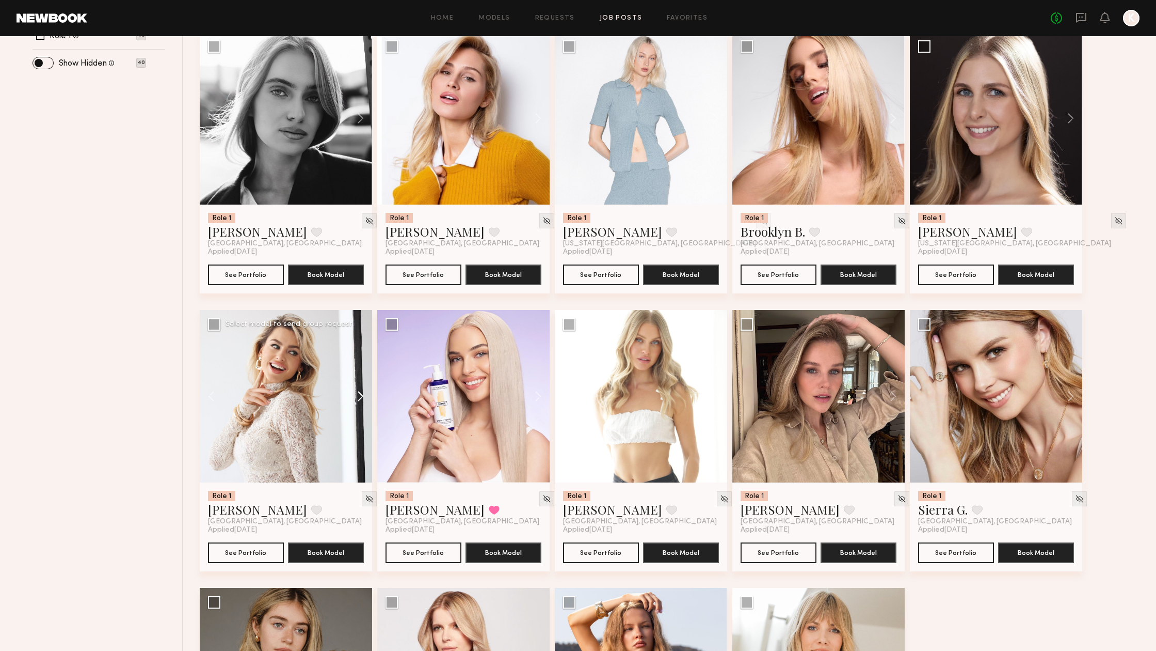
click at [360, 394] on button at bounding box center [355, 396] width 33 height 172
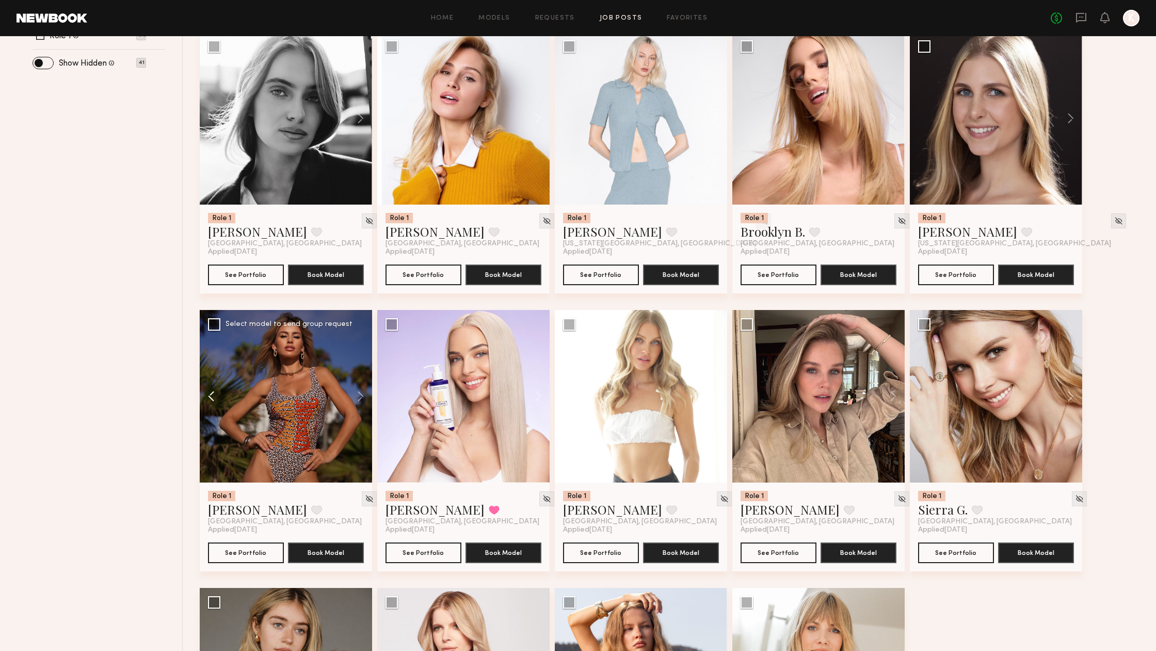
click at [211, 396] on button at bounding box center [216, 396] width 33 height 172
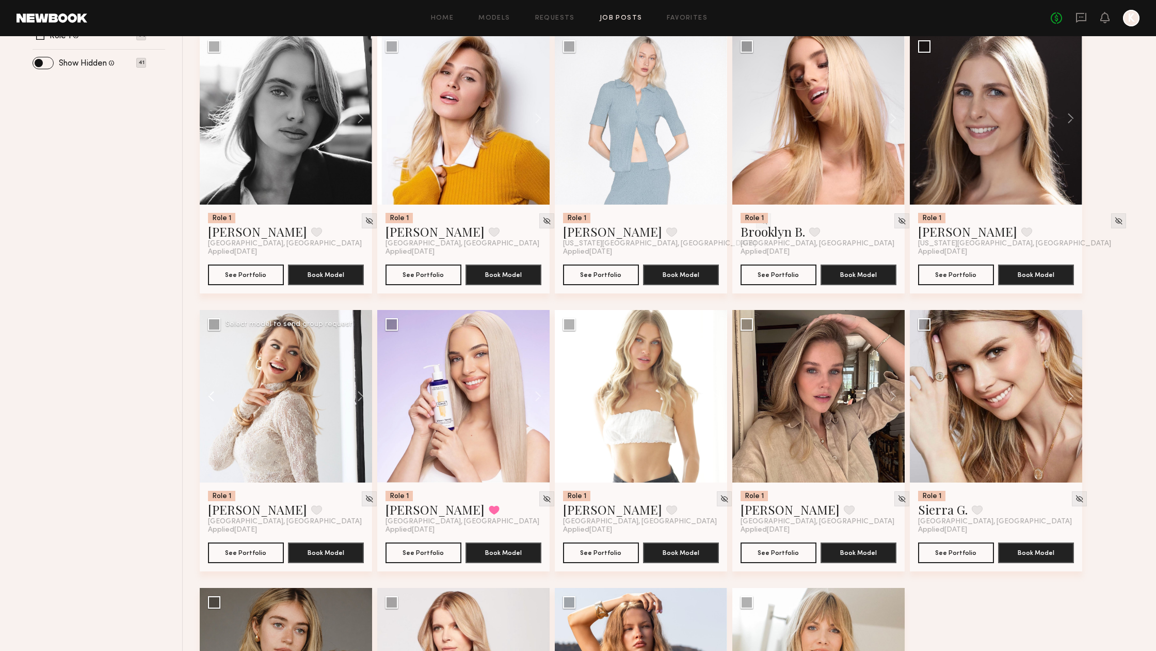
click at [211, 397] on button at bounding box center [216, 396] width 33 height 172
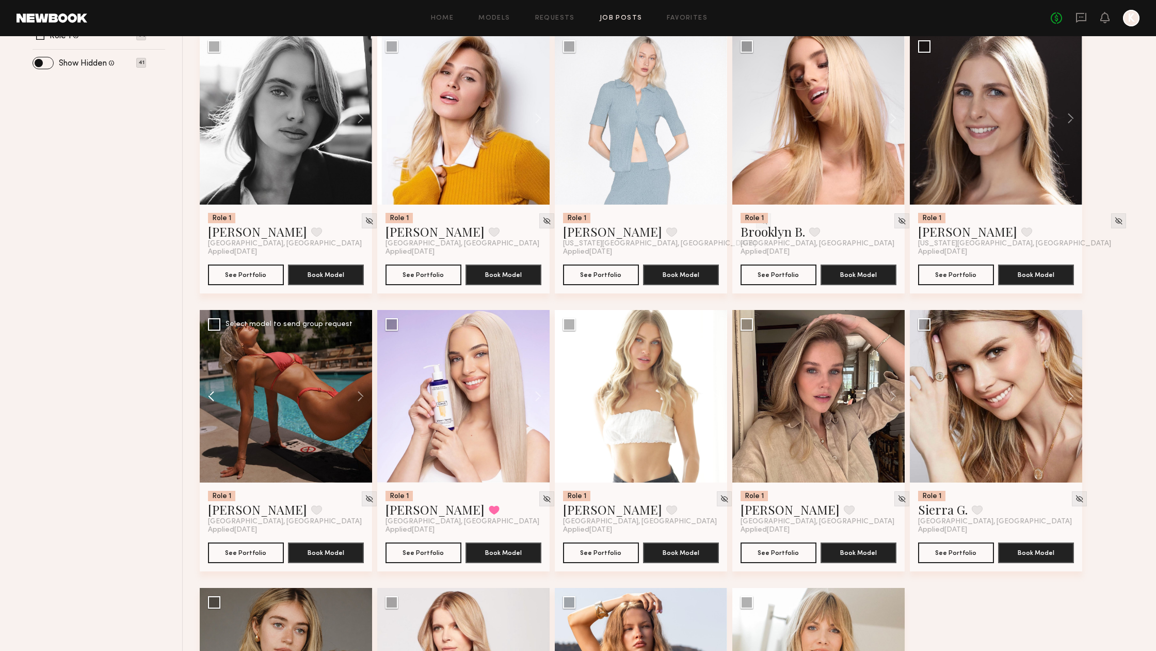
click at [211, 397] on button at bounding box center [216, 396] width 33 height 172
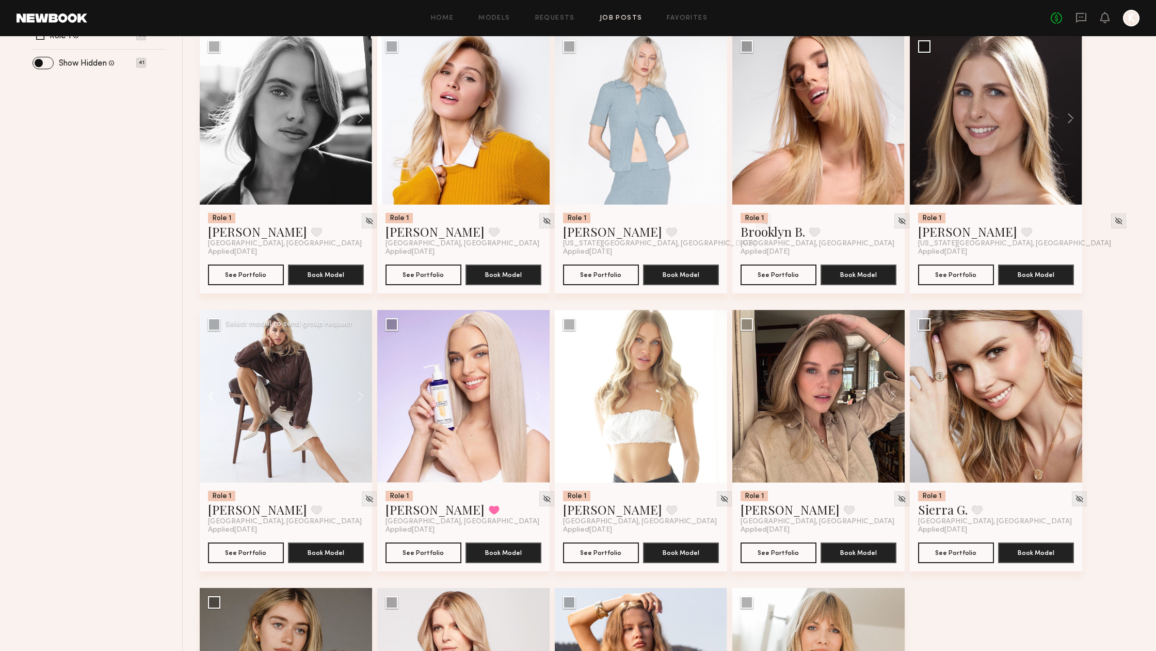
click at [211, 397] on button at bounding box center [216, 396] width 33 height 172
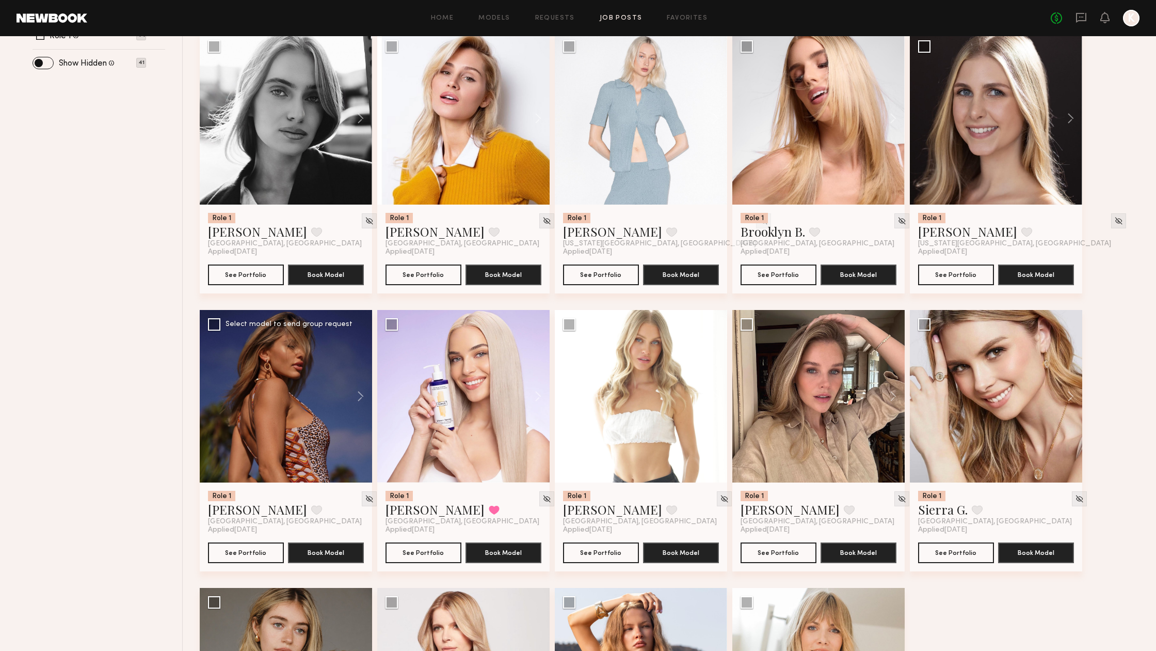
click at [211, 397] on div at bounding box center [286, 396] width 172 height 172
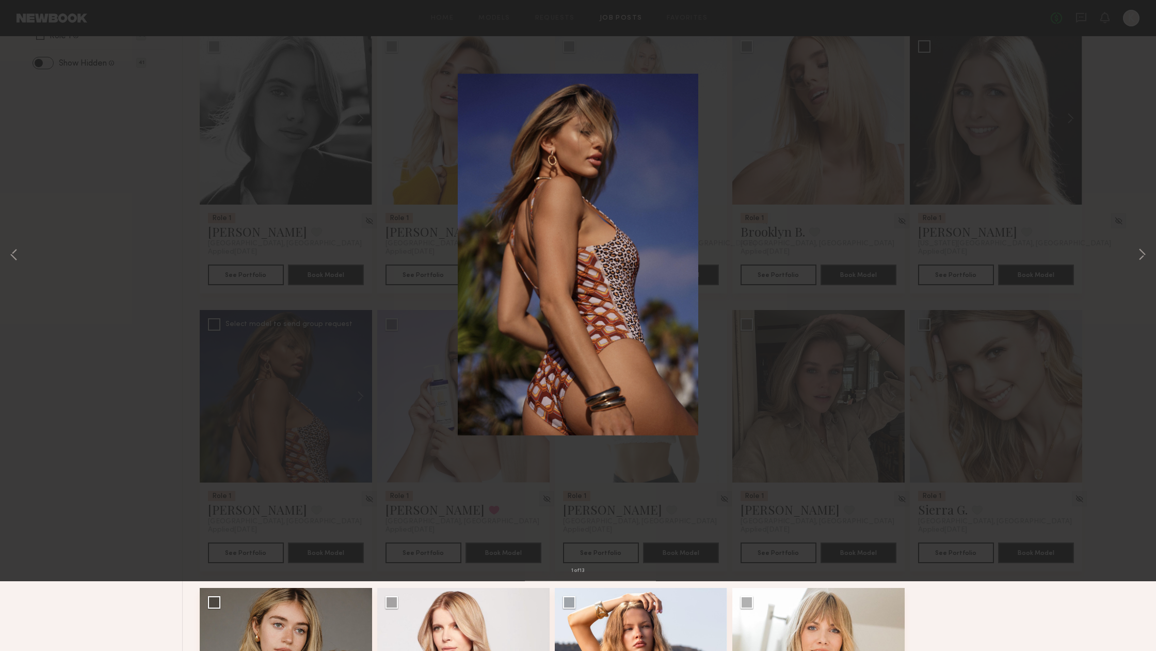
click at [959, 306] on div "1 of 13" at bounding box center [578, 325] width 1156 height 651
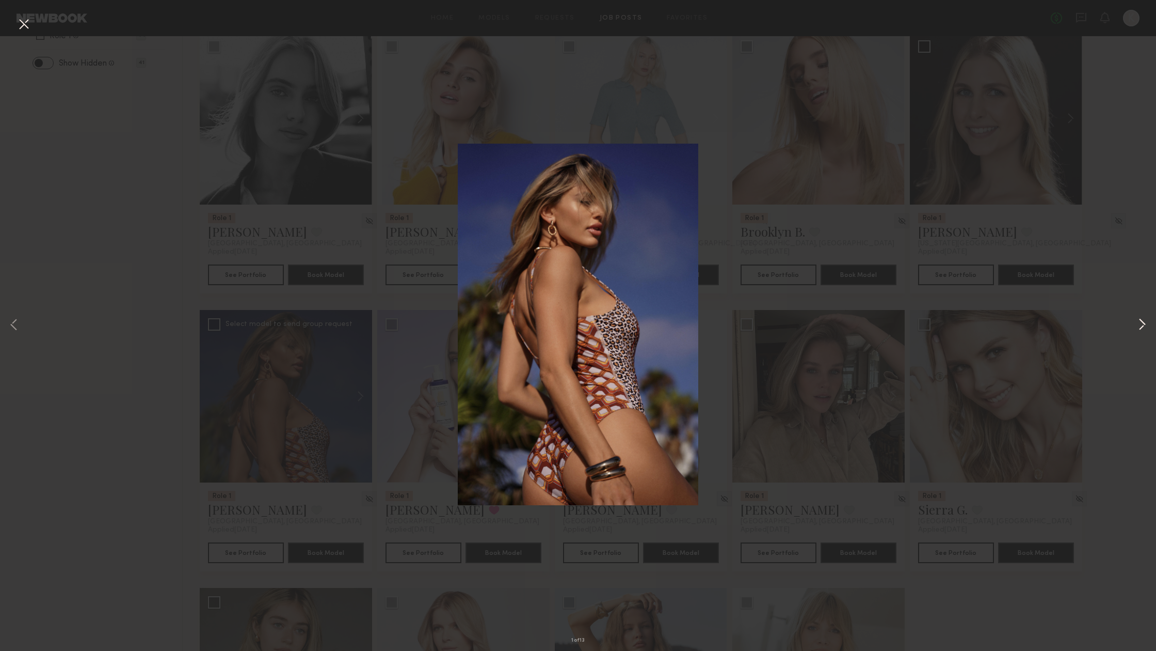
click at [1144, 323] on button at bounding box center [1142, 325] width 12 height 520
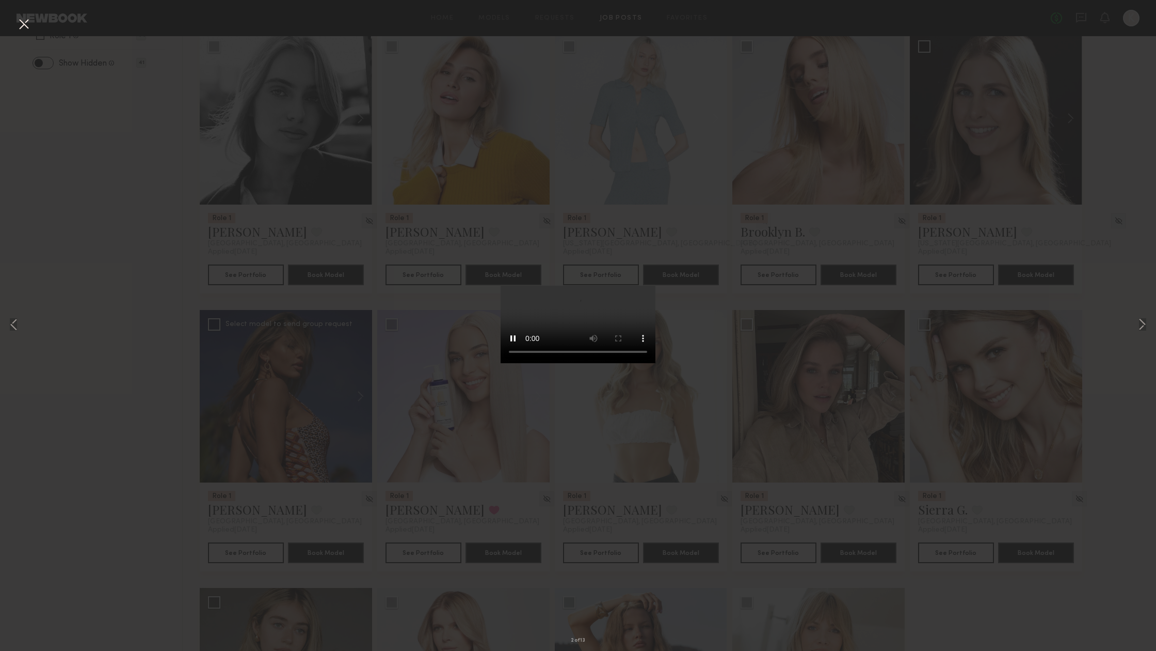
click at [23, 23] on button at bounding box center [23, 24] width 17 height 19
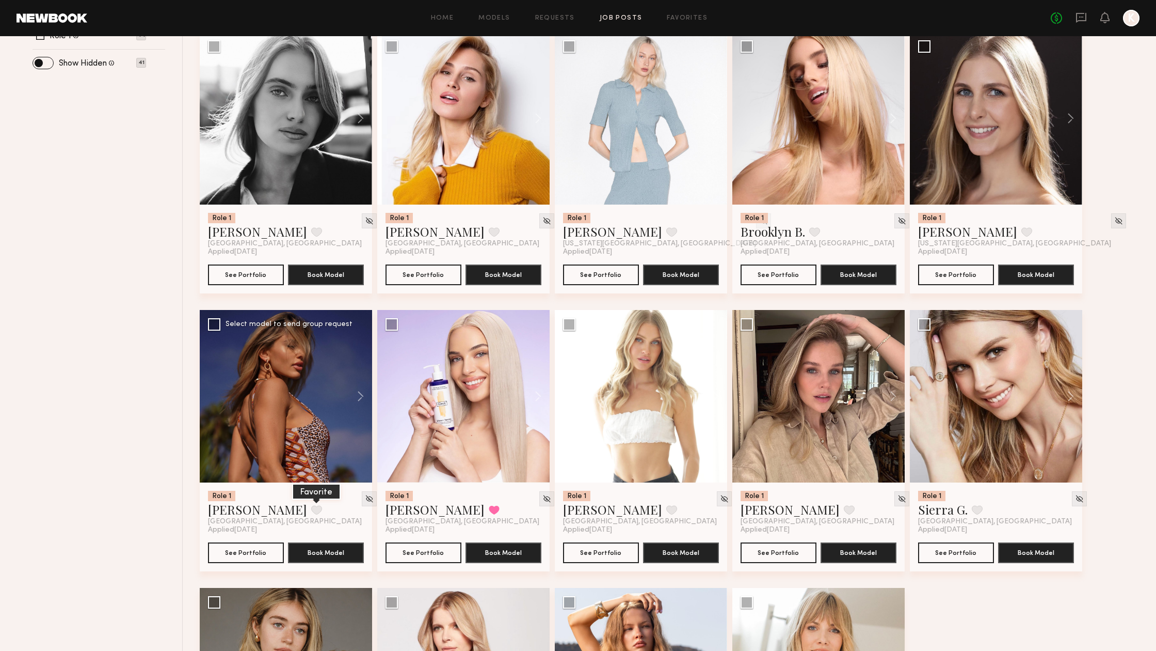
click at [311, 512] on button at bounding box center [316, 509] width 11 height 9
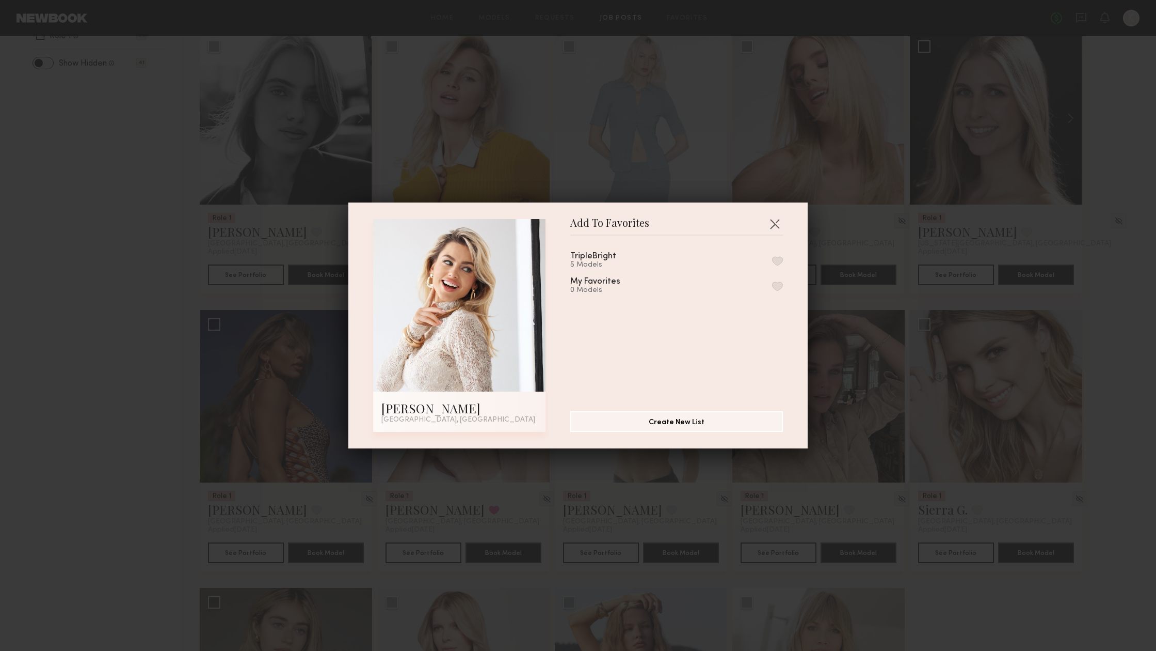
click at [657, 254] on div "TripleBright 5 Models" at bounding box center [677, 260] width 213 height 17
click at [777, 256] on button "button" at bounding box center [777, 260] width 11 height 9
click at [774, 224] on button "button" at bounding box center [775, 223] width 17 height 17
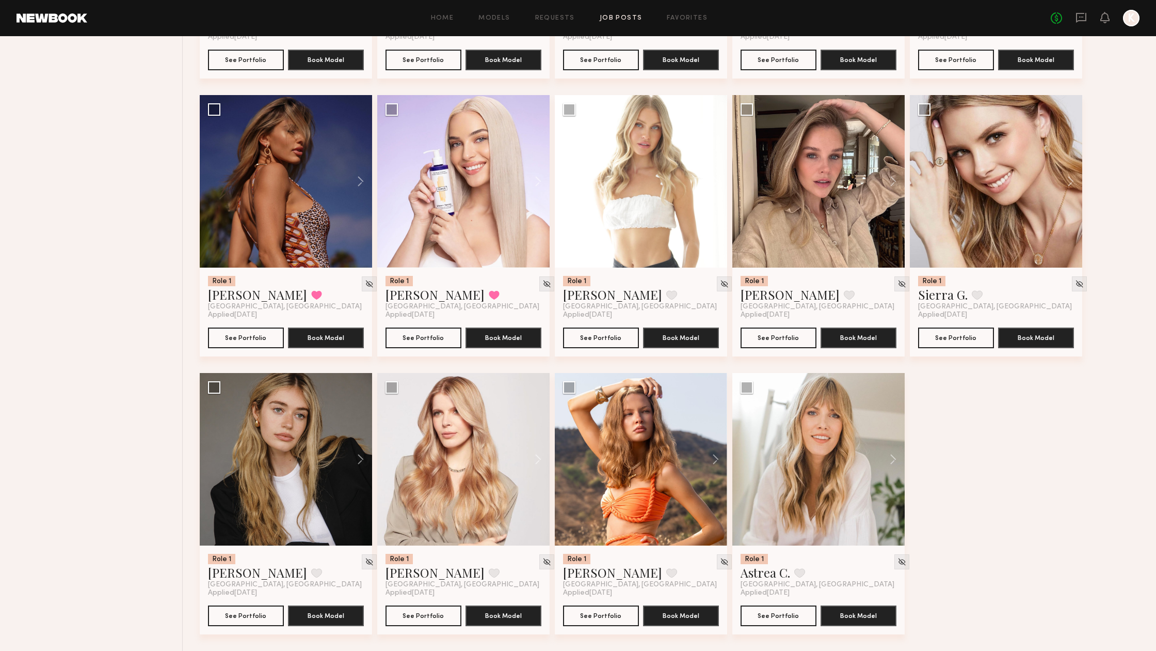
scroll to position [625, 0]
click at [898, 283] on img at bounding box center [902, 283] width 9 height 9
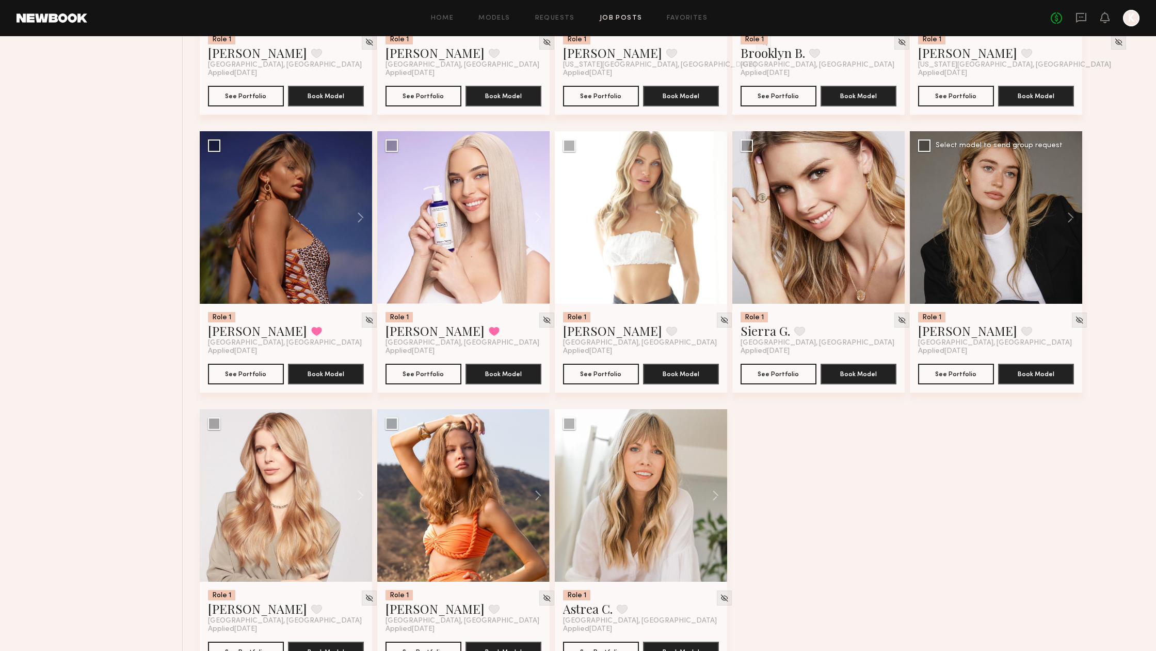
scroll to position [587, 0]
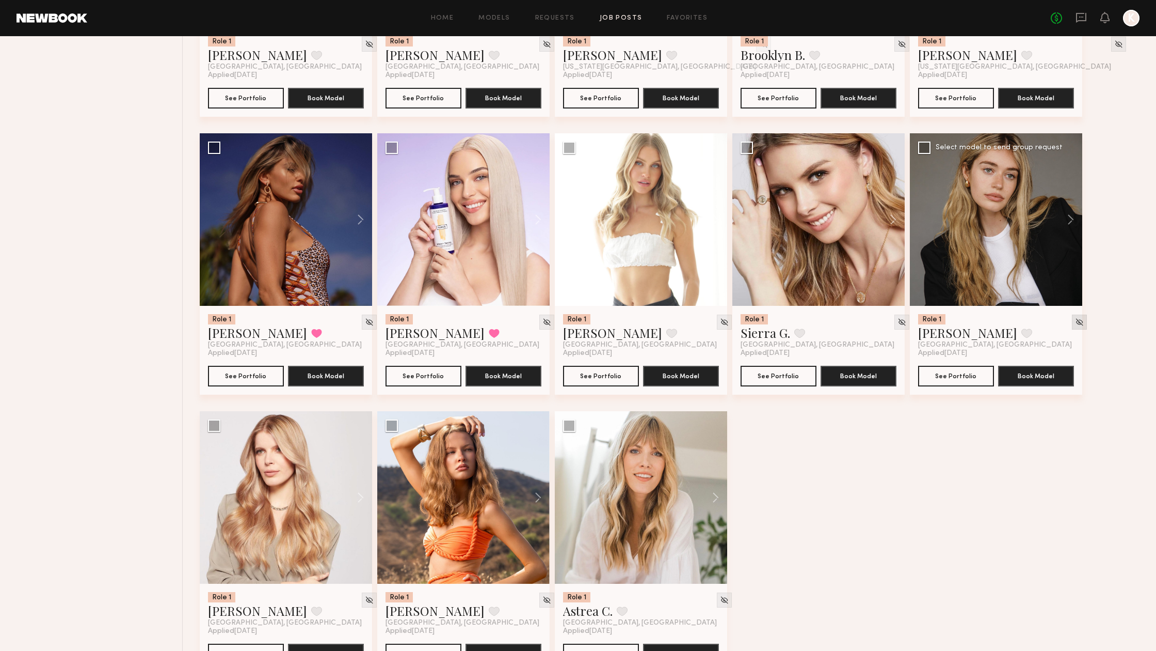
click at [1075, 322] on img at bounding box center [1079, 322] width 9 height 9
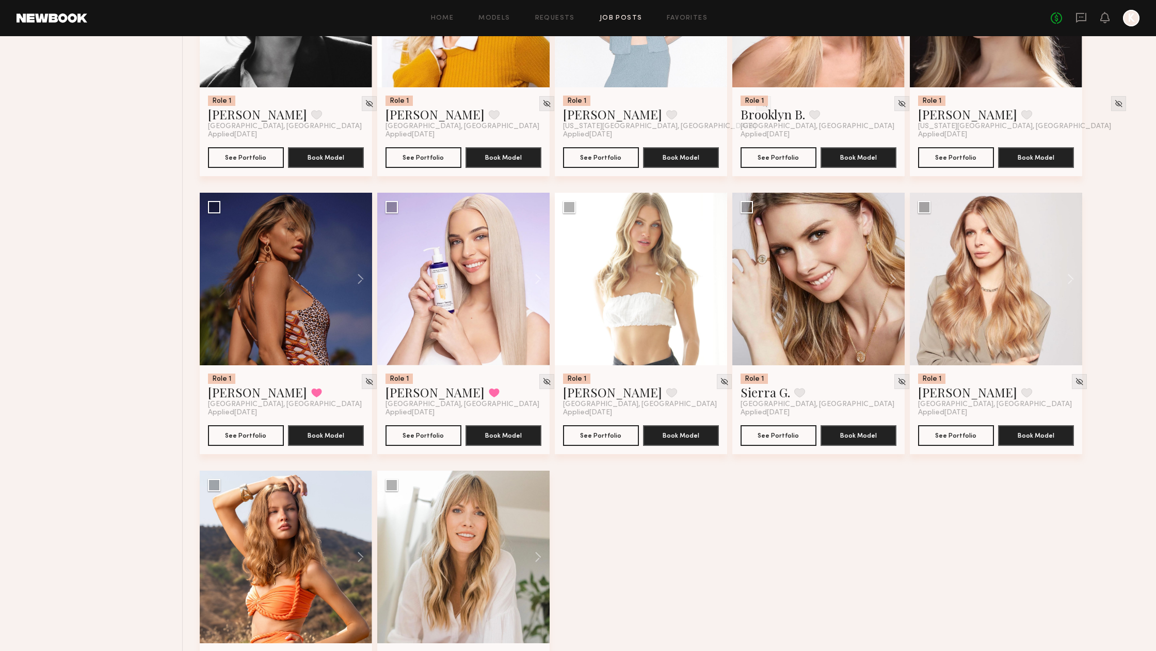
scroll to position [524, 0]
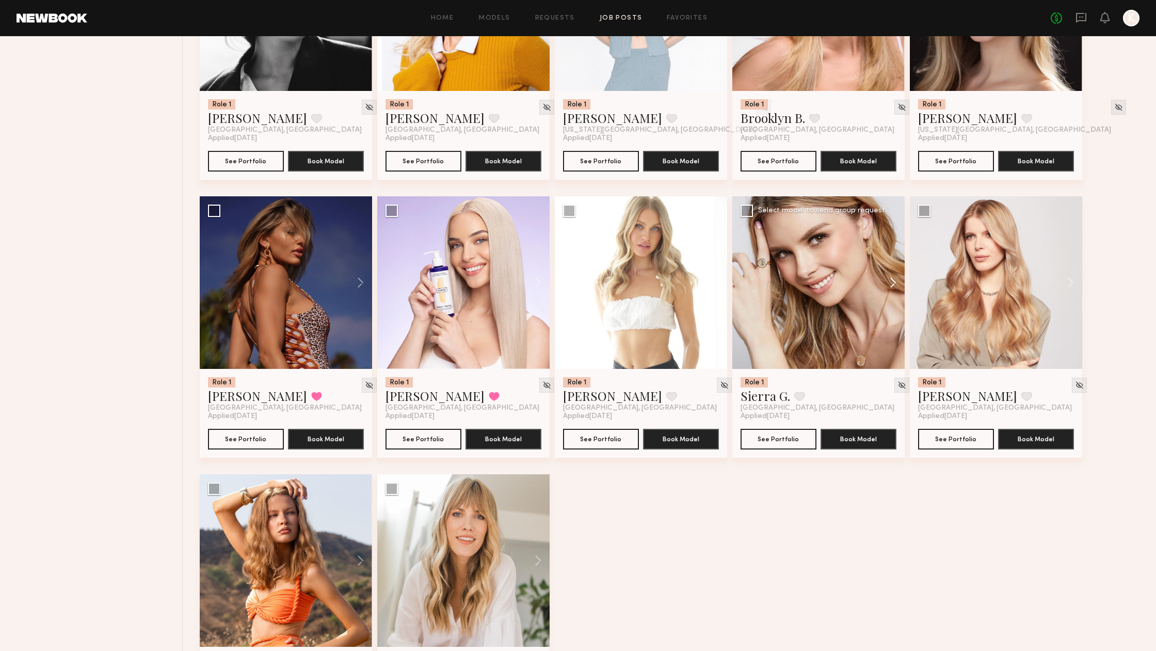
click at [897, 280] on button at bounding box center [888, 282] width 33 height 172
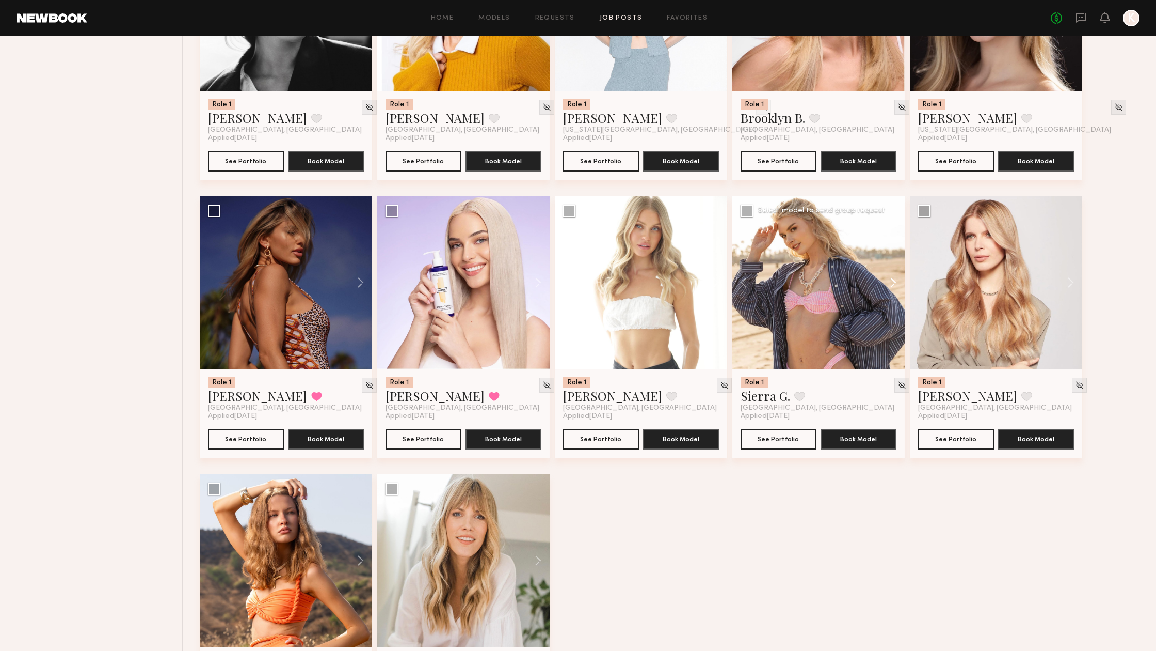
click at [897, 280] on button at bounding box center [888, 282] width 33 height 172
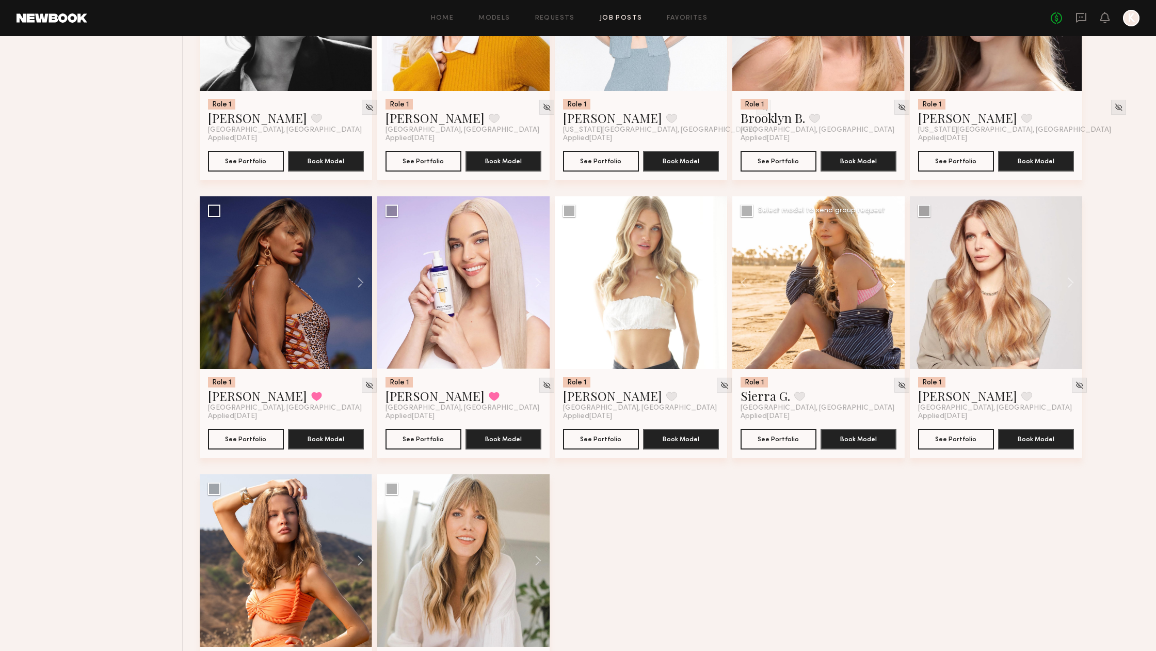
click at [897, 280] on button at bounding box center [888, 282] width 33 height 172
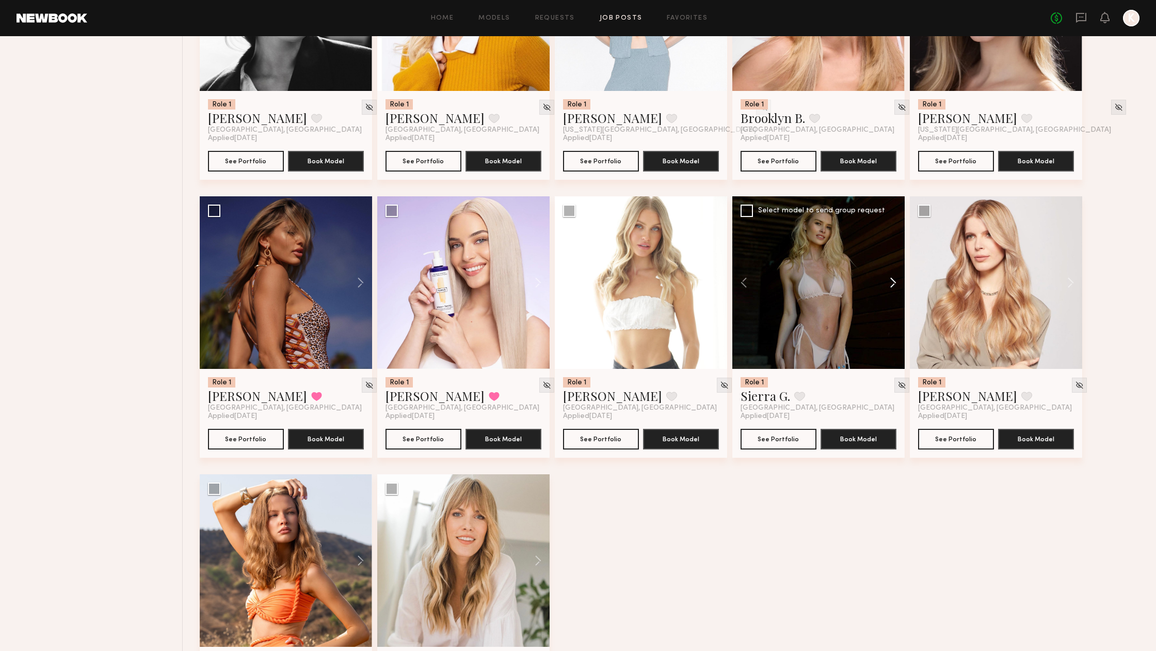
click at [897, 280] on button at bounding box center [888, 282] width 33 height 172
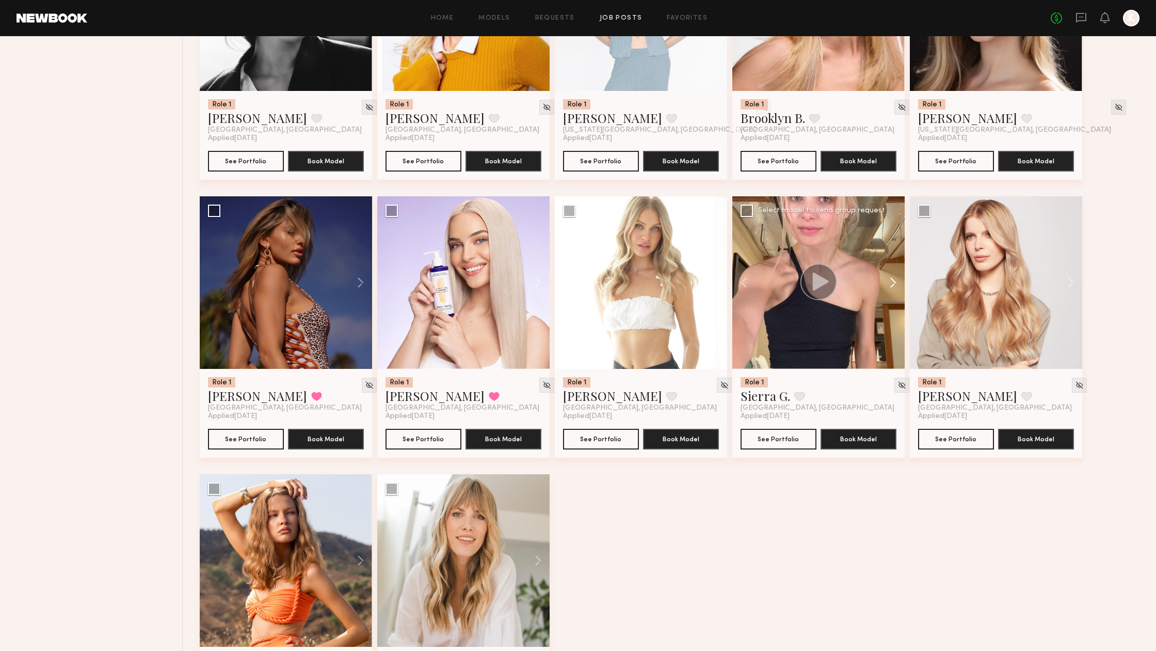
click at [897, 280] on button at bounding box center [888, 282] width 33 height 172
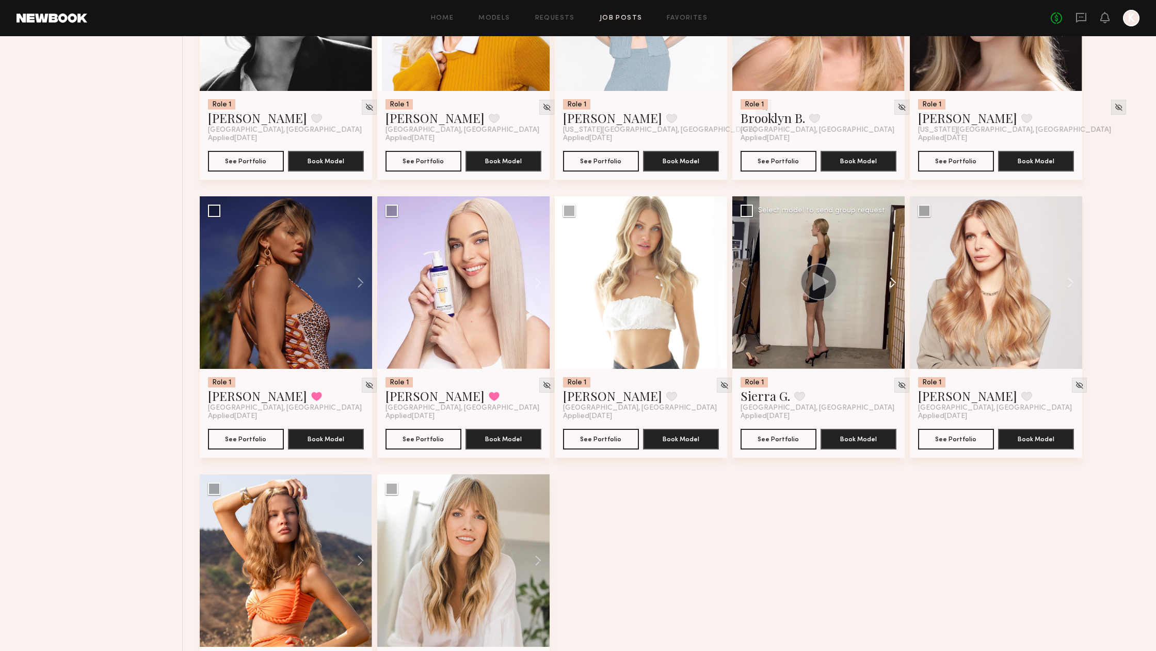
click at [897, 280] on button at bounding box center [888, 282] width 33 height 172
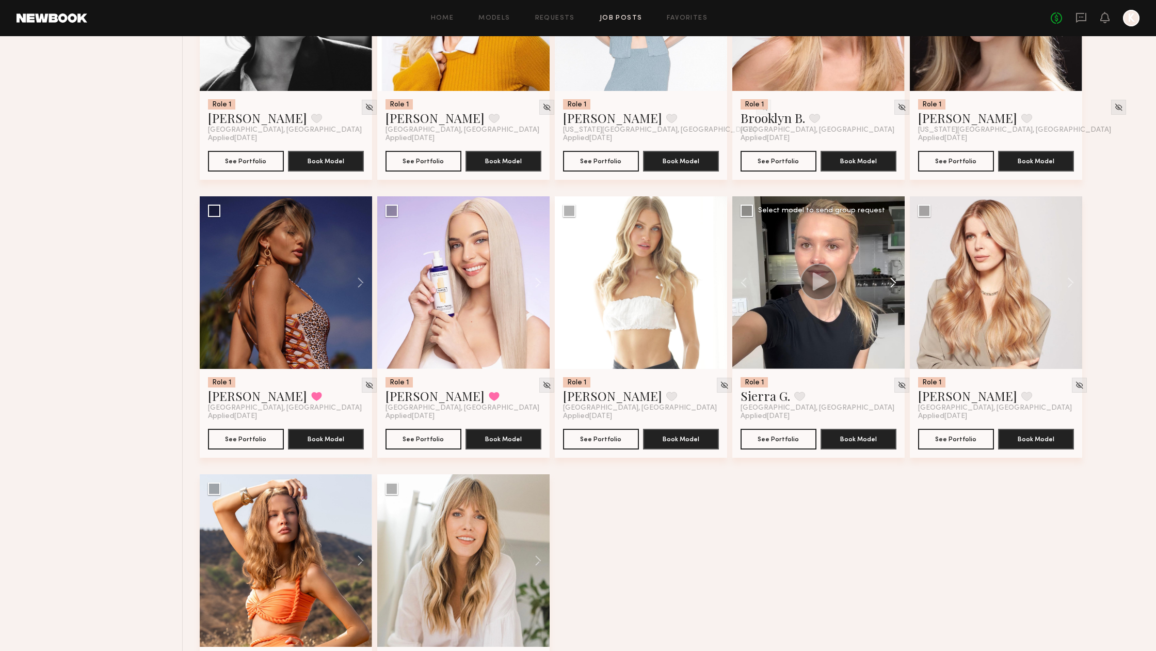
click at [897, 280] on button at bounding box center [888, 282] width 33 height 172
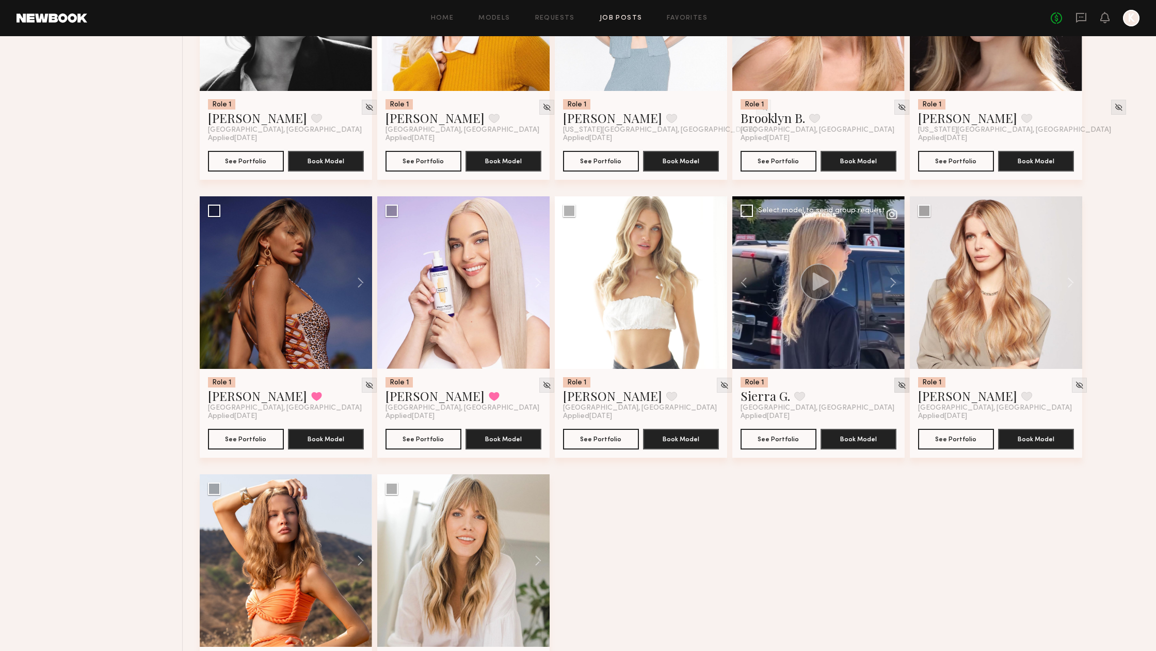
click at [898, 388] on img at bounding box center [902, 385] width 9 height 9
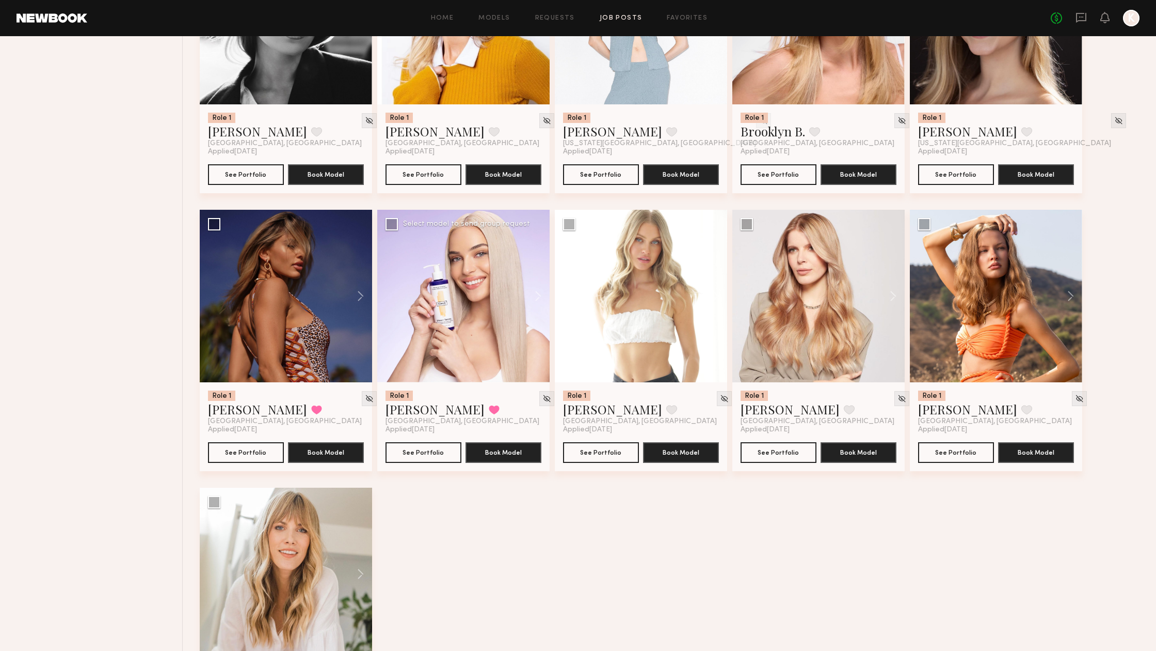
scroll to position [506, 0]
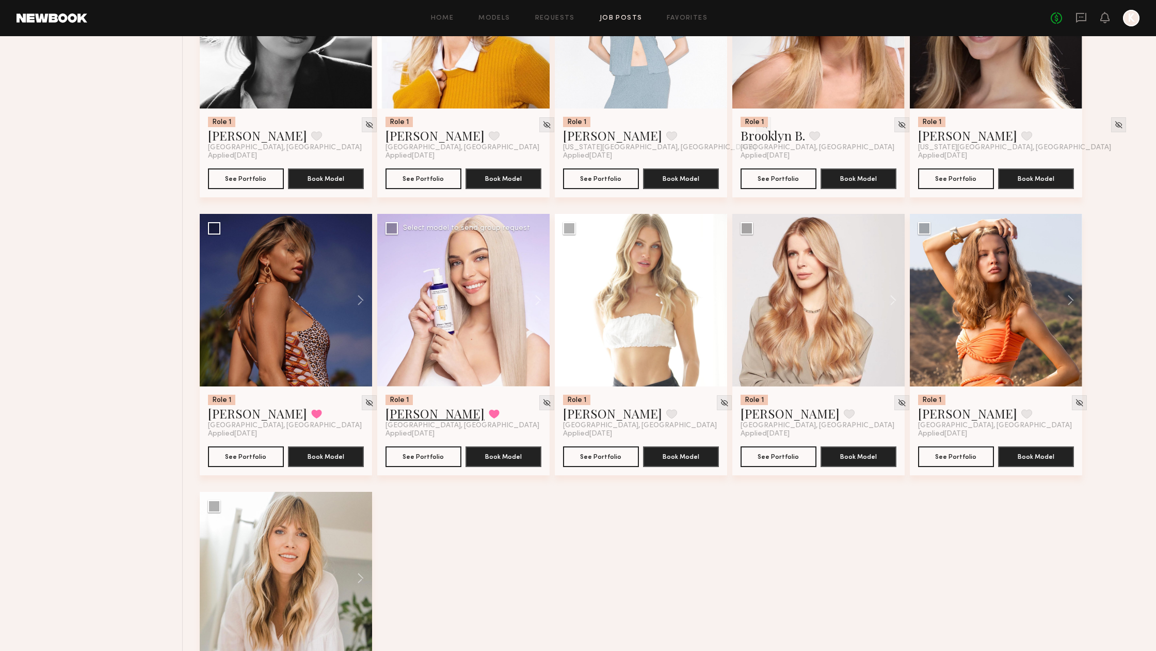
click at [408, 415] on link "Sofia M." at bounding box center [435, 413] width 99 height 17
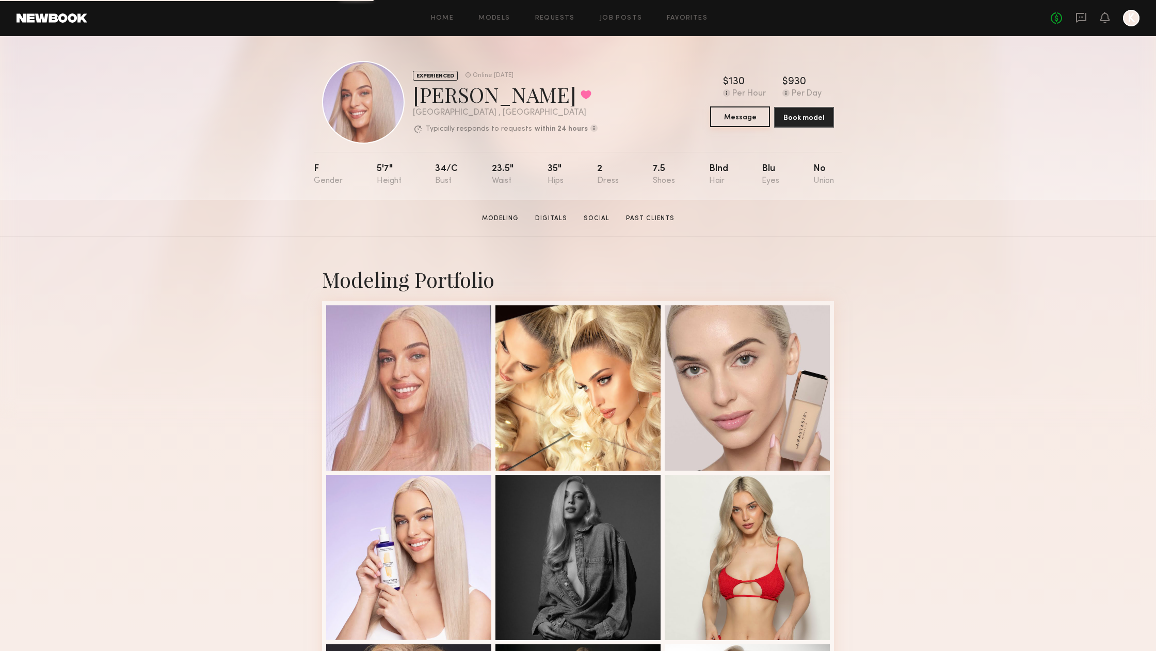
click at [746, 110] on button "Message" at bounding box center [740, 116] width 60 height 21
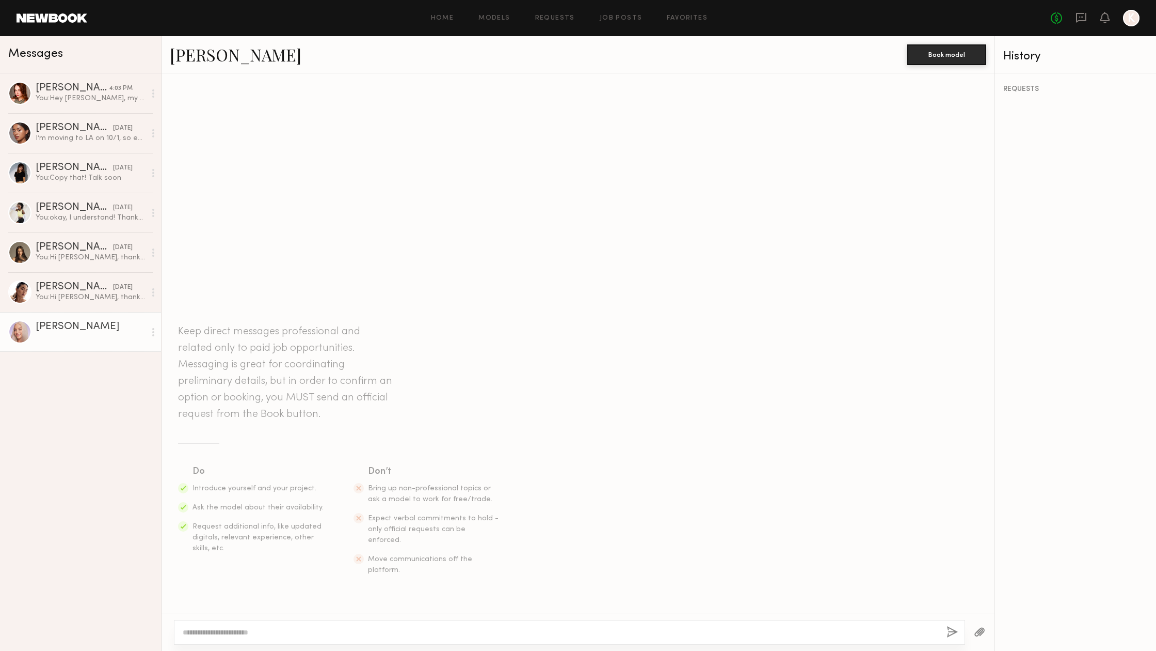
click at [223, 642] on div at bounding box center [569, 632] width 791 height 25
click at [223, 631] on textarea at bounding box center [561, 632] width 756 height 10
click at [216, 632] on textarea "**********" at bounding box center [561, 632] width 756 height 10
click at [483, 627] on div "**********" at bounding box center [569, 632] width 791 height 25
click at [493, 638] on div "**********" at bounding box center [569, 632] width 791 height 25
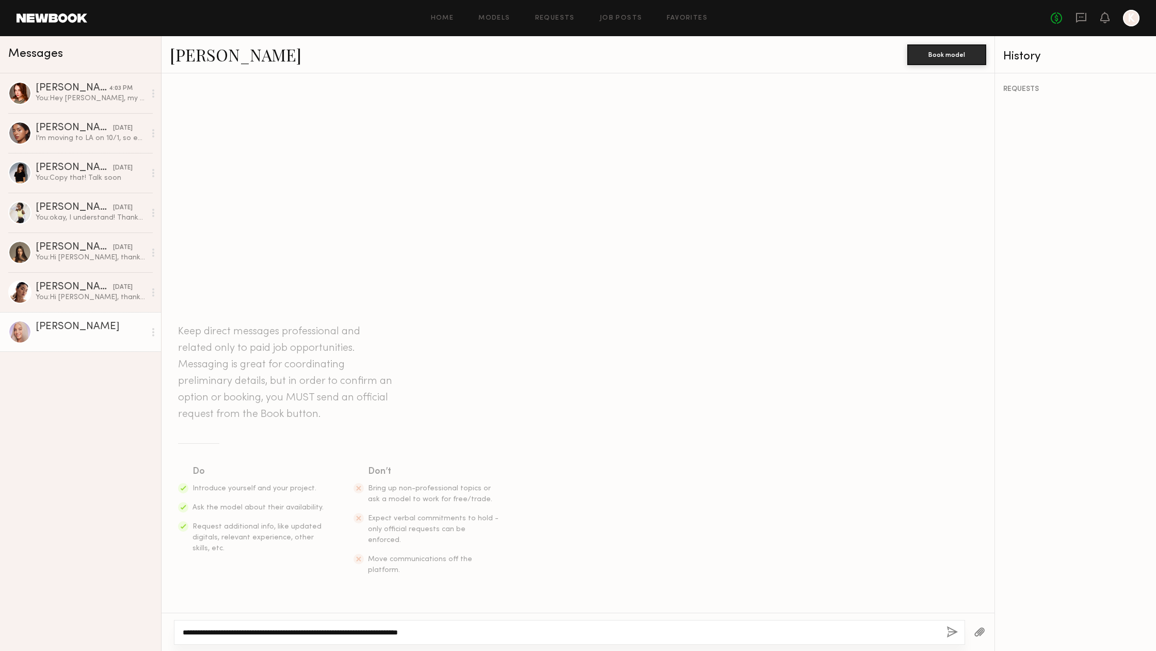
click at [490, 632] on textarea "**********" at bounding box center [561, 632] width 756 height 10
click at [450, 632] on textarea "**********" at bounding box center [561, 632] width 756 height 10
click at [550, 630] on textarea "**********" at bounding box center [561, 632] width 756 height 10
drag, startPoint x: 454, startPoint y: 630, endPoint x: 478, endPoint y: 631, distance: 24.3
click at [478, 631] on textarea "**********" at bounding box center [561, 632] width 756 height 10
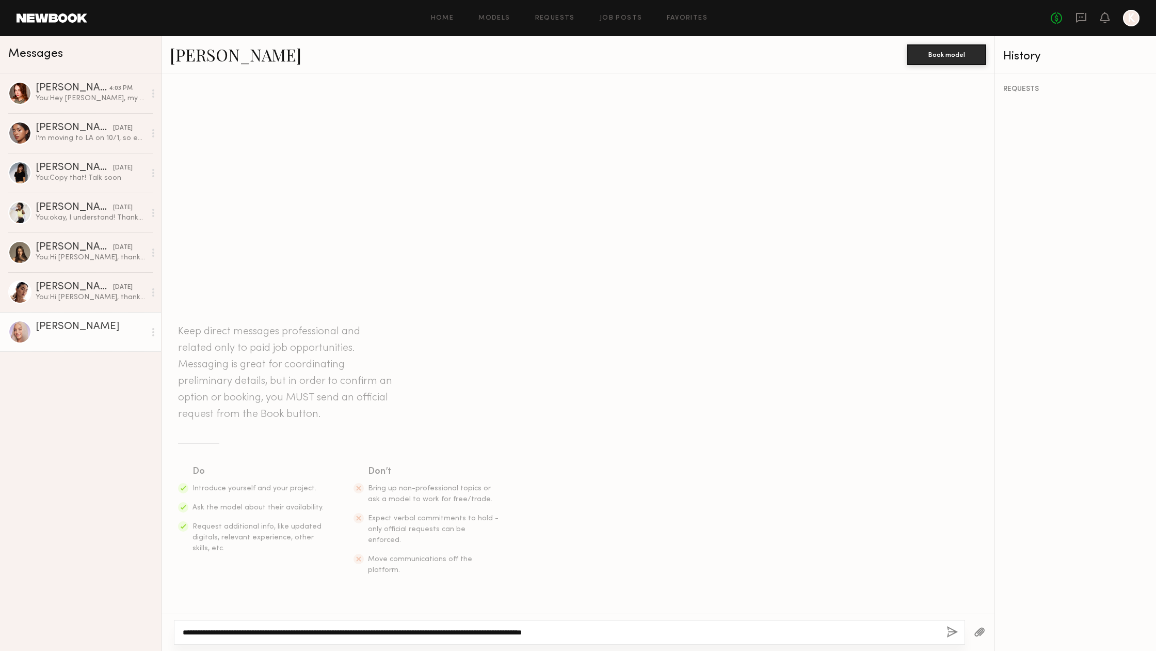
click at [519, 631] on textarea "**********" at bounding box center [561, 632] width 756 height 10
click at [534, 630] on textarea "**********" at bounding box center [561, 632] width 756 height 10
click at [516, 633] on textarea "**********" at bounding box center [561, 632] width 756 height 10
drag, startPoint x: 529, startPoint y: 631, endPoint x: 498, endPoint y: 632, distance: 31.5
click at [498, 632] on textarea "**********" at bounding box center [561, 632] width 756 height 10
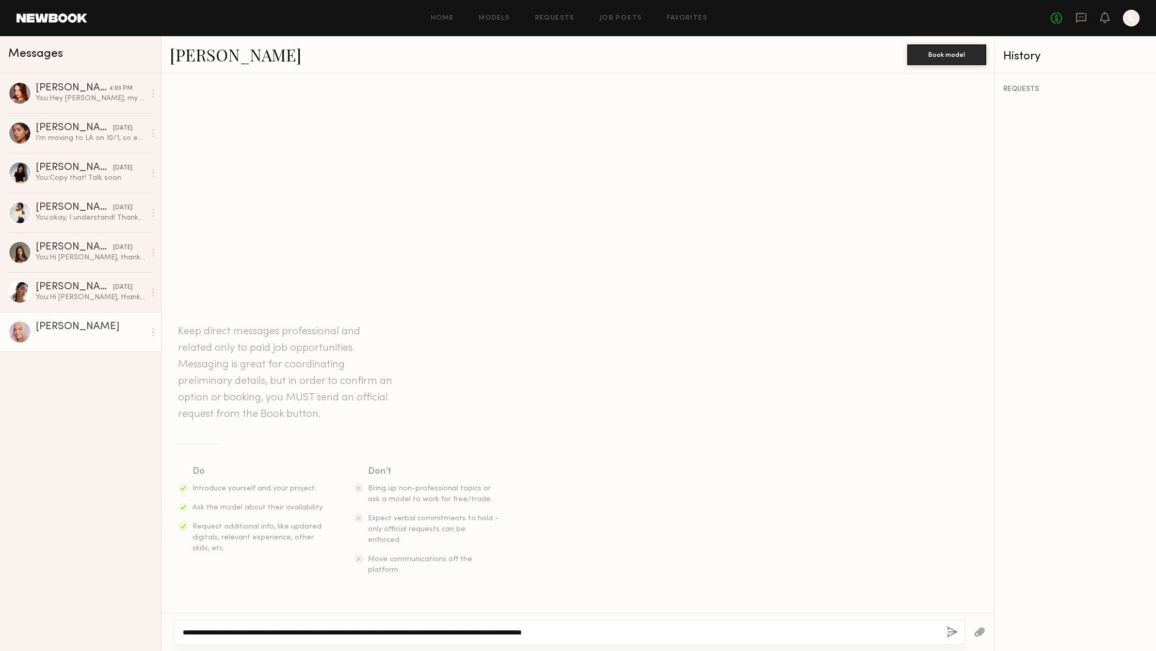
type textarea "**********"
drag, startPoint x: 498, startPoint y: 632, endPoint x: 949, endPoint y: 631, distance: 451.8
click at [949, 631] on button "button" at bounding box center [952, 632] width 11 height 13
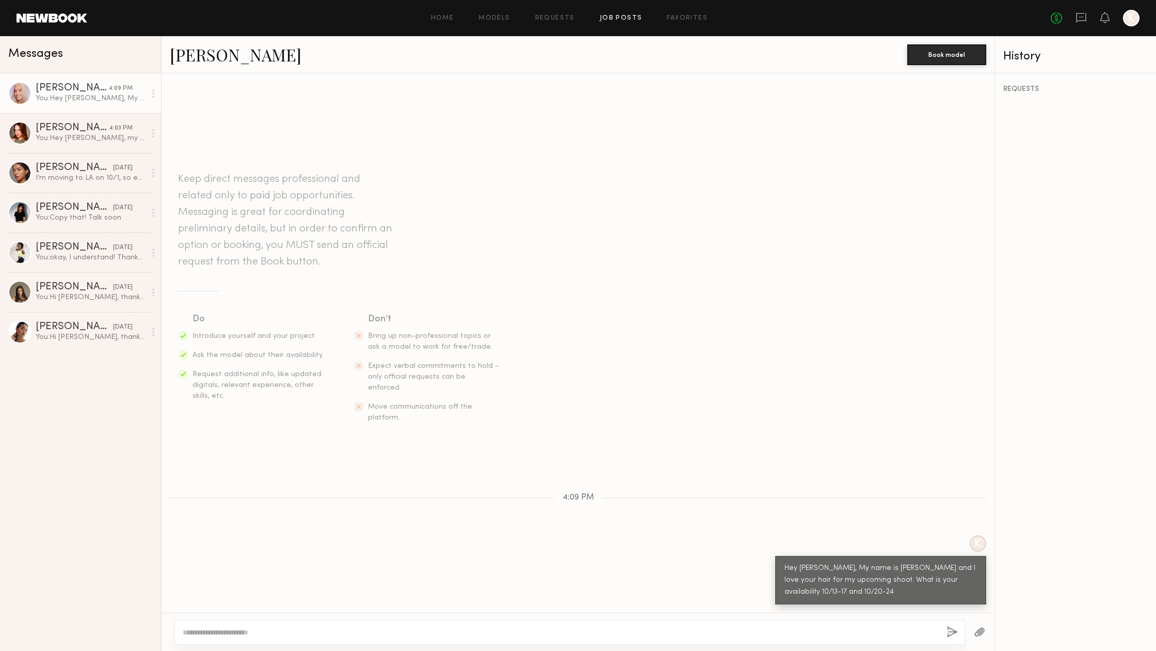
click at [621, 21] on link "Job Posts" at bounding box center [621, 18] width 43 height 7
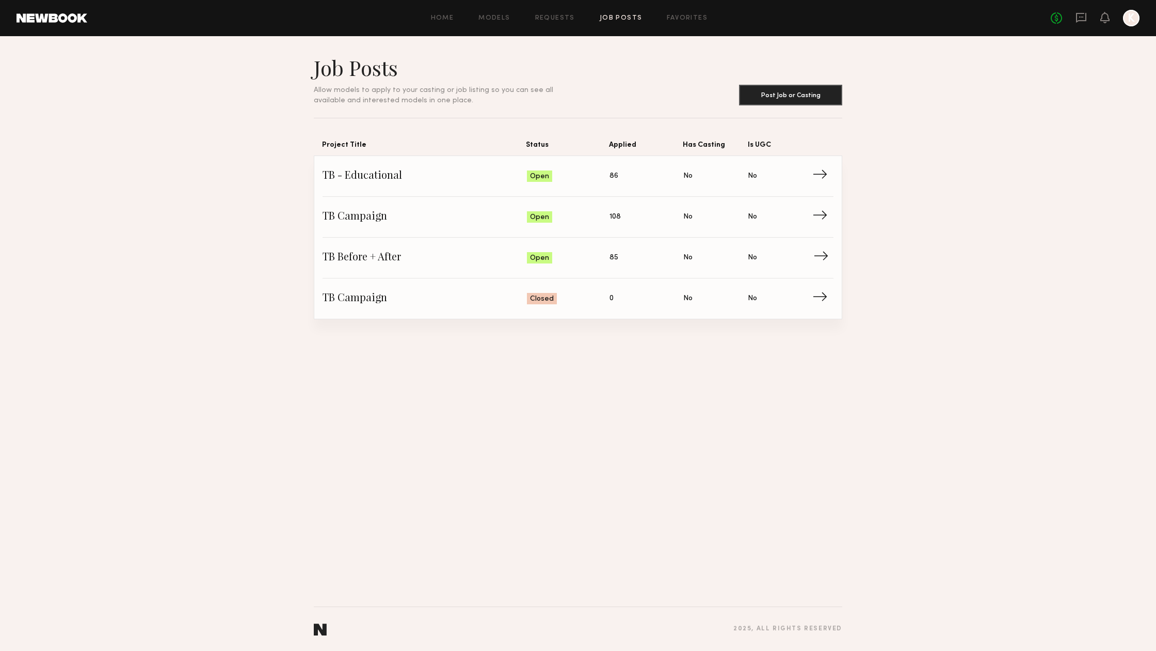
click at [375, 259] on span "TB Before + After" at bounding box center [425, 257] width 204 height 15
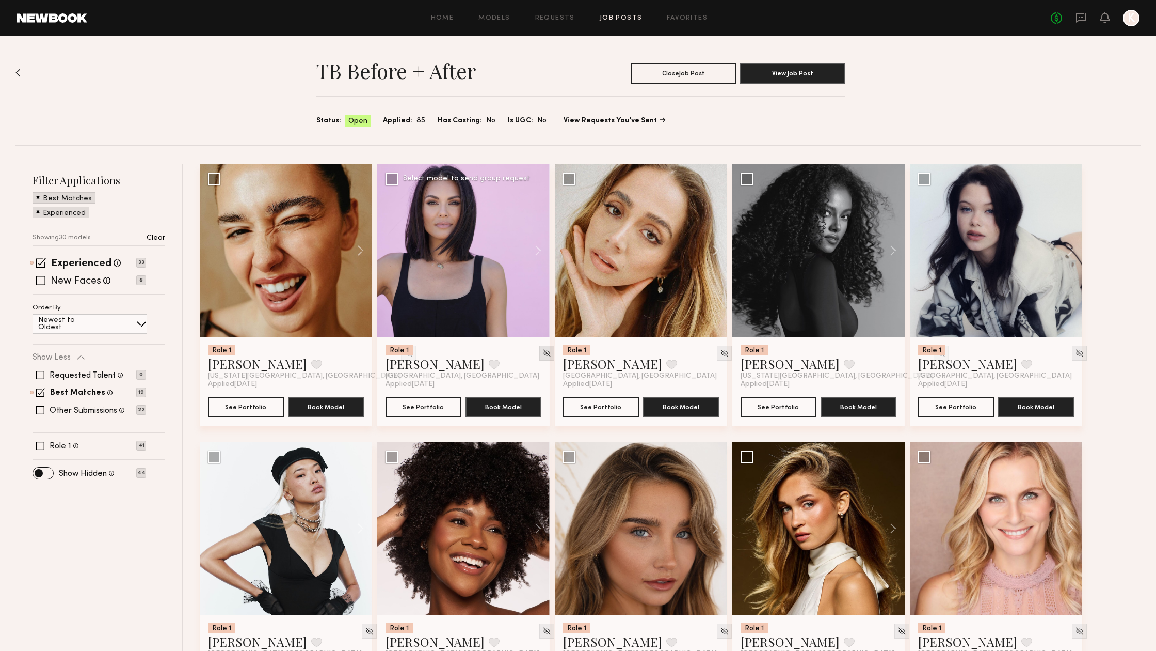
click at [543, 352] on img at bounding box center [547, 352] width 9 height 9
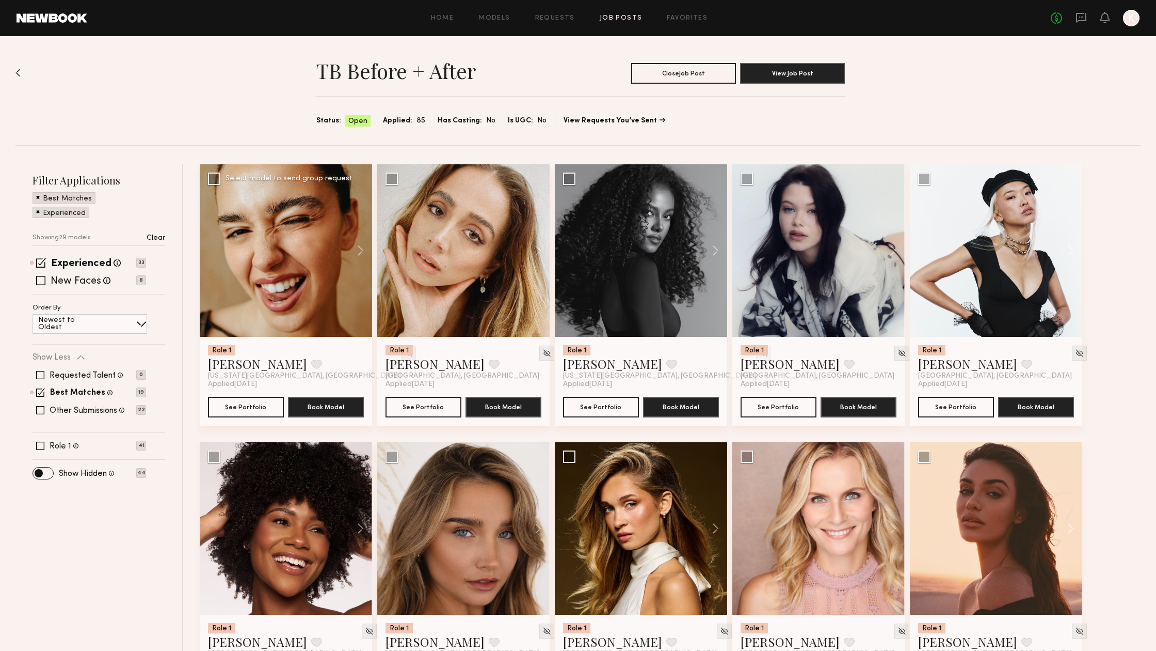
click at [404, 355] on img at bounding box center [408, 352] width 9 height 9
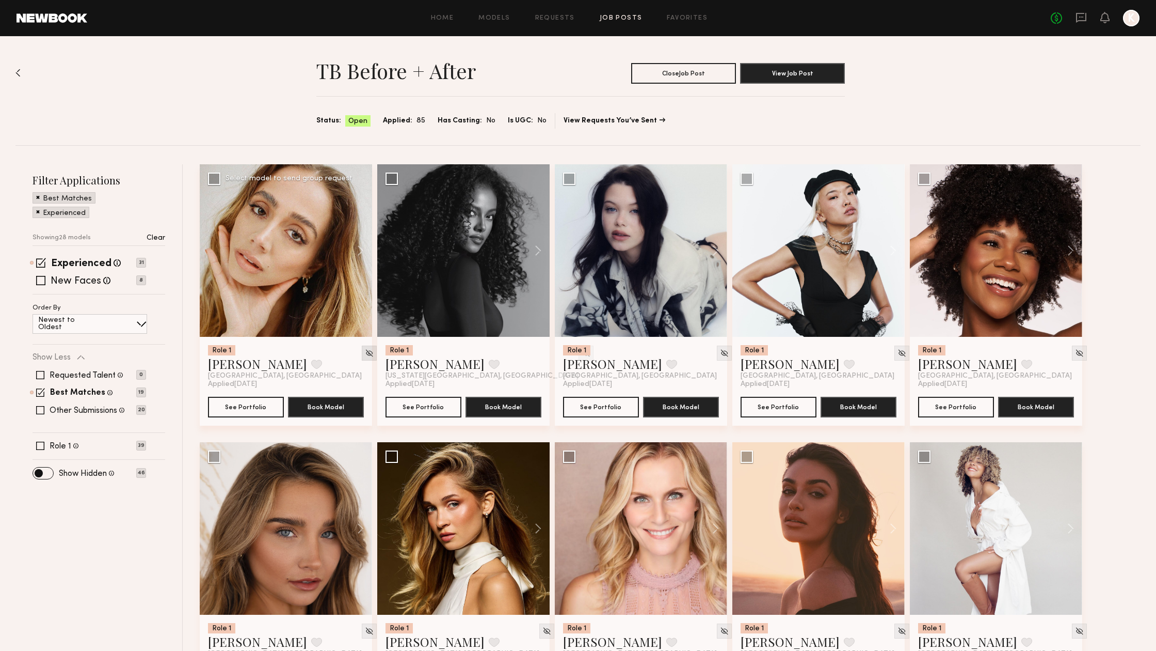
click at [365, 353] on img at bounding box center [369, 352] width 9 height 9
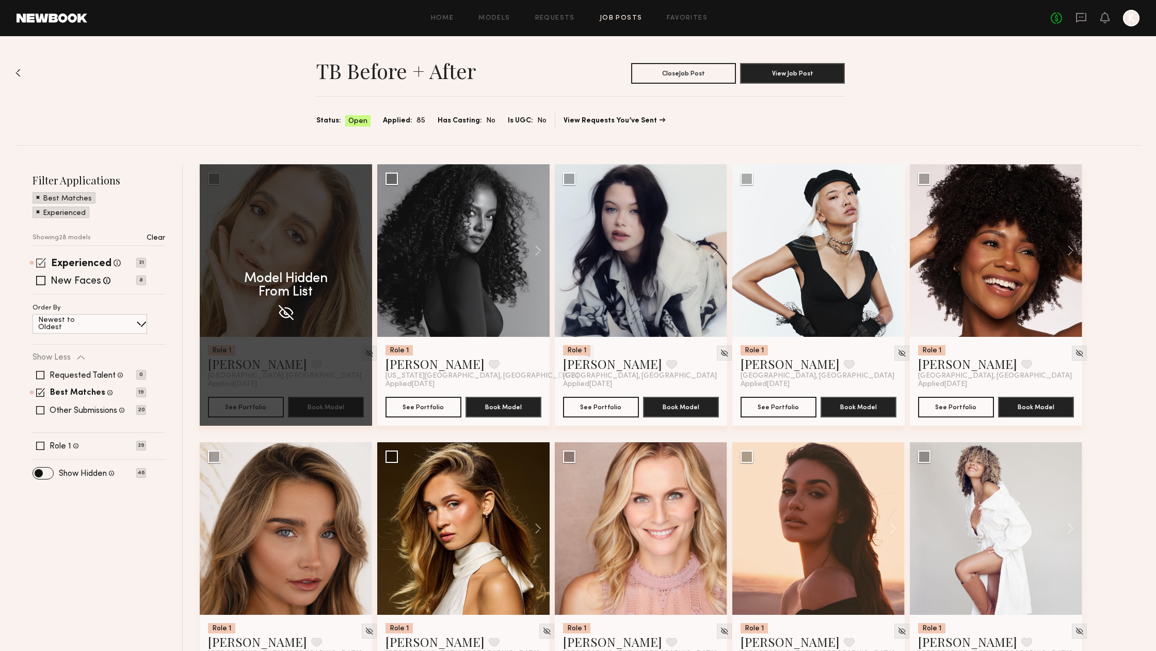
click at [40, 262] on span at bounding box center [41, 263] width 10 height 10
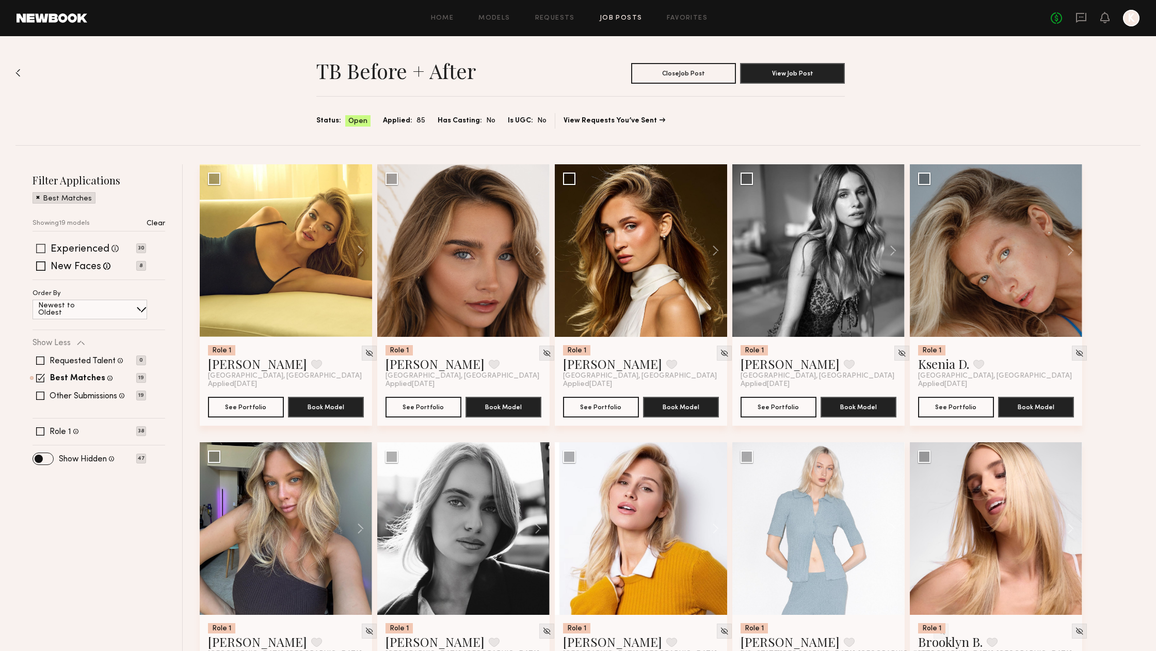
click at [40, 246] on span at bounding box center [40, 248] width 9 height 9
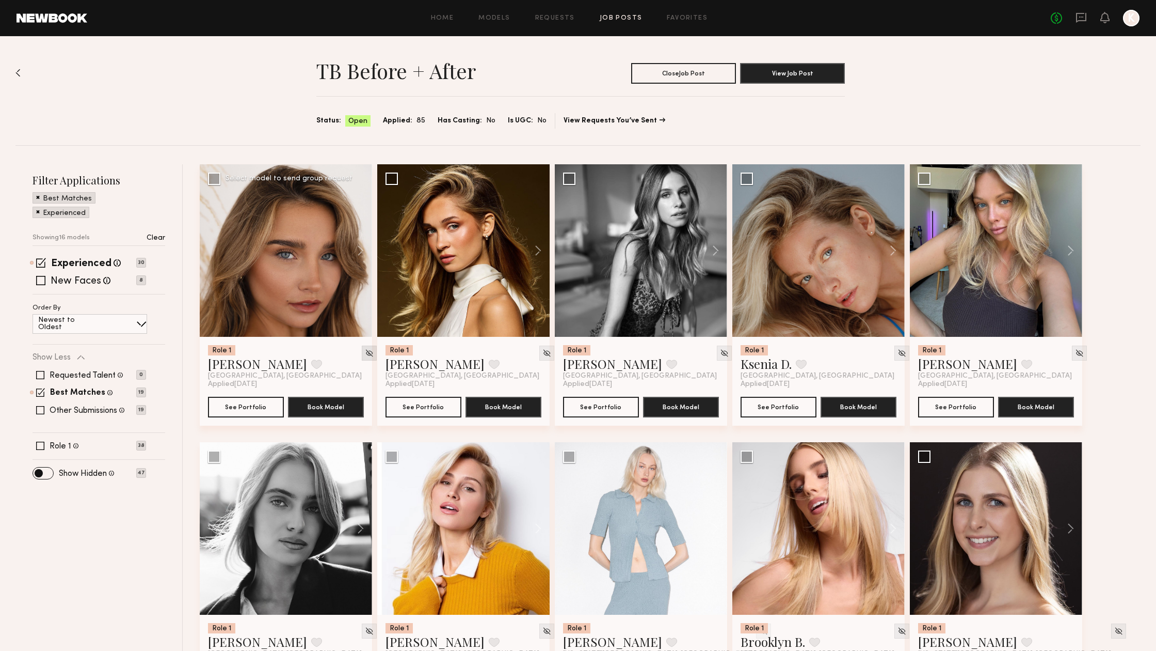
click at [365, 353] on img at bounding box center [369, 352] width 9 height 9
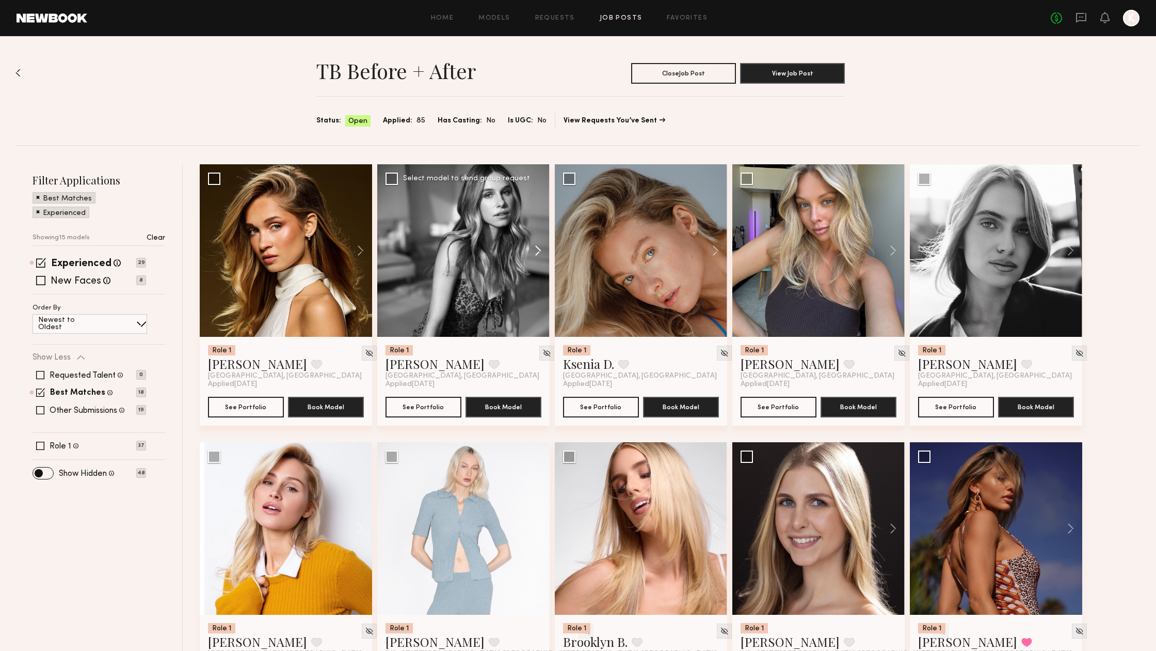
click at [537, 250] on button at bounding box center [533, 250] width 33 height 172
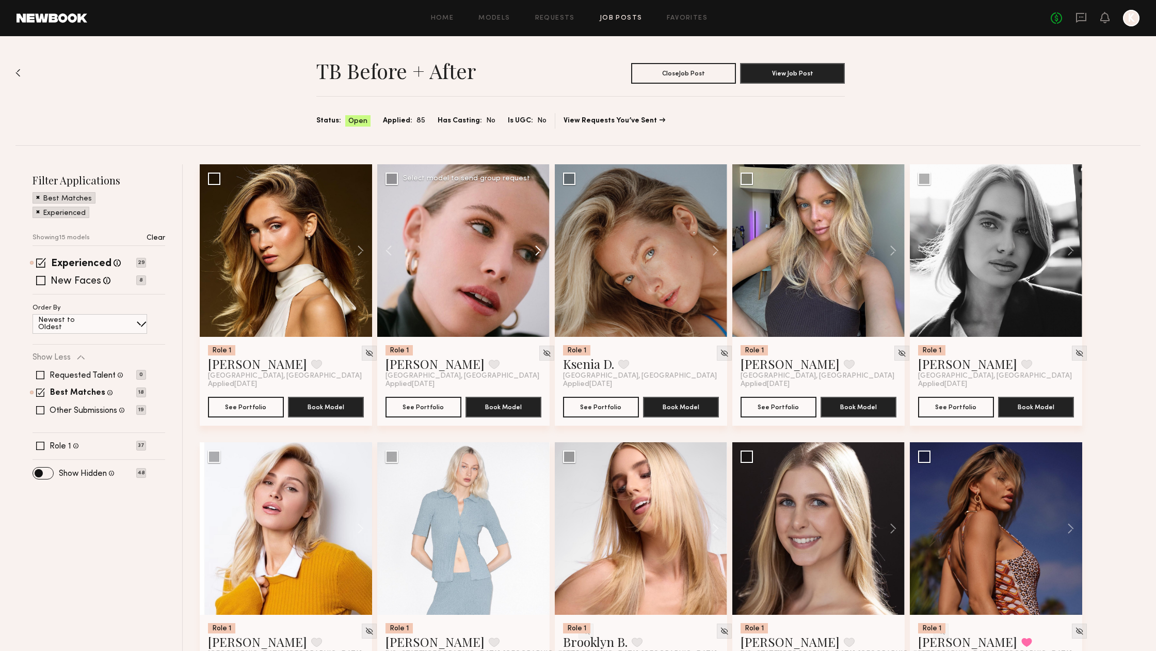
click at [537, 250] on button at bounding box center [533, 250] width 33 height 172
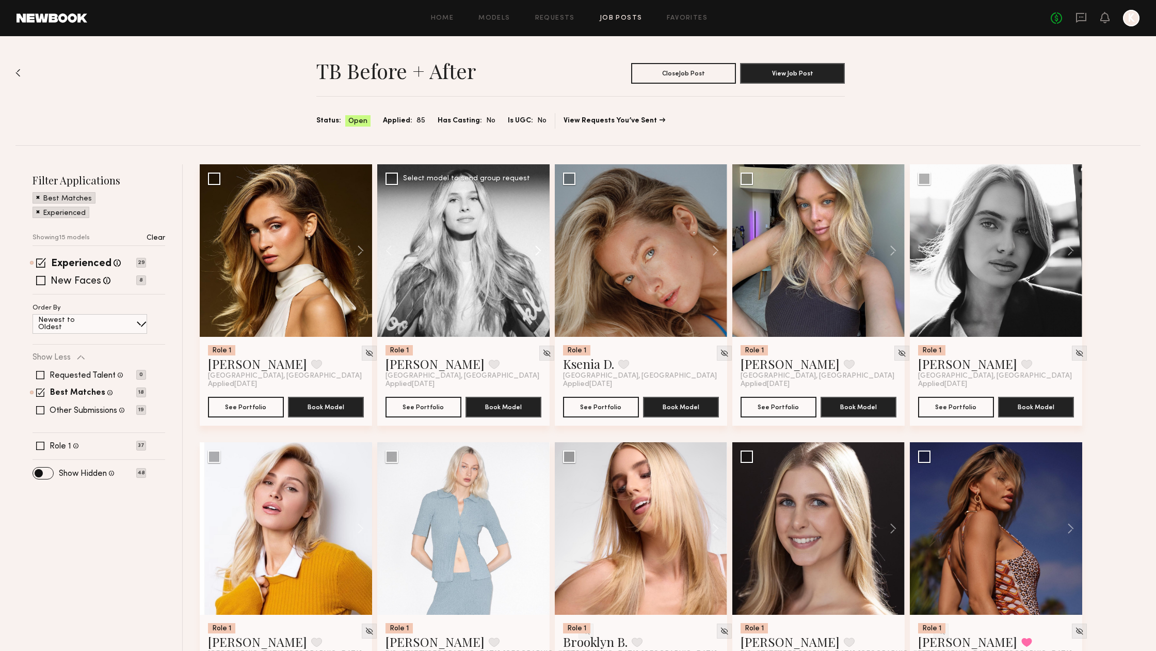
click at [537, 250] on button at bounding box center [533, 250] width 33 height 172
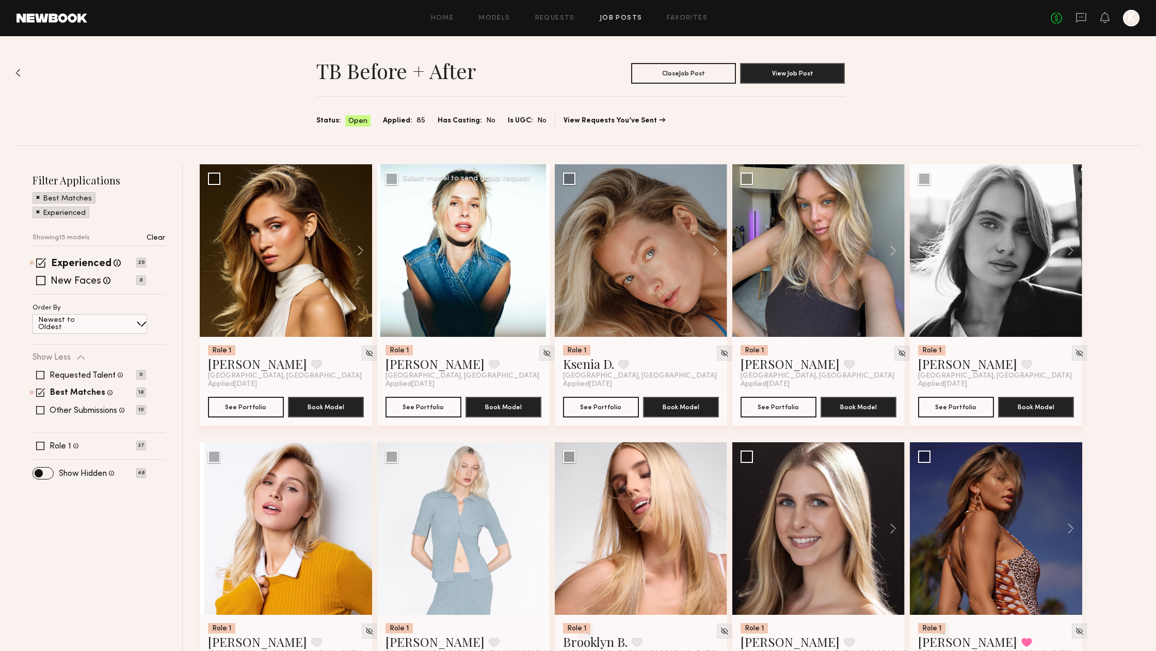
click at [537, 249] on button at bounding box center [533, 250] width 33 height 172
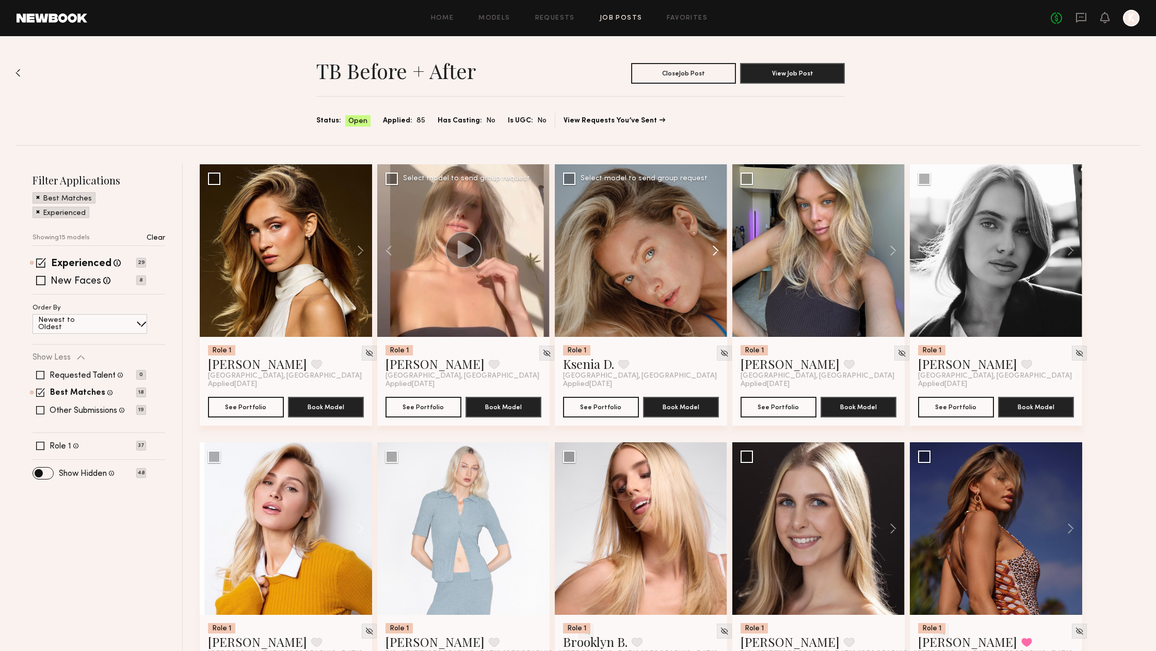
click at [721, 249] on button at bounding box center [710, 250] width 33 height 172
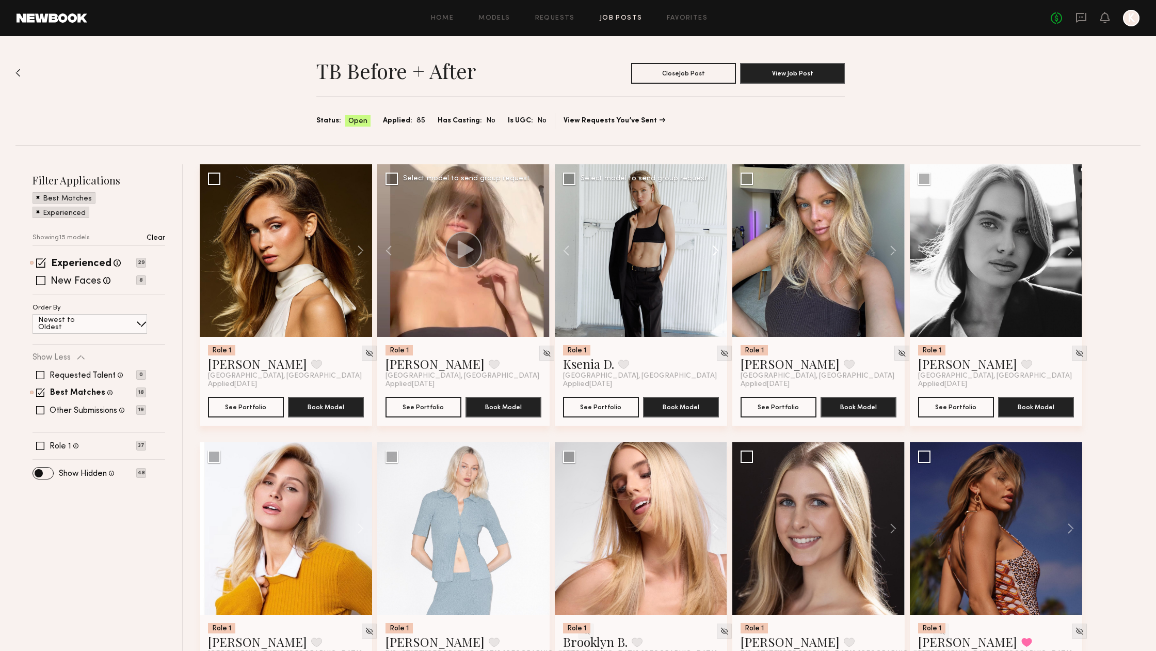
click at [721, 249] on button at bounding box center [710, 250] width 33 height 172
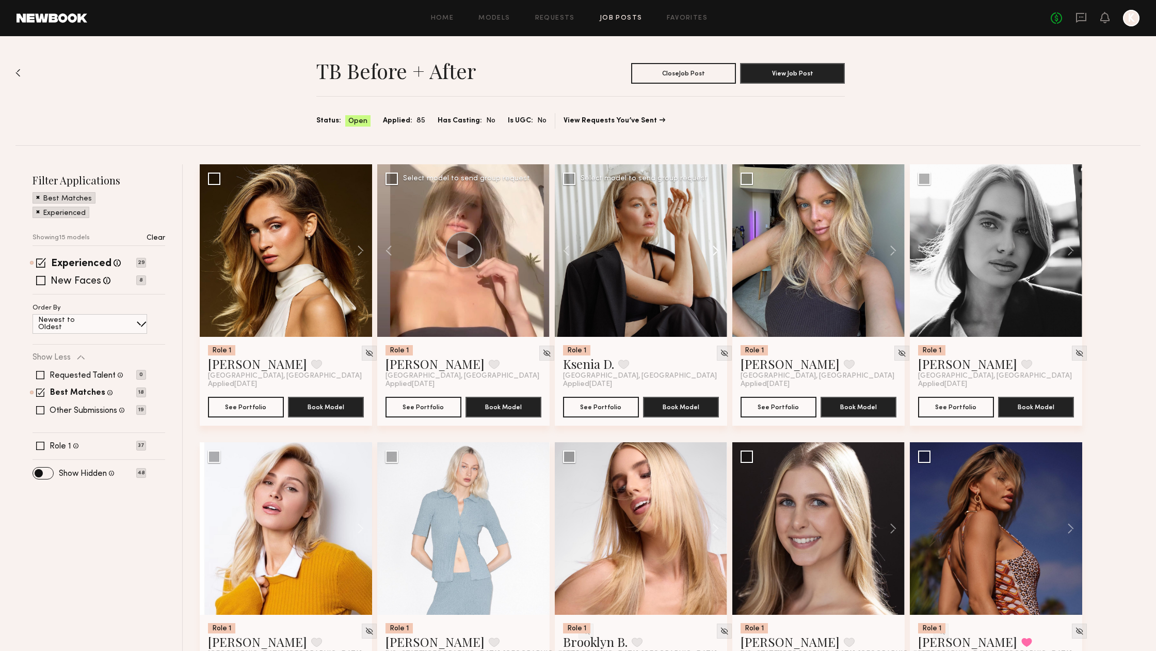
click at [721, 249] on button at bounding box center [710, 250] width 33 height 172
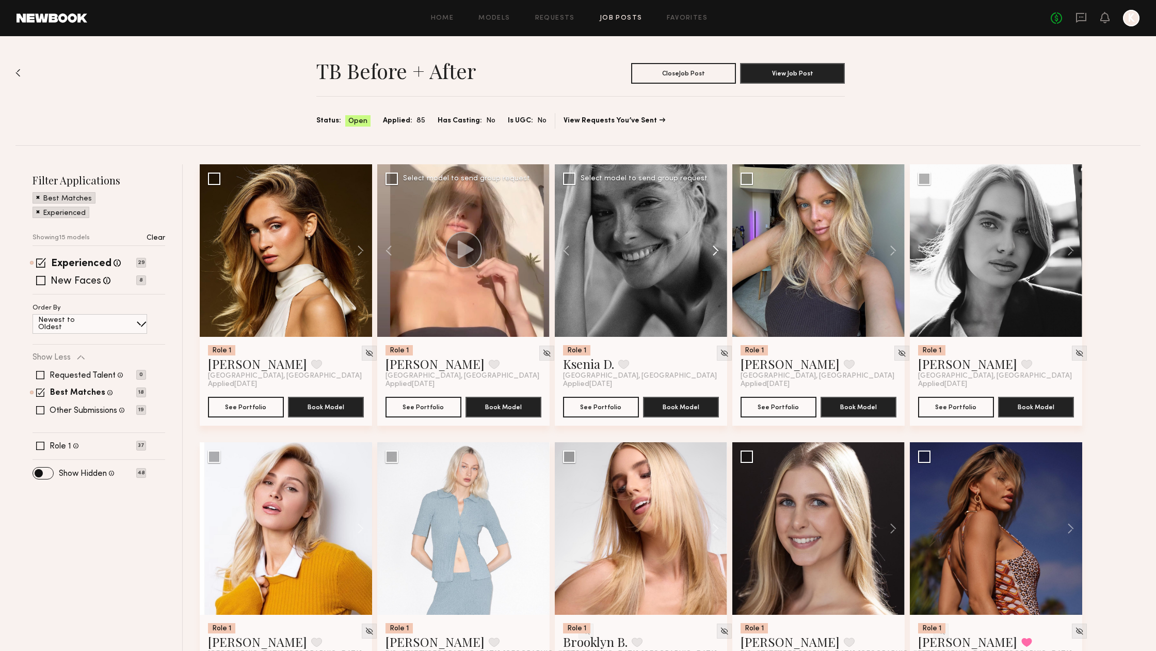
click at [711, 249] on button at bounding box center [710, 250] width 33 height 172
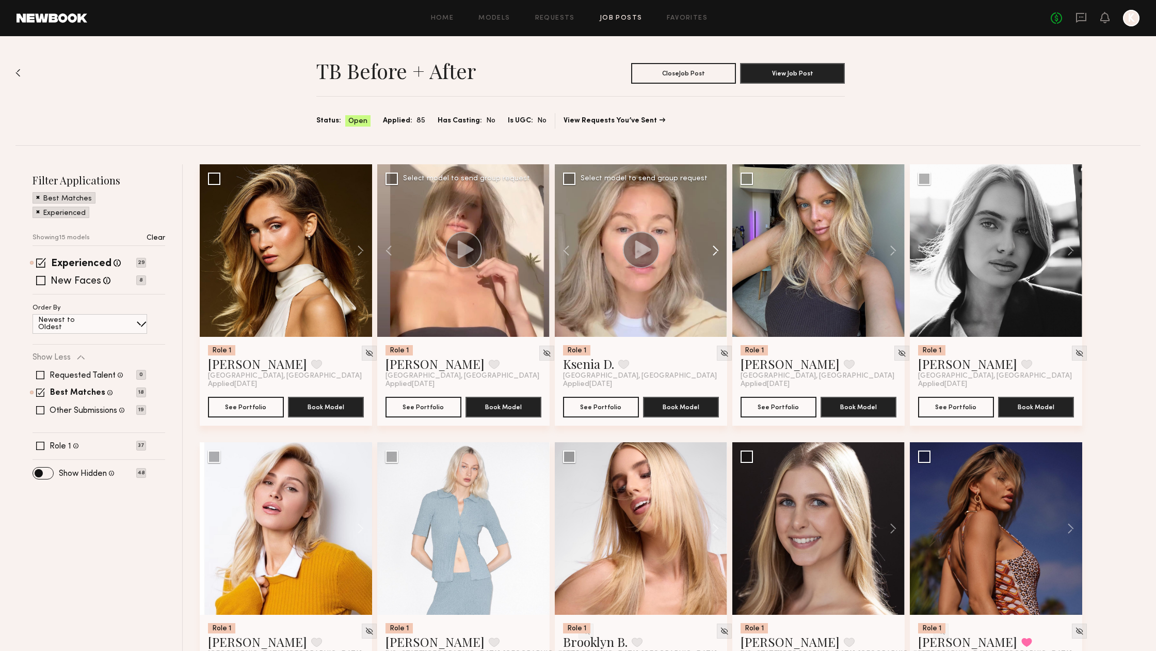
click at [713, 249] on button at bounding box center [710, 250] width 33 height 172
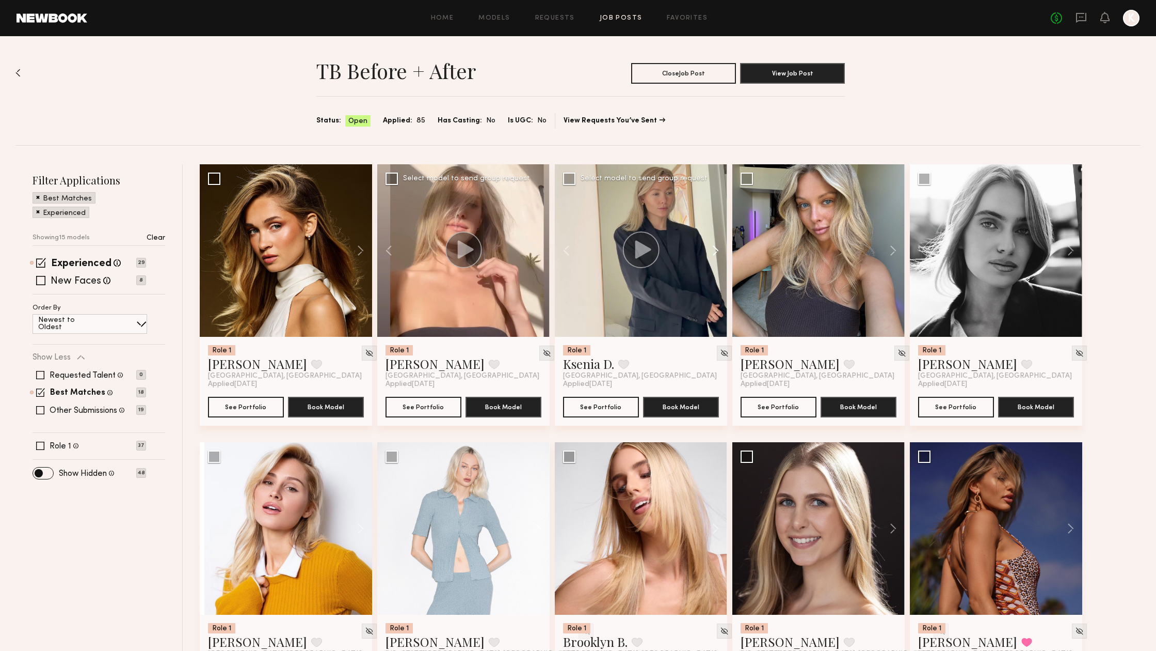
click at [713, 249] on button at bounding box center [710, 250] width 33 height 172
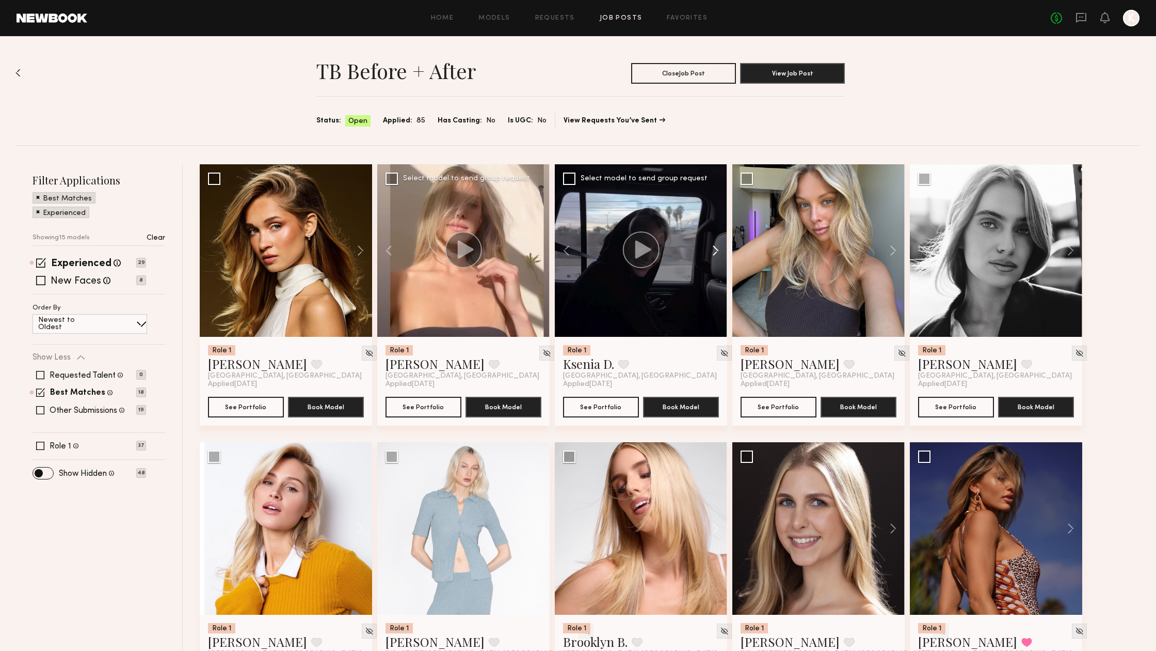
click at [713, 249] on button at bounding box center [710, 250] width 33 height 172
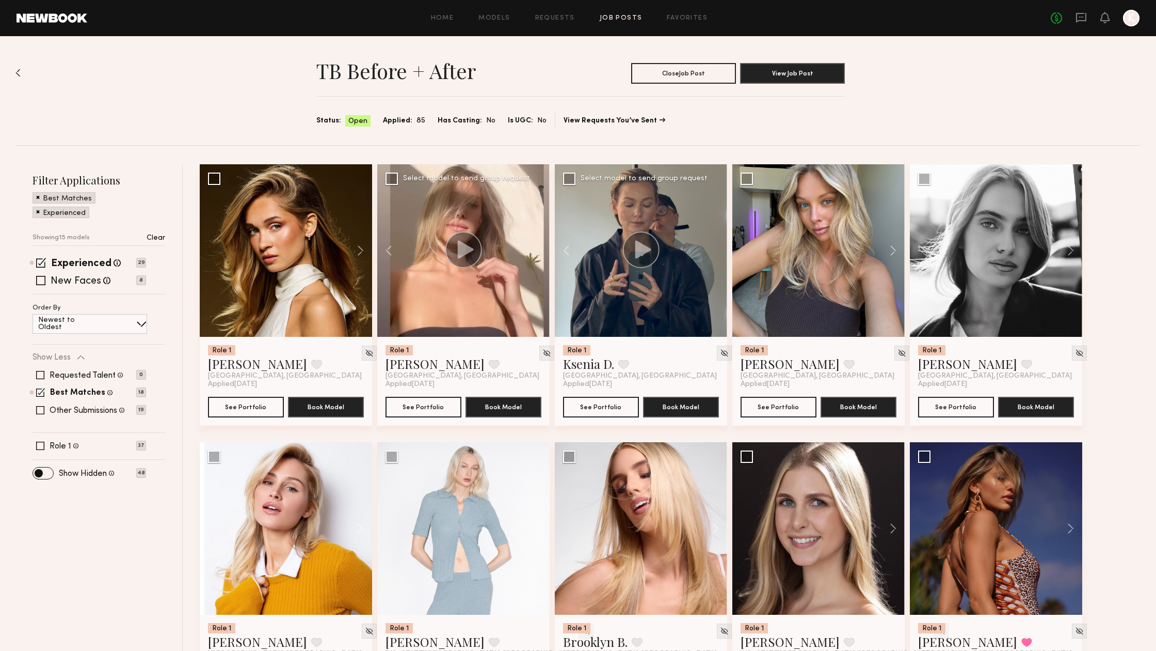
click at [713, 249] on div at bounding box center [641, 250] width 172 height 172
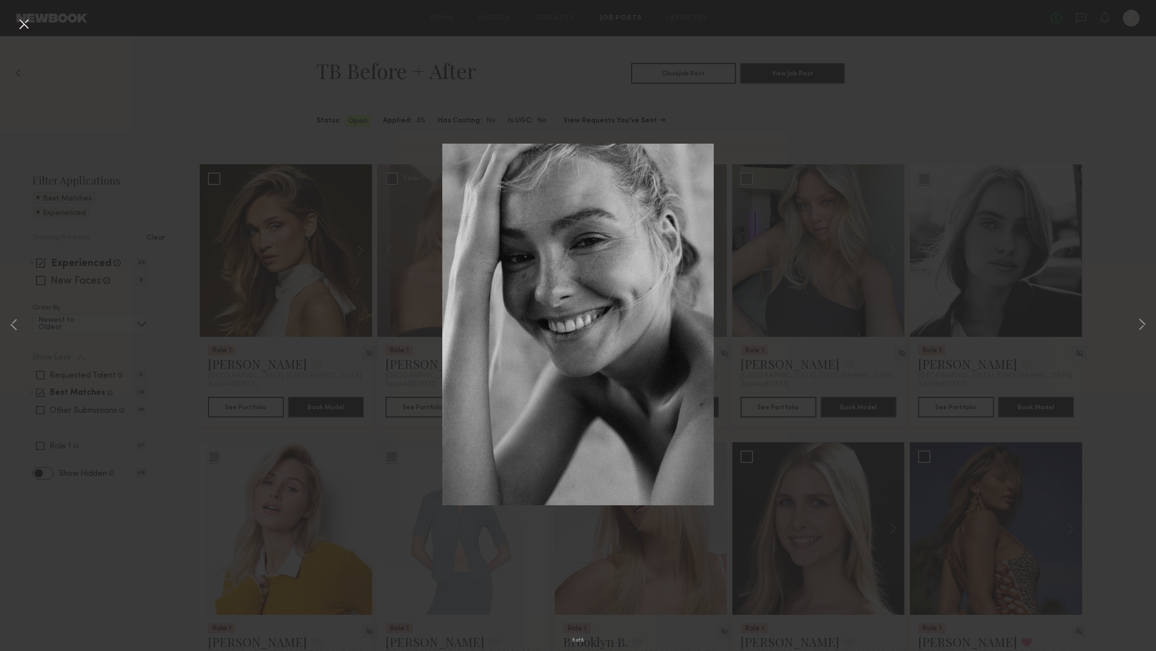
click at [18, 24] on button at bounding box center [23, 24] width 17 height 19
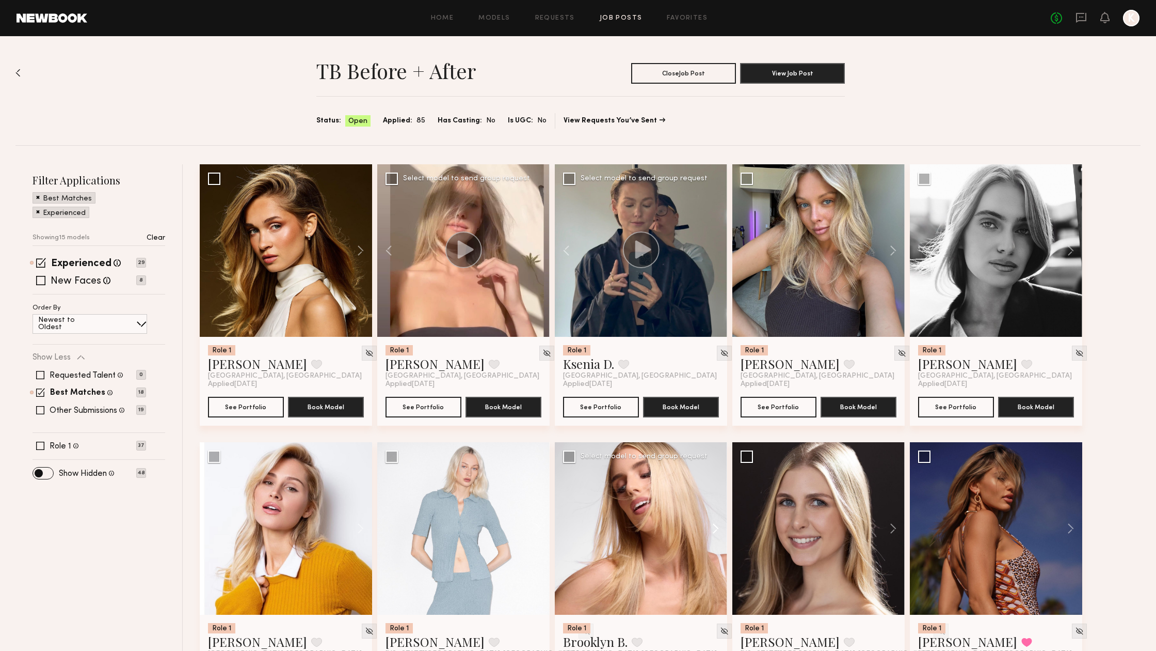
click at [714, 528] on button at bounding box center [710, 528] width 33 height 172
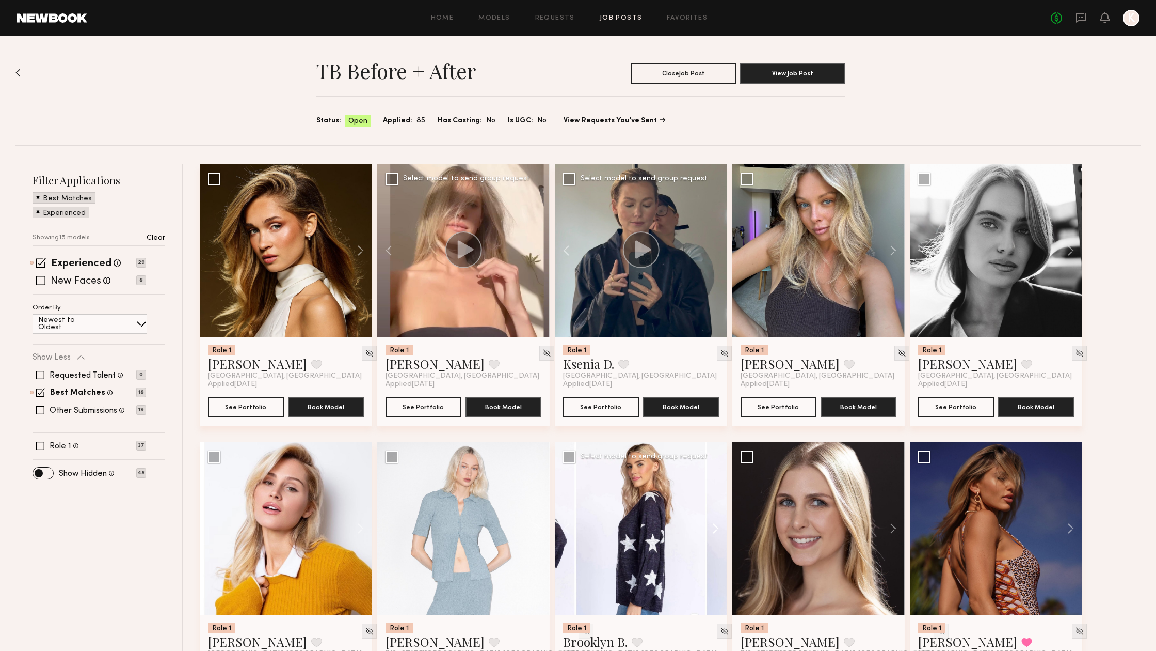
click at [714, 528] on button at bounding box center [710, 528] width 33 height 172
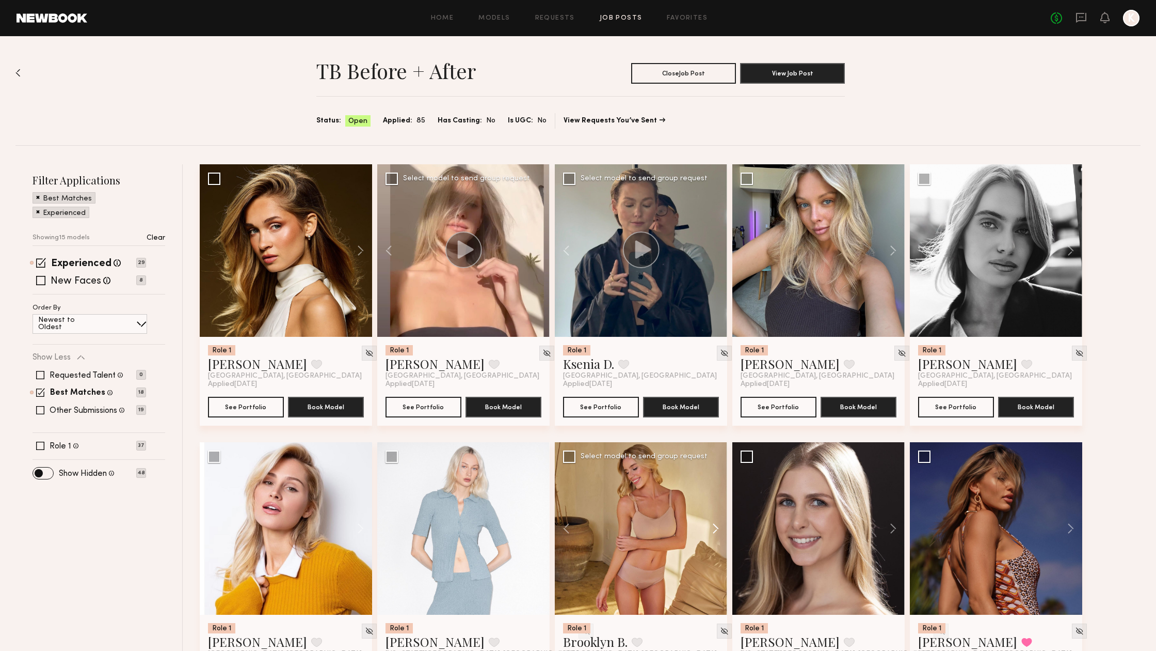
click at [714, 528] on button at bounding box center [710, 528] width 33 height 172
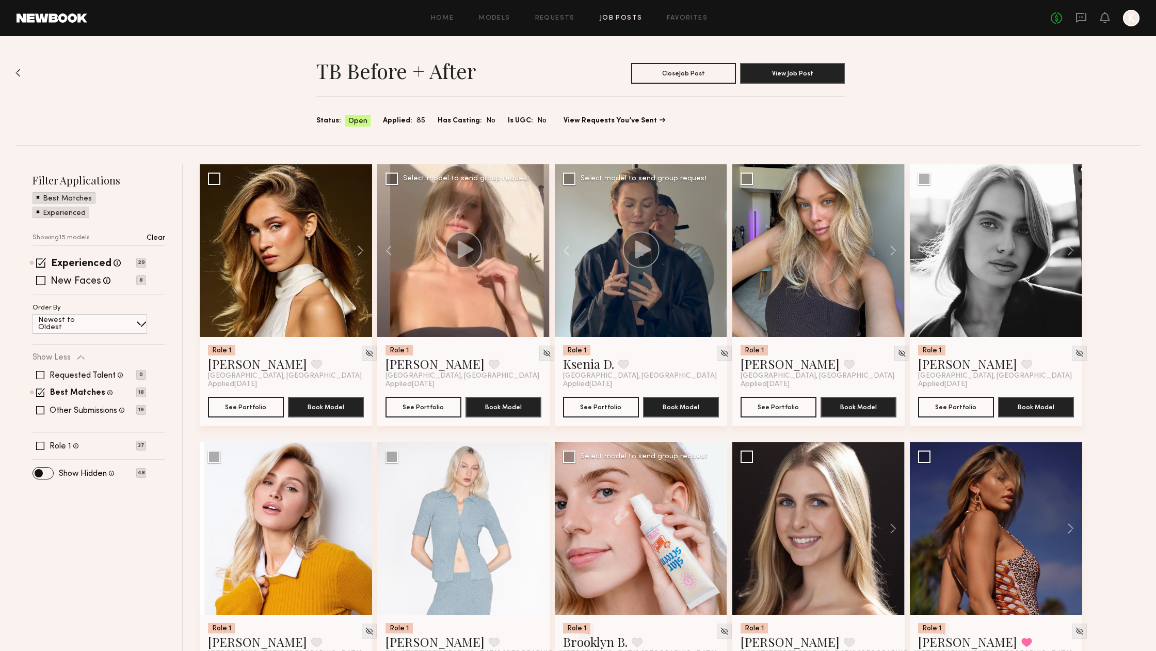
click at [714, 528] on button at bounding box center [710, 528] width 33 height 172
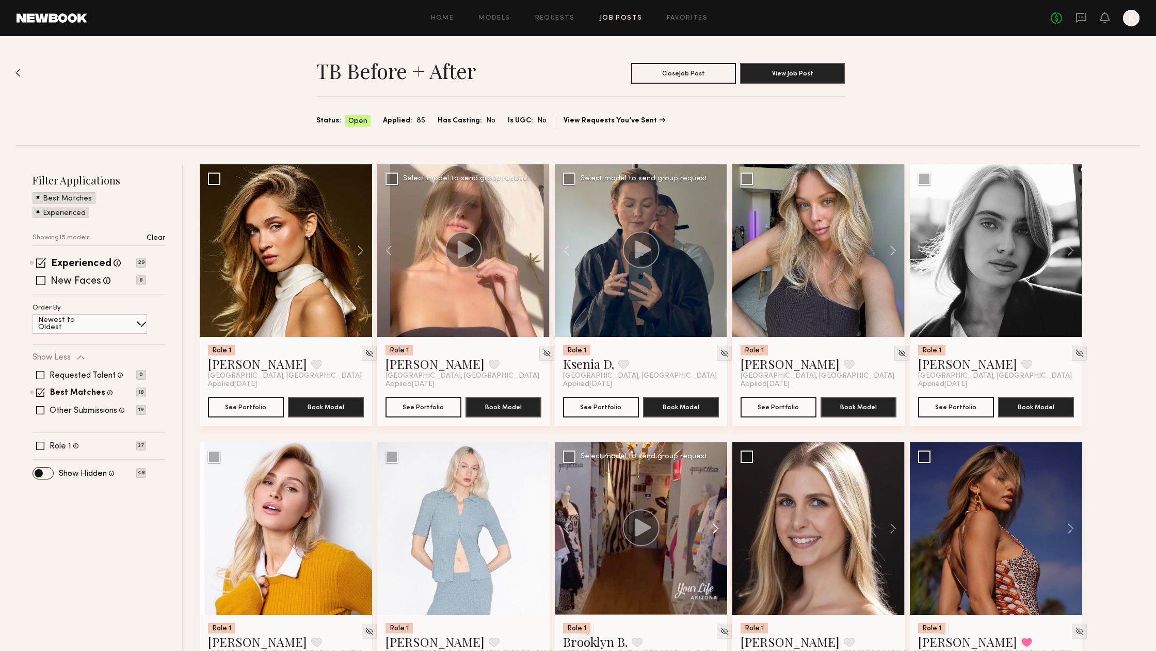
click at [714, 528] on button at bounding box center [710, 528] width 33 height 172
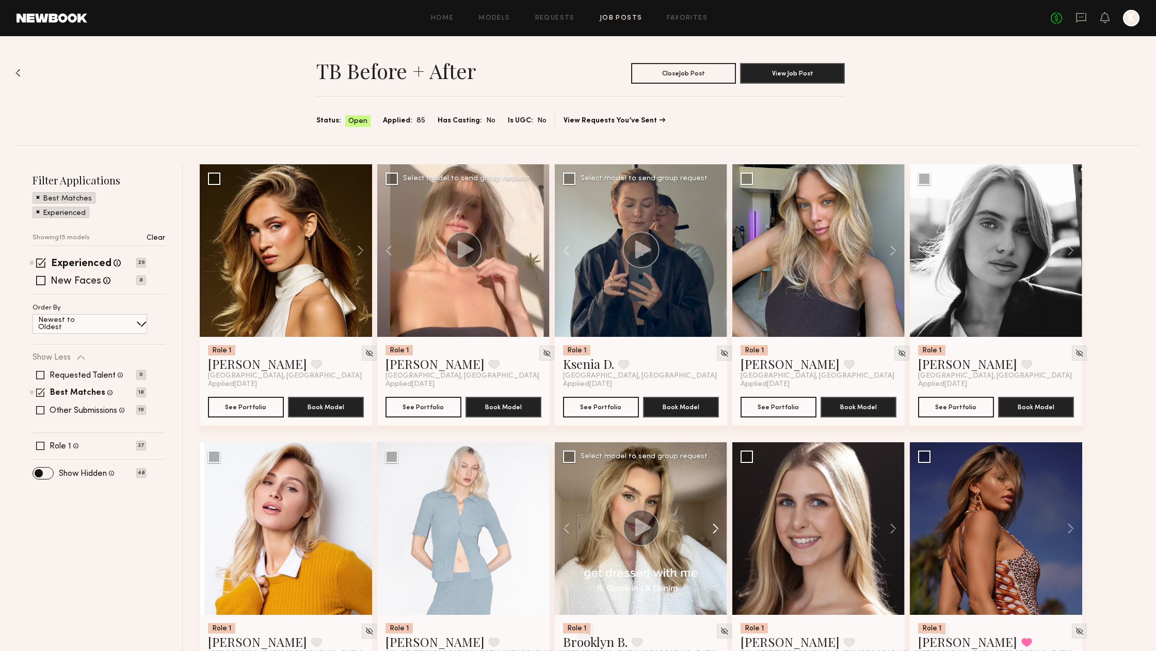
click at [714, 528] on button at bounding box center [710, 528] width 33 height 172
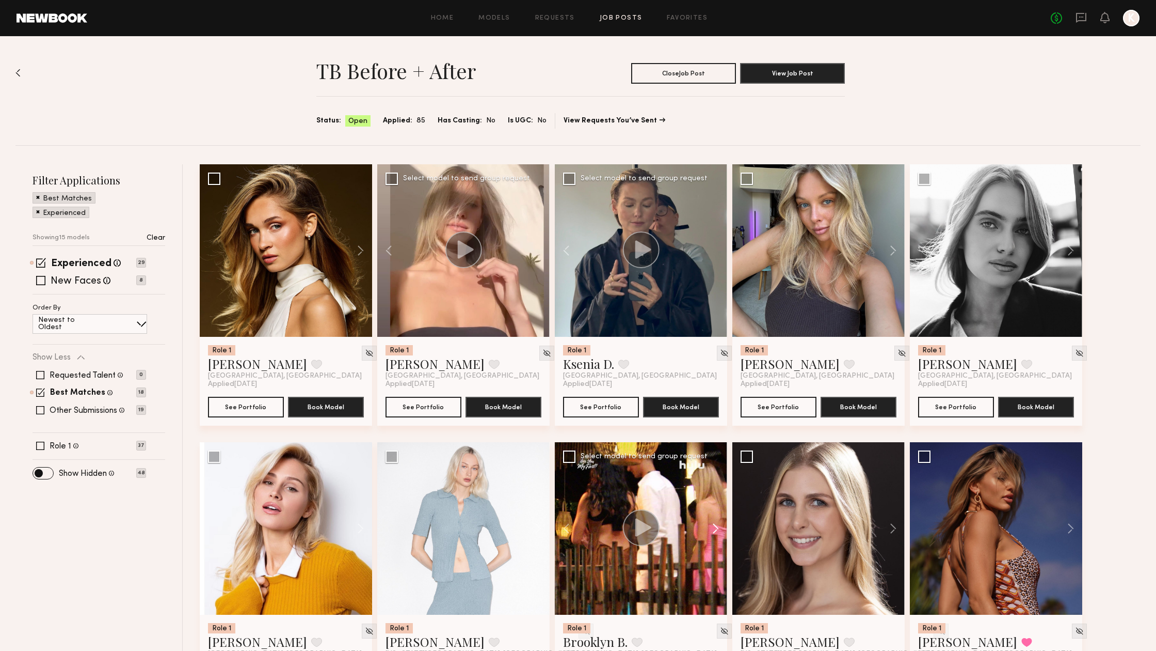
click at [717, 528] on button at bounding box center [710, 528] width 33 height 172
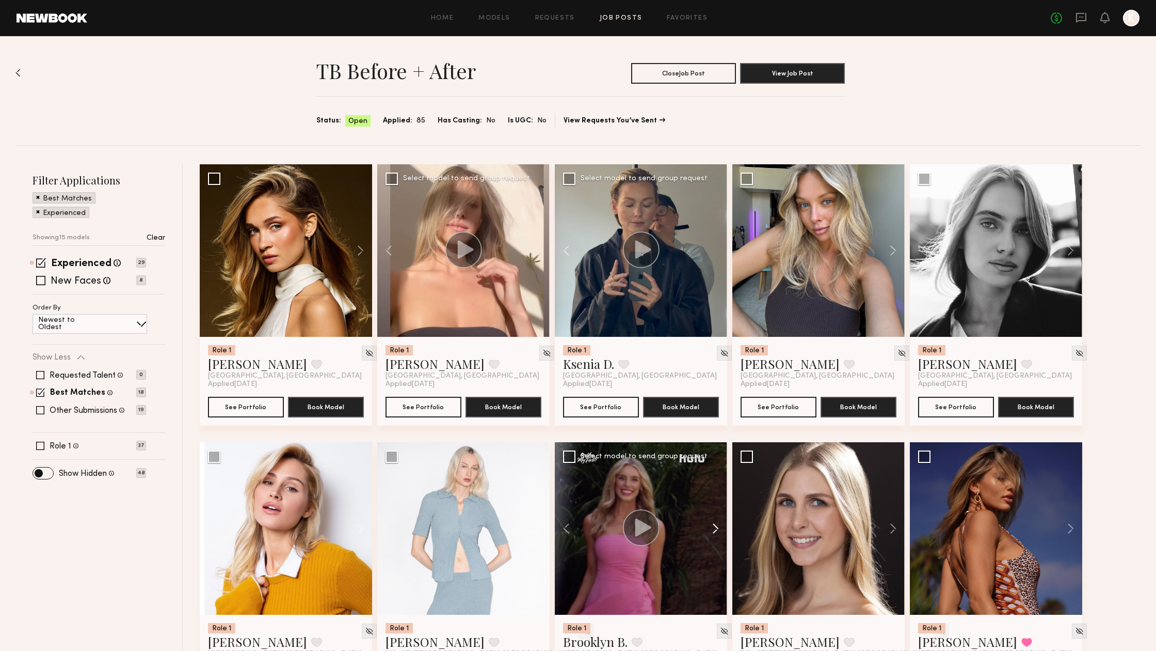
click at [717, 528] on button at bounding box center [710, 528] width 33 height 172
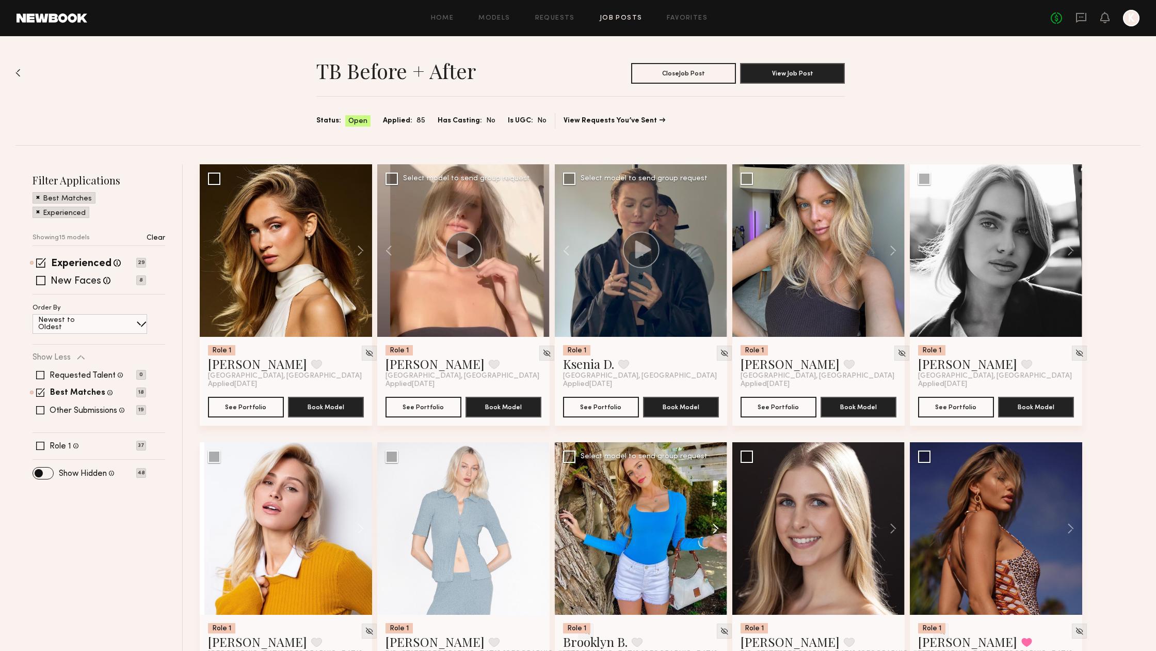
click at [717, 528] on button at bounding box center [710, 528] width 33 height 172
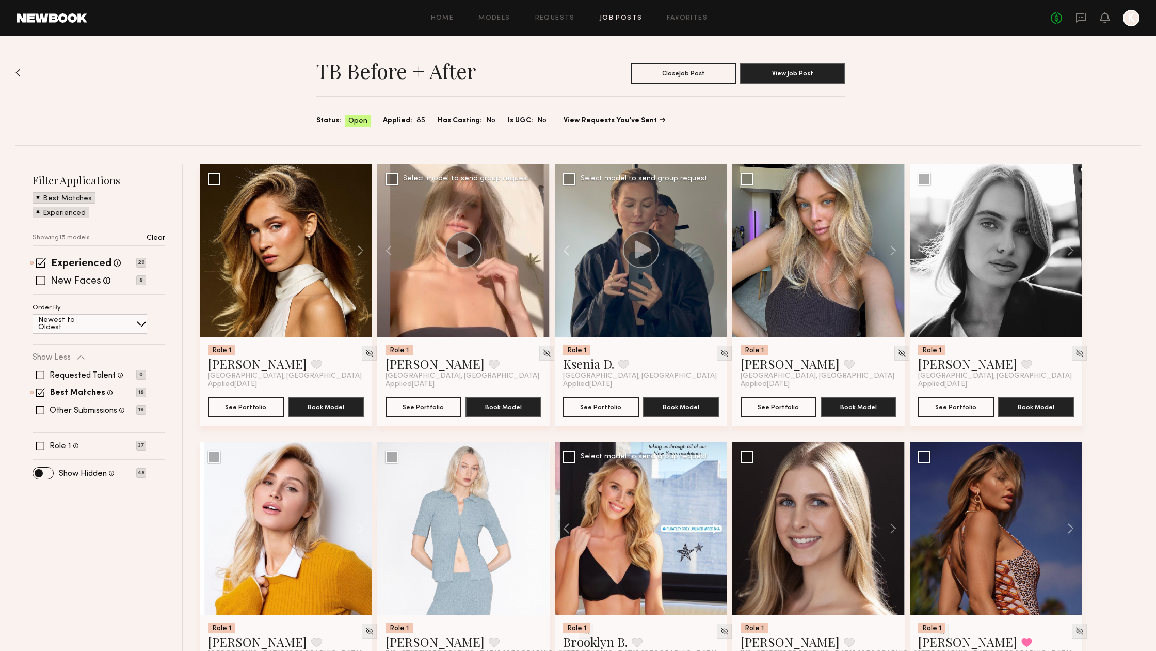
click at [717, 528] on button at bounding box center [710, 528] width 33 height 172
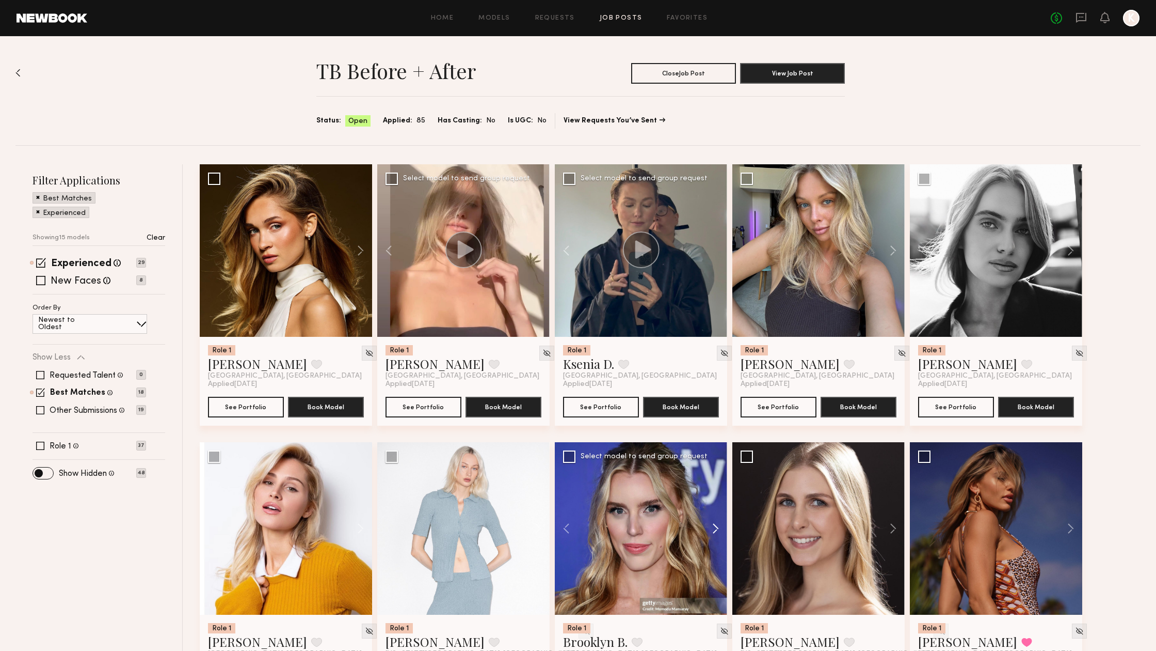
click at [717, 528] on button at bounding box center [710, 528] width 33 height 172
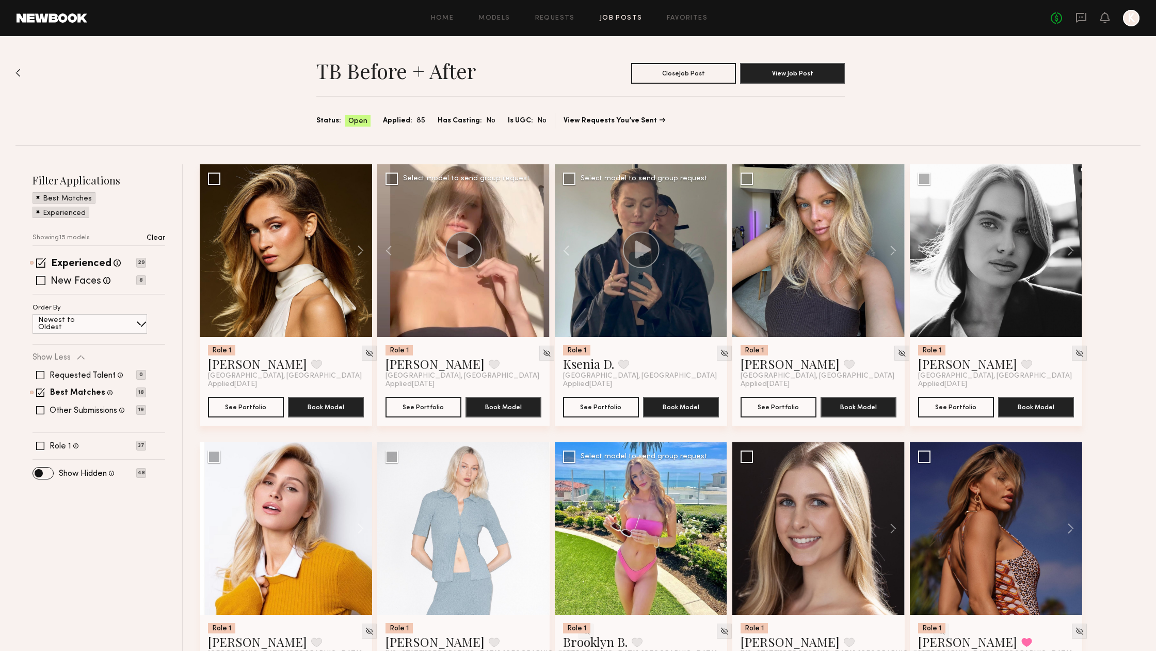
click at [717, 528] on div at bounding box center [641, 528] width 172 height 172
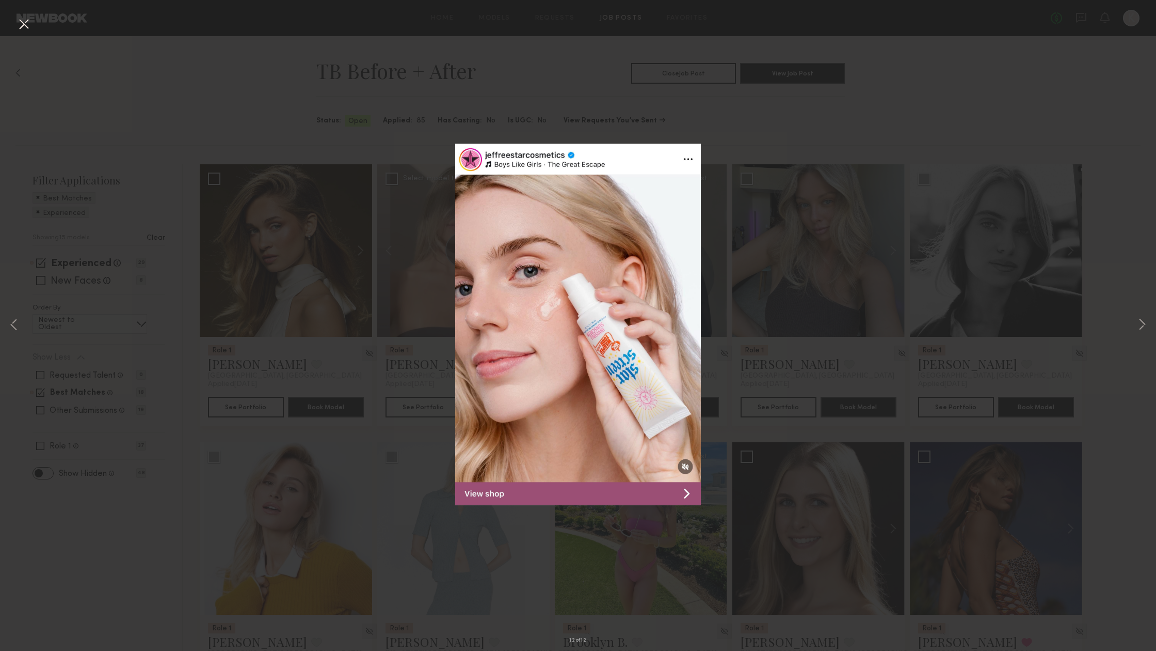
click at [25, 25] on button at bounding box center [23, 24] width 17 height 19
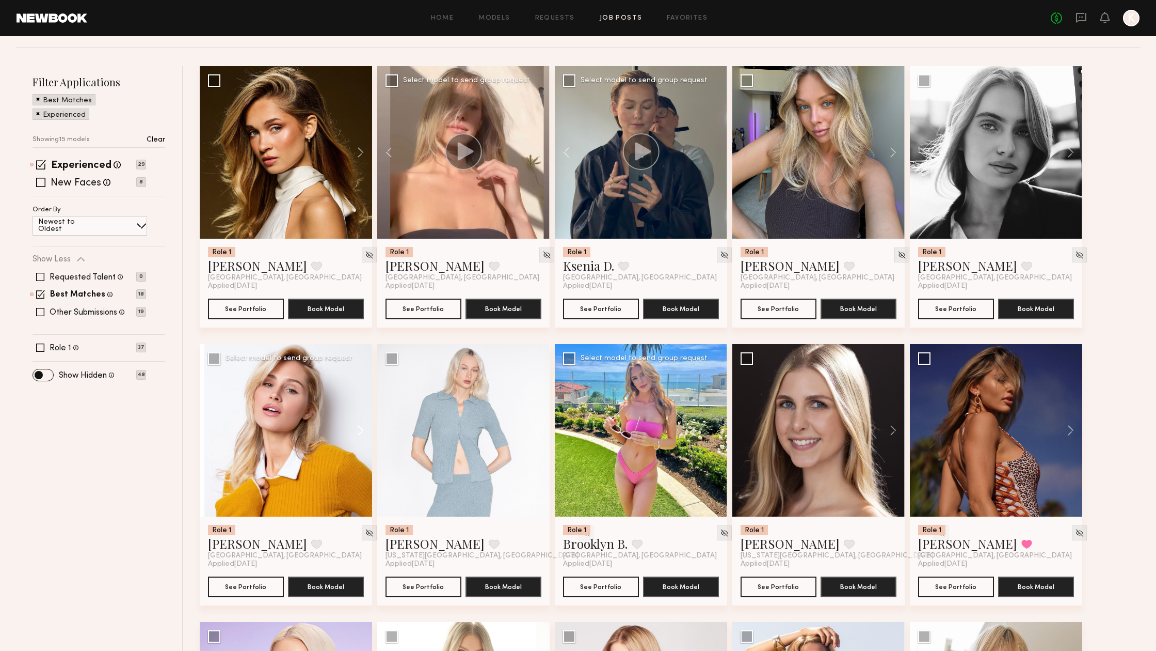
scroll to position [107, 0]
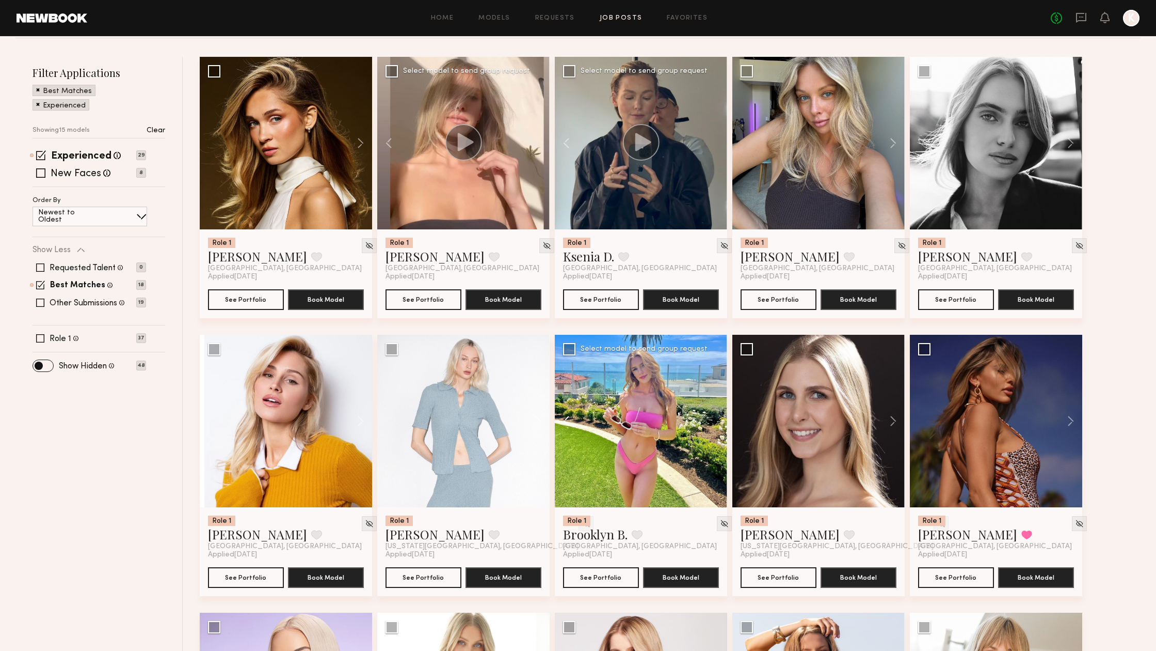
click at [562, 419] on button at bounding box center [571, 421] width 33 height 172
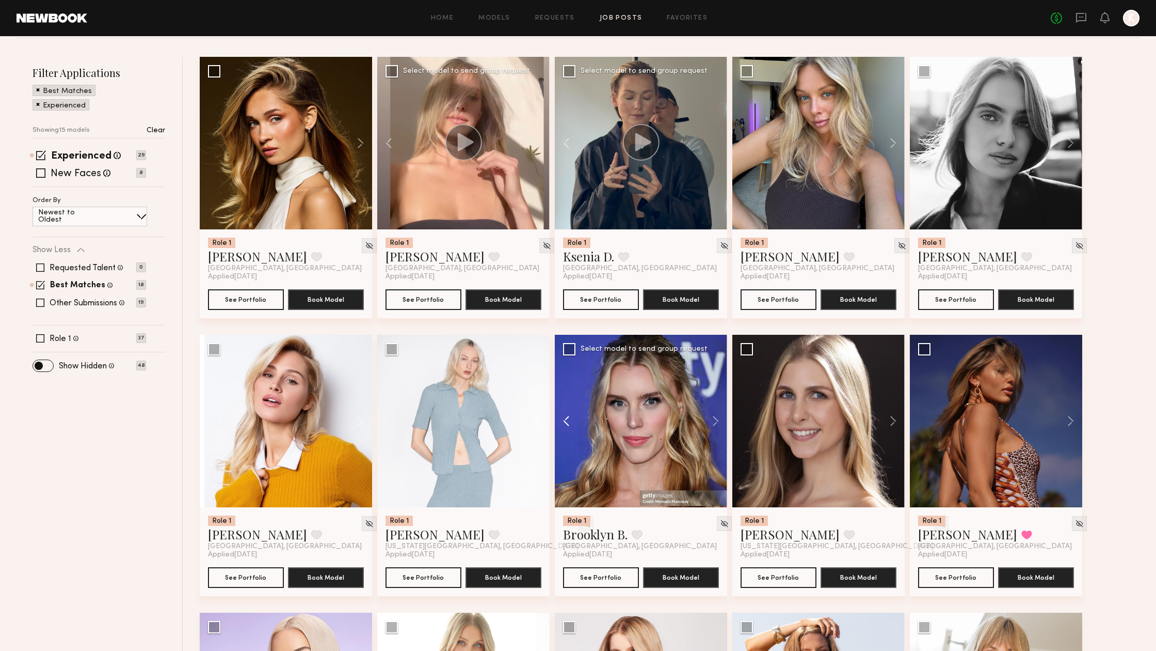
click at [562, 419] on button at bounding box center [571, 421] width 33 height 172
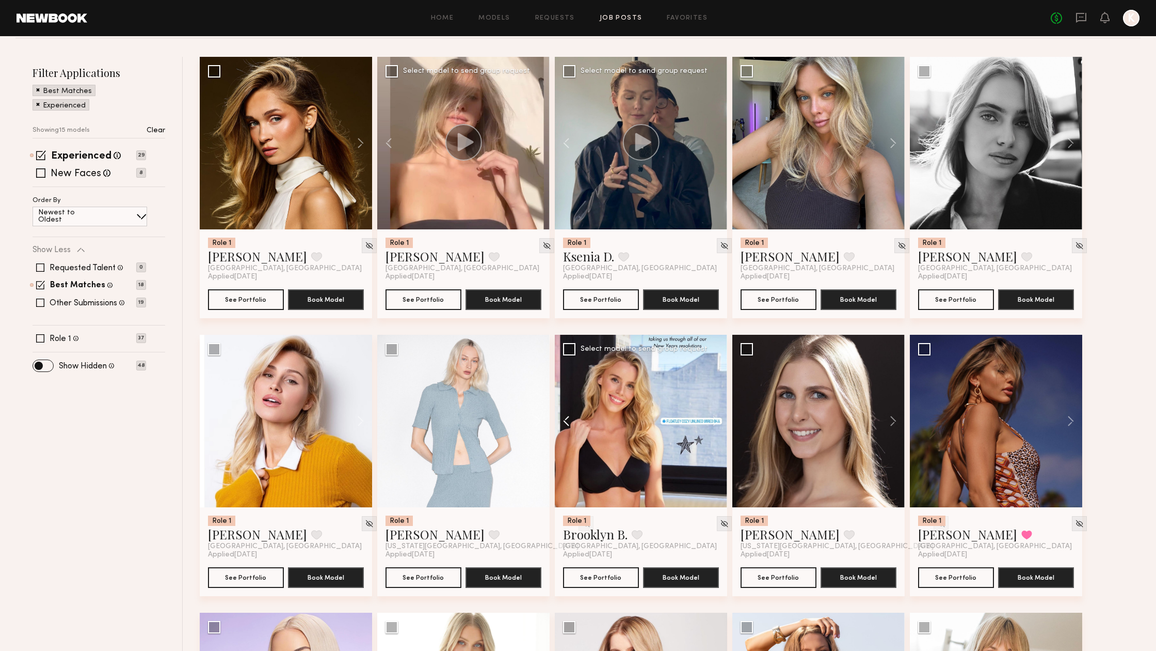
click at [562, 419] on button at bounding box center [571, 421] width 33 height 172
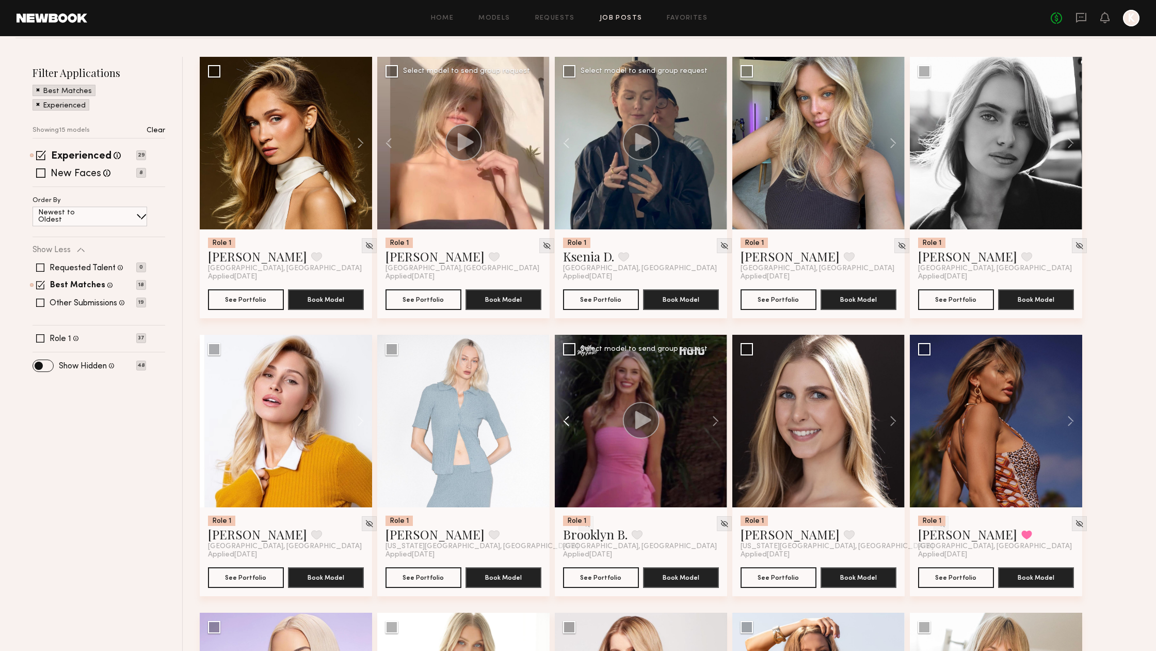
click at [562, 419] on button at bounding box center [571, 421] width 33 height 172
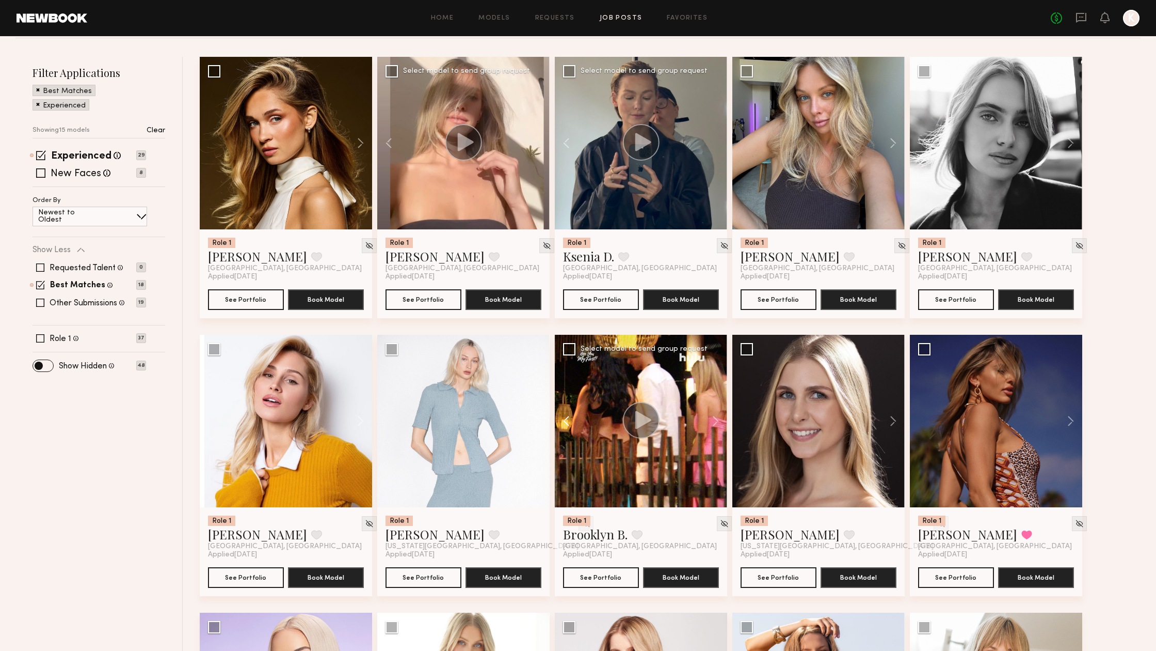
click at [562, 419] on button at bounding box center [571, 421] width 33 height 172
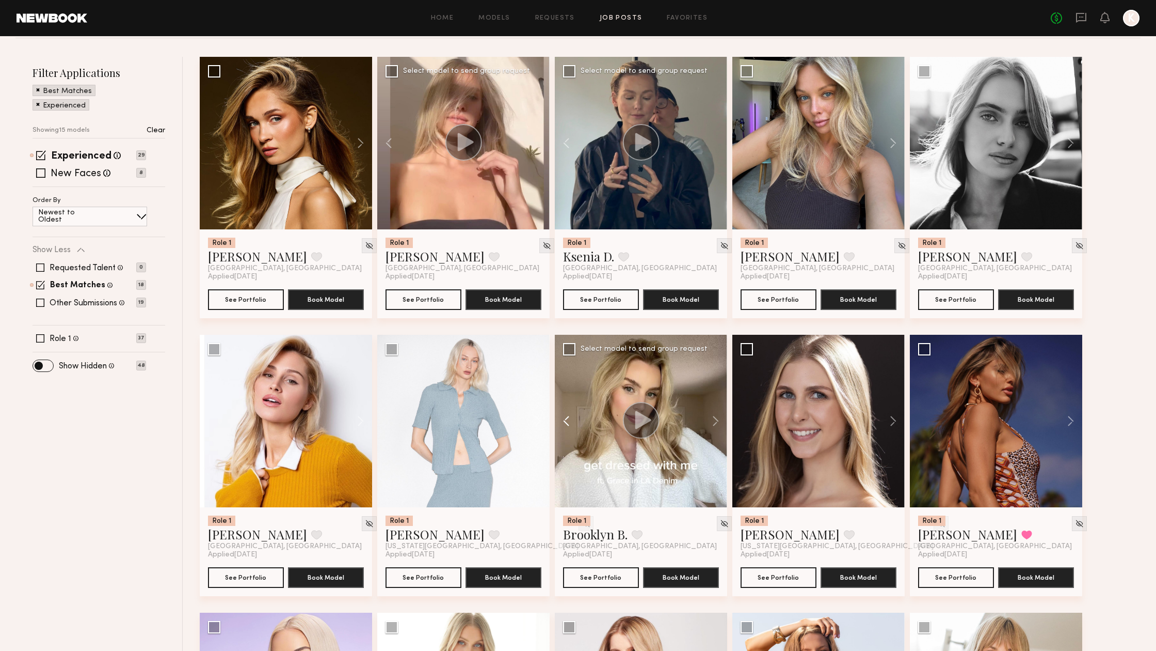
click at [562, 419] on button at bounding box center [571, 421] width 33 height 172
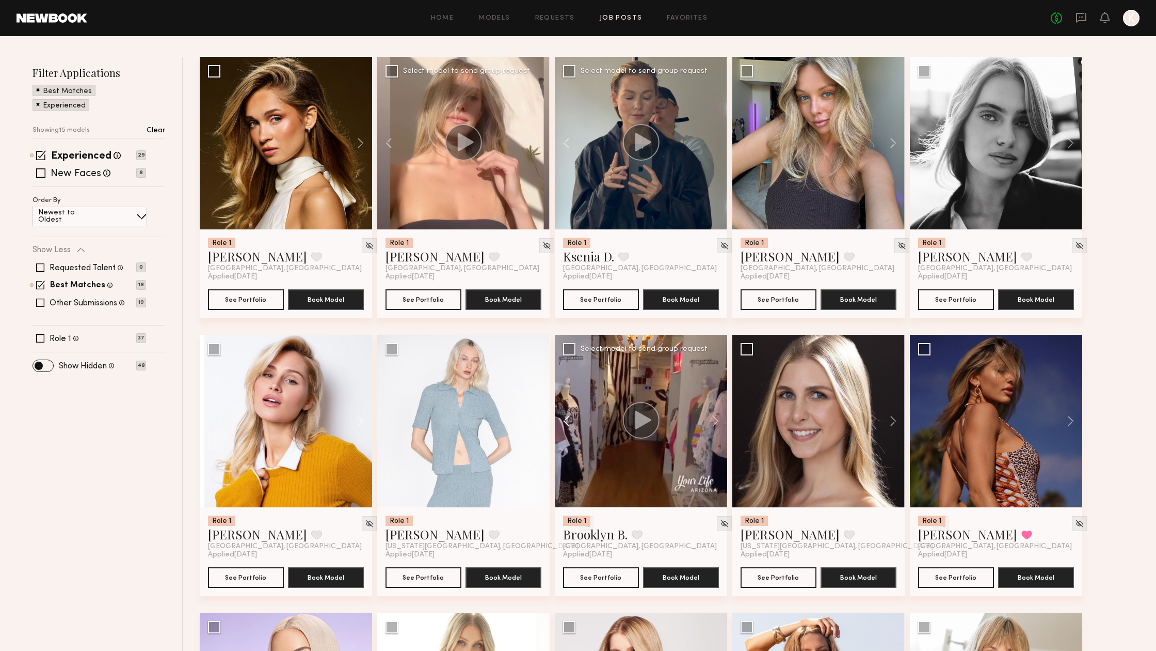
click at [562, 419] on button at bounding box center [571, 421] width 33 height 172
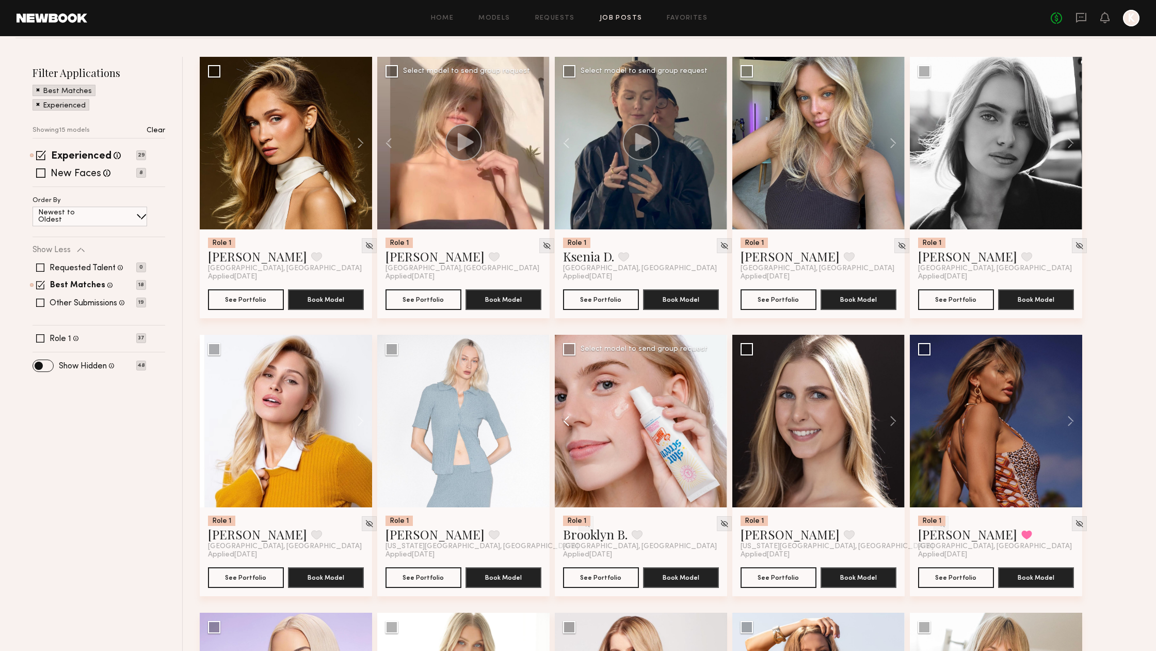
click at [562, 419] on button at bounding box center [571, 421] width 33 height 172
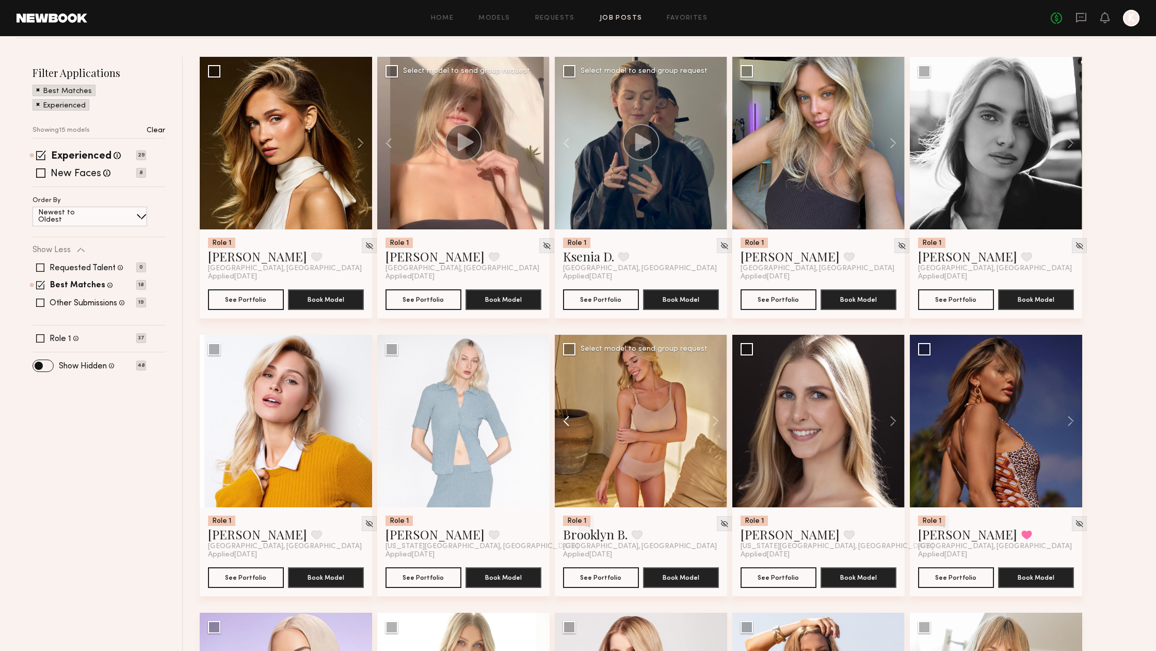
click at [562, 419] on button at bounding box center [571, 421] width 33 height 172
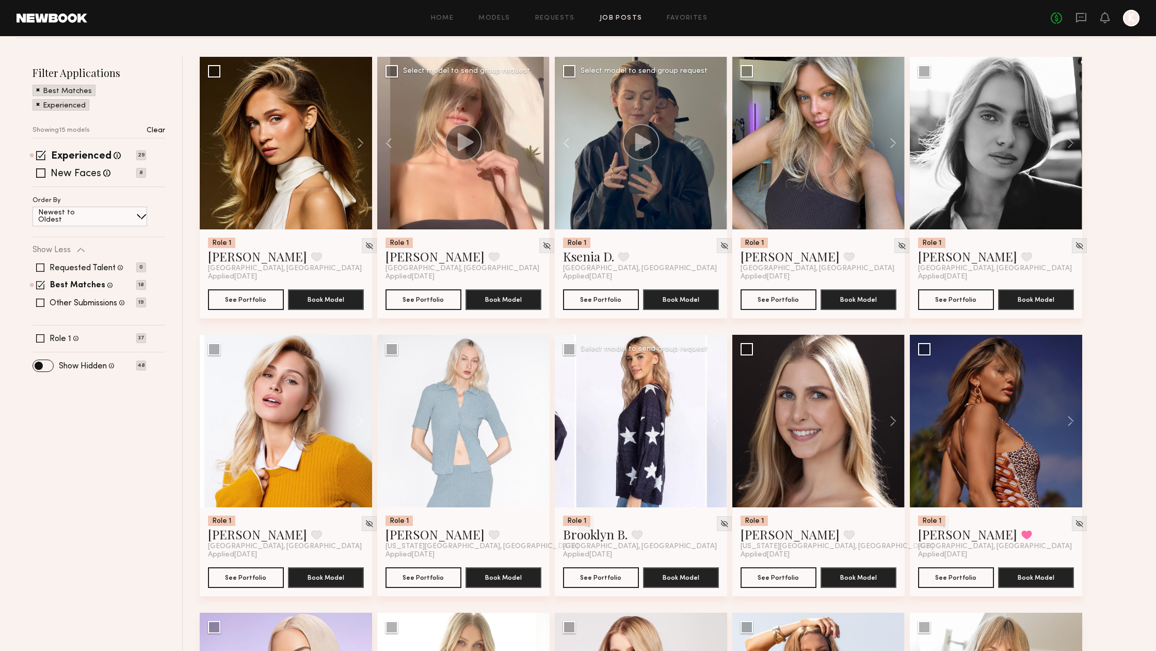
click at [562, 419] on button at bounding box center [571, 421] width 33 height 172
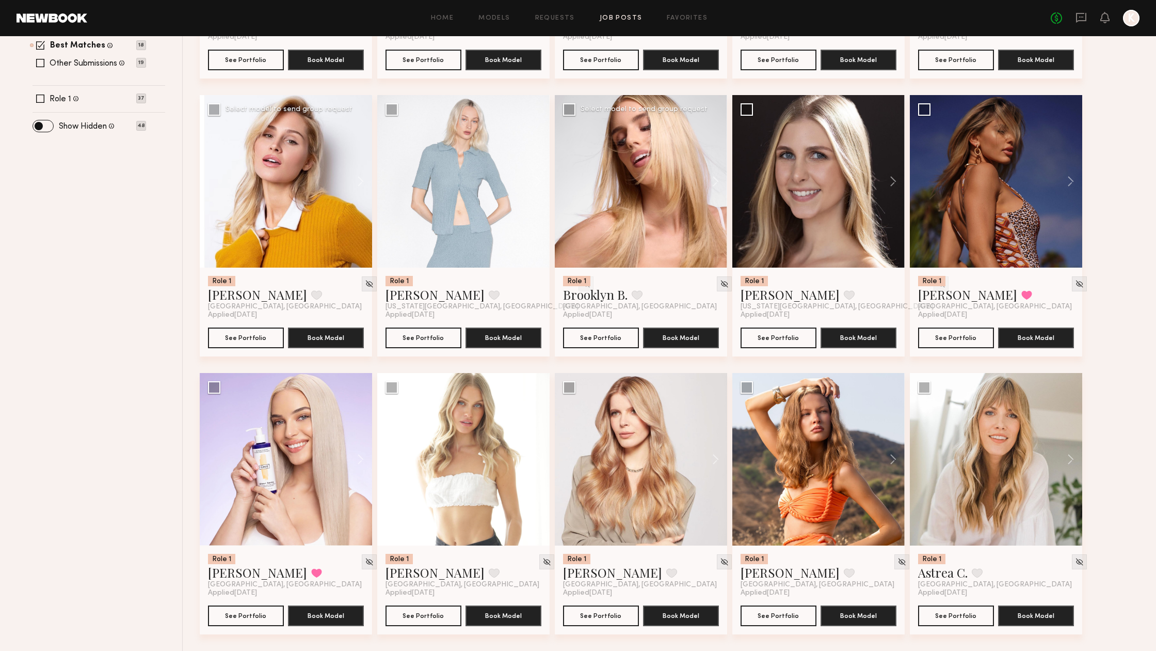
scroll to position [347, 0]
click at [898, 562] on img at bounding box center [902, 561] width 9 height 9
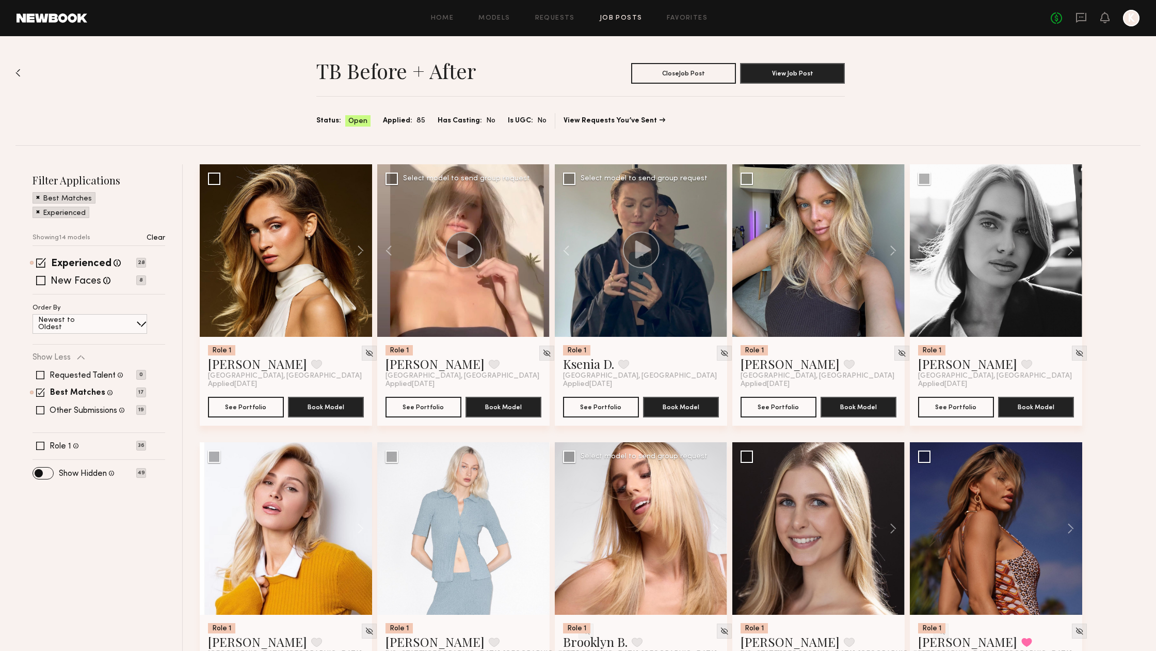
scroll to position [0, 0]
click at [569, 254] on button at bounding box center [571, 250] width 33 height 172
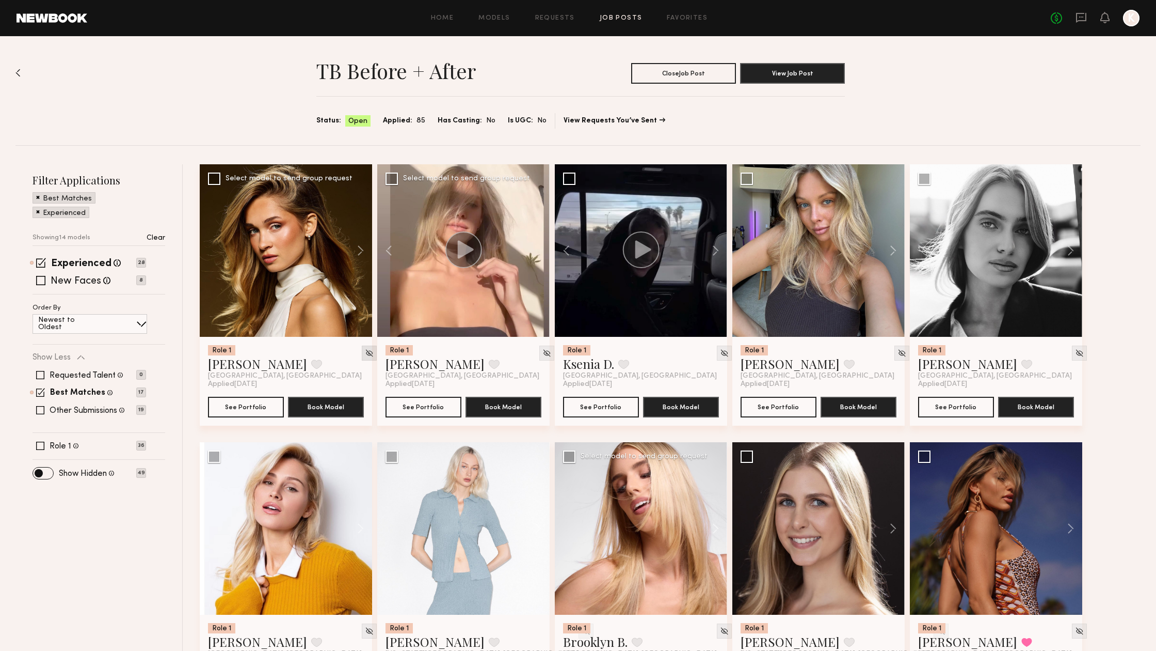
click at [362, 352] on div at bounding box center [369, 352] width 15 height 15
click at [566, 250] on button at bounding box center [571, 250] width 33 height 172
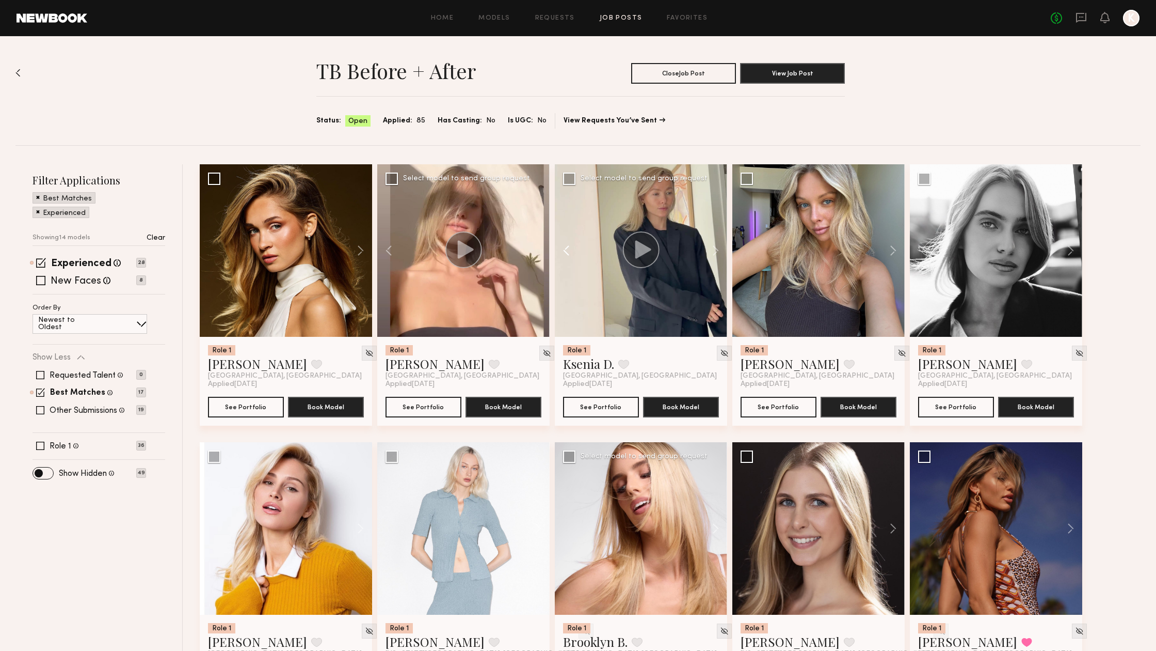
click at [566, 250] on button at bounding box center [571, 250] width 33 height 172
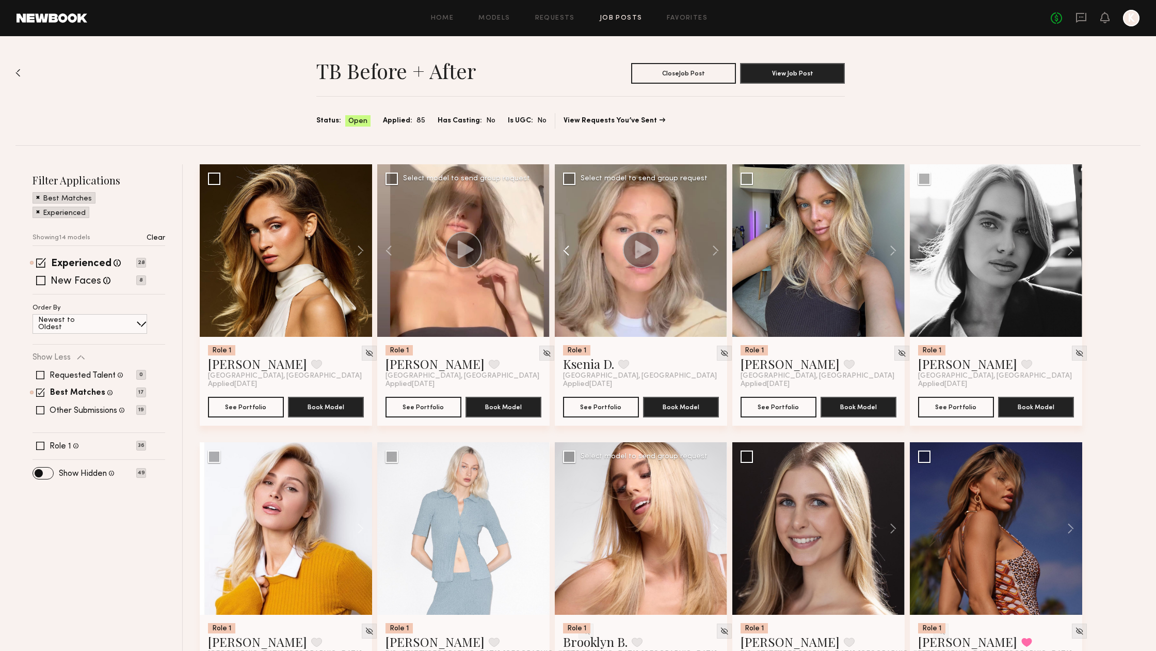
click at [566, 250] on button at bounding box center [571, 250] width 33 height 172
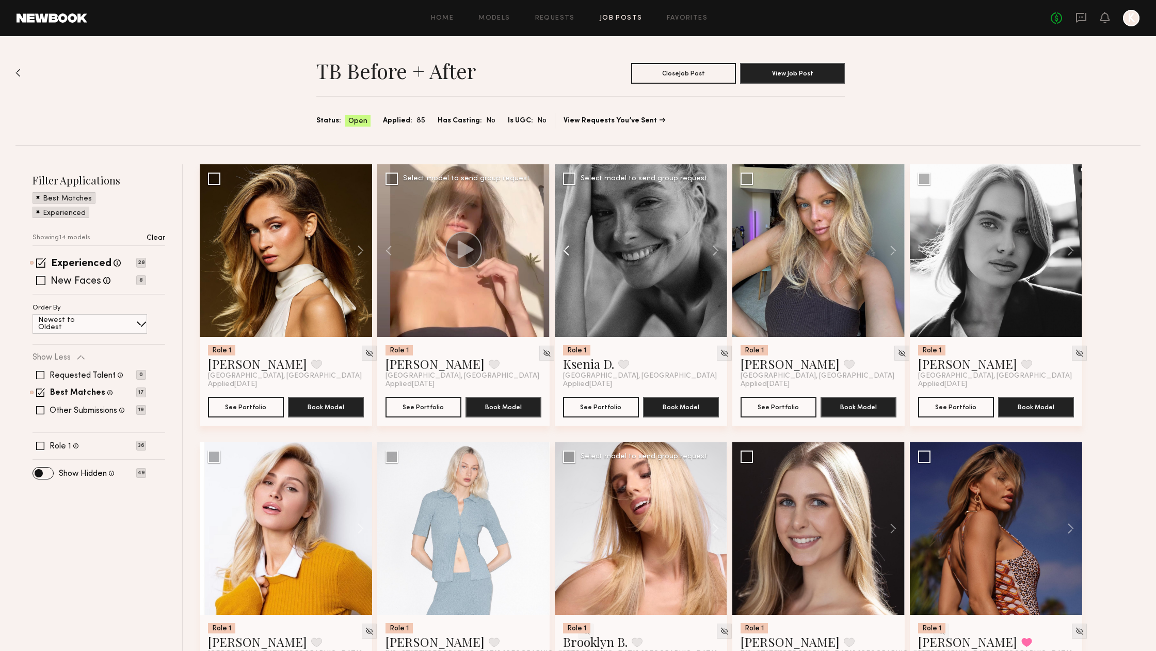
click at [566, 250] on button at bounding box center [571, 250] width 33 height 172
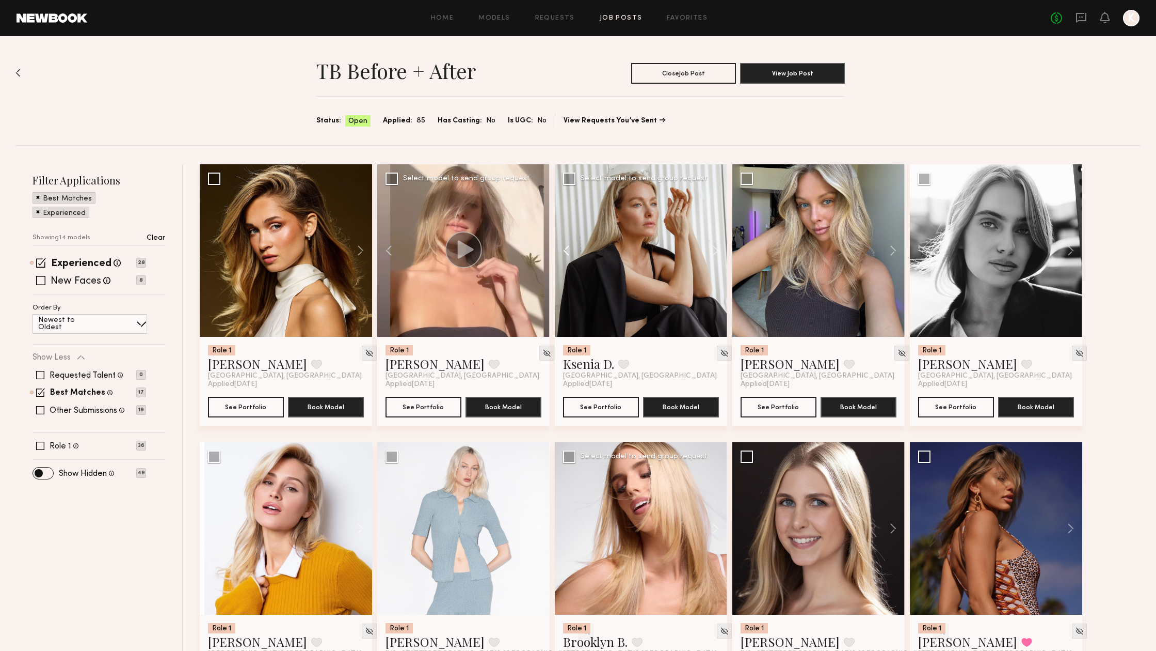
click at [566, 250] on button at bounding box center [571, 250] width 33 height 172
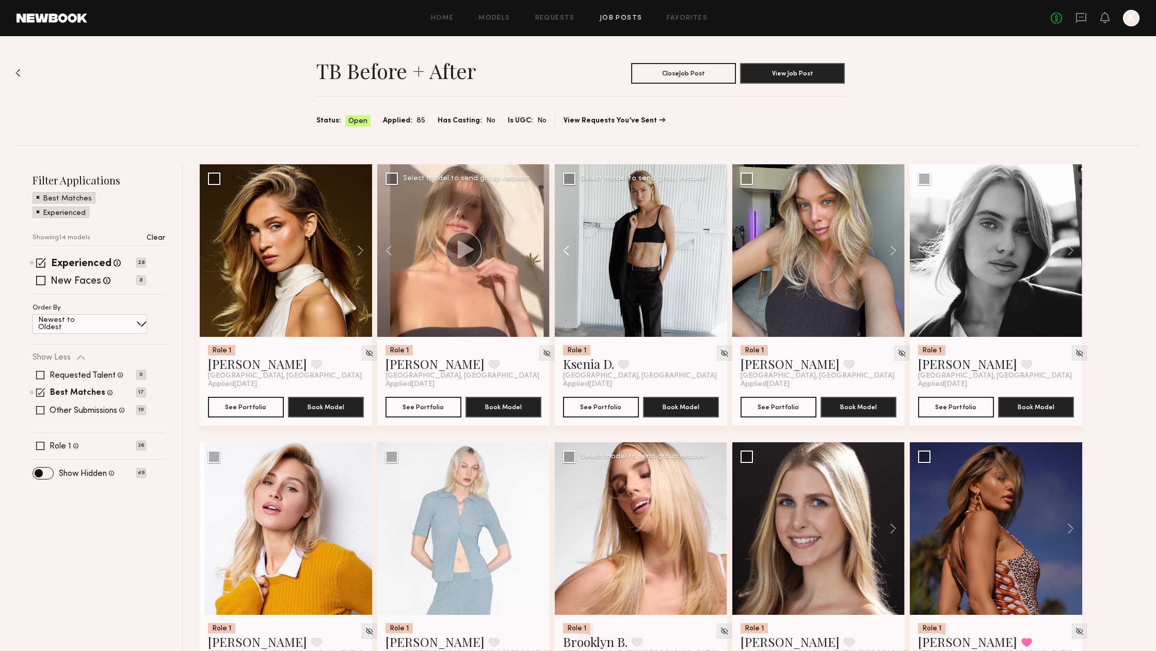
click at [566, 250] on button at bounding box center [571, 250] width 33 height 172
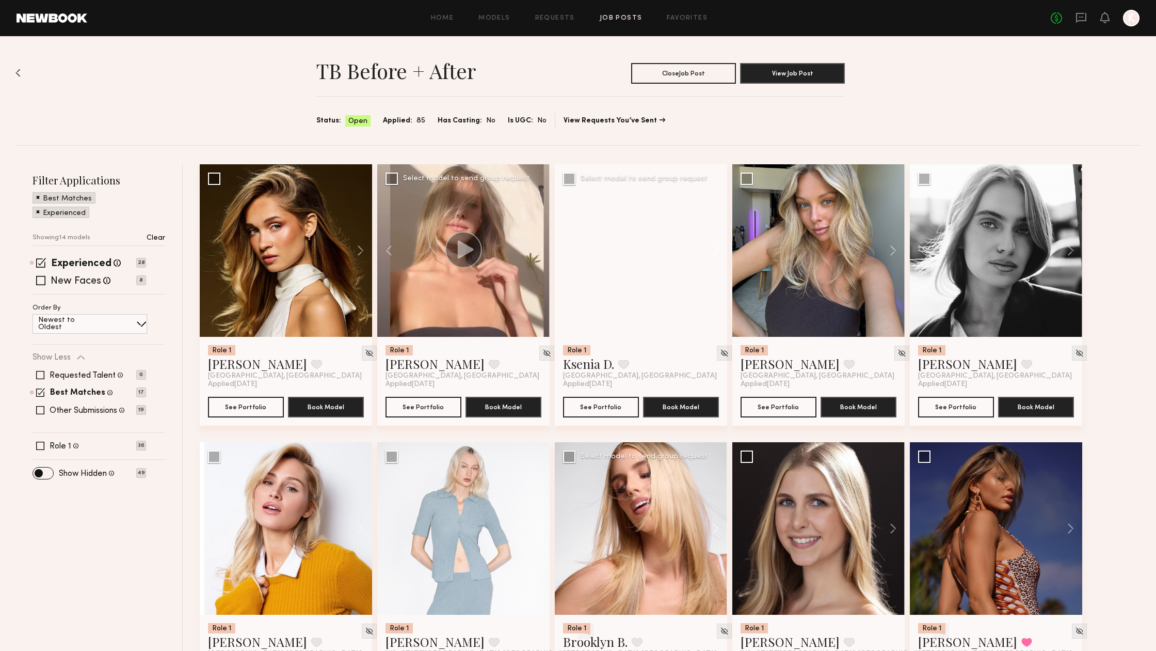
click at [722, 256] on button at bounding box center [710, 250] width 33 height 172
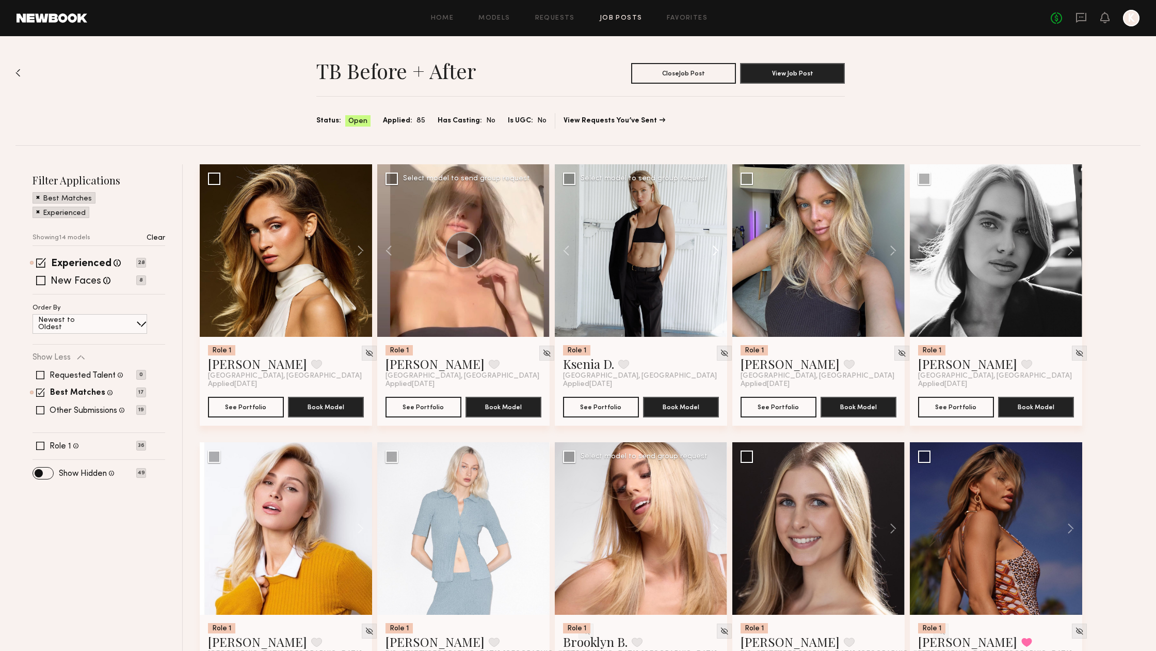
click at [722, 256] on button at bounding box center [710, 250] width 33 height 172
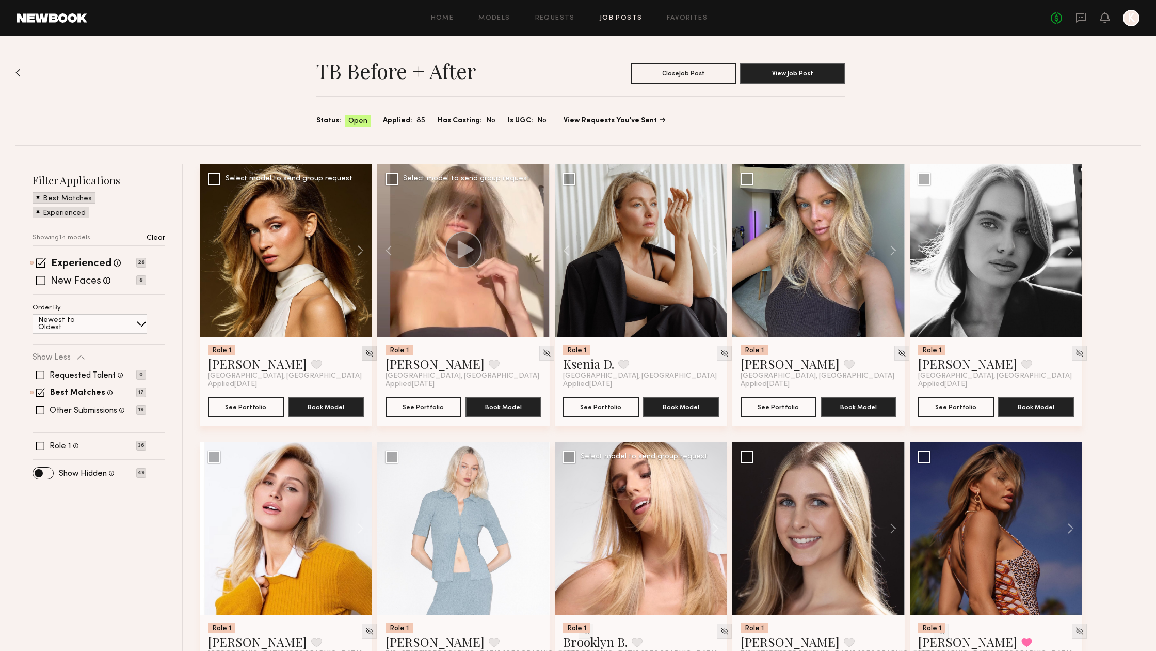
click at [365, 353] on img at bounding box center [369, 352] width 9 height 9
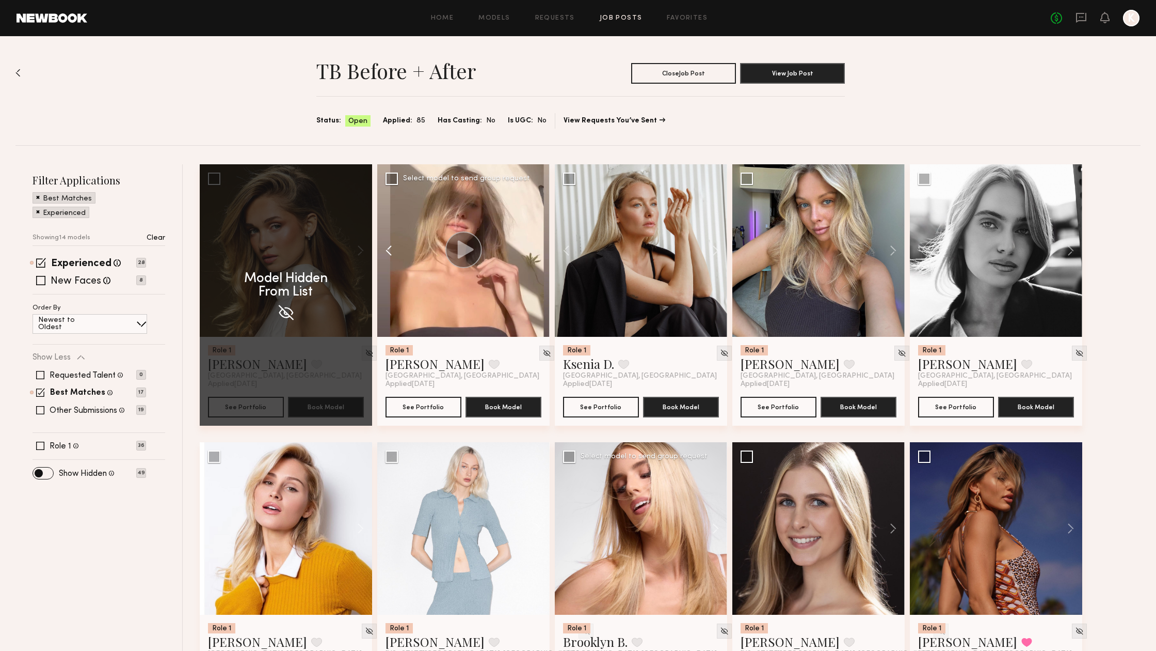
click at [388, 250] on button at bounding box center [393, 250] width 33 height 172
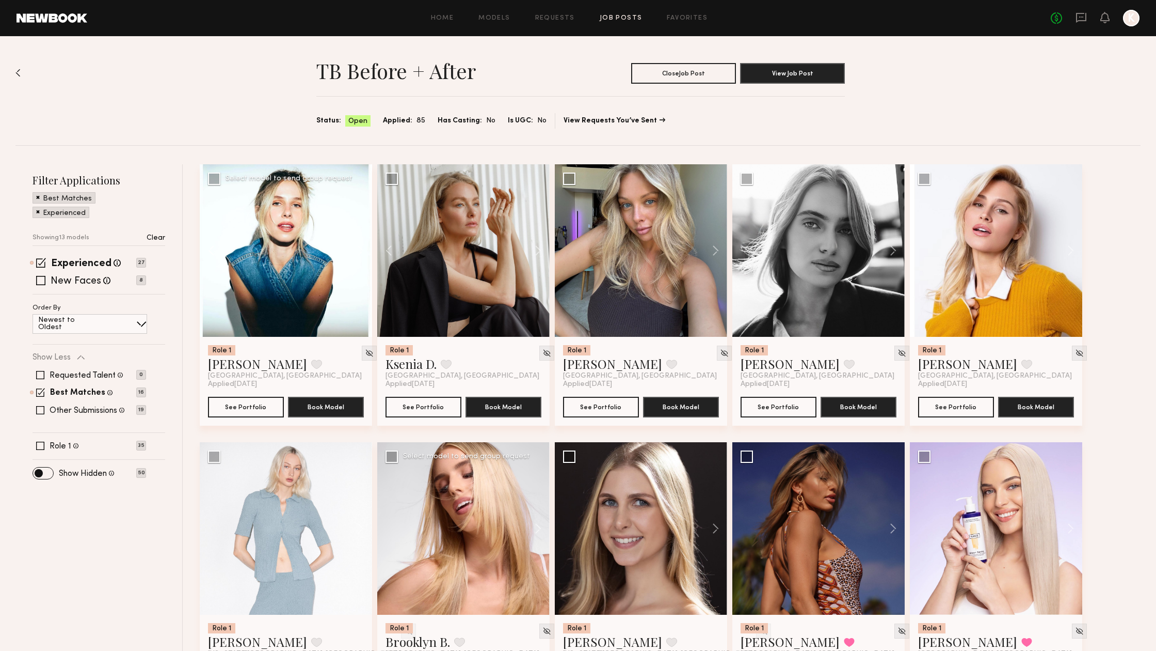
click at [213, 250] on button at bounding box center [216, 250] width 33 height 172
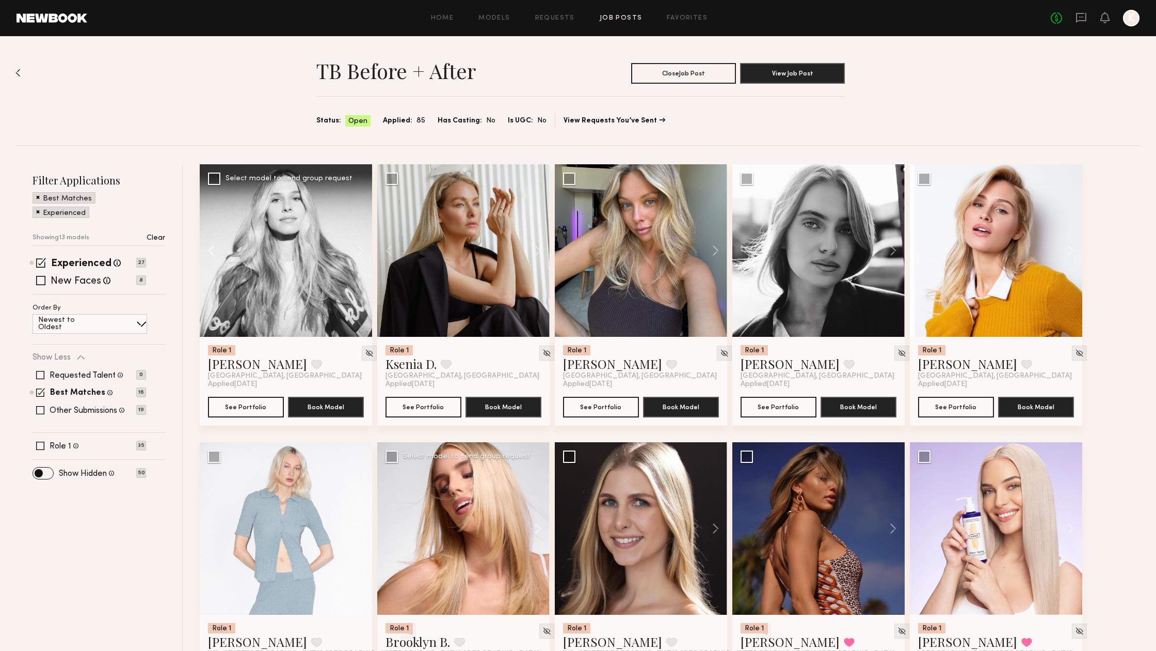
click at [213, 250] on button at bounding box center [216, 250] width 33 height 172
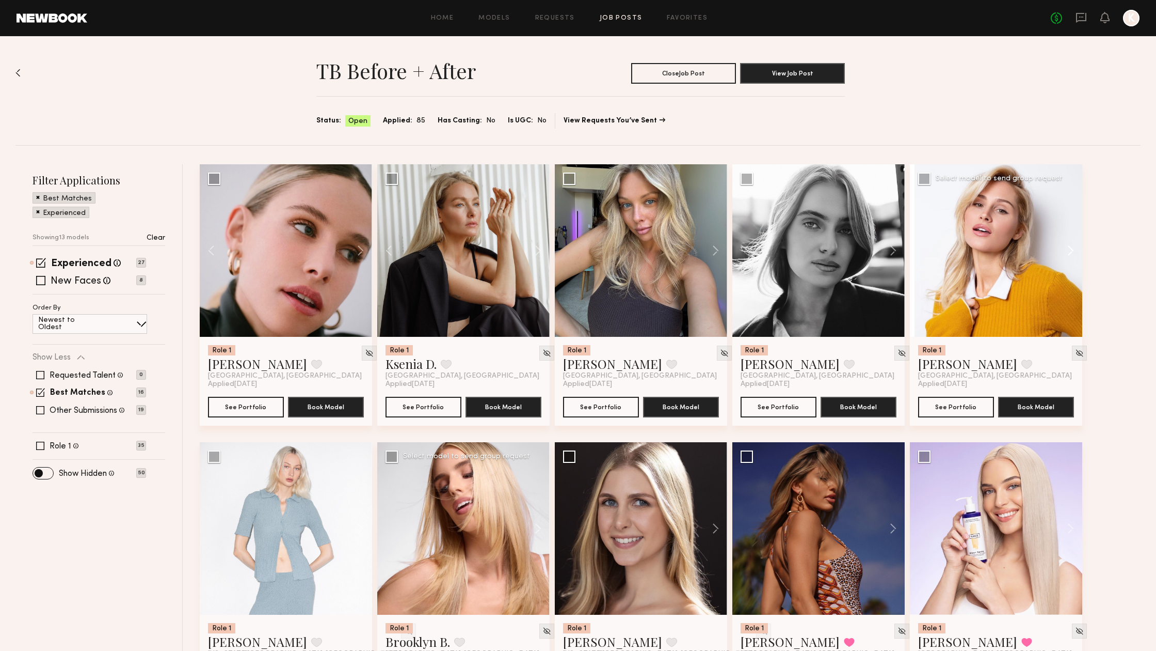
click at [1070, 249] on button at bounding box center [1066, 250] width 33 height 172
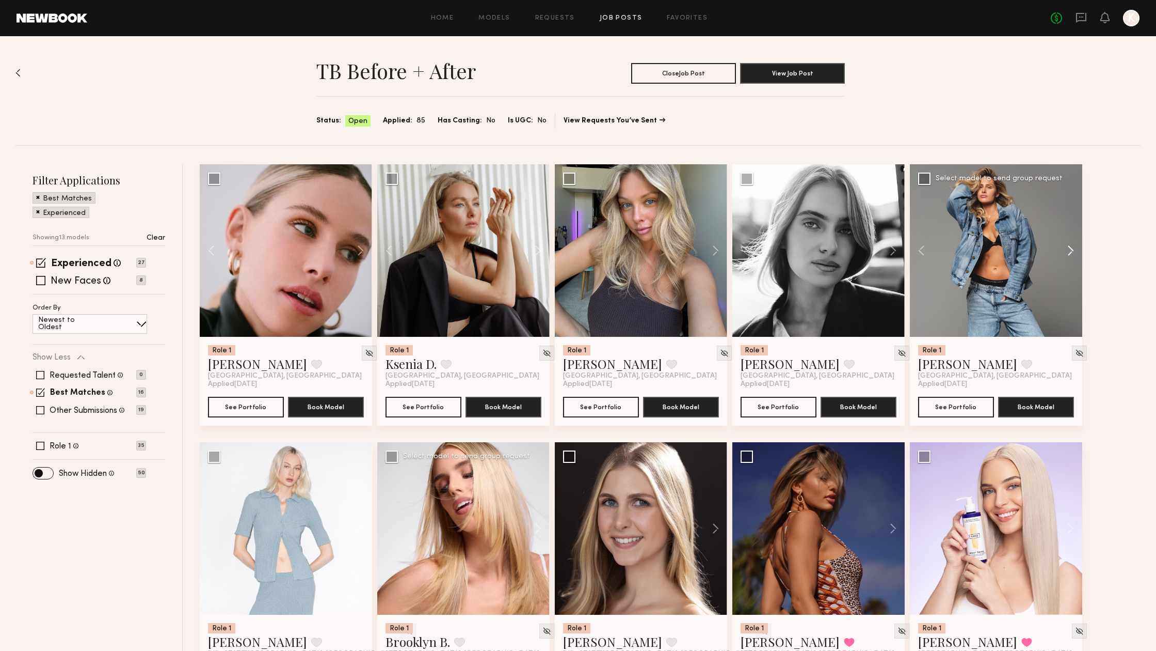
click at [1070, 249] on button at bounding box center [1066, 250] width 33 height 172
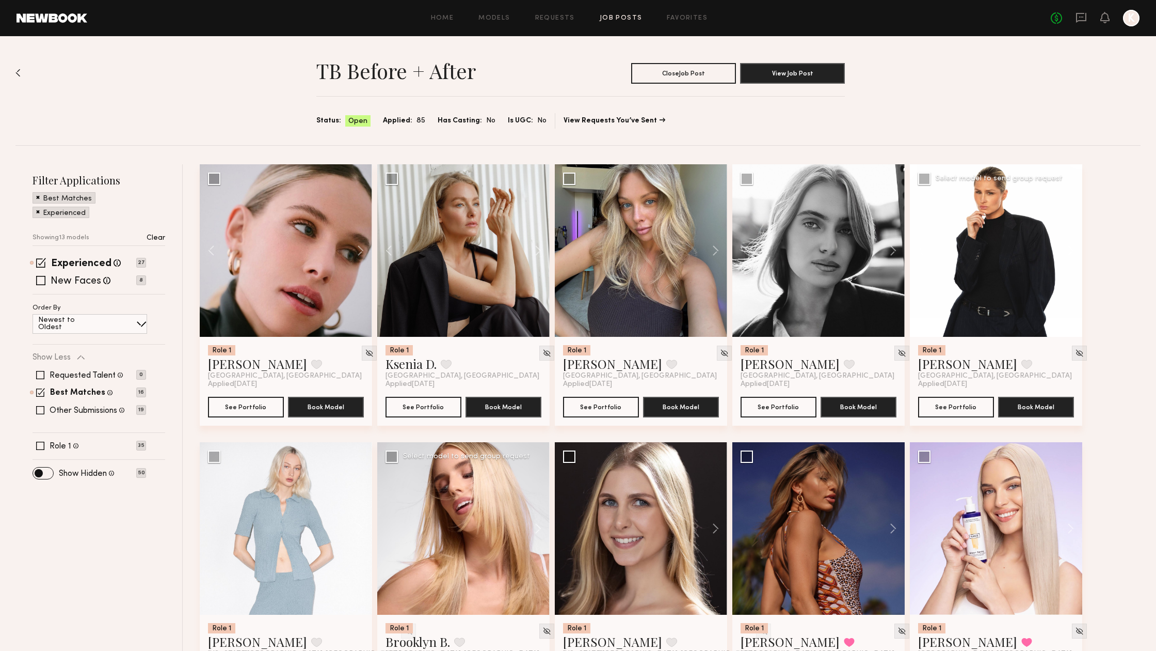
click at [1070, 249] on button at bounding box center [1066, 250] width 33 height 172
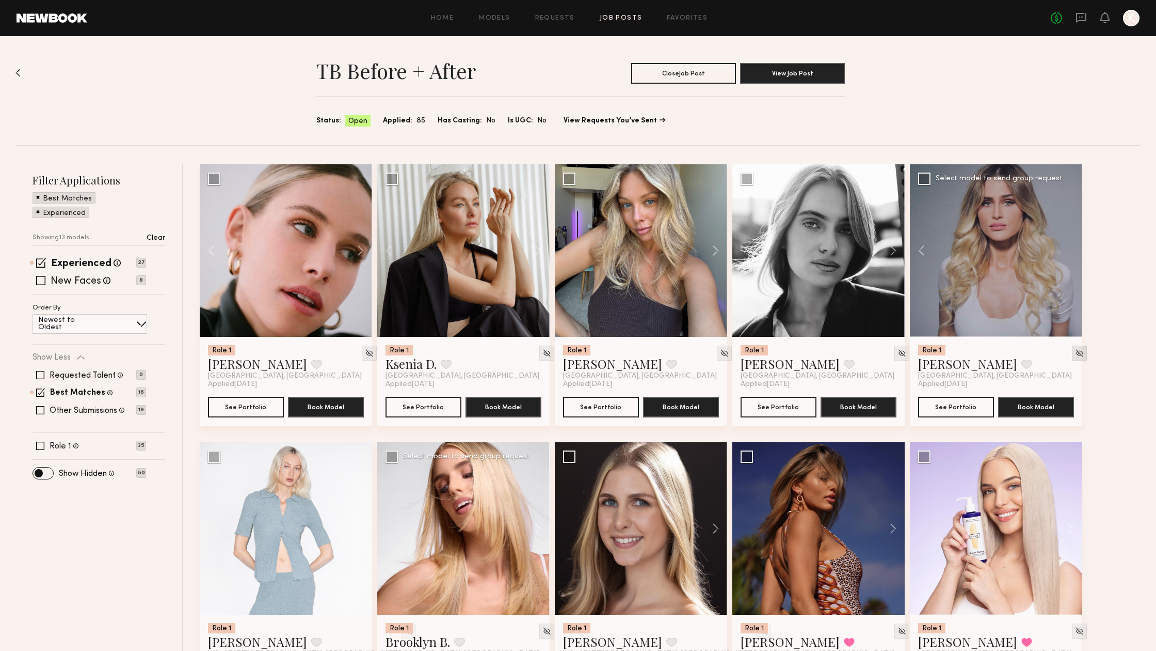
click at [1075, 353] on img at bounding box center [1079, 352] width 9 height 9
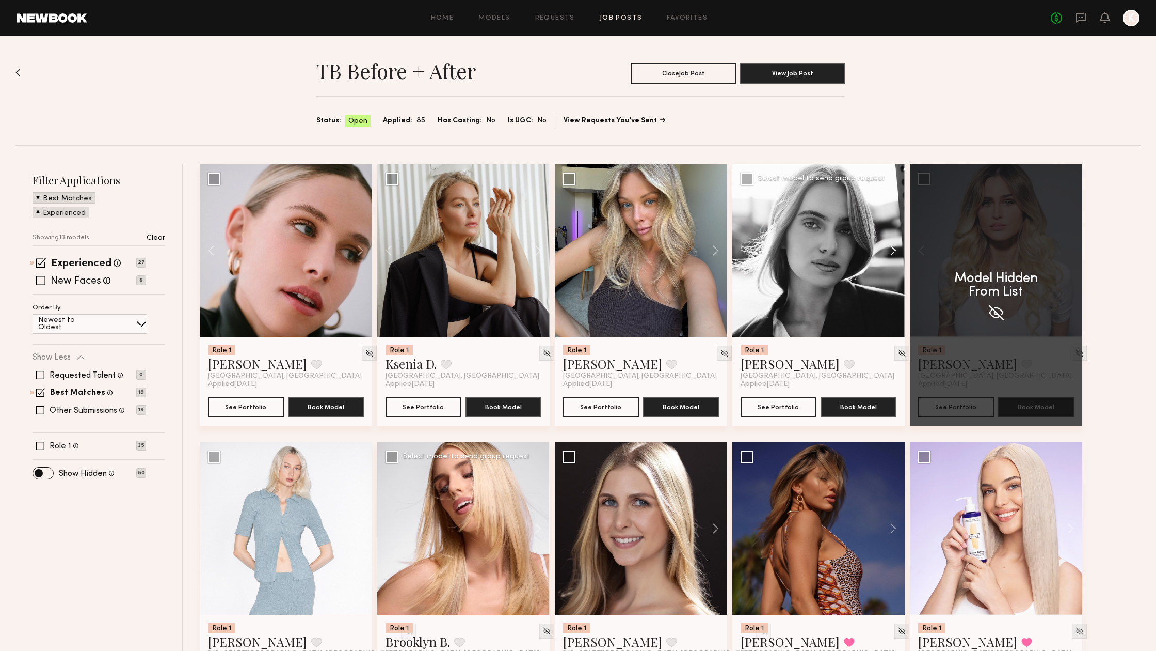
click at [894, 250] on button at bounding box center [888, 250] width 33 height 172
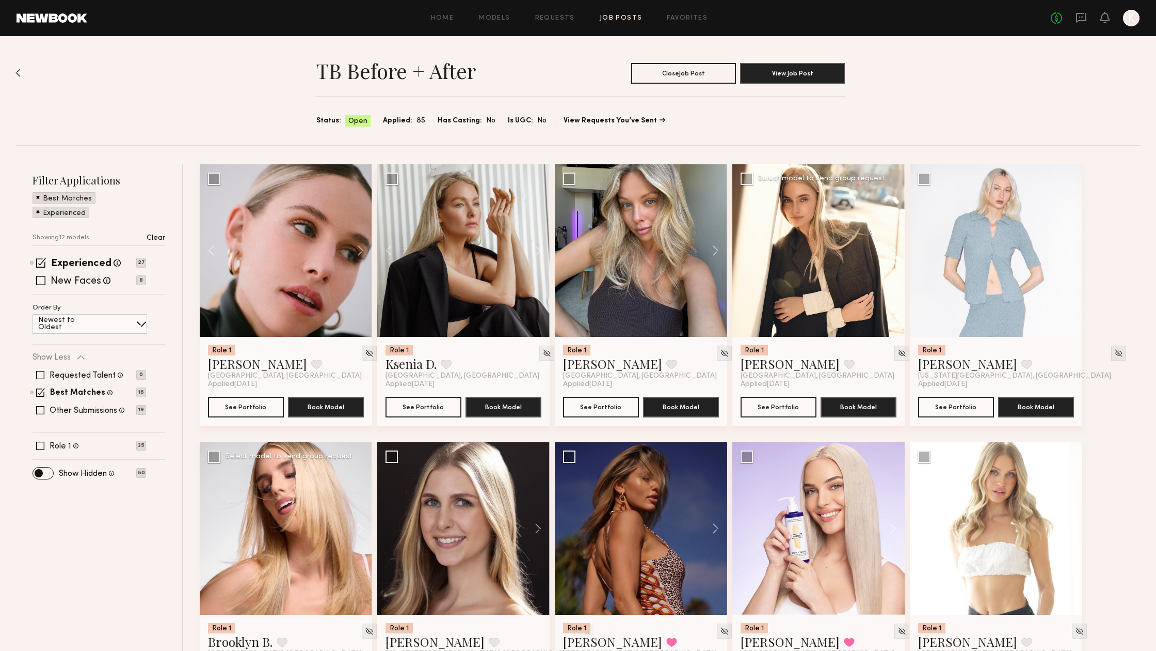
click at [894, 250] on button at bounding box center [888, 250] width 33 height 172
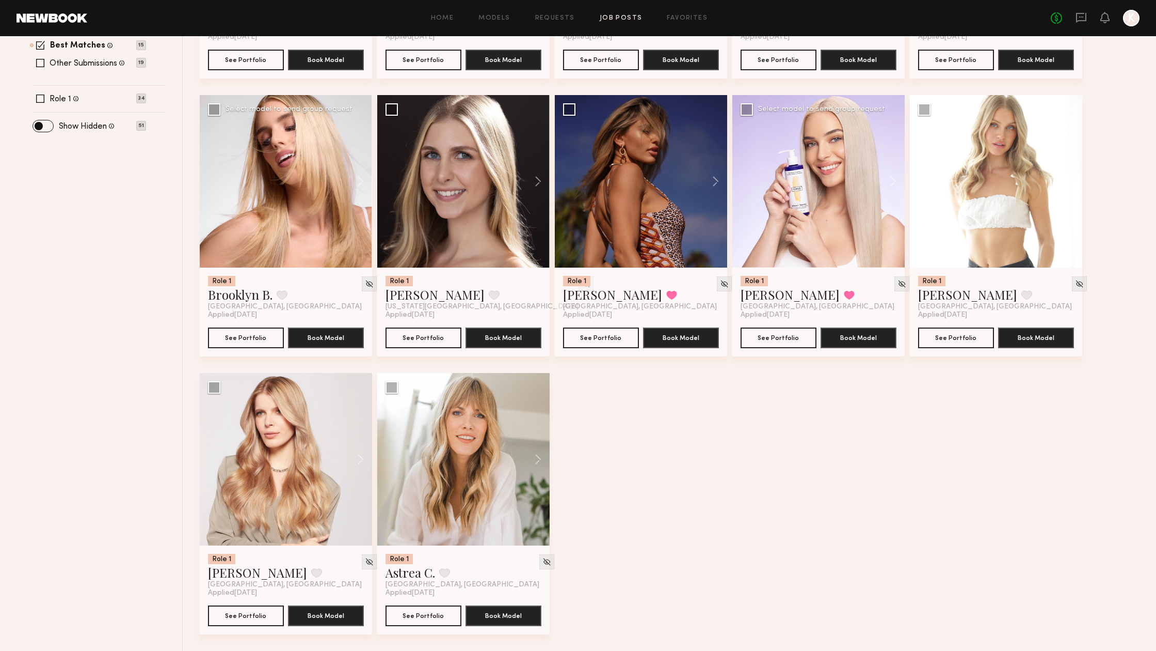
scroll to position [347, 0]
click at [537, 467] on button at bounding box center [533, 459] width 33 height 172
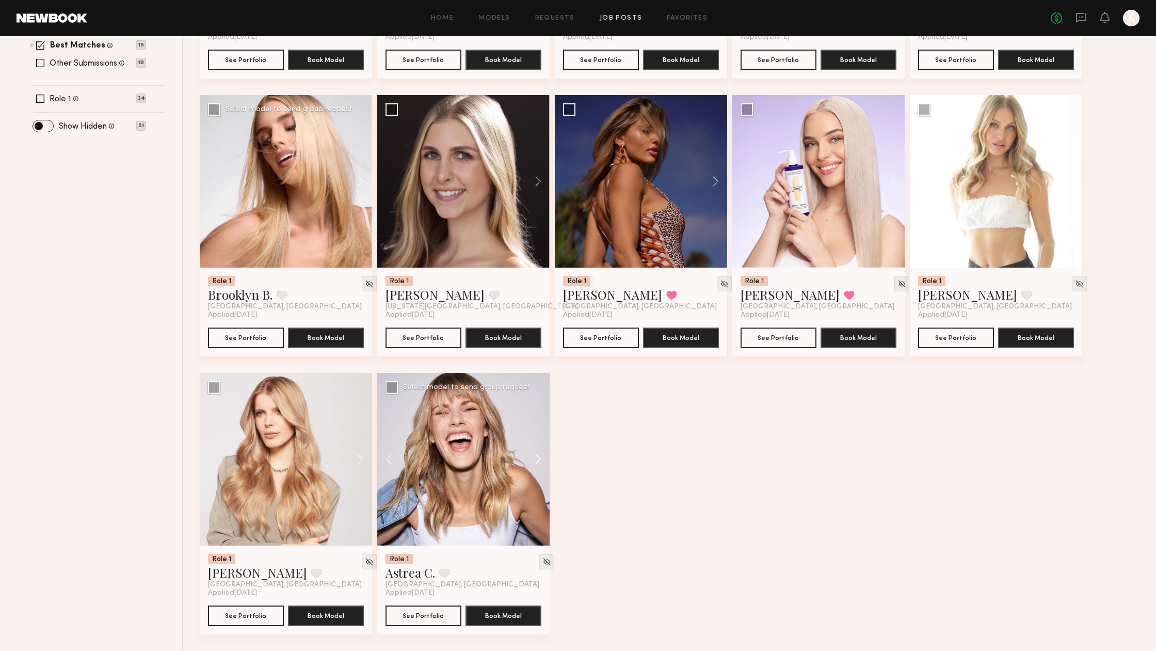
click at [537, 467] on button at bounding box center [533, 459] width 33 height 172
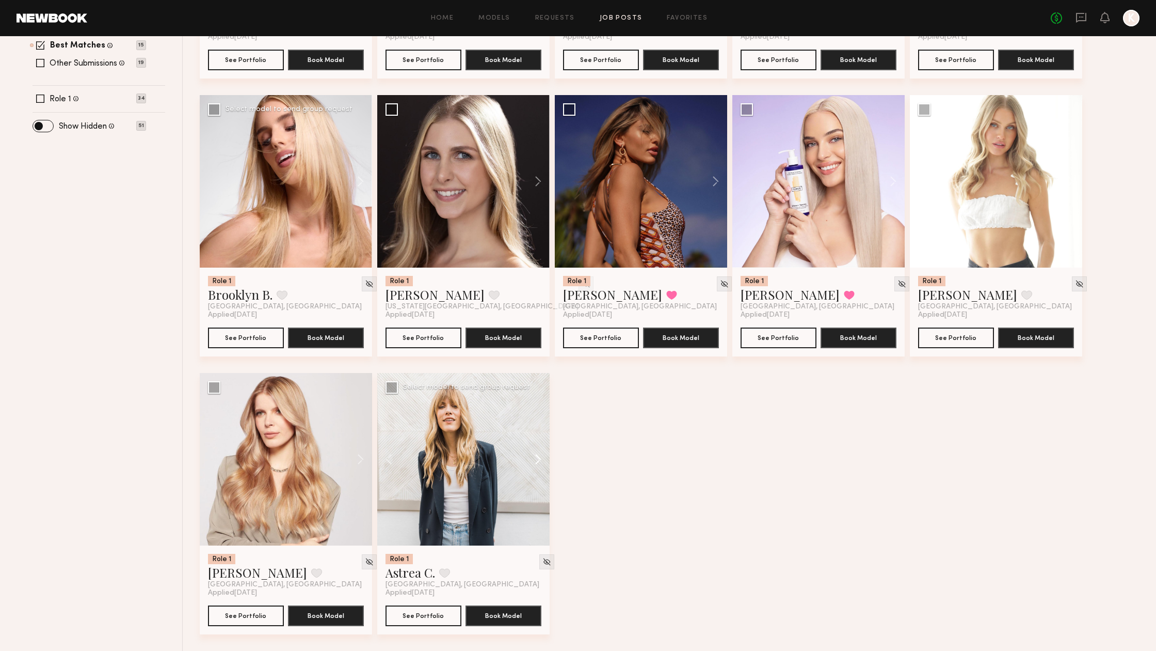
click at [539, 457] on button at bounding box center [533, 459] width 33 height 172
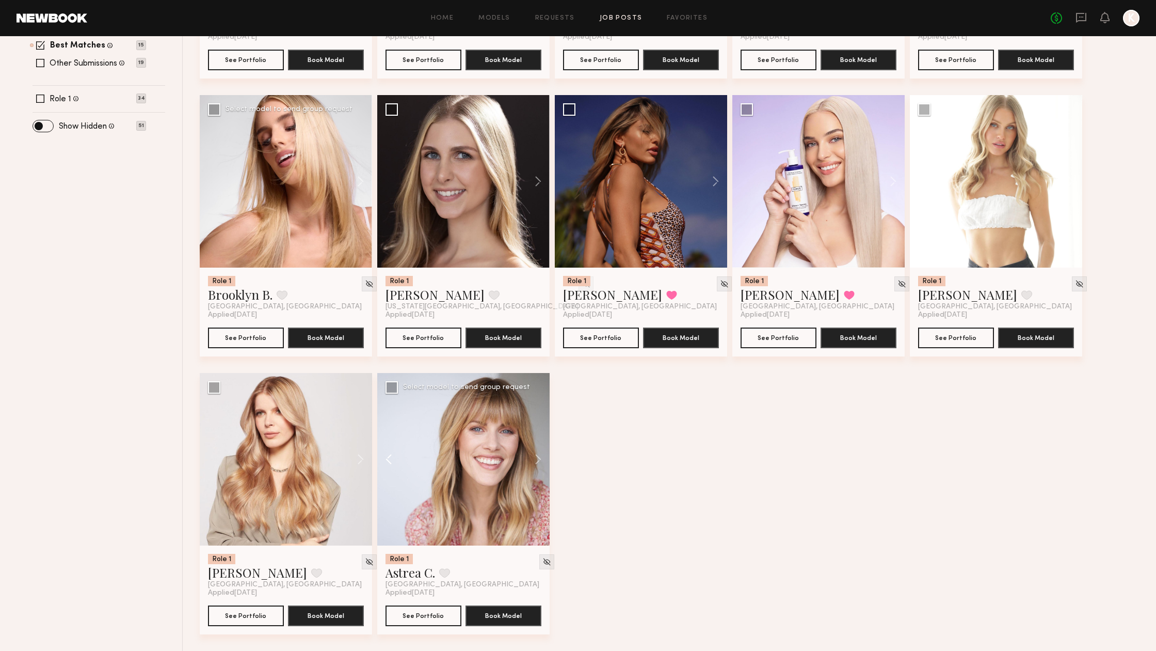
click at [390, 459] on button at bounding box center [393, 459] width 33 height 172
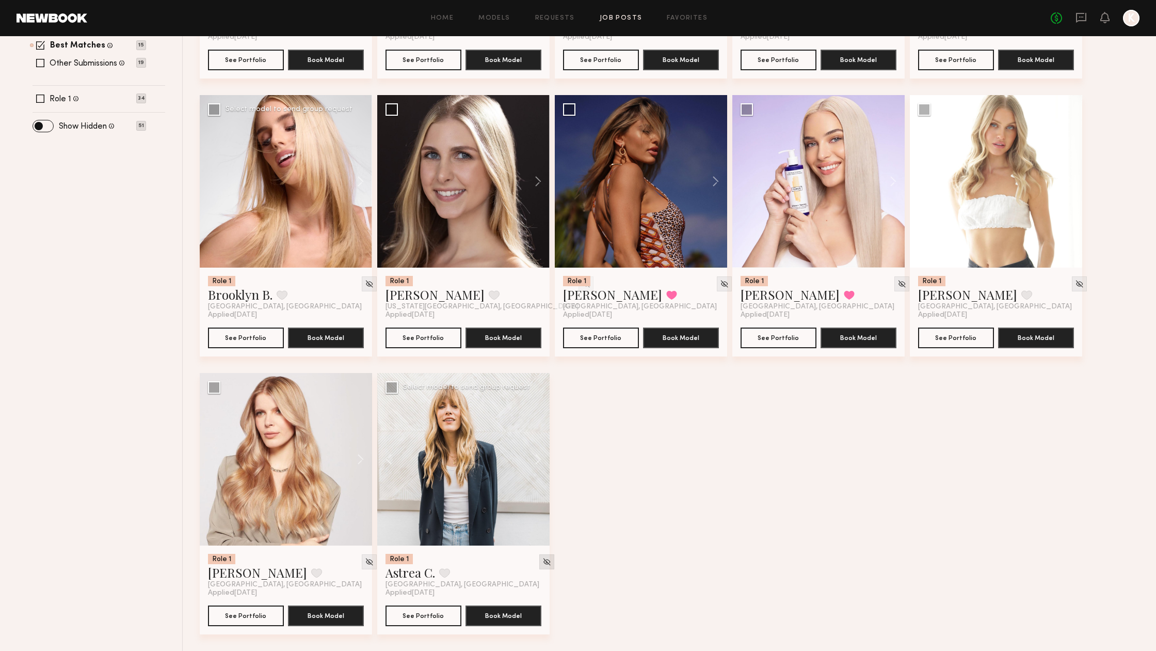
click at [543, 560] on img at bounding box center [547, 561] width 9 height 9
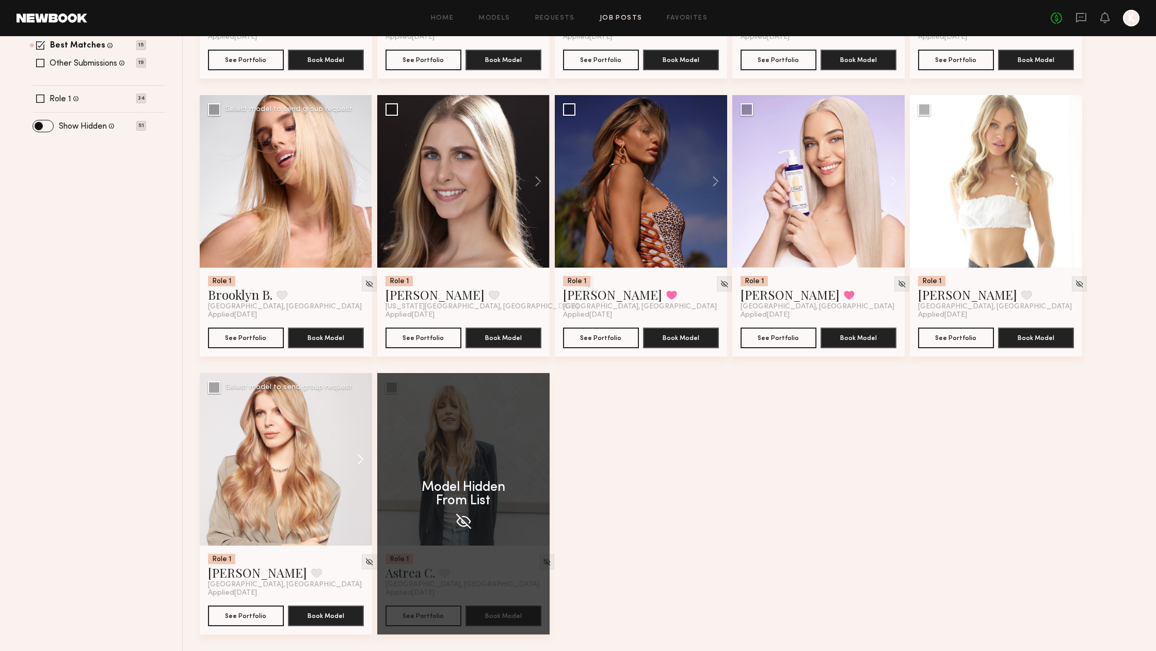
click at [358, 456] on button at bounding box center [355, 459] width 33 height 172
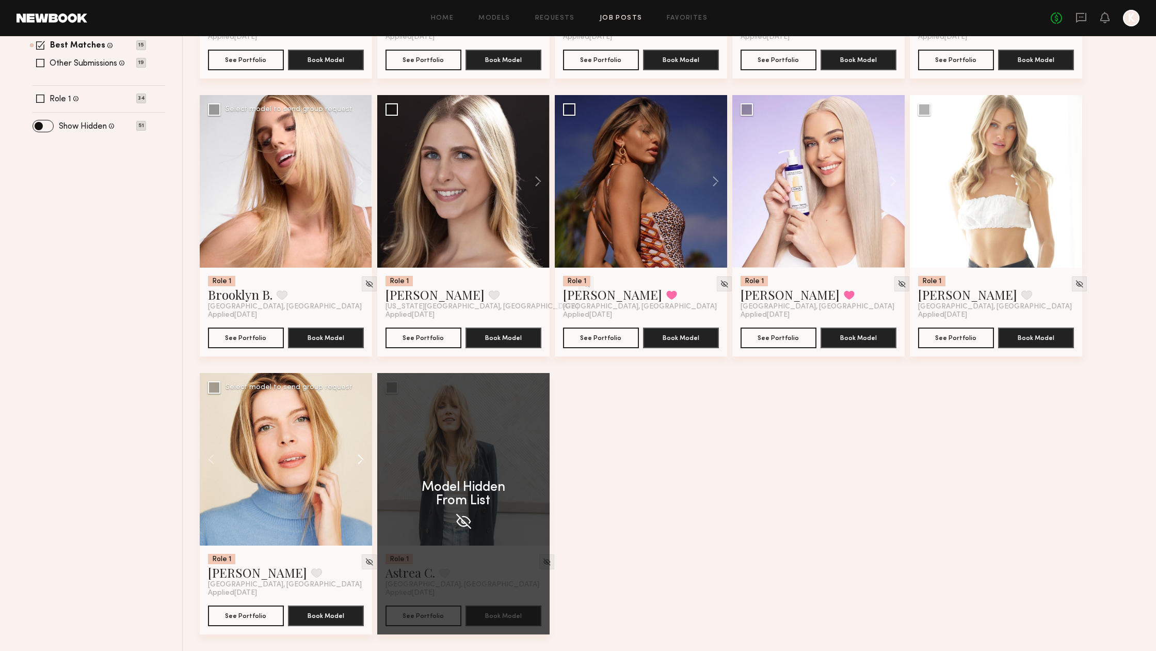
click at [358, 456] on button at bounding box center [355, 459] width 33 height 172
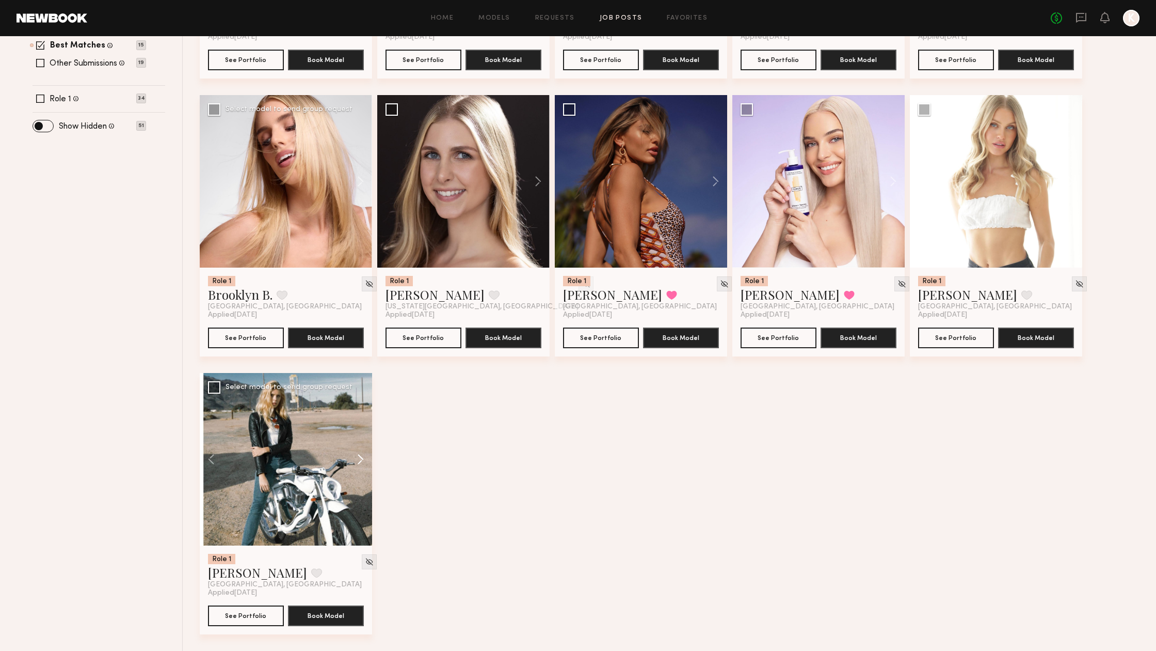
click at [358, 456] on button at bounding box center [355, 459] width 33 height 172
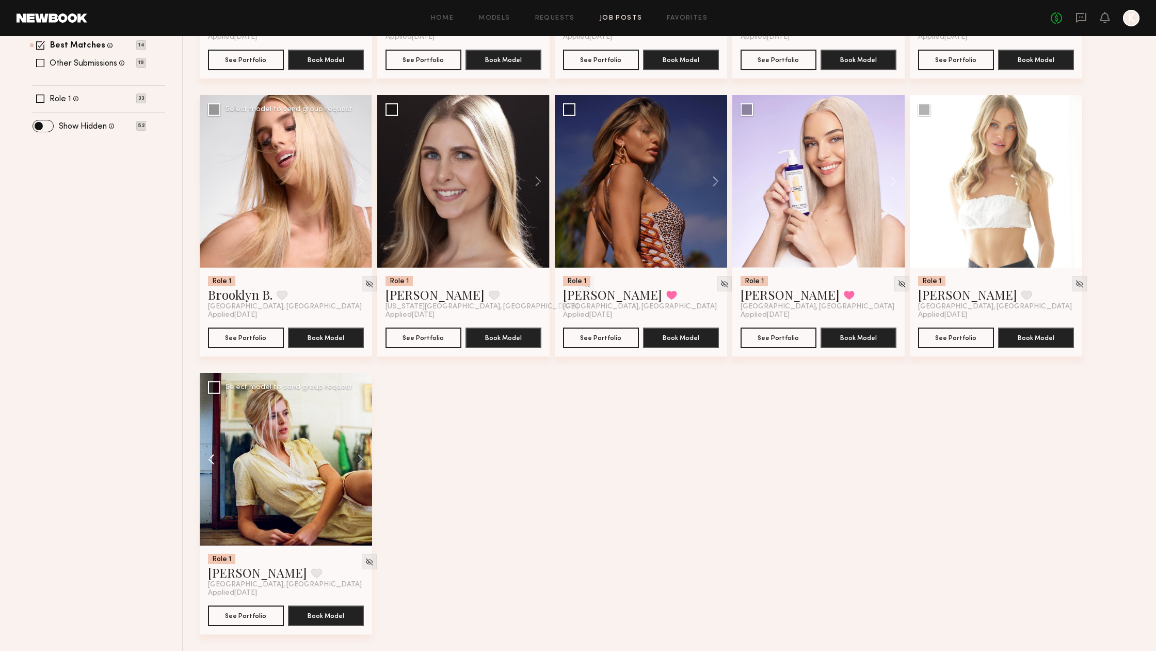
click at [216, 459] on button at bounding box center [216, 459] width 33 height 172
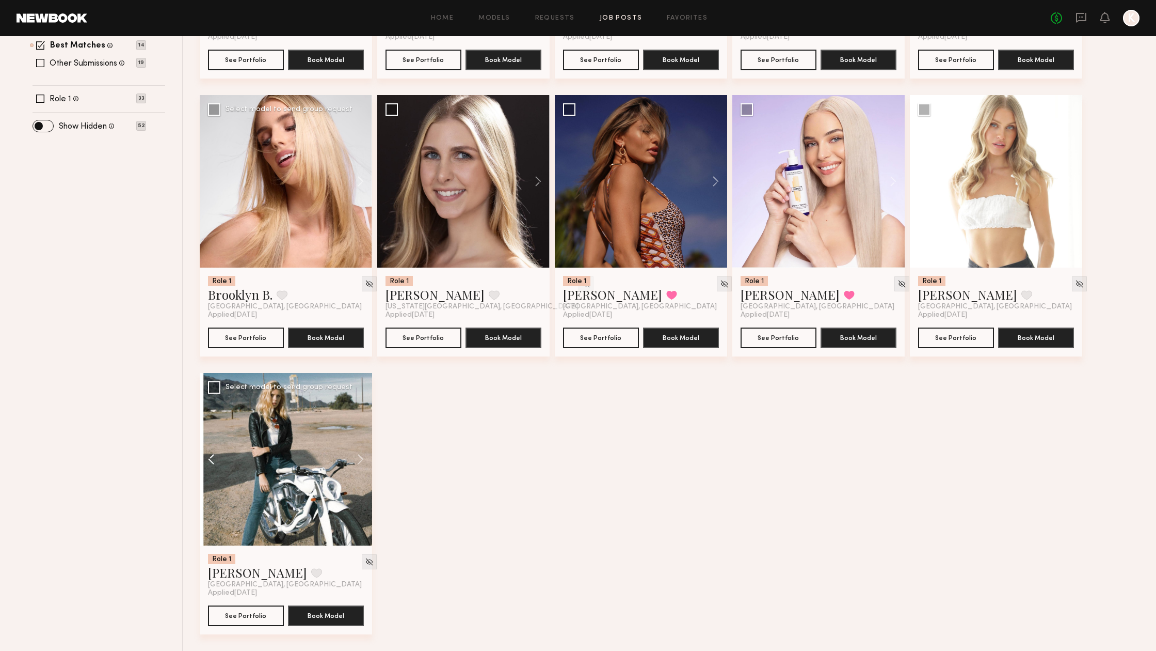
click at [216, 459] on button at bounding box center [216, 459] width 33 height 172
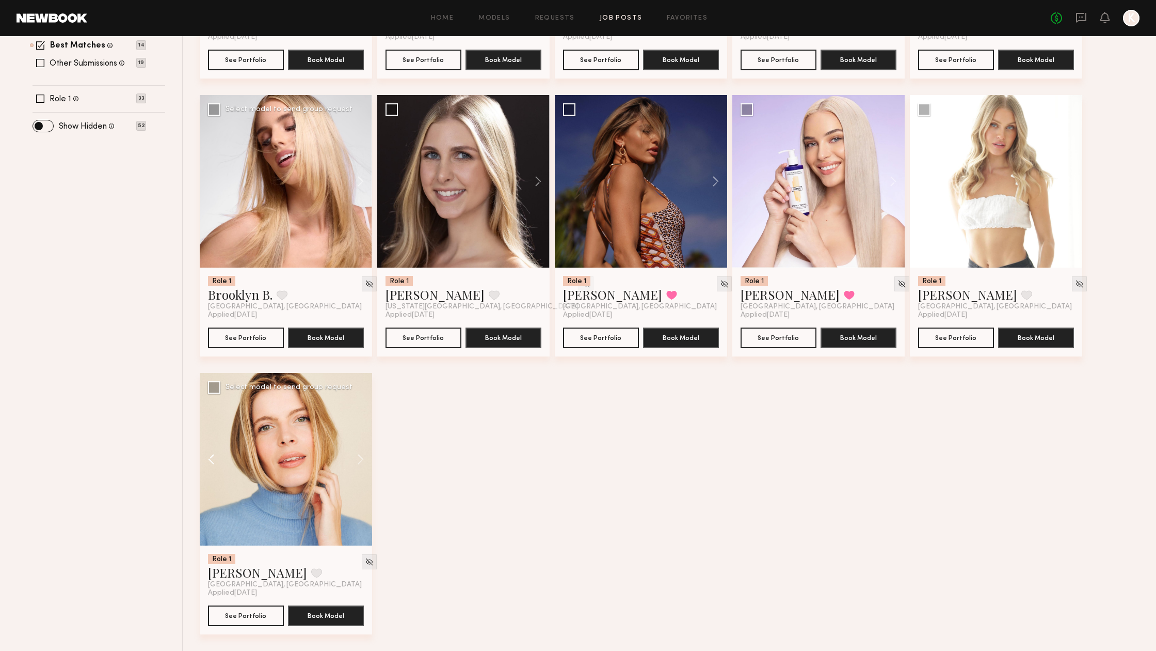
click at [216, 459] on button at bounding box center [216, 459] width 33 height 172
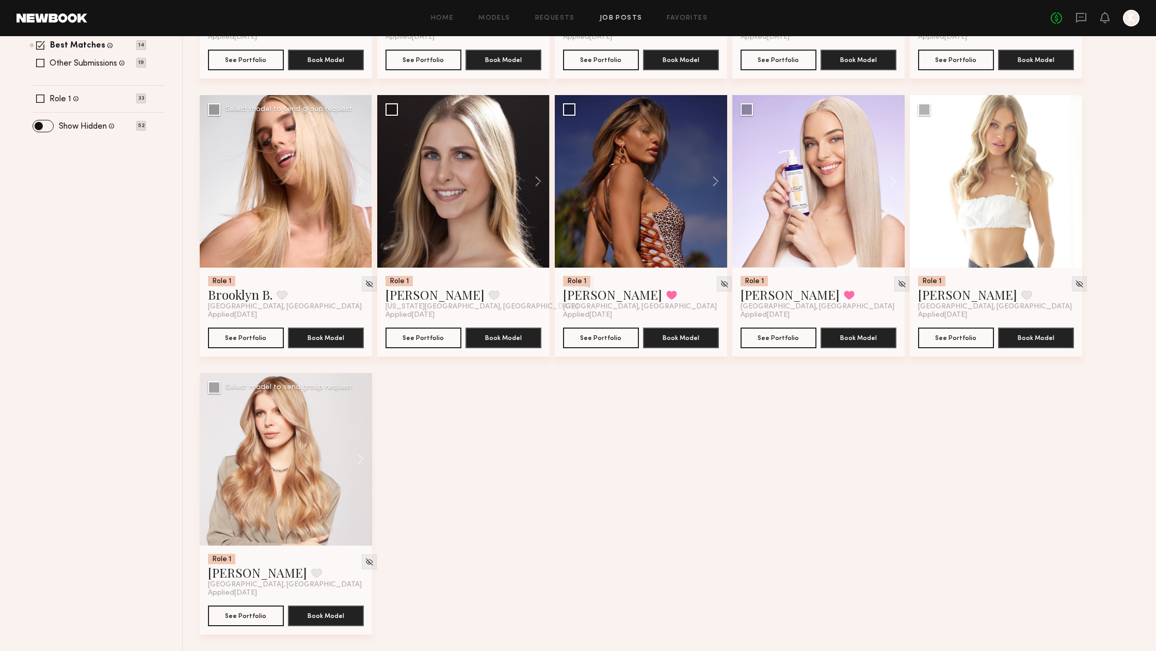
click at [216, 459] on div at bounding box center [286, 459] width 172 height 172
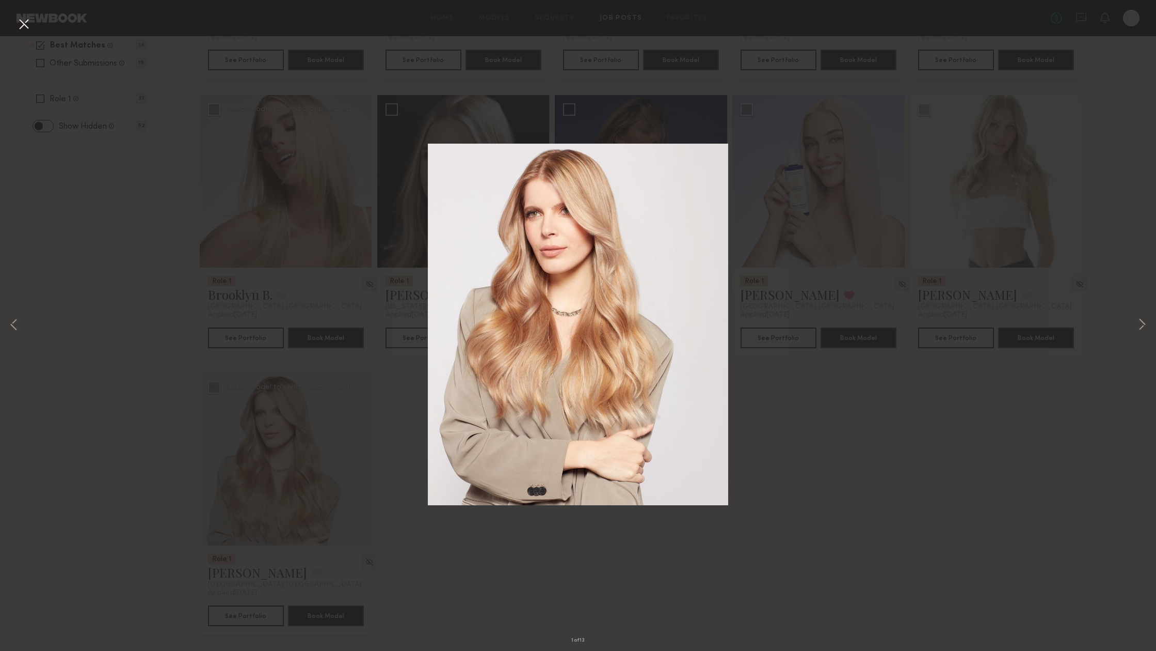
click at [30, 25] on button at bounding box center [23, 24] width 17 height 19
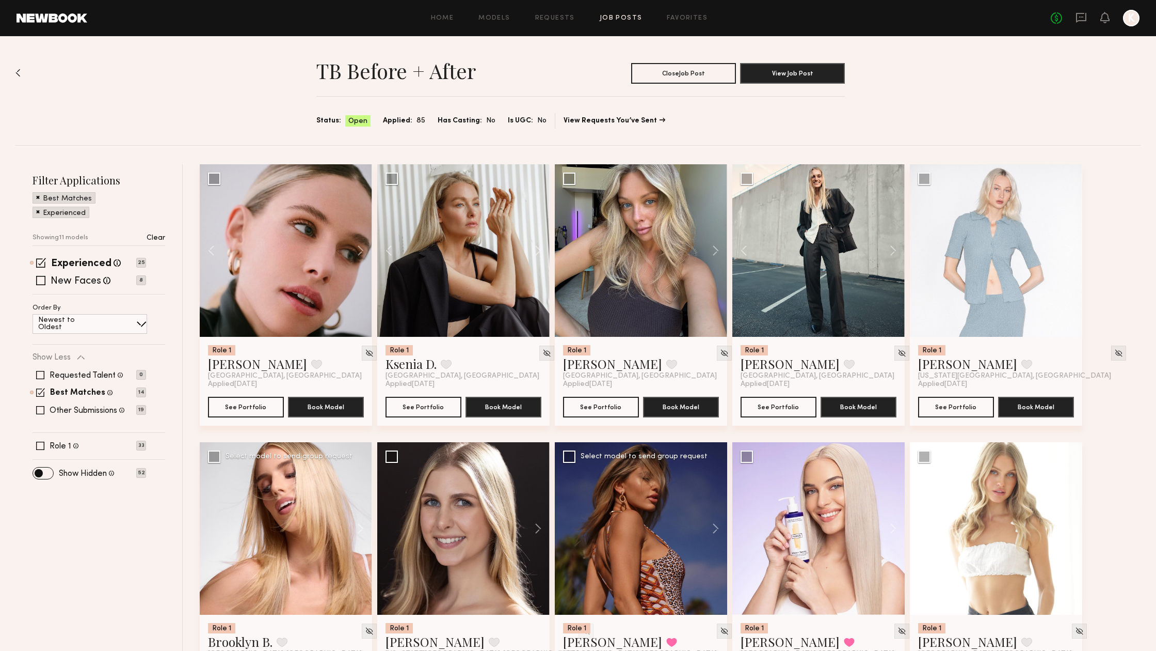
scroll to position [0, 0]
click at [720, 527] on button at bounding box center [710, 528] width 33 height 172
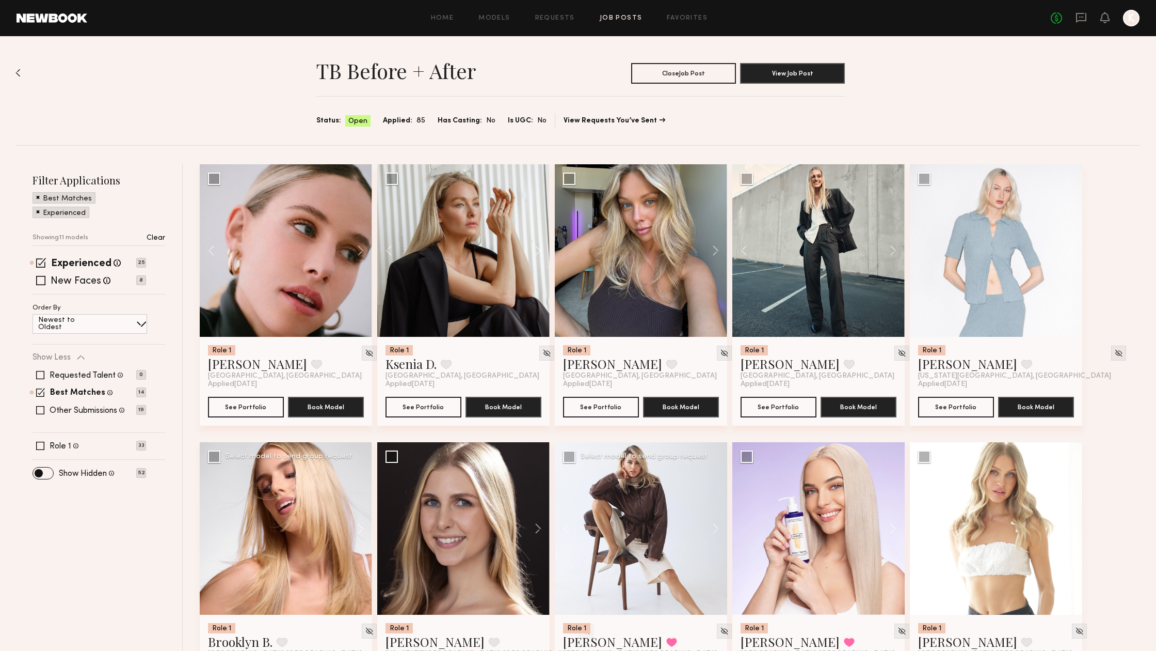
click at [661, 519] on div at bounding box center [641, 528] width 172 height 172
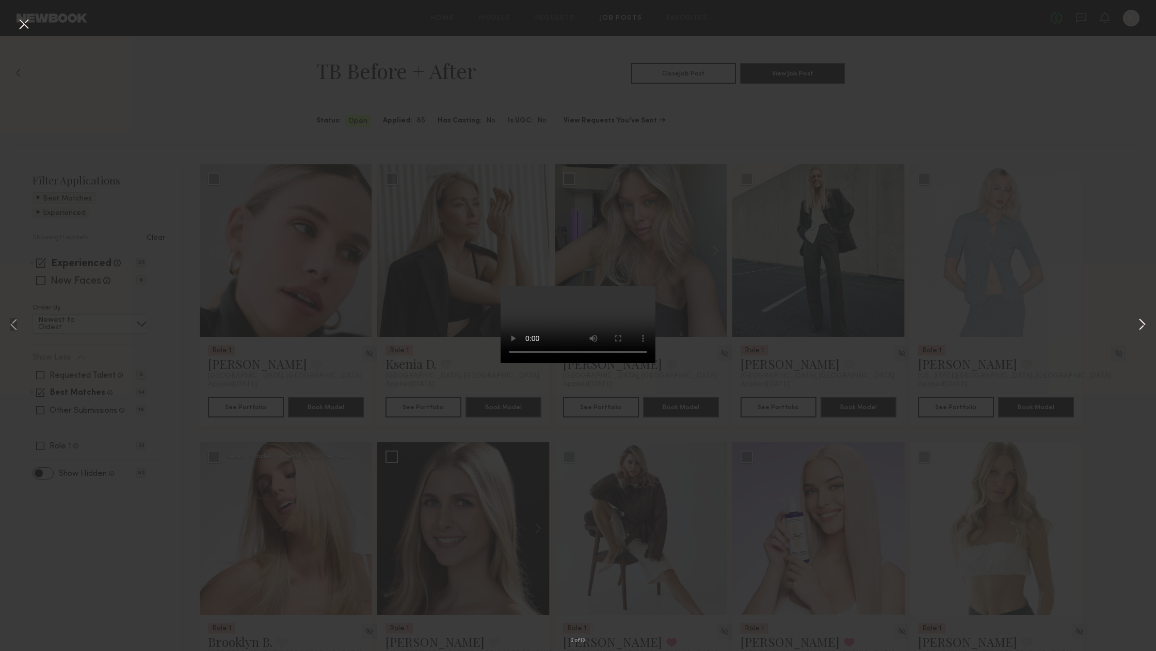
click at [1145, 321] on button at bounding box center [1142, 325] width 12 height 520
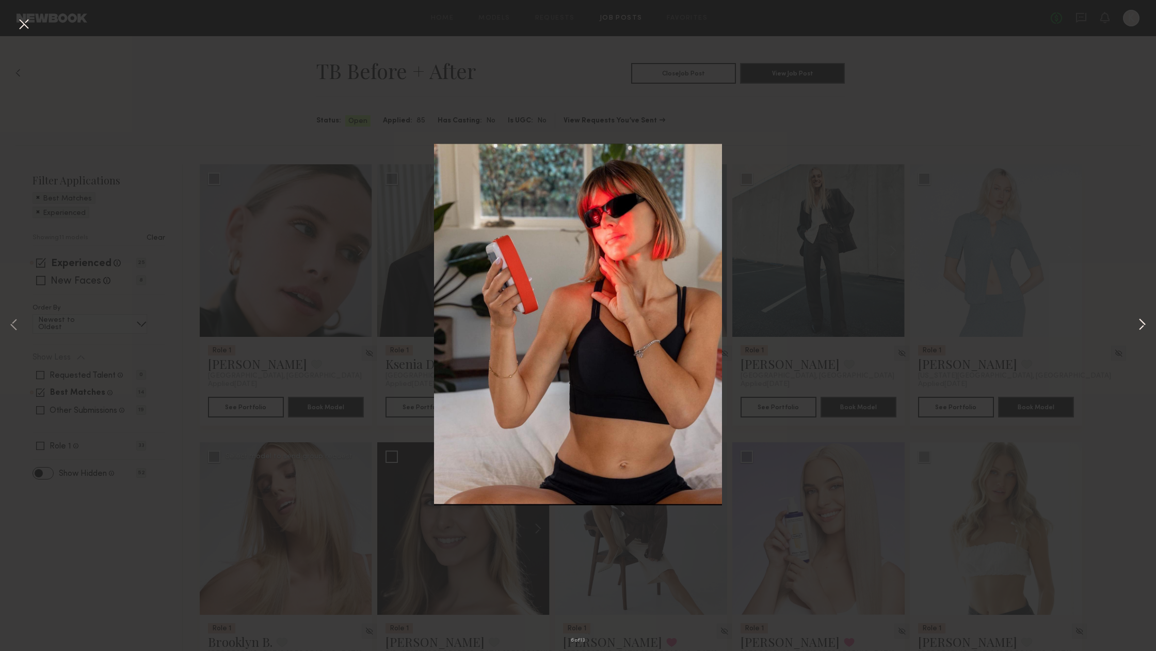
click at [1145, 321] on button at bounding box center [1142, 325] width 12 height 520
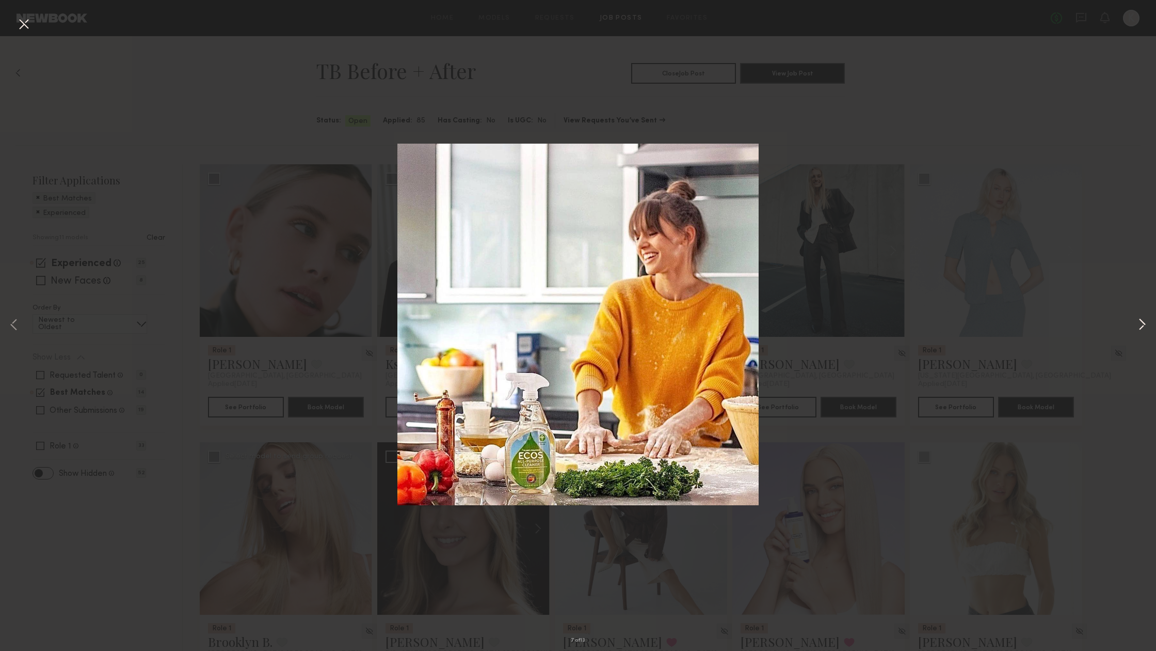
click at [1145, 321] on button at bounding box center [1142, 325] width 12 height 520
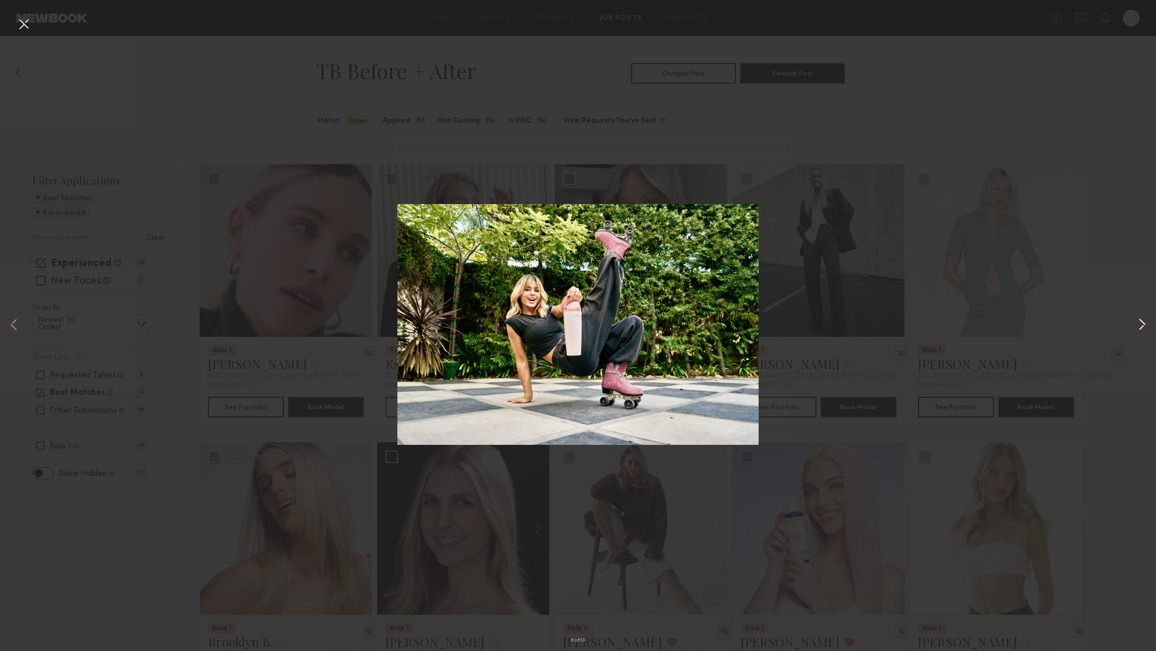
click at [1145, 321] on button at bounding box center [1142, 325] width 12 height 520
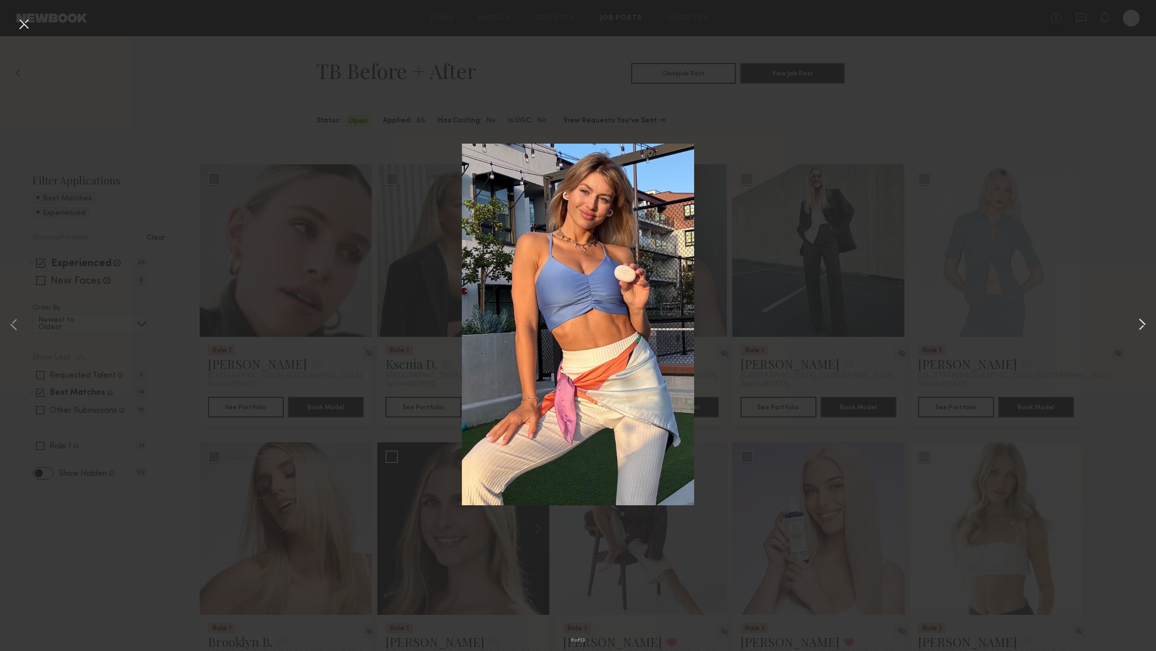
click at [1145, 321] on button at bounding box center [1142, 325] width 12 height 520
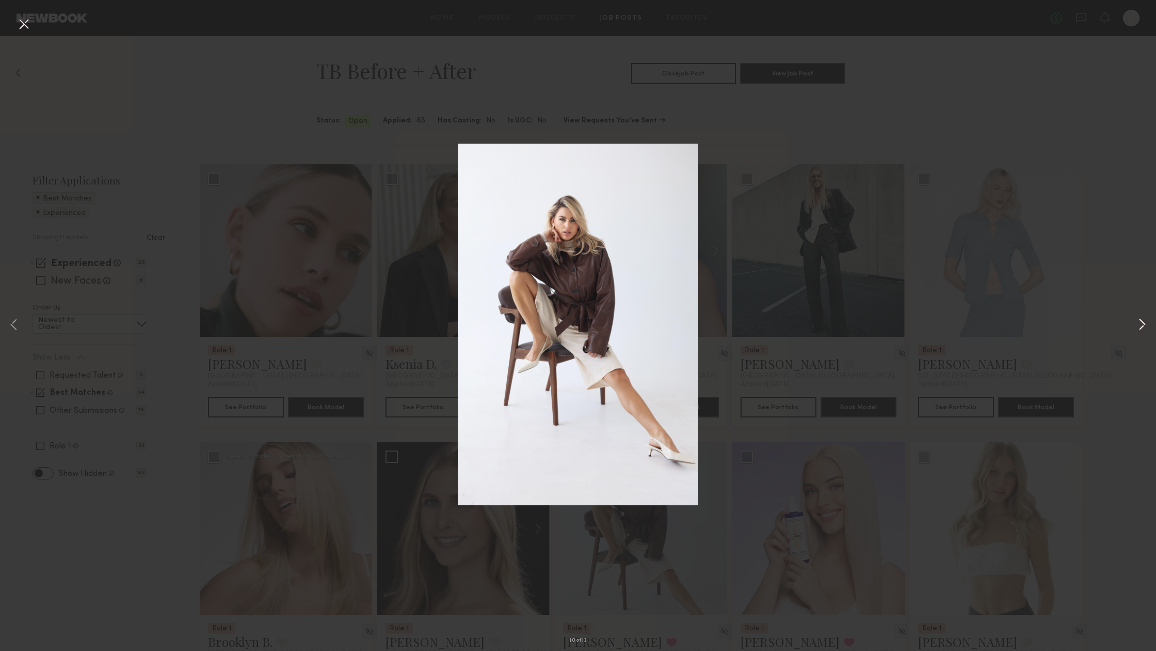
click at [1145, 321] on button at bounding box center [1142, 325] width 12 height 520
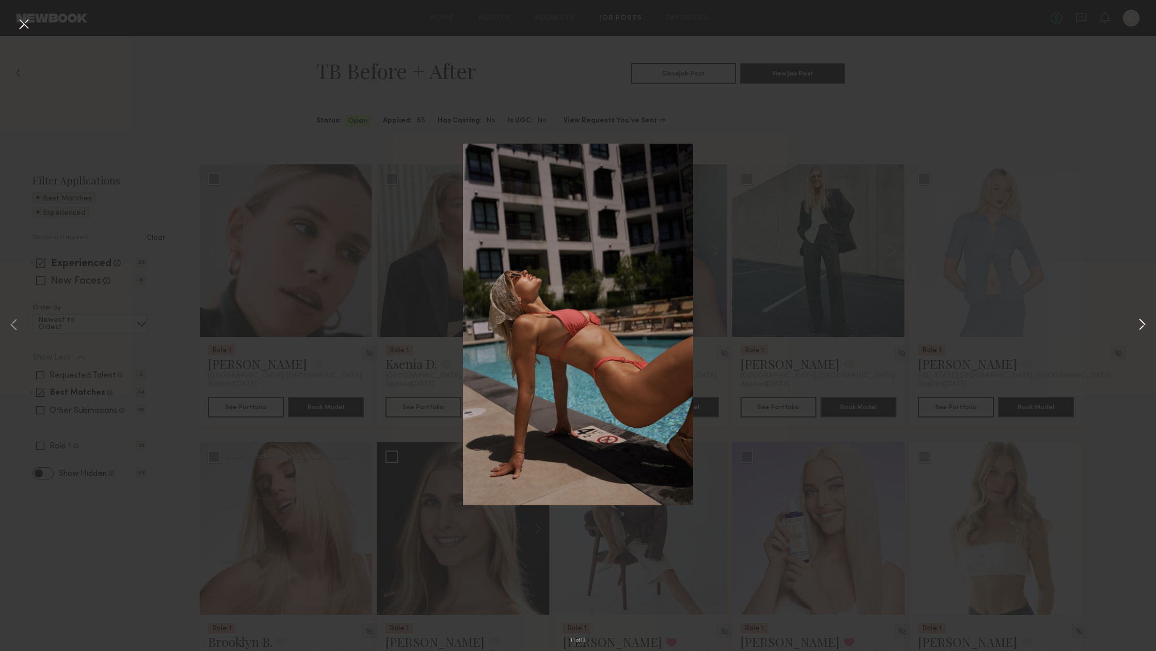
click at [1145, 321] on button at bounding box center [1142, 325] width 12 height 520
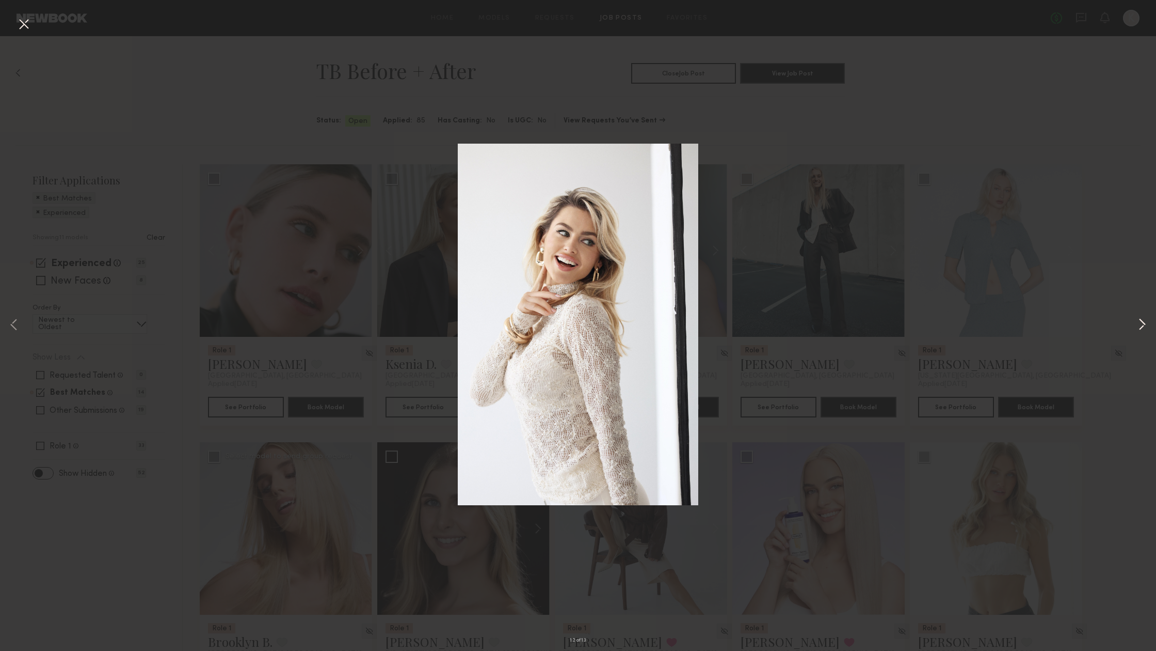
click at [1145, 321] on button at bounding box center [1142, 325] width 12 height 520
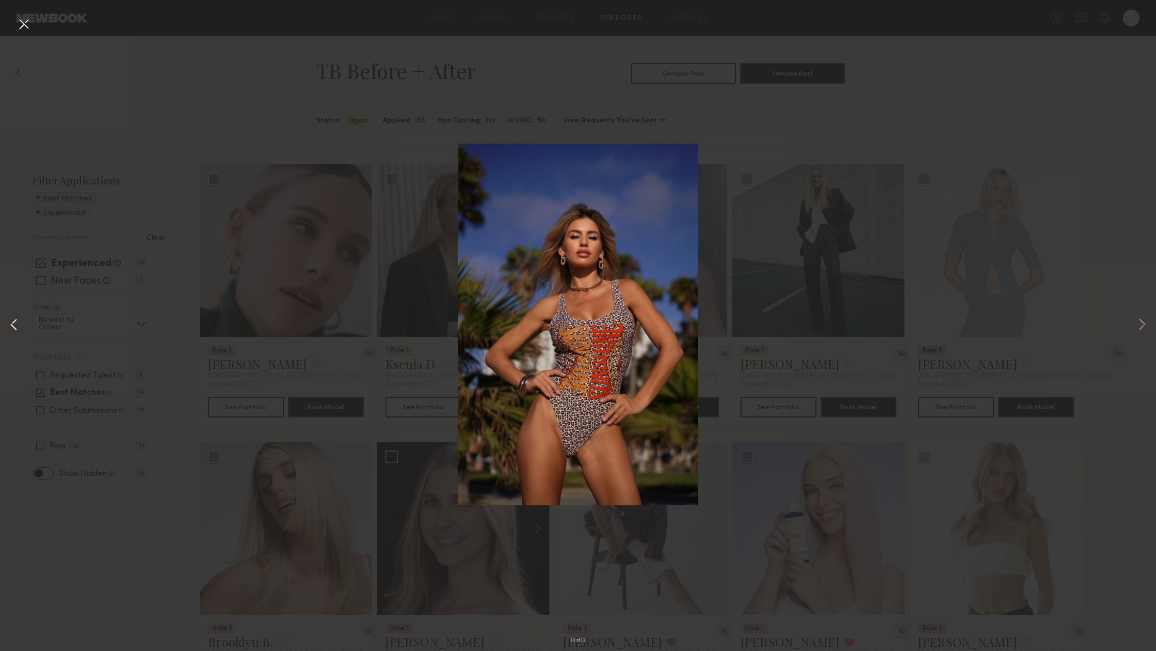
click at [17, 326] on button at bounding box center [14, 325] width 12 height 520
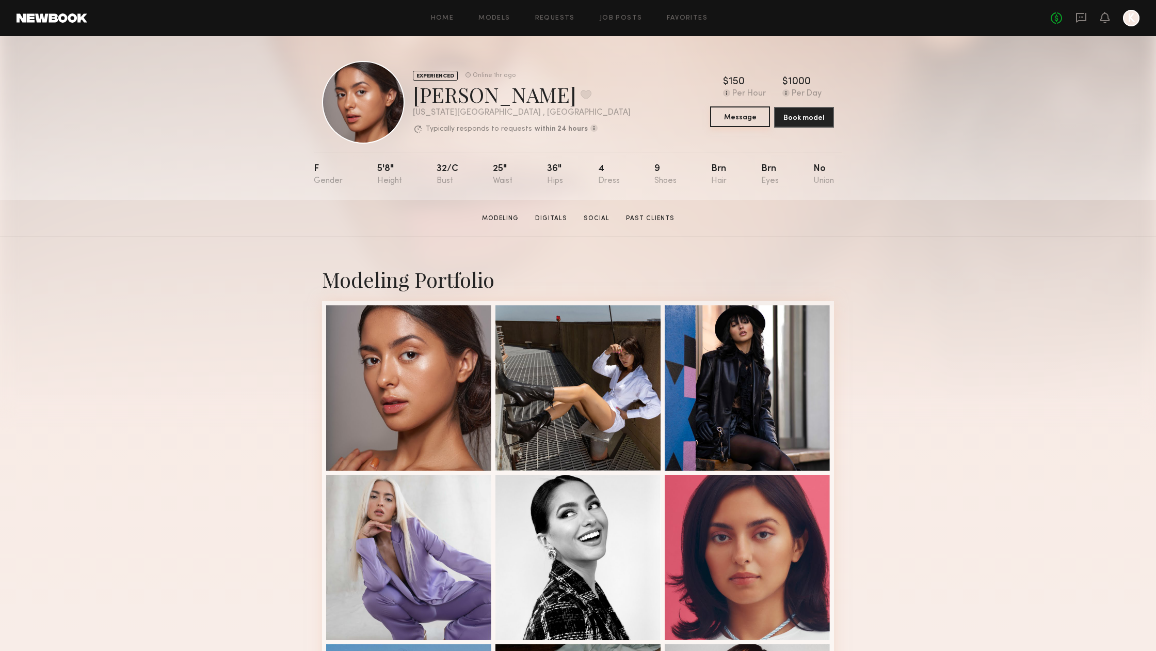
click at [739, 111] on button "Message" at bounding box center [740, 116] width 60 height 21
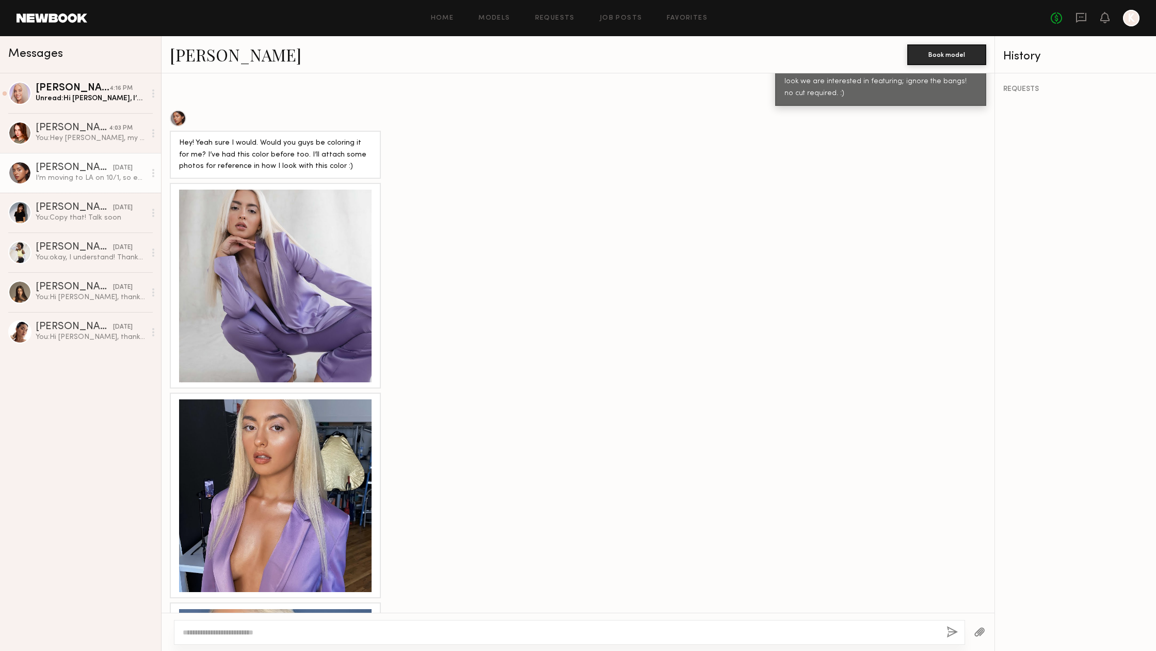
scroll to position [747, 0]
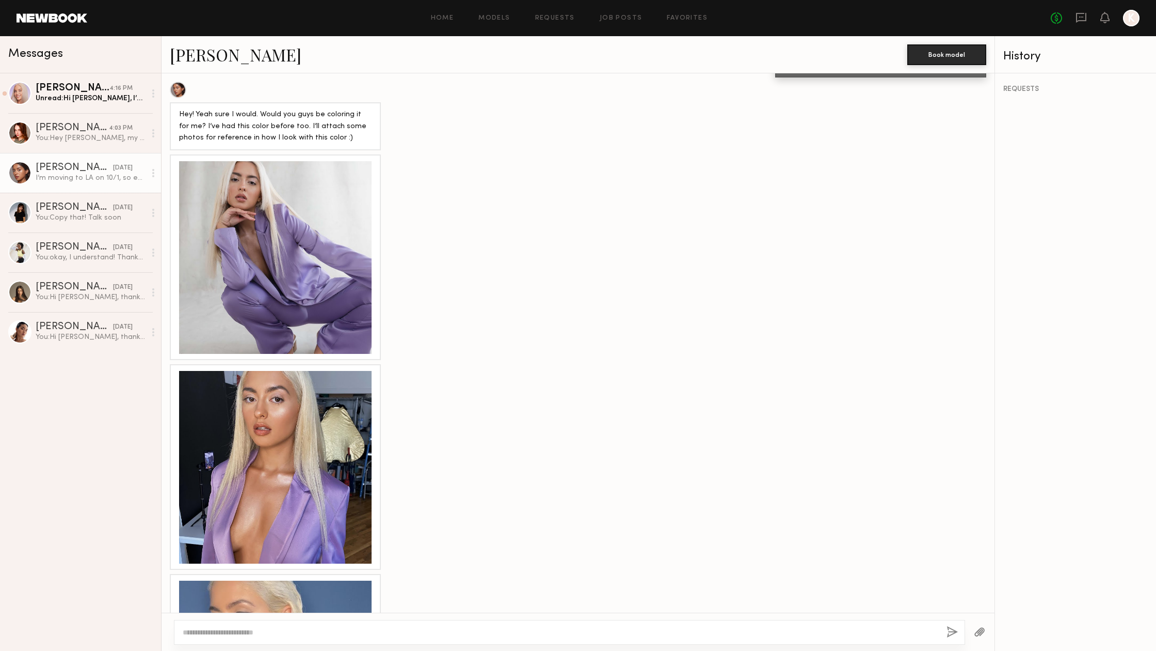
click at [292, 389] on div at bounding box center [275, 467] width 193 height 193
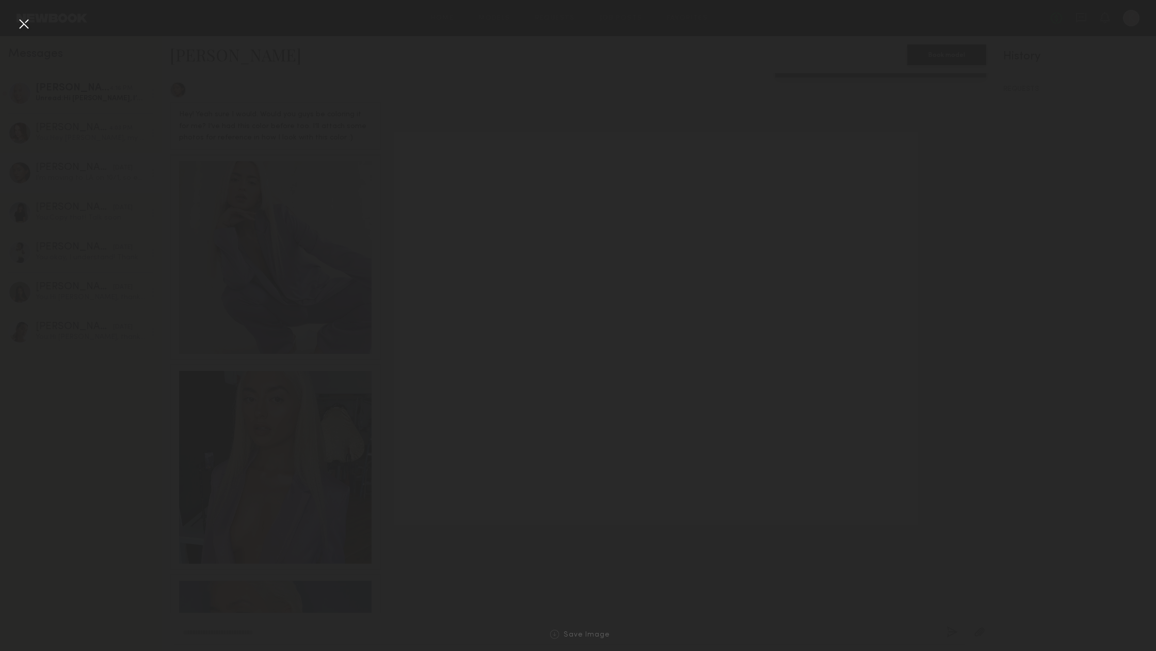
click at [292, 389] on ng-component "Home Models Requests Job Posts Favorites Sign Out No fees up to $5,000 K Messag…" at bounding box center [578, 325] width 1156 height 651
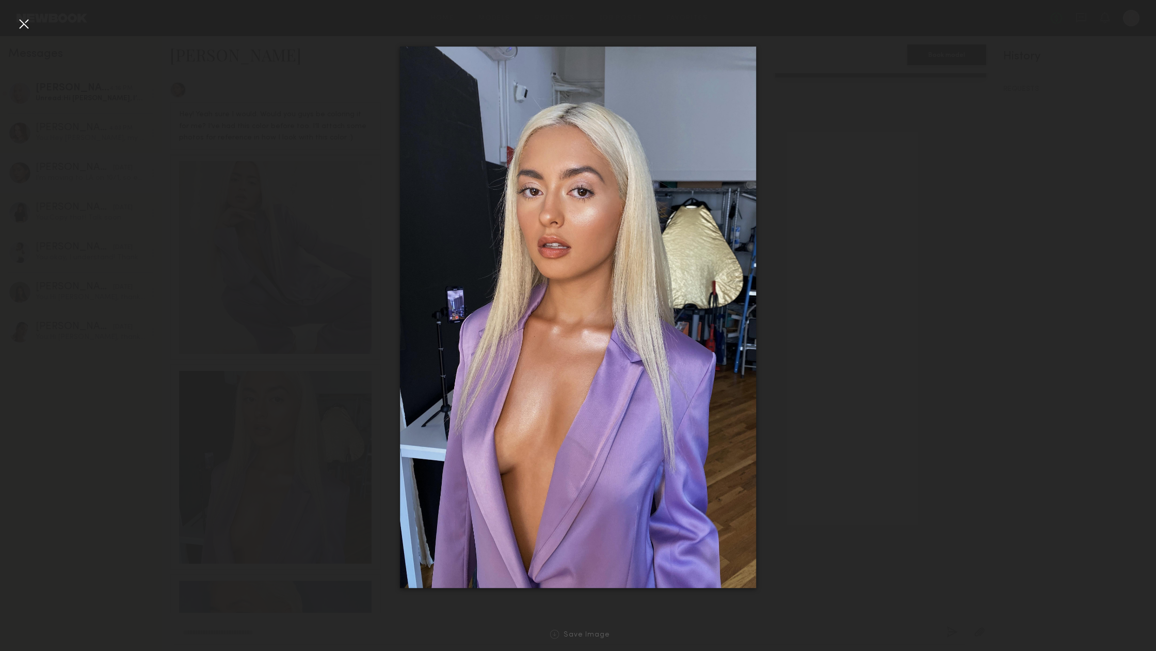
click at [1015, 341] on div at bounding box center [578, 317] width 1156 height 601
click at [22, 21] on div at bounding box center [23, 23] width 17 height 17
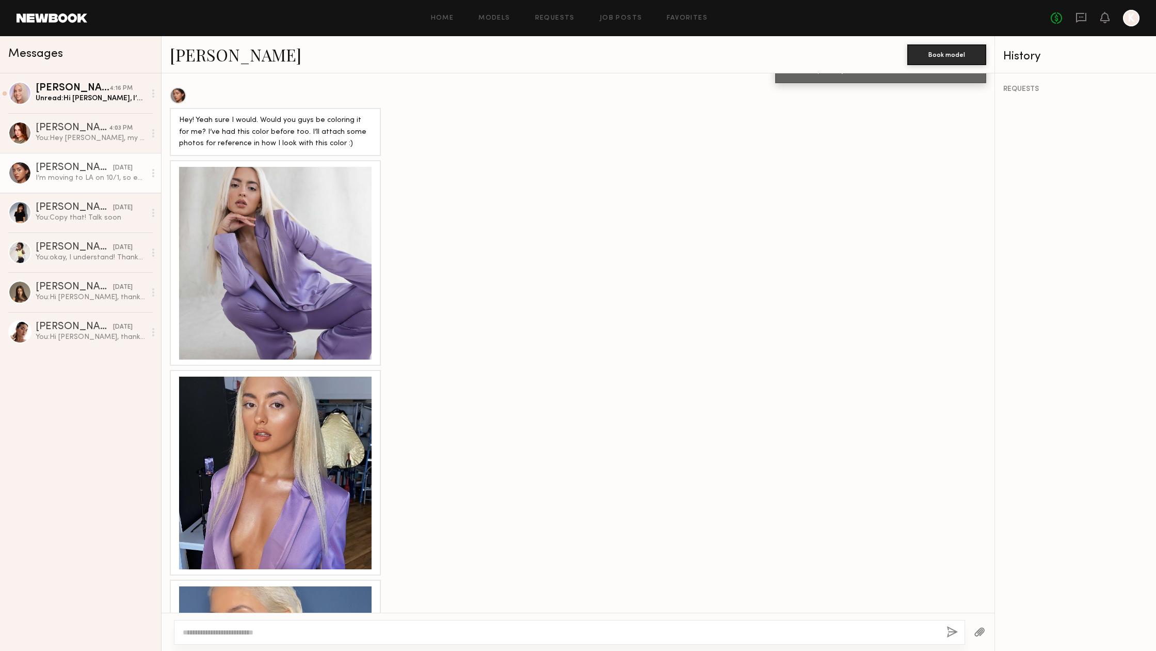
scroll to position [745, 0]
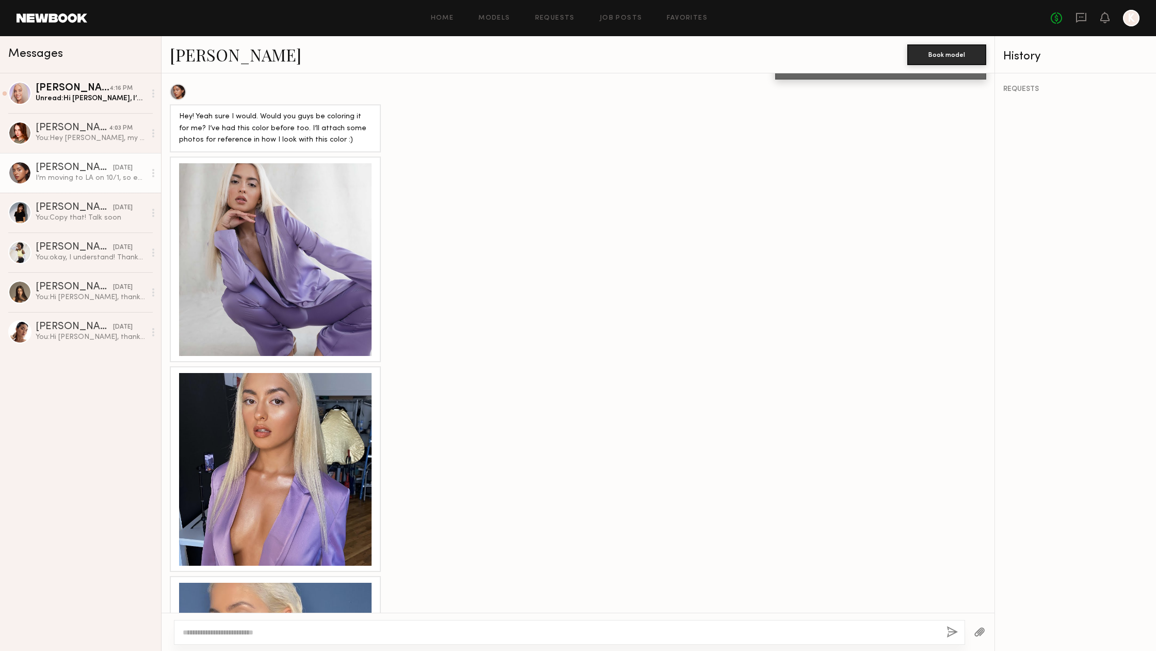
click at [204, 62] on link "[PERSON_NAME]" at bounding box center [236, 54] width 132 height 22
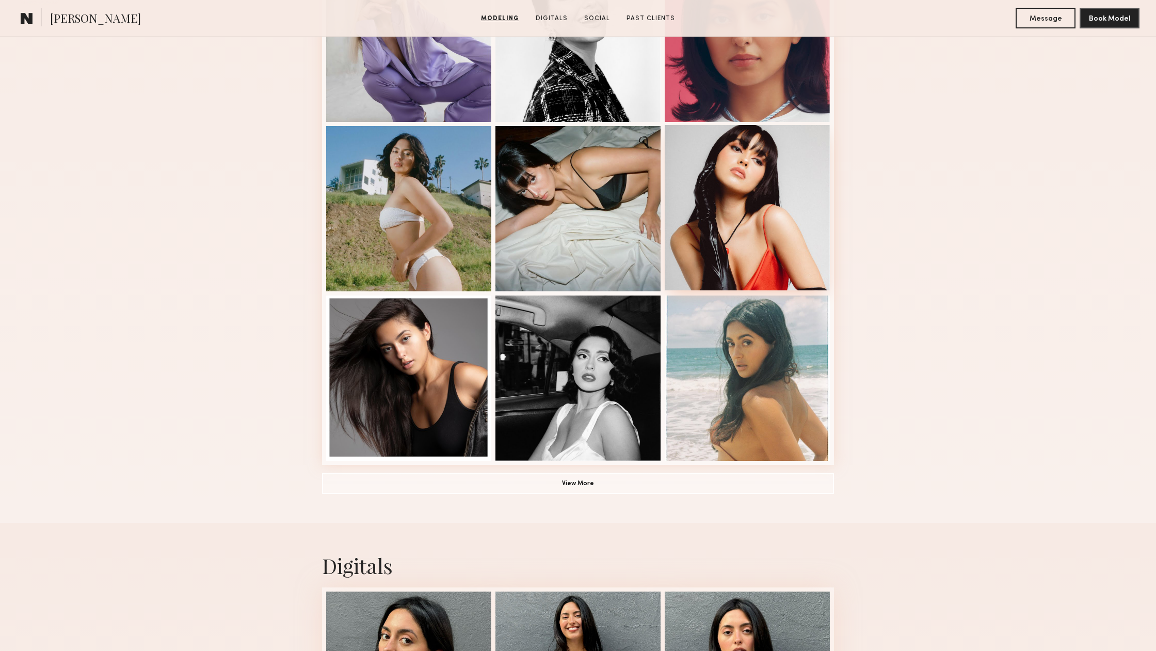
scroll to position [517, 0]
click at [431, 393] on div at bounding box center [408, 377] width 165 height 165
